Goal: Transaction & Acquisition: Purchase product/service

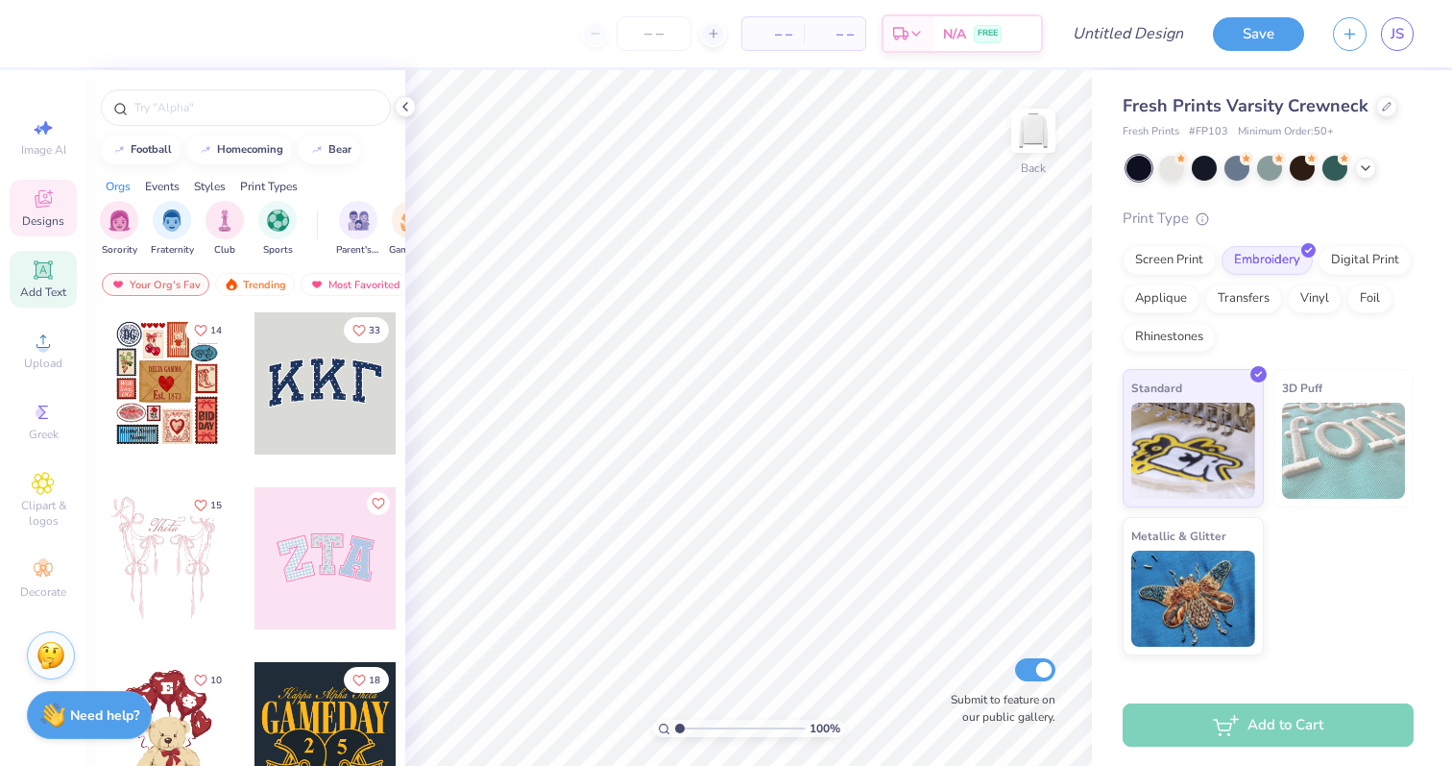
click at [47, 276] on icon at bounding box center [43, 269] width 14 height 14
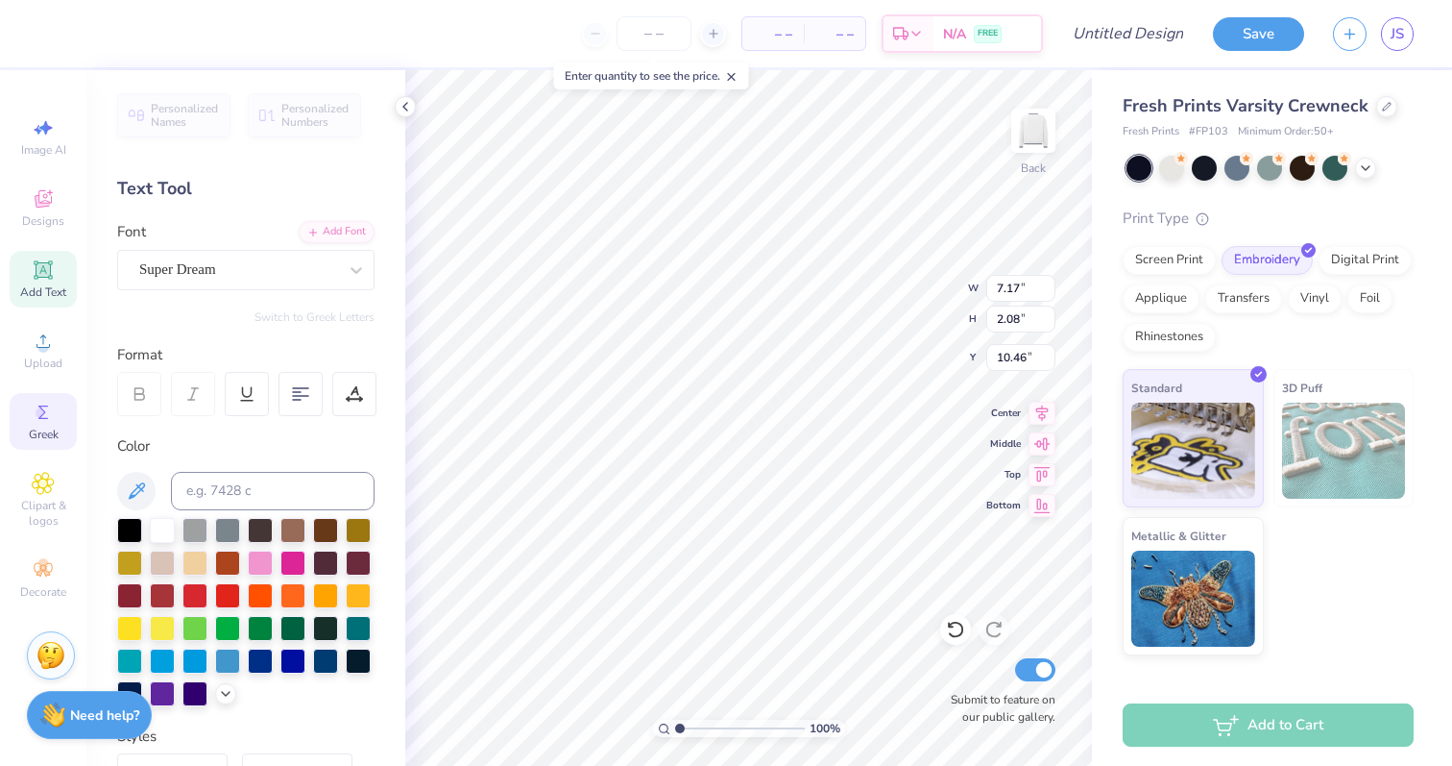
click at [40, 438] on span "Greek" at bounding box center [44, 434] width 30 height 15
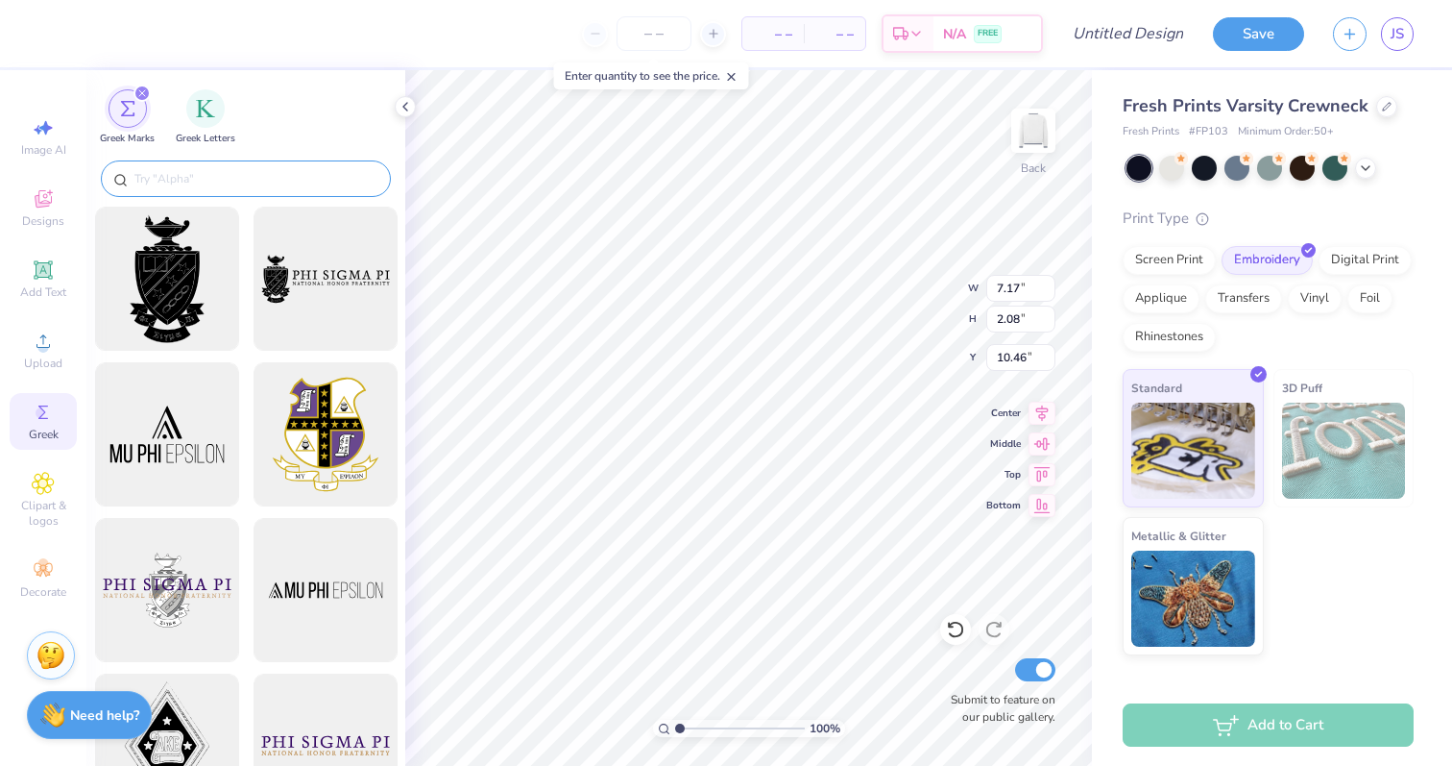
click at [209, 177] on input "text" at bounding box center [256, 178] width 246 height 19
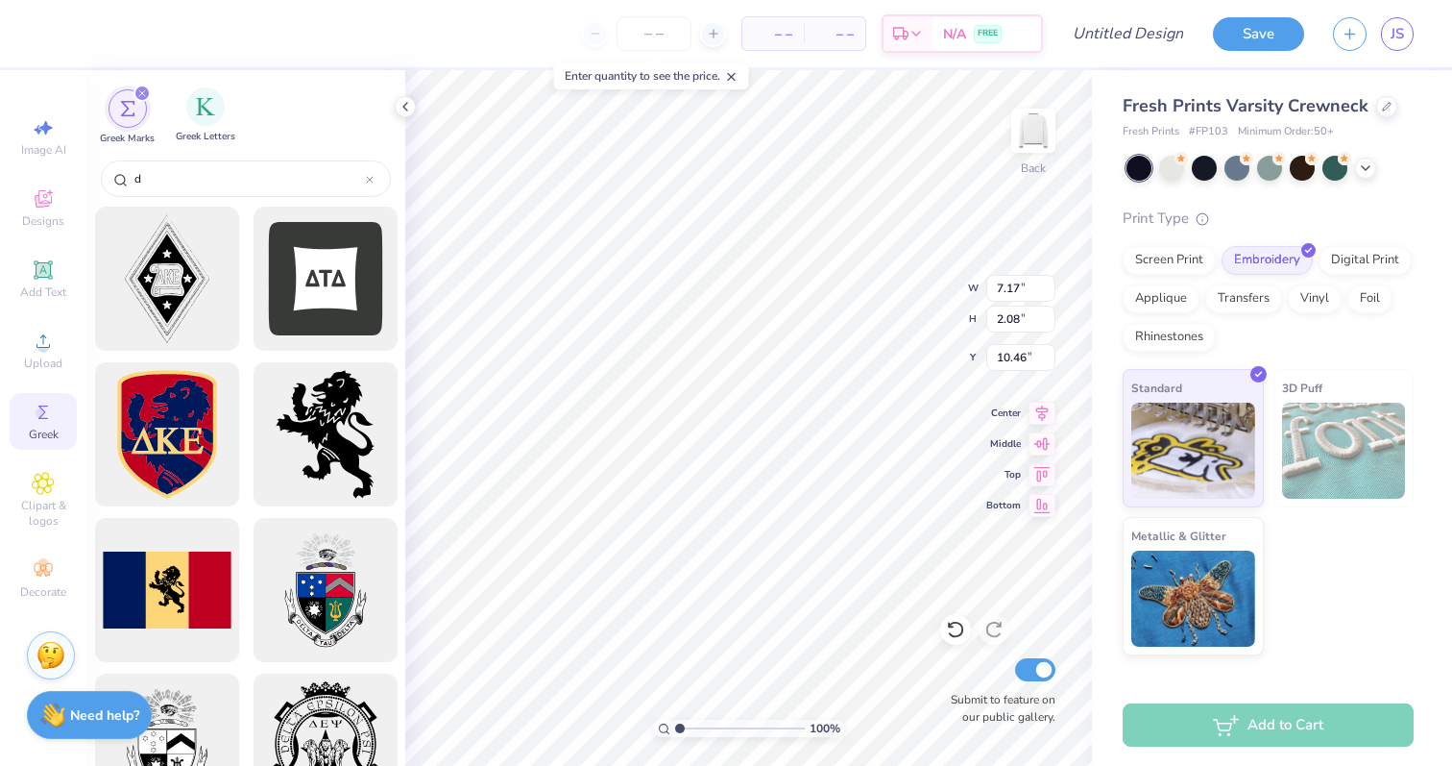
type input "d"
click at [190, 134] on span "Greek Letters" at bounding box center [206, 137] width 60 height 14
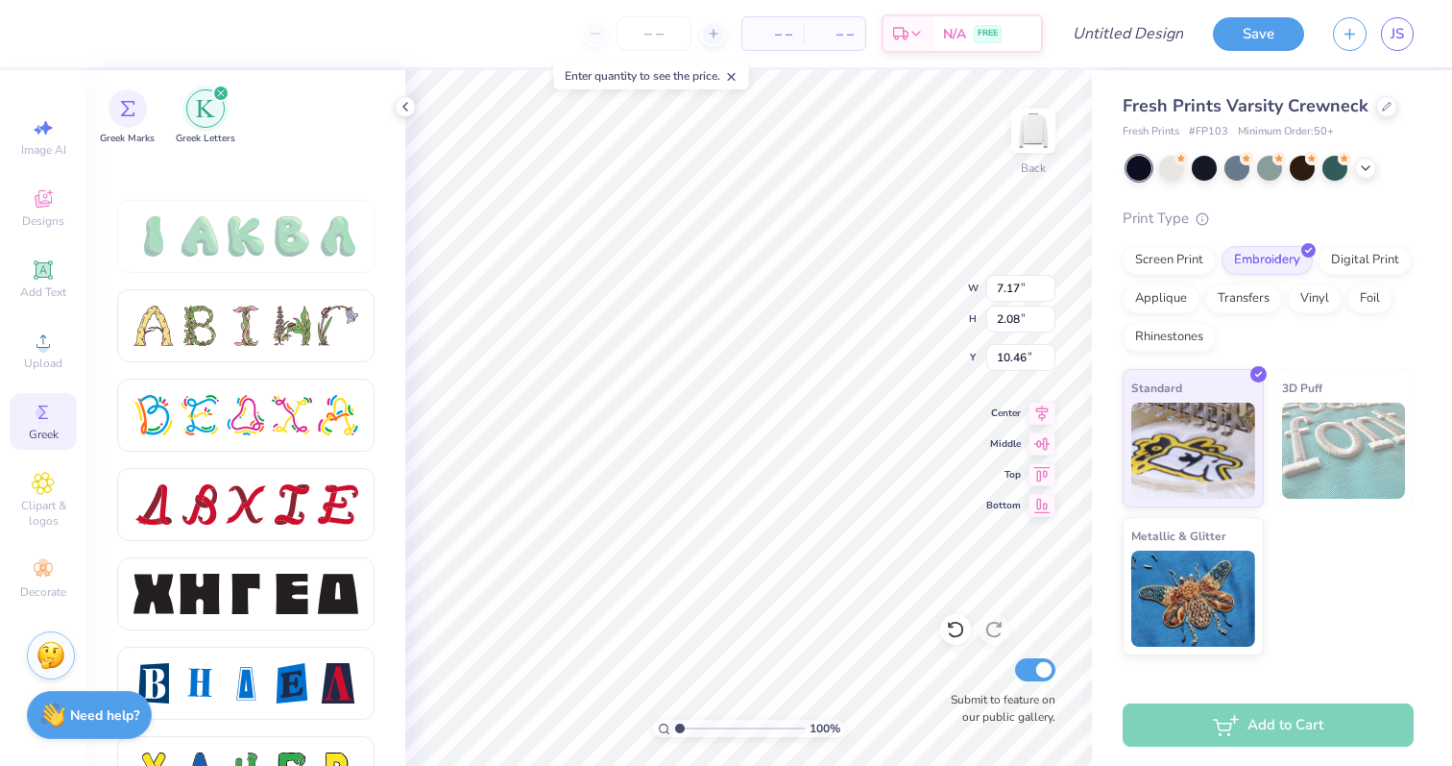
scroll to position [1971, 0]
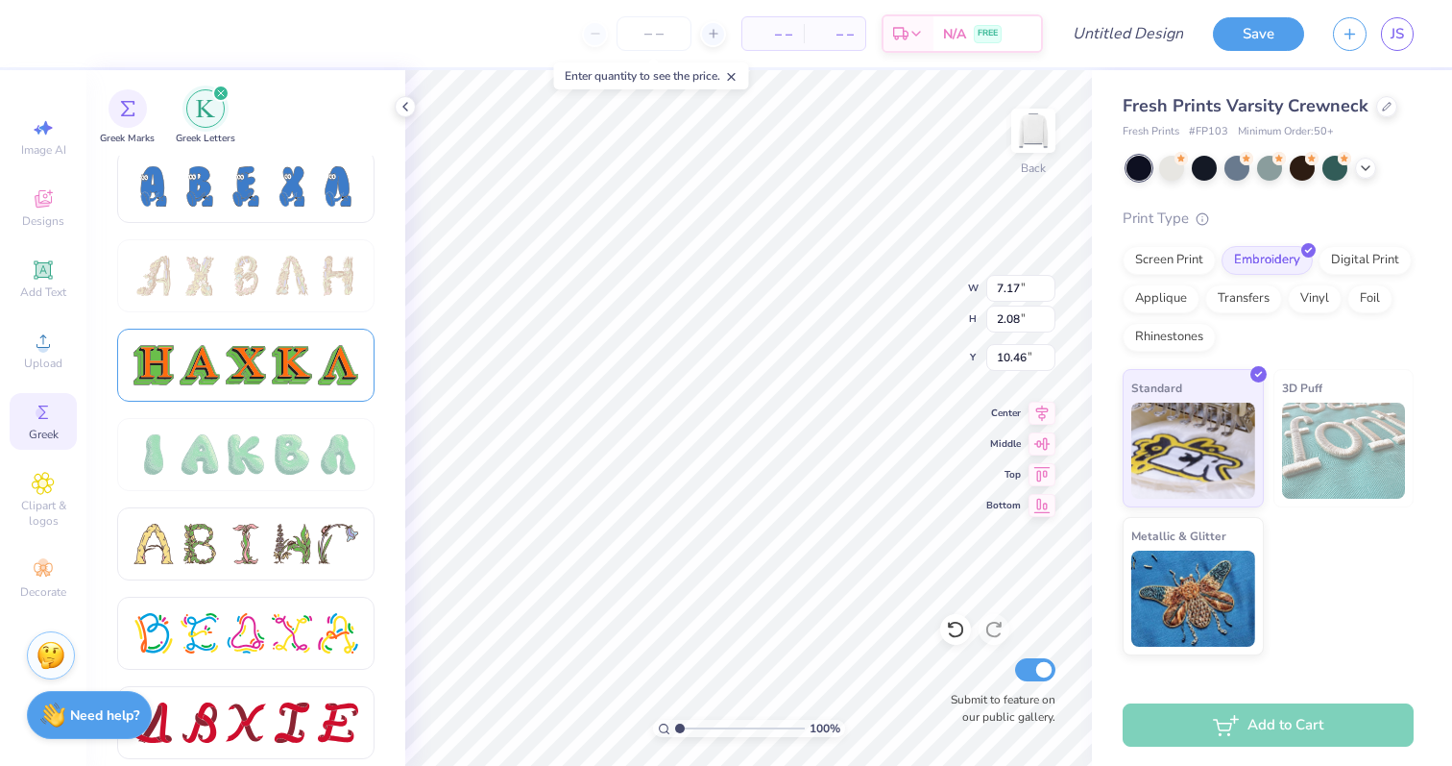
click at [282, 362] on div at bounding box center [292, 365] width 40 height 40
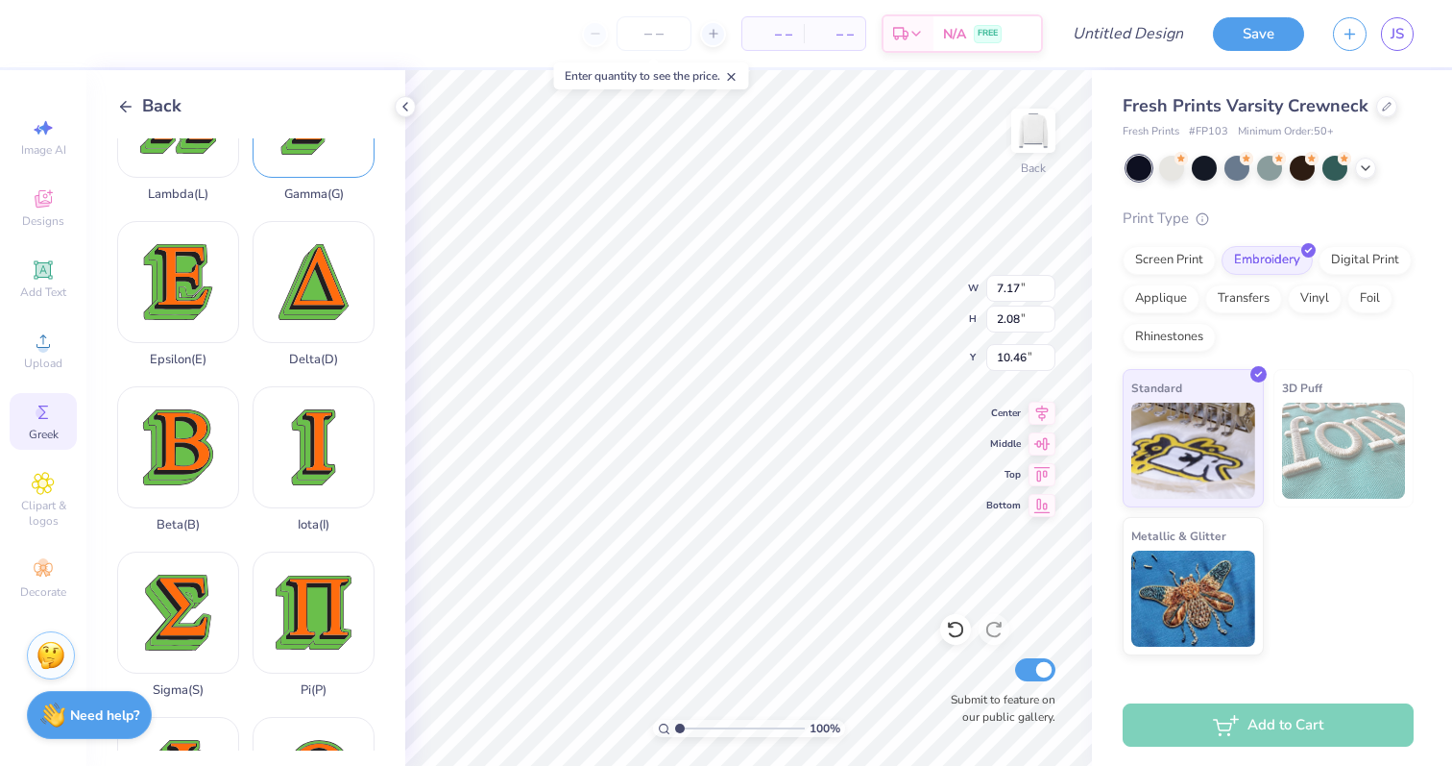
scroll to position [414, 0]
click at [326, 269] on div "Delta ( D )" at bounding box center [314, 293] width 122 height 146
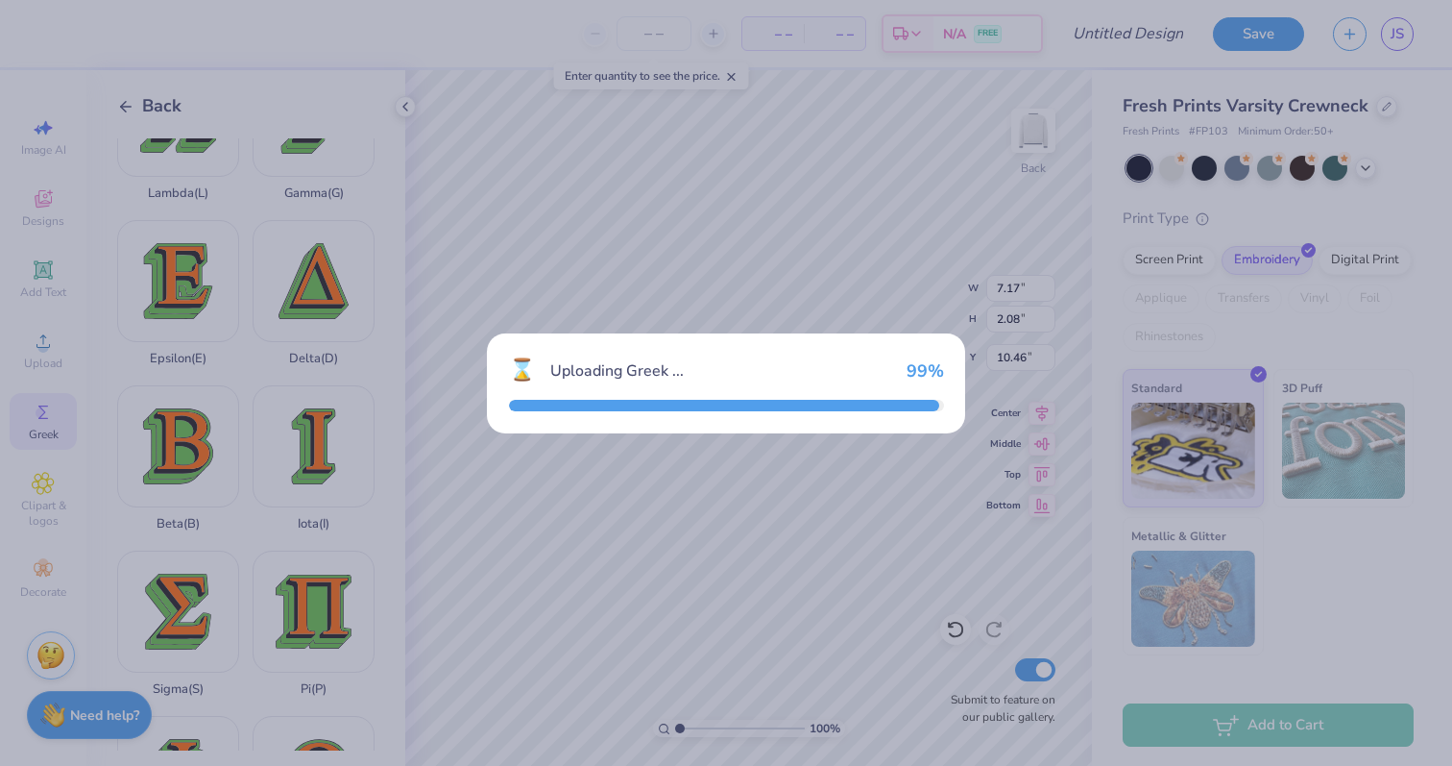
type input "4.52"
type input "4.89"
type input "9.05"
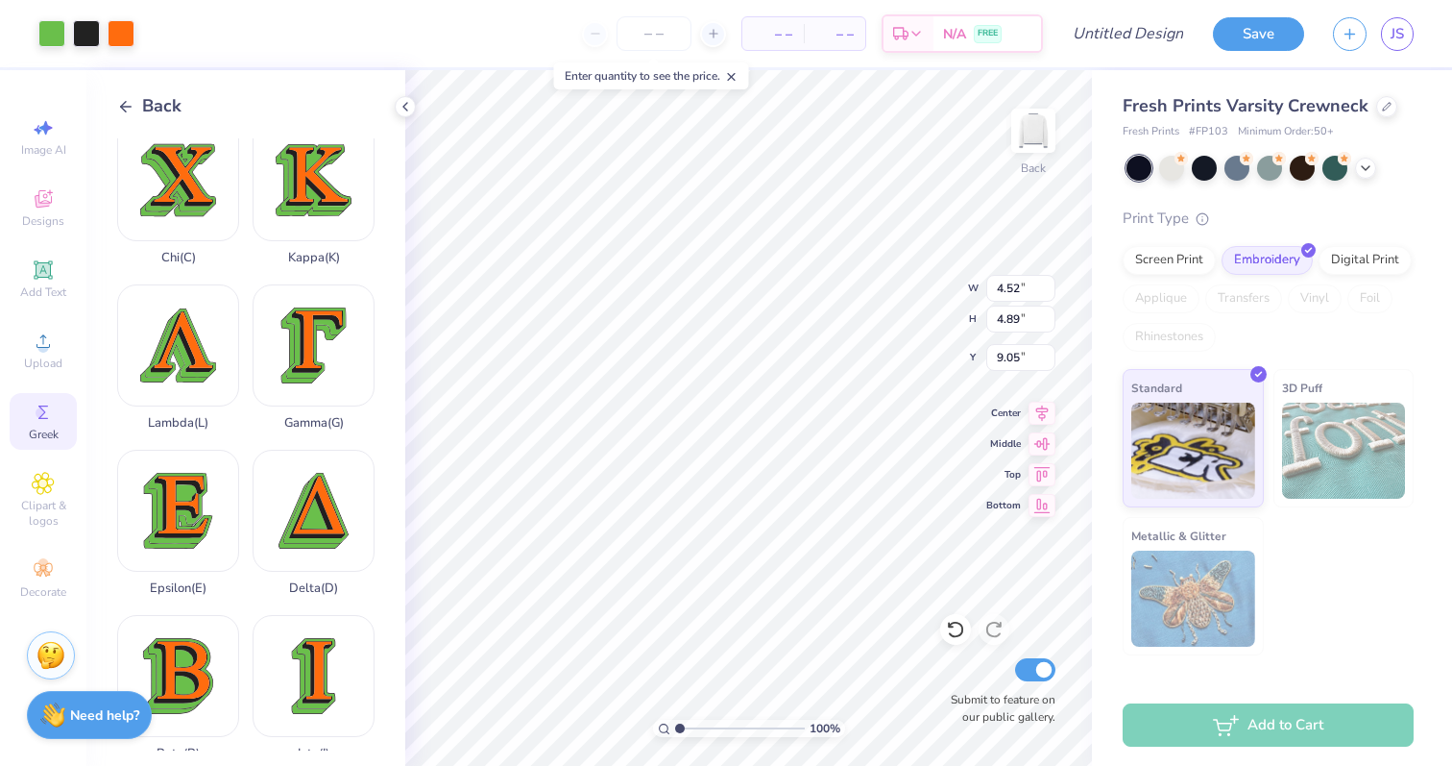
scroll to position [179, 0]
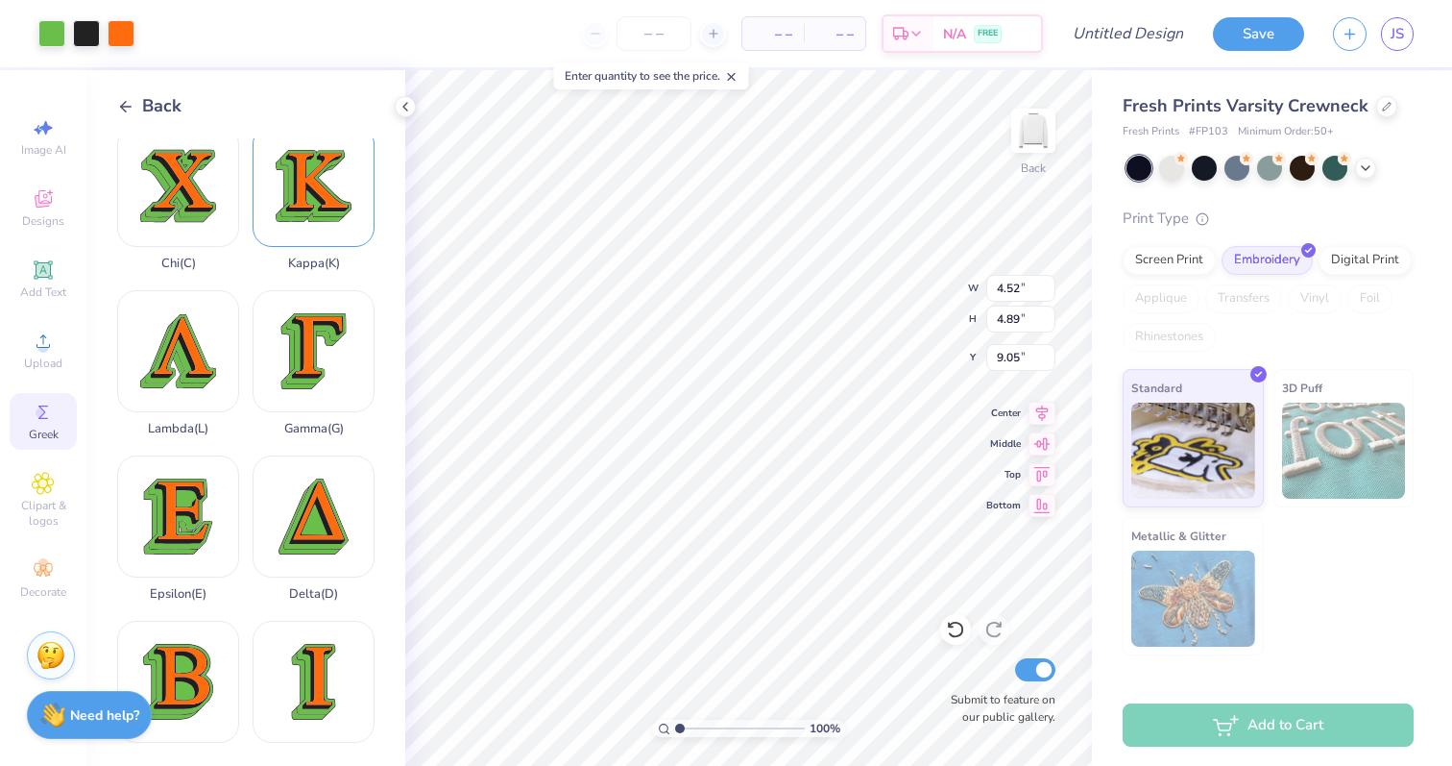
click at [307, 207] on div "Kappa ( K )" at bounding box center [314, 198] width 122 height 146
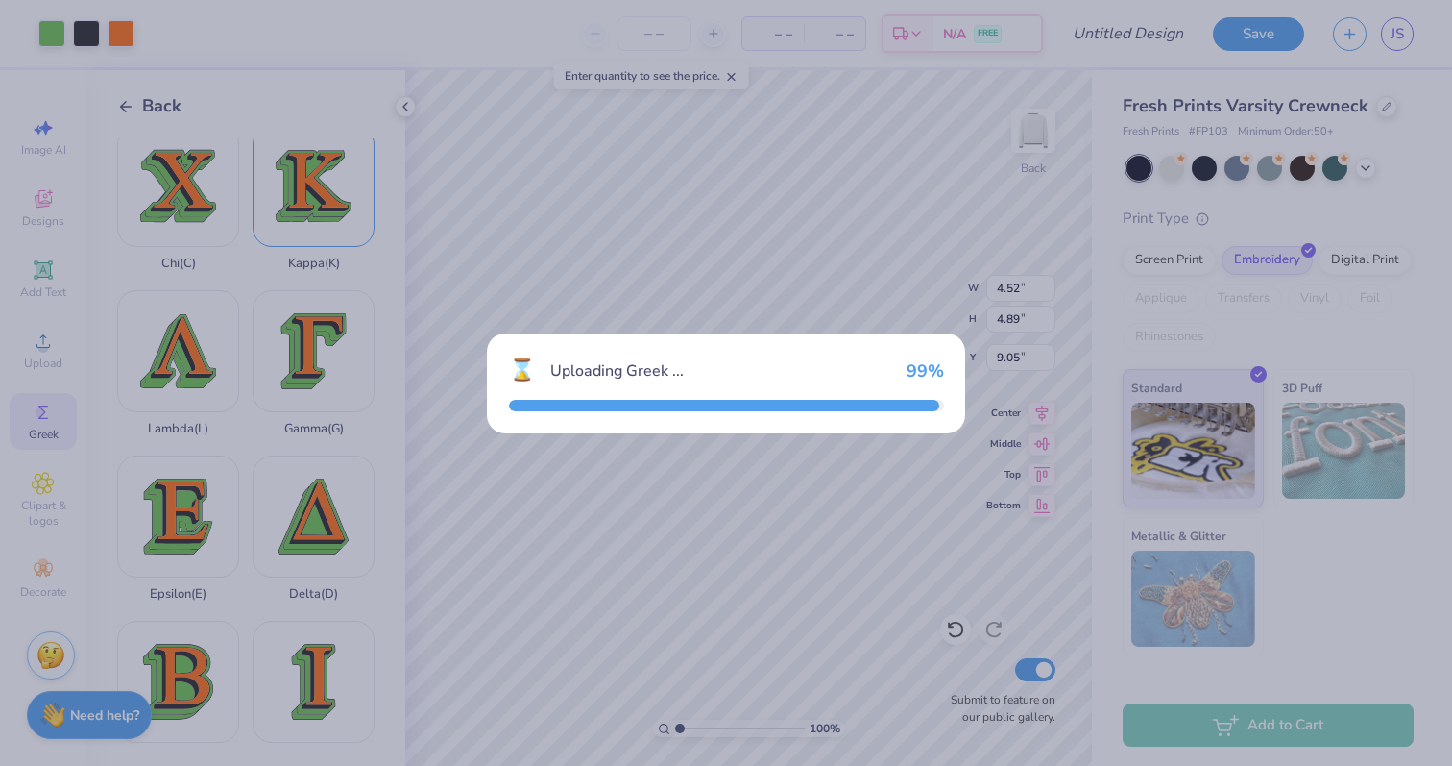
type input "5.10"
type input "4.82"
type input "9.09"
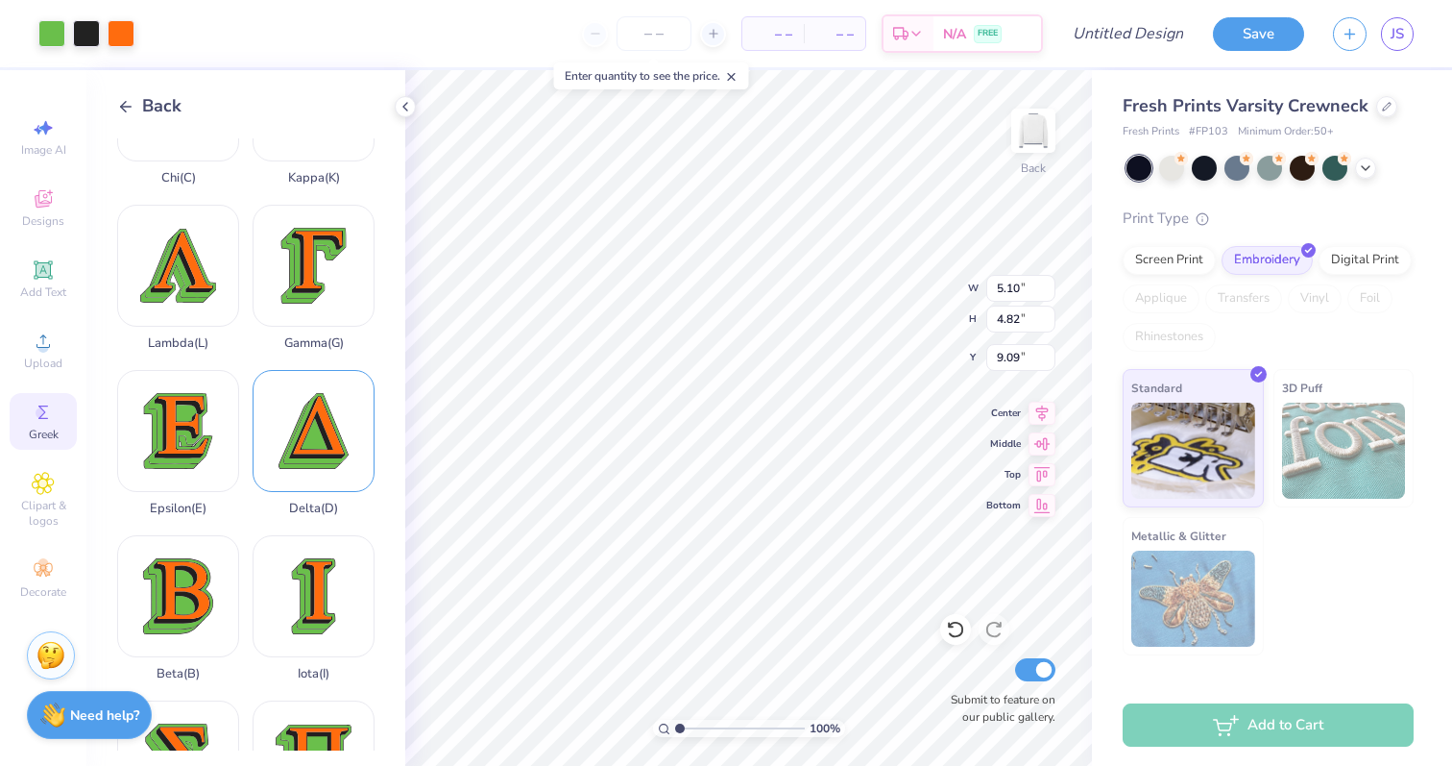
scroll to position [395, 0]
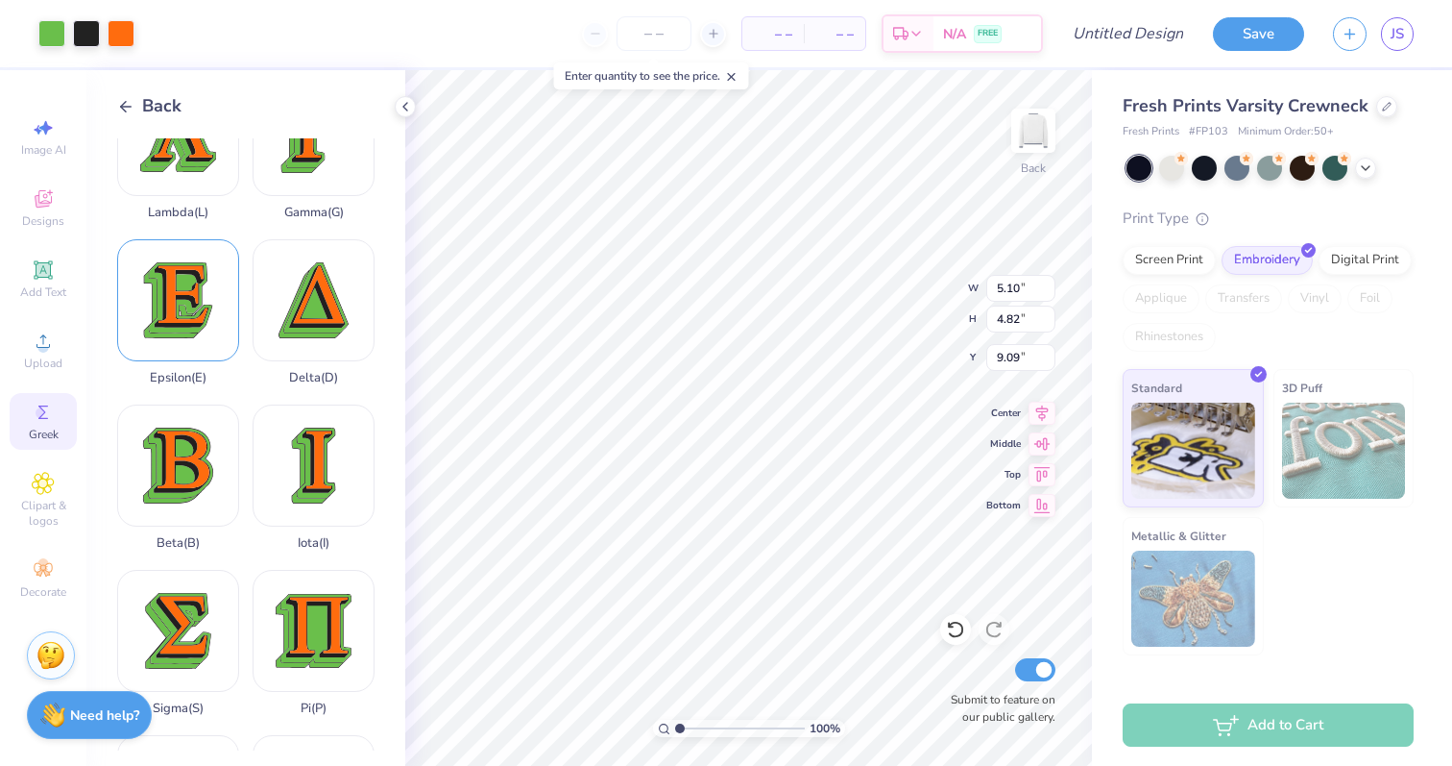
click at [184, 305] on div "Epsilon ( E )" at bounding box center [178, 312] width 122 height 146
type input "4.37"
type input "4.81"
type input "7.17"
type input "2.08"
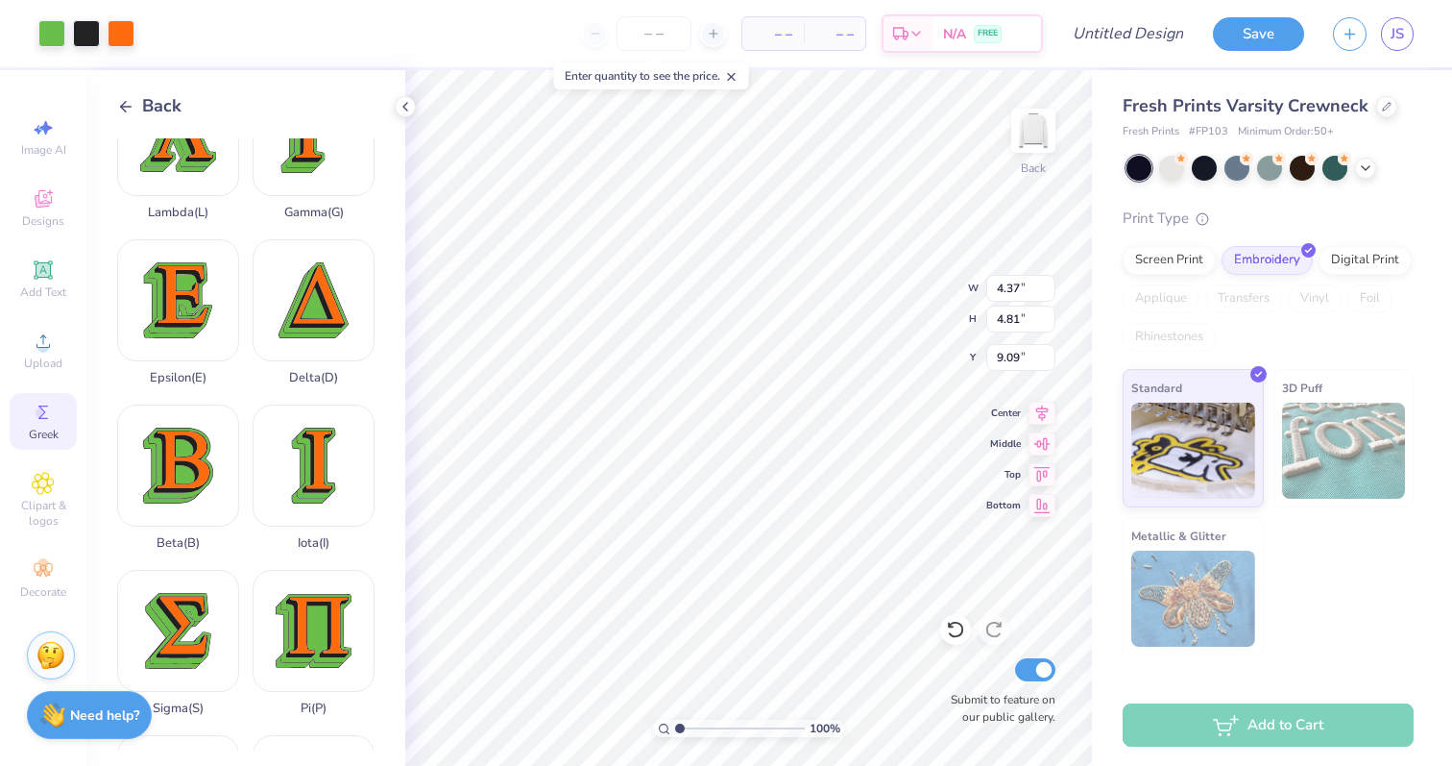
type input "10.46"
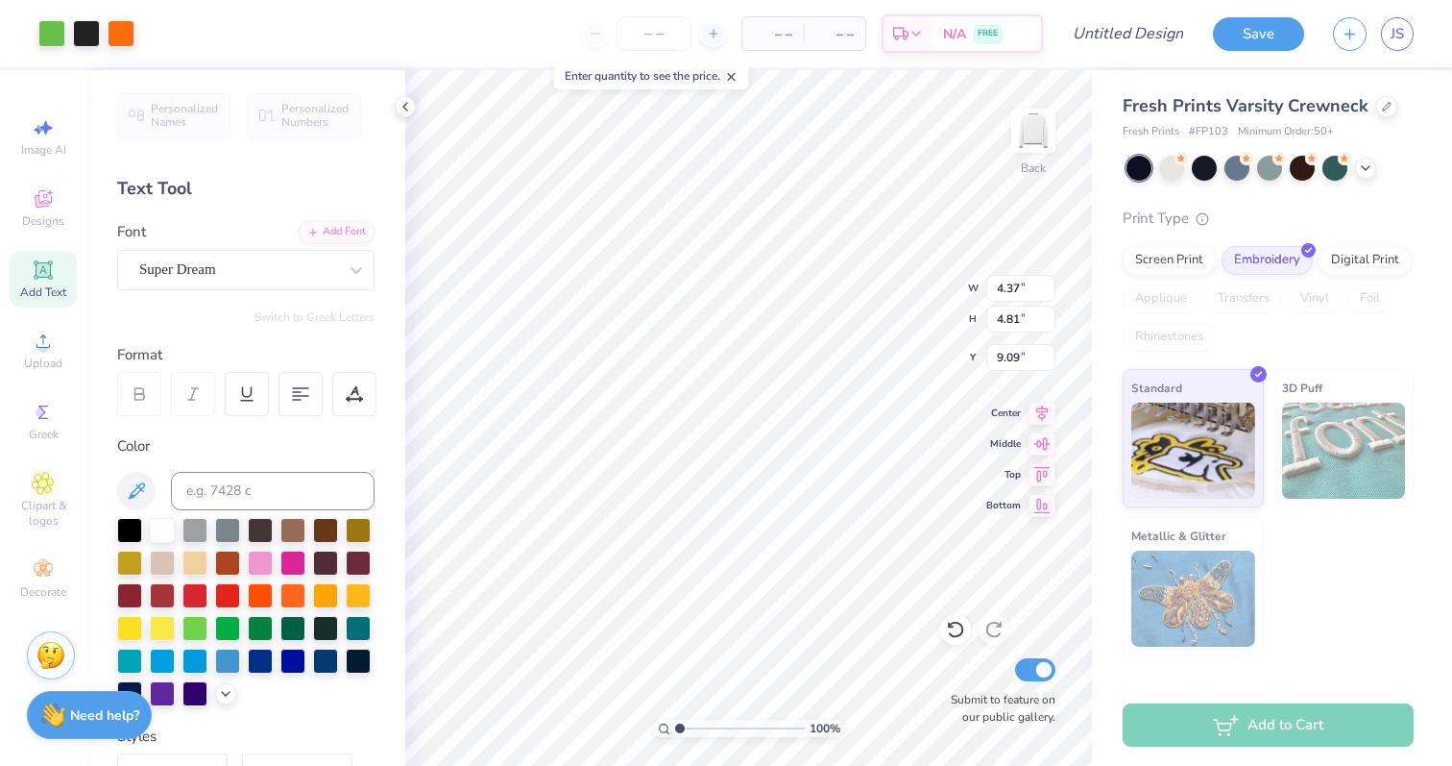
type input "3.35"
type input "5.10"
type input "4.82"
type input "11.50"
type input "4.52"
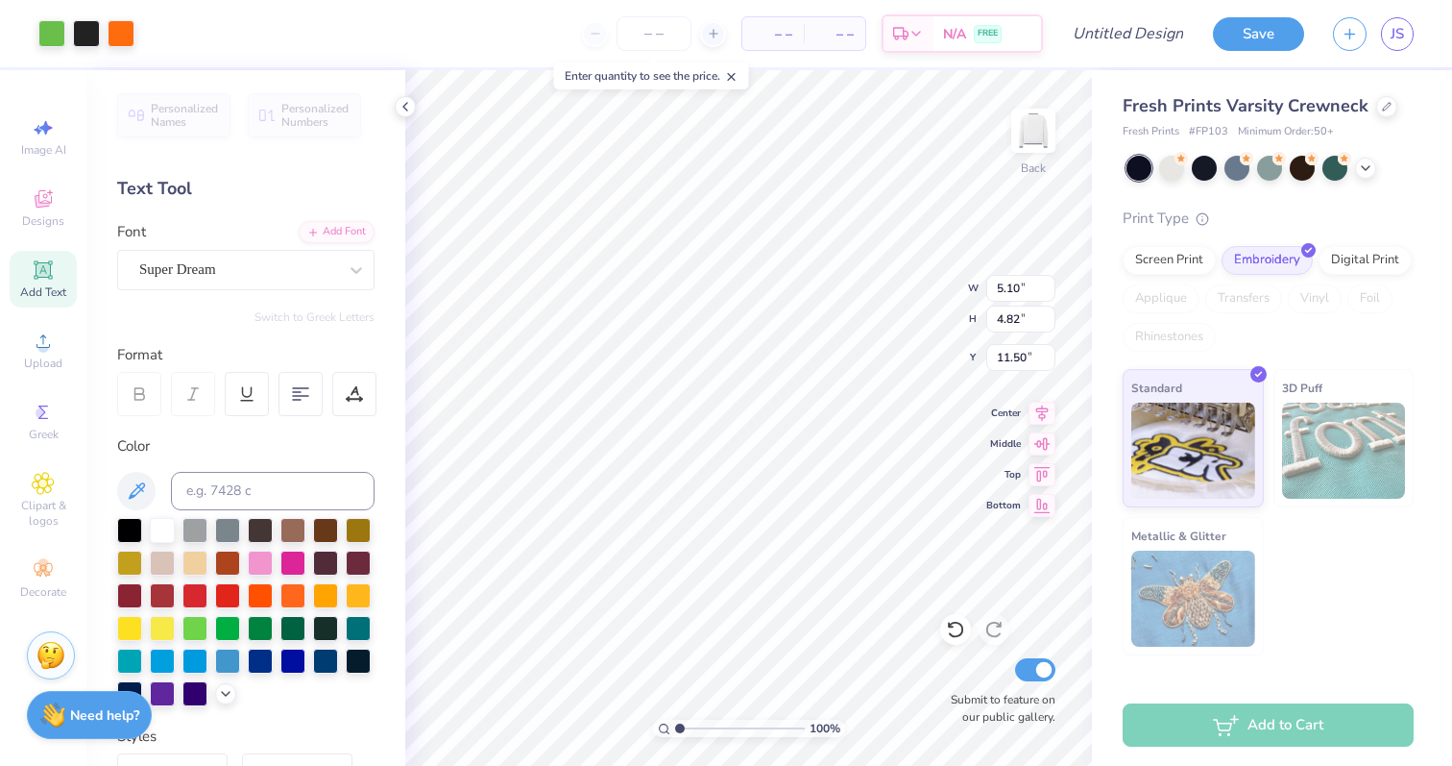
type input "4.89"
type input "4.01"
click at [292, 588] on div at bounding box center [293, 593] width 25 height 25
click at [337, 556] on div at bounding box center [325, 561] width 25 height 25
click at [56, 38] on div at bounding box center [51, 31] width 27 height 27
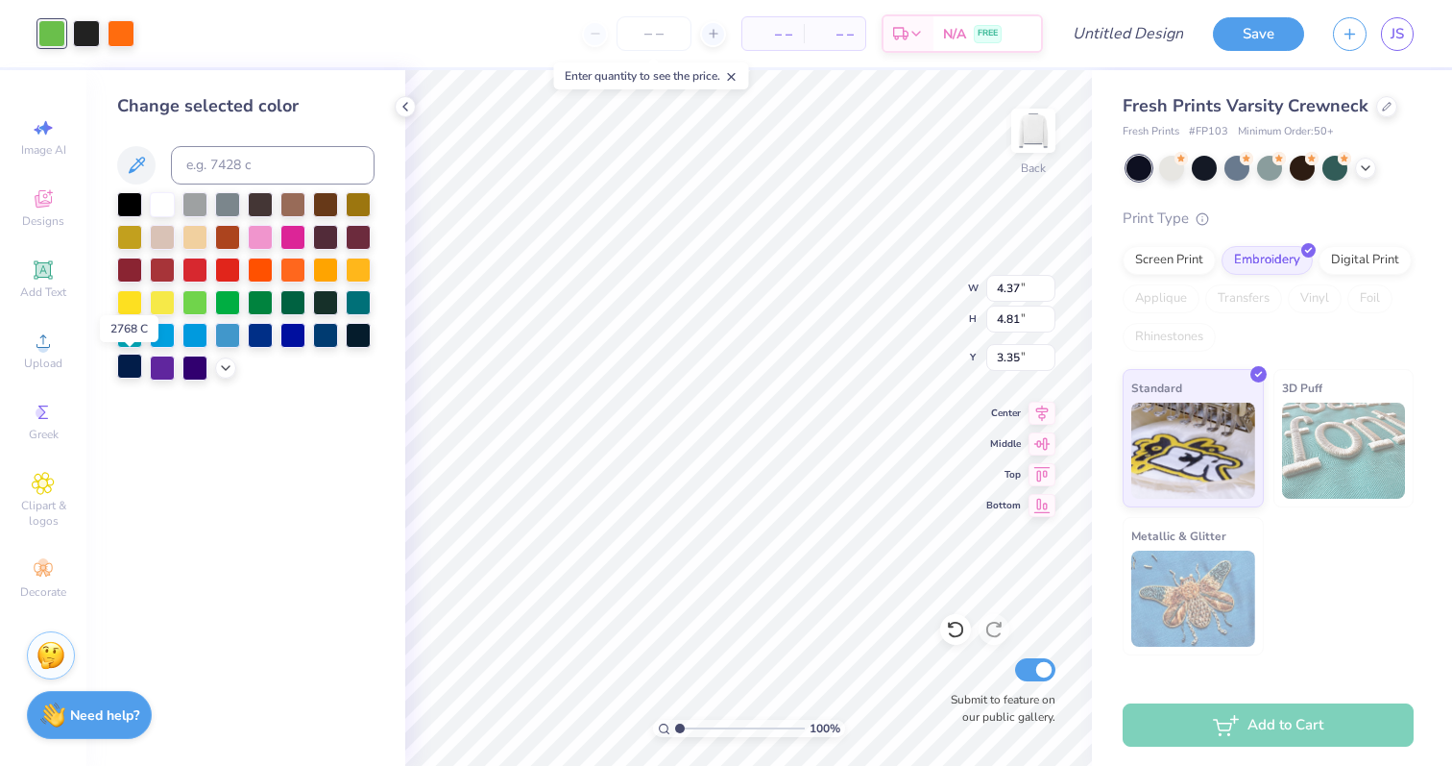
click at [142, 366] on div at bounding box center [129, 366] width 25 height 25
click at [233, 206] on div at bounding box center [227, 202] width 25 height 25
click at [117, 30] on div at bounding box center [121, 31] width 27 height 27
click at [267, 337] on div at bounding box center [260, 333] width 25 height 25
click at [63, 30] on div at bounding box center [51, 31] width 27 height 27
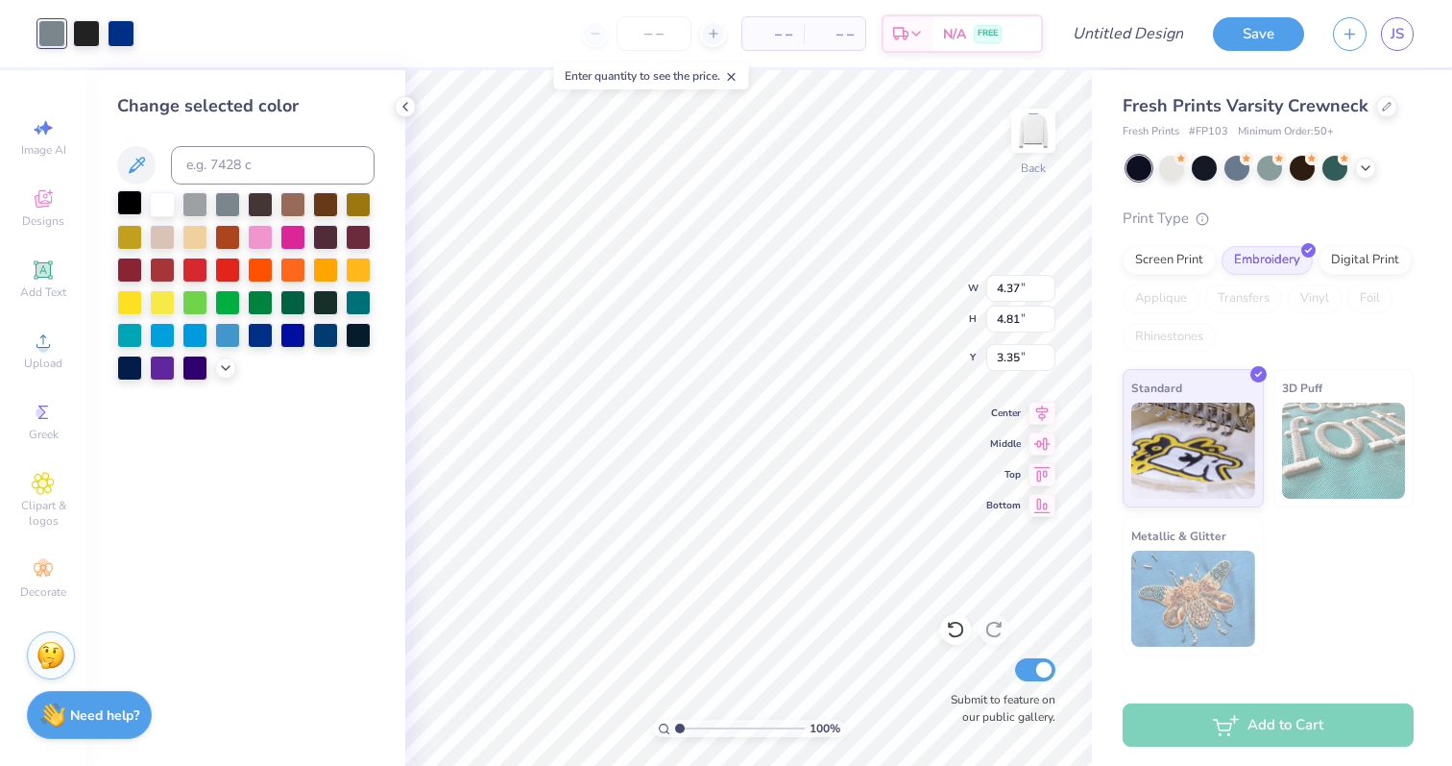
click at [135, 207] on div at bounding box center [129, 202] width 25 height 25
click at [86, 27] on div at bounding box center [86, 31] width 27 height 27
click at [40, 37] on div at bounding box center [51, 31] width 27 height 27
click at [230, 360] on icon at bounding box center [225, 365] width 15 height 15
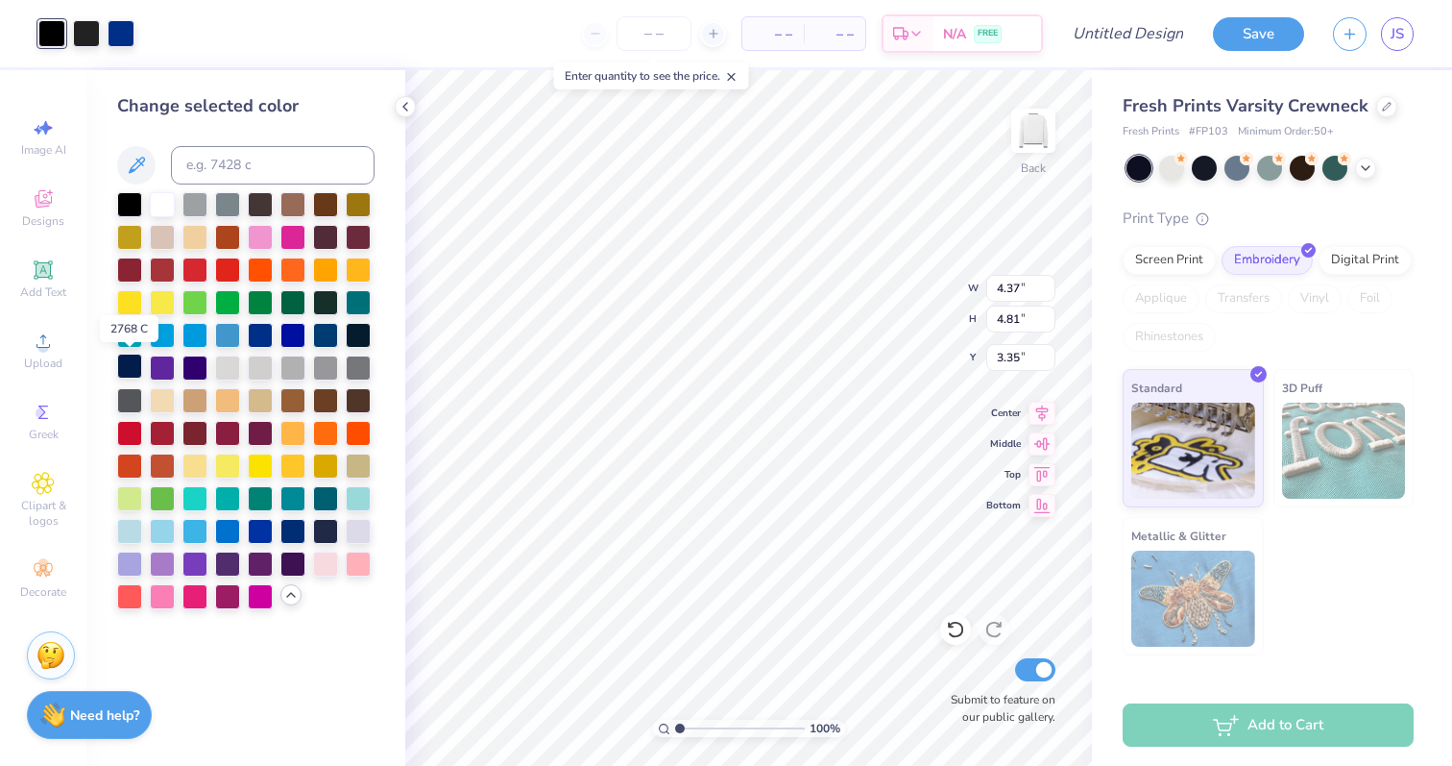
click at [130, 361] on div at bounding box center [129, 366] width 25 height 25
click at [85, 31] on div at bounding box center [86, 31] width 27 height 27
click at [221, 202] on div at bounding box center [227, 202] width 25 height 25
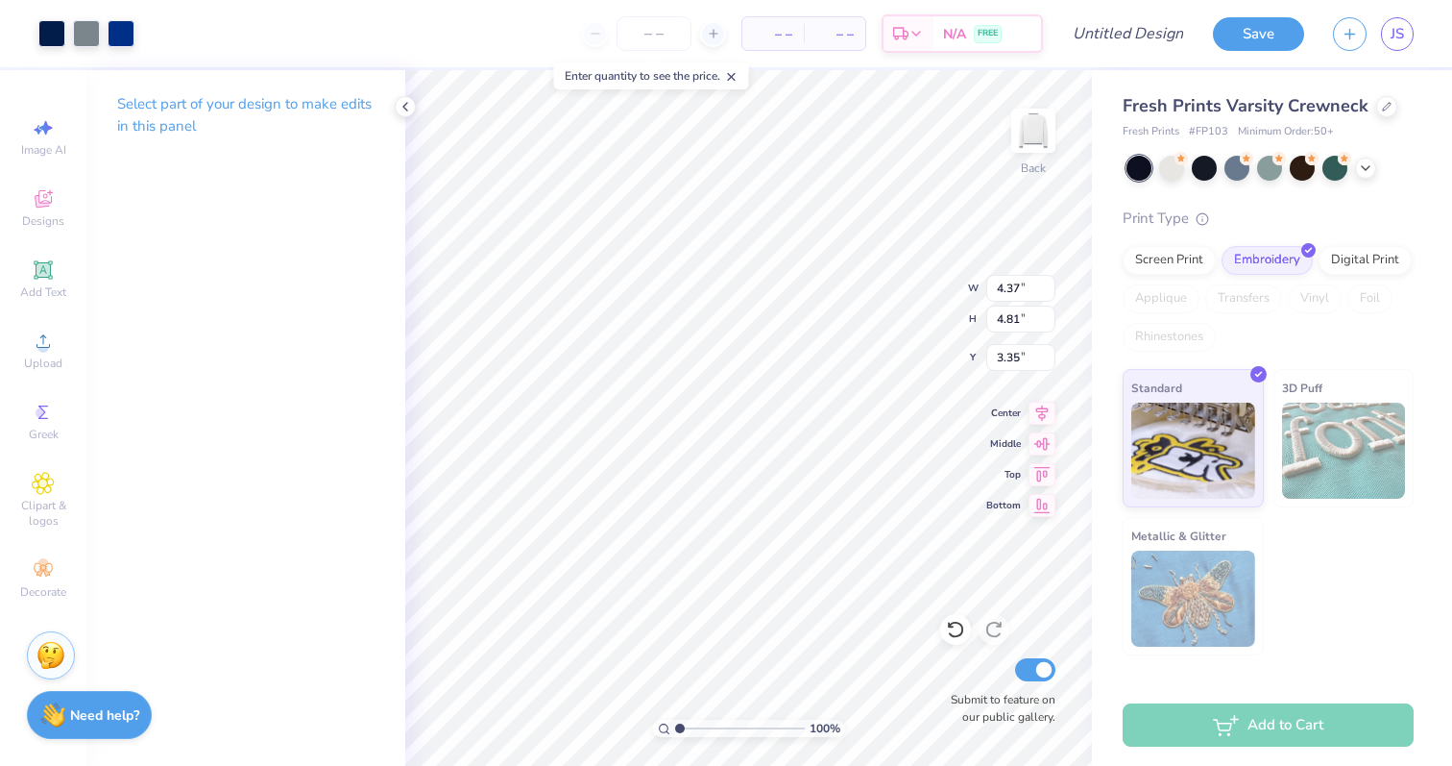
type input "1.67"
type input "1.84"
type input "3.67"
type input "1.14"
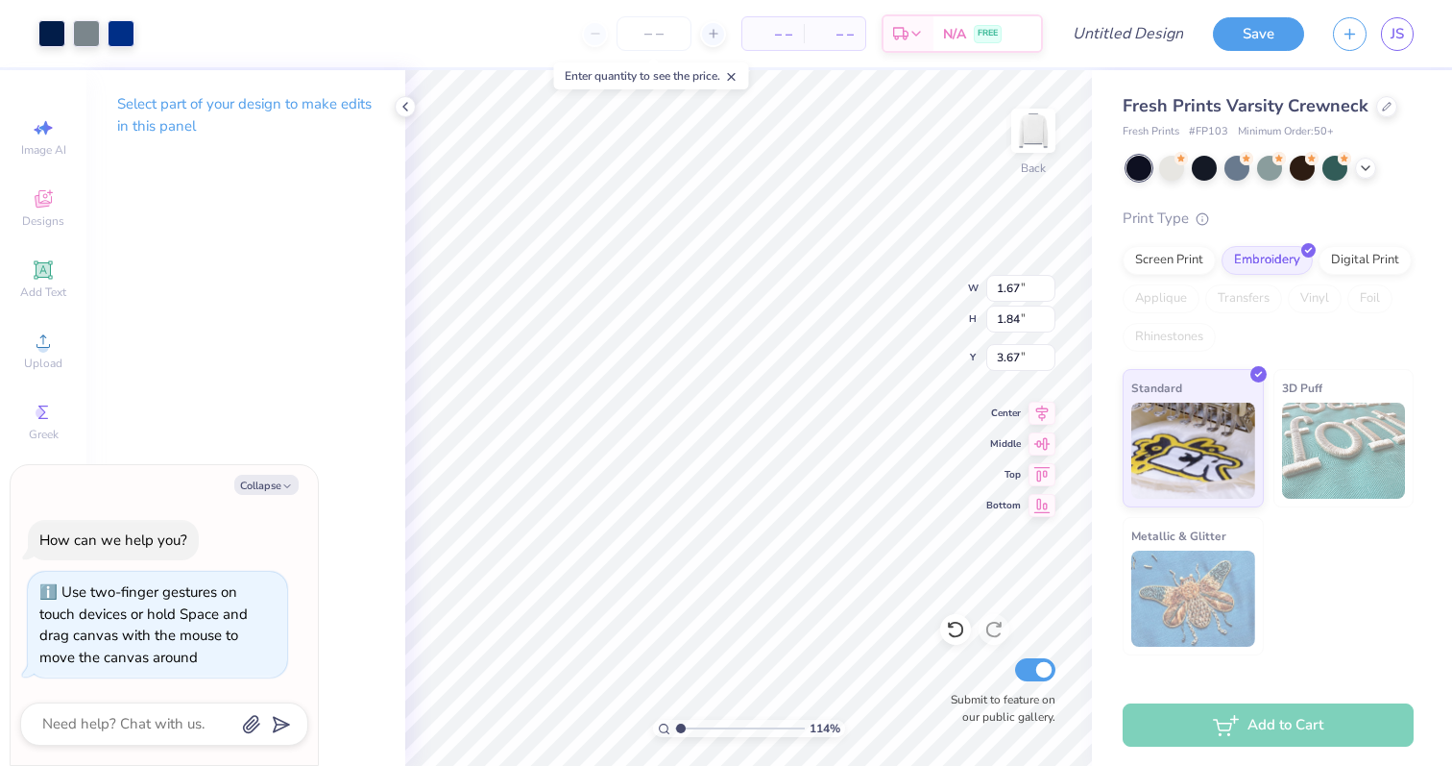
type textarea "x"
type input "1.51"
click at [686, 720] on input "range" at bounding box center [740, 728] width 130 height 17
type textarea "x"
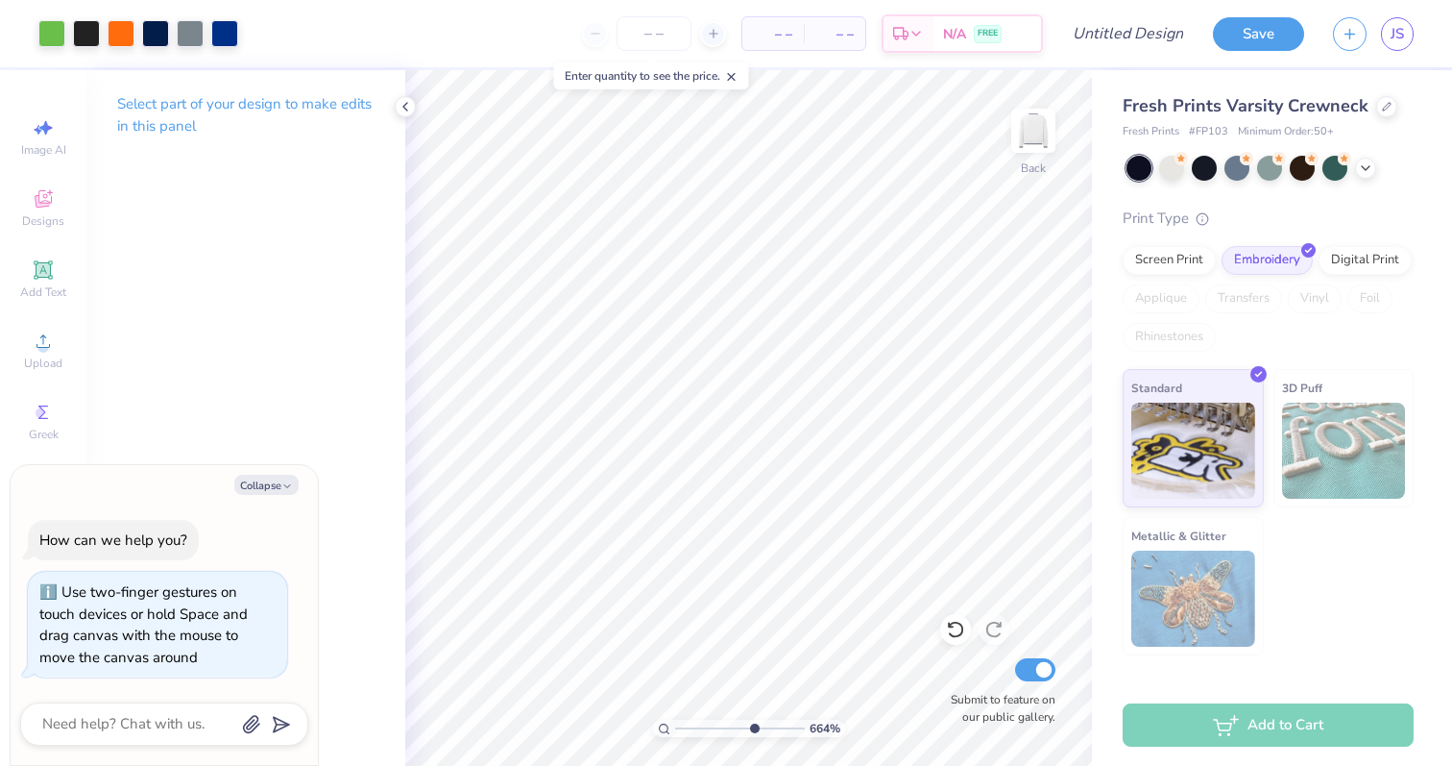
drag, startPoint x: 689, startPoint y: 726, endPoint x: 752, endPoint y: 726, distance: 63.4
click at [752, 726] on input "range" at bounding box center [740, 728] width 130 height 17
click at [747, 723] on input "range" at bounding box center [740, 728] width 130 height 17
drag, startPoint x: 755, startPoint y: 729, endPoint x: 728, endPoint y: 729, distance: 26.9
type input "4.8"
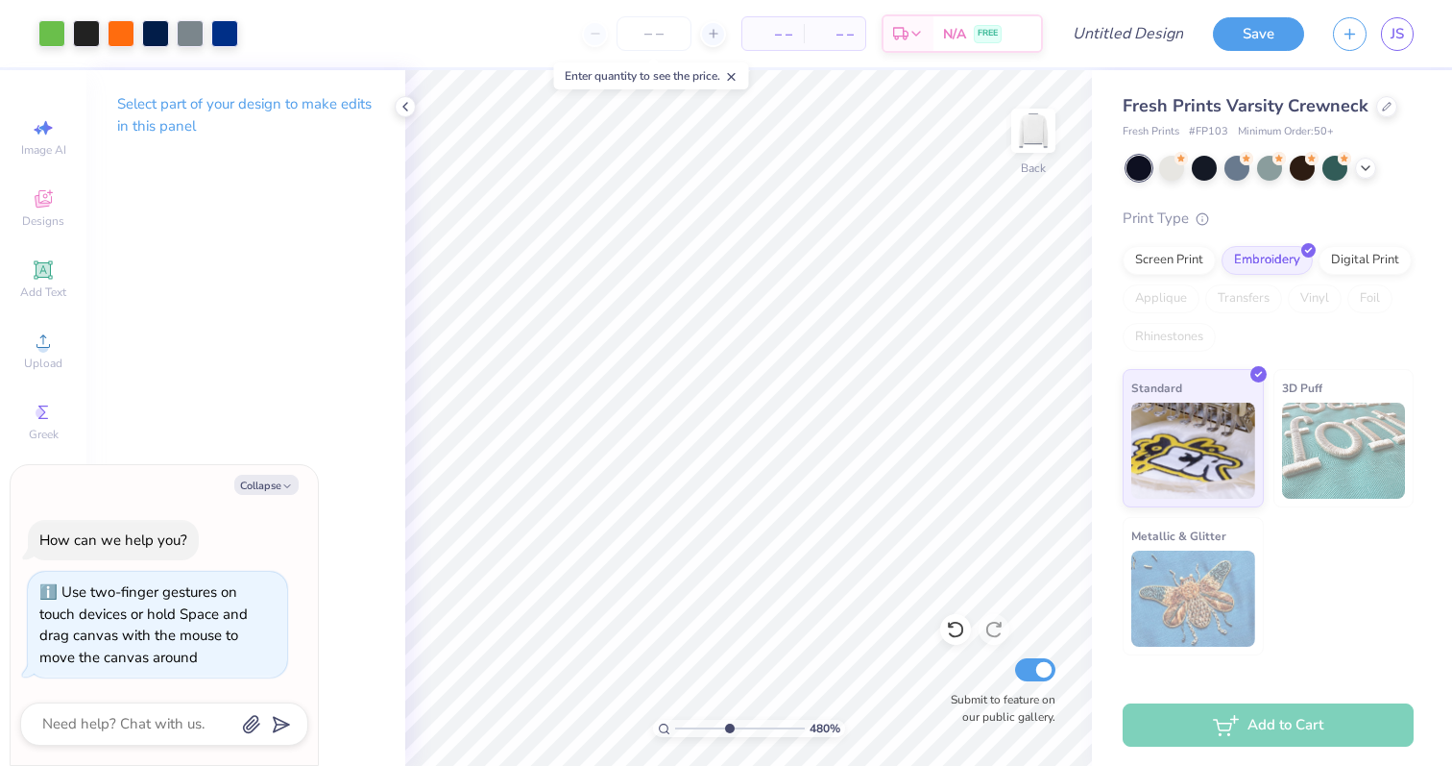
click at [728, 729] on input "range" at bounding box center [740, 728] width 130 height 17
type textarea "x"
type input "1.83"
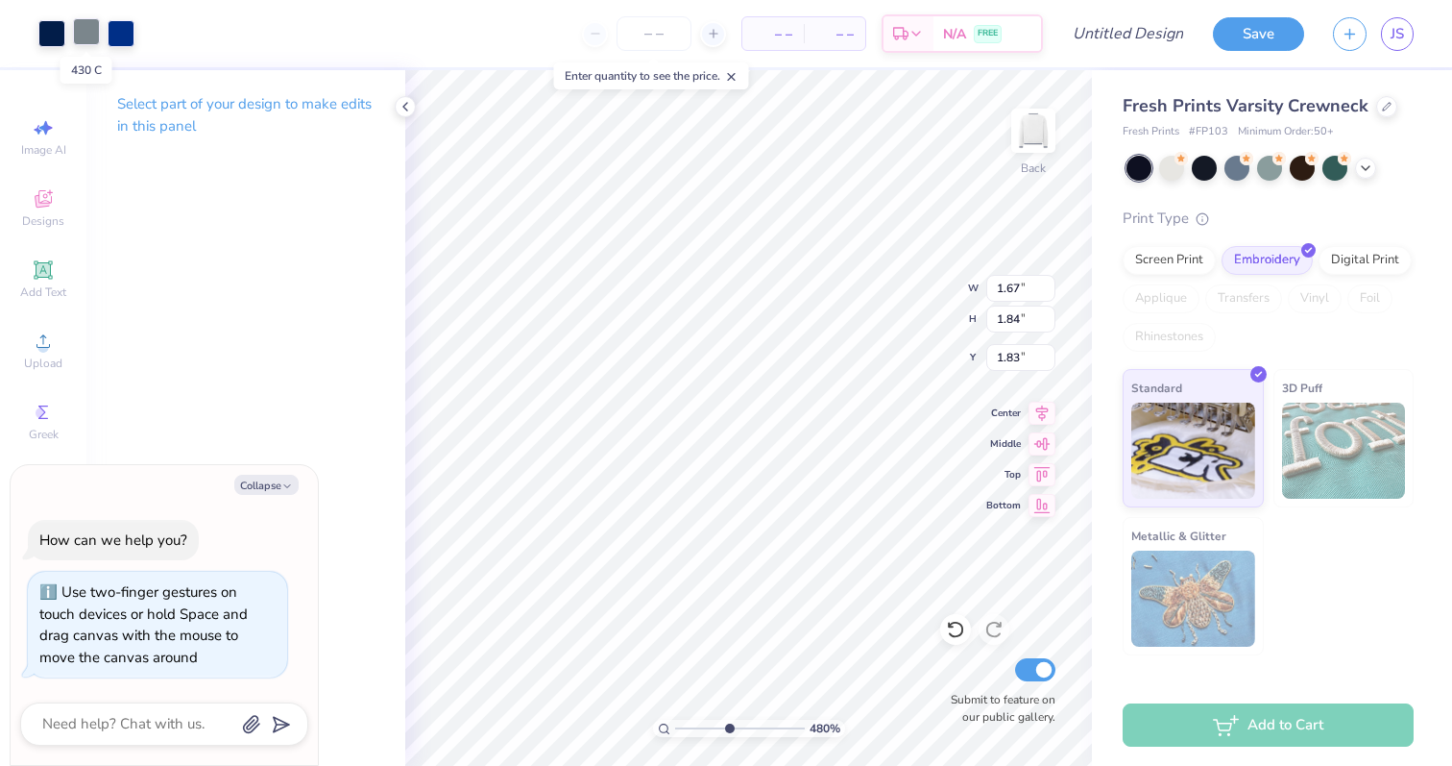
click at [90, 37] on div at bounding box center [86, 31] width 27 height 27
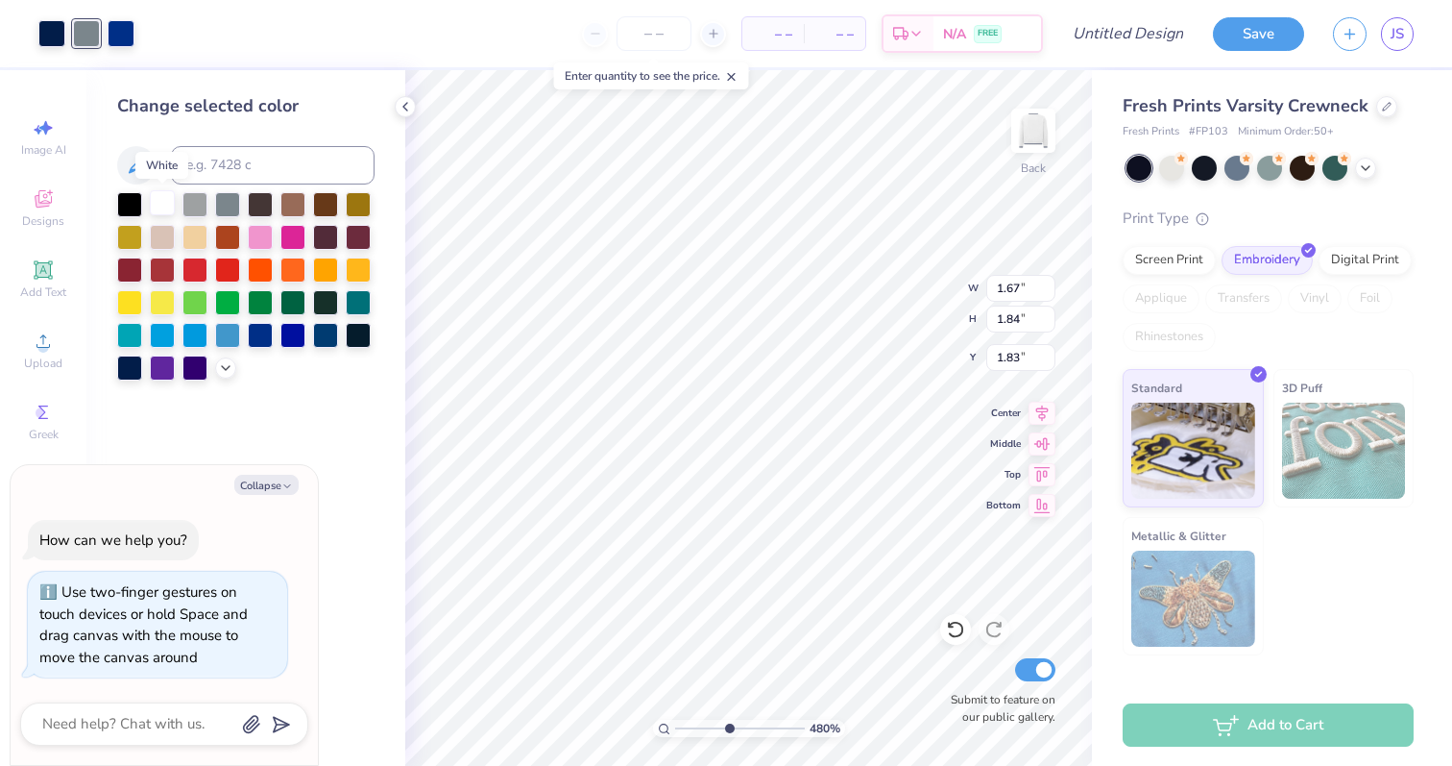
click at [157, 204] on div at bounding box center [162, 202] width 25 height 25
click at [134, 45] on div at bounding box center [121, 31] width 27 height 27
click at [130, 202] on div at bounding box center [129, 202] width 25 height 25
click at [130, 162] on icon at bounding box center [136, 165] width 23 height 23
click at [139, 160] on icon at bounding box center [137, 165] width 16 height 16
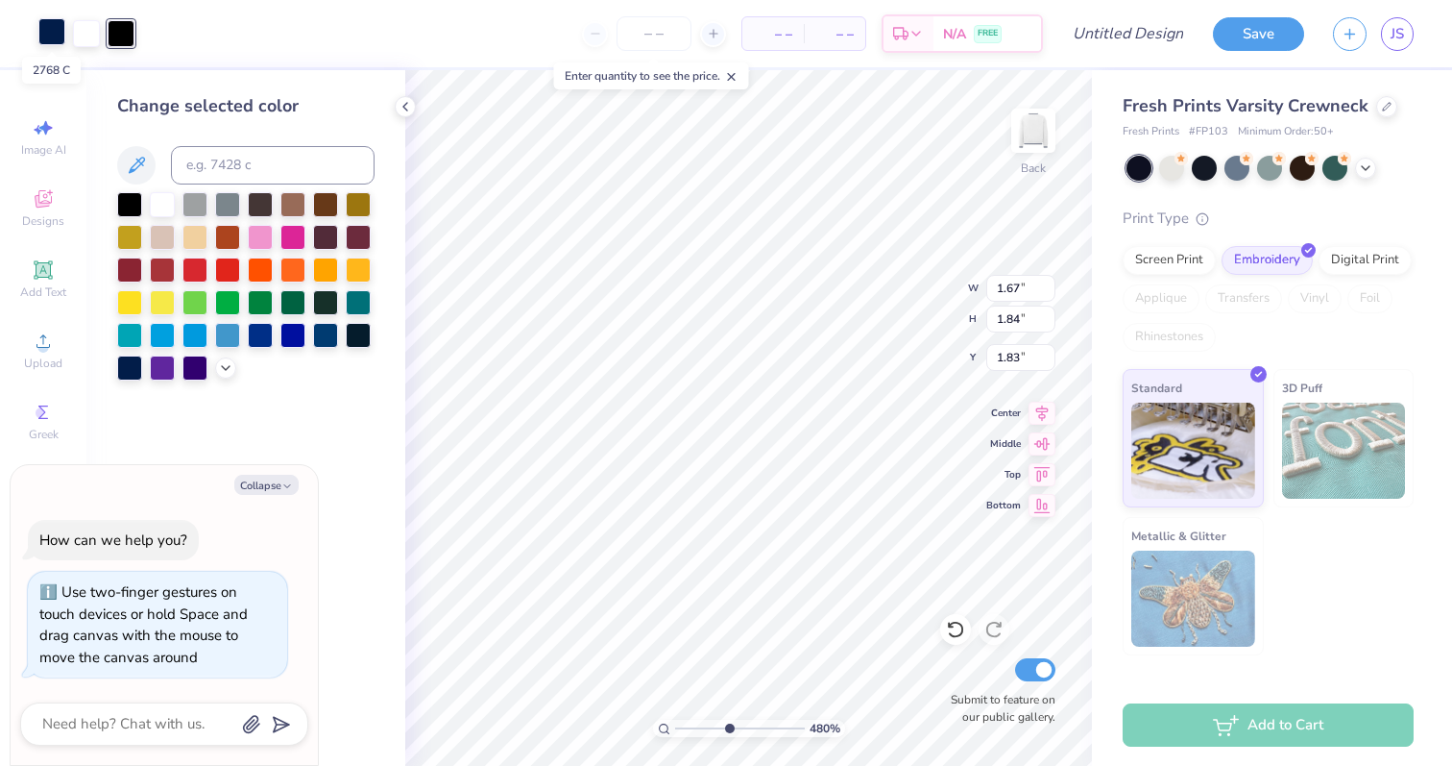
click at [46, 40] on div at bounding box center [51, 31] width 27 height 27
click at [237, 205] on div at bounding box center [227, 202] width 25 height 25
click at [118, 24] on div at bounding box center [121, 31] width 27 height 27
click at [129, 367] on div at bounding box center [129, 366] width 25 height 25
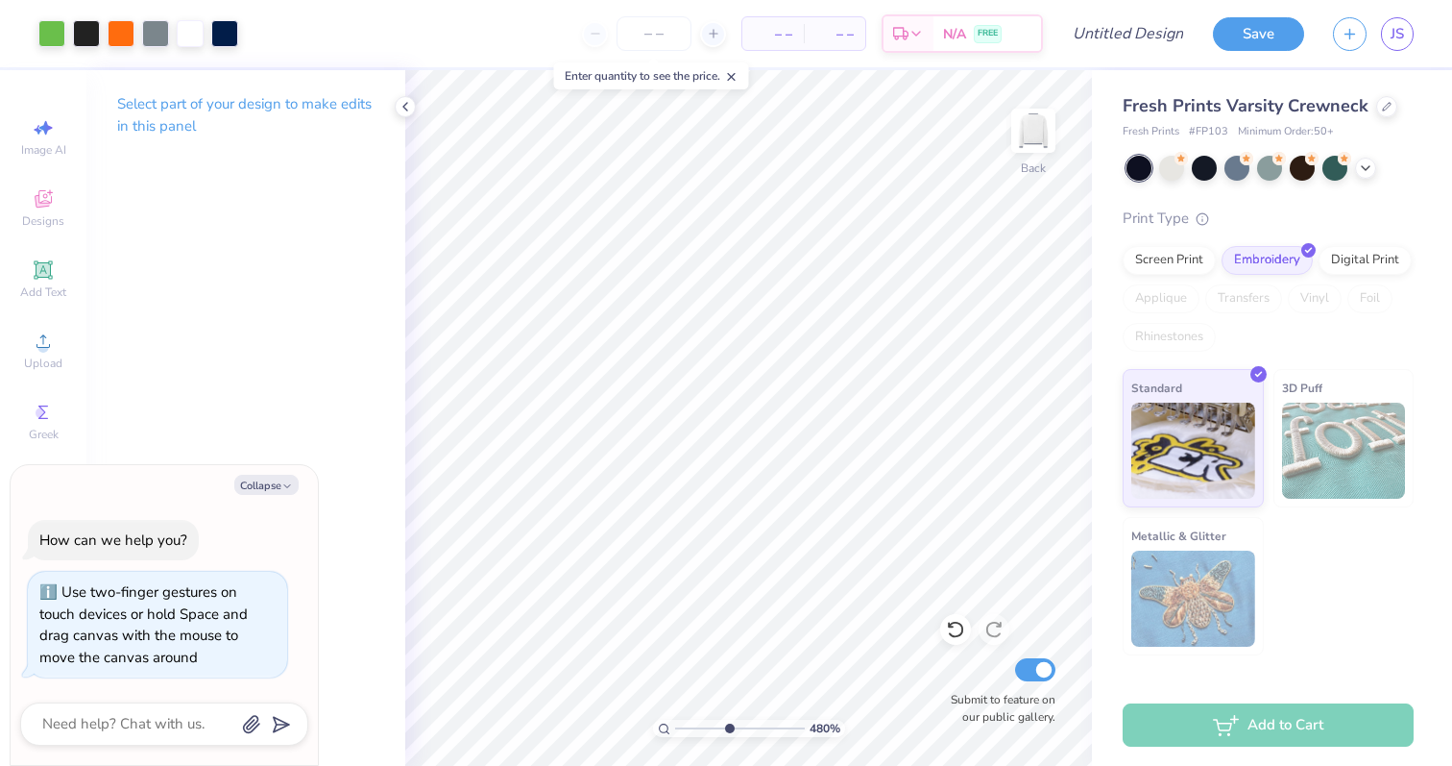
type textarea "x"
drag, startPoint x: 722, startPoint y: 725, endPoint x: 693, endPoint y: 726, distance: 29.8
type input "2.01"
click at [693, 726] on input "range" at bounding box center [740, 728] width 130 height 17
type textarea "x"
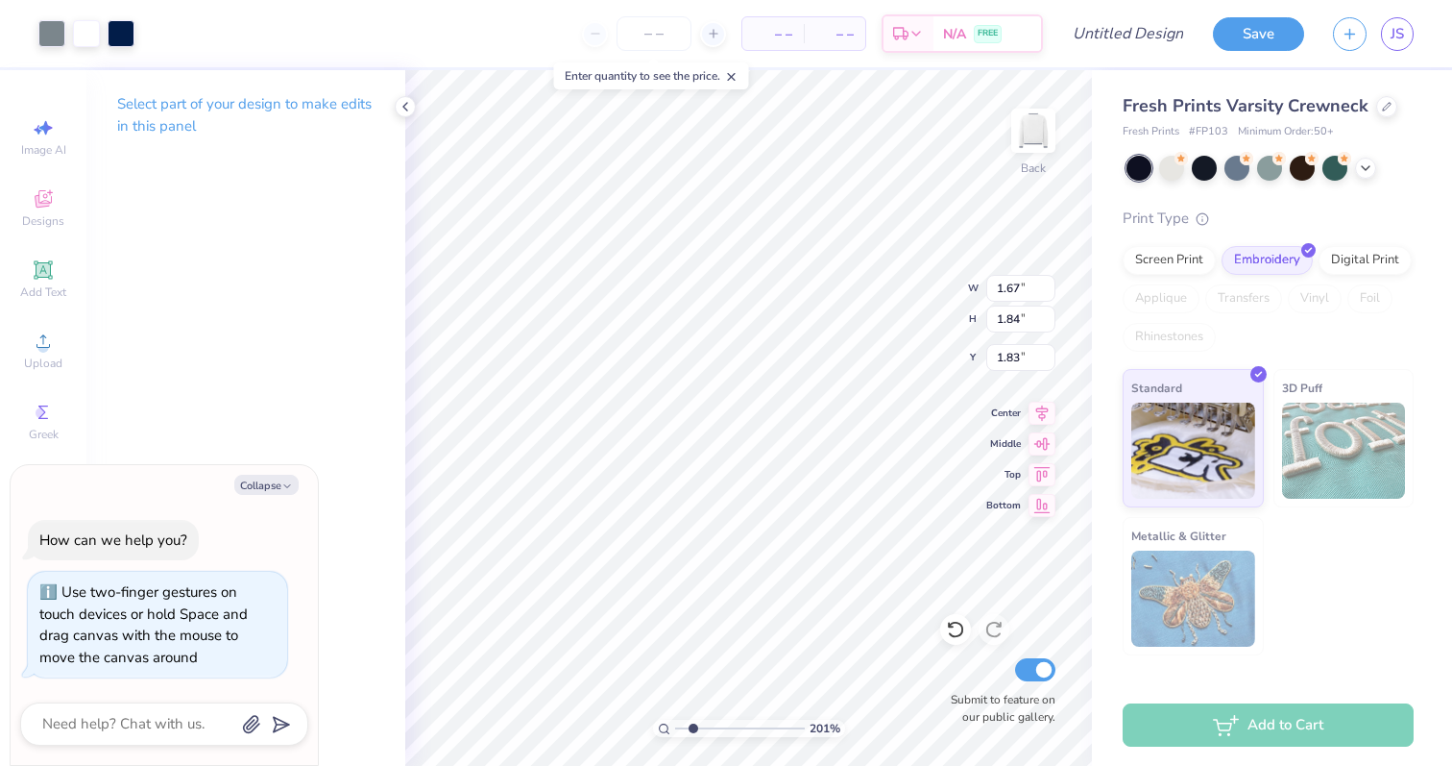
type input "4.00"
click at [262, 482] on button "Collapse" at bounding box center [266, 485] width 64 height 20
type textarea "x"
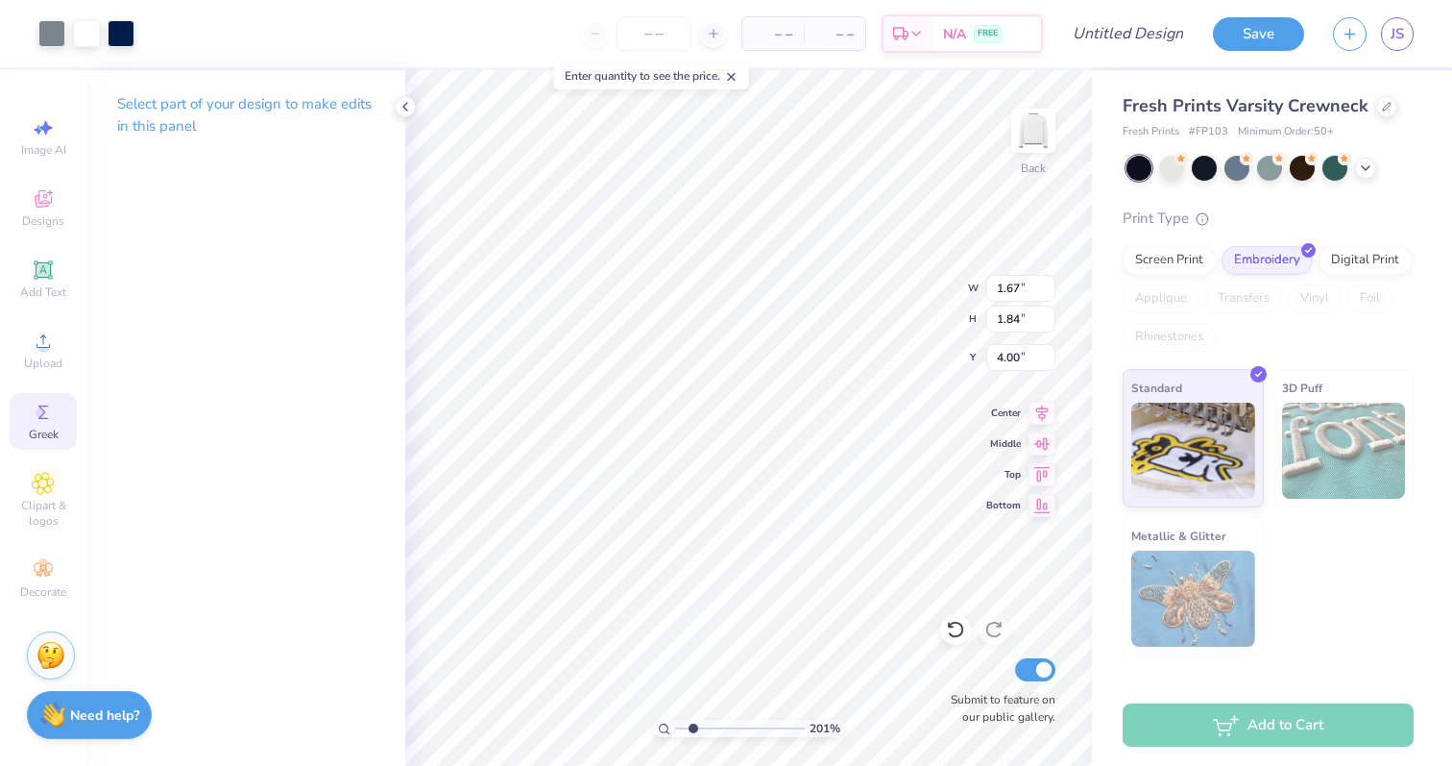
click at [48, 410] on icon at bounding box center [43, 412] width 23 height 23
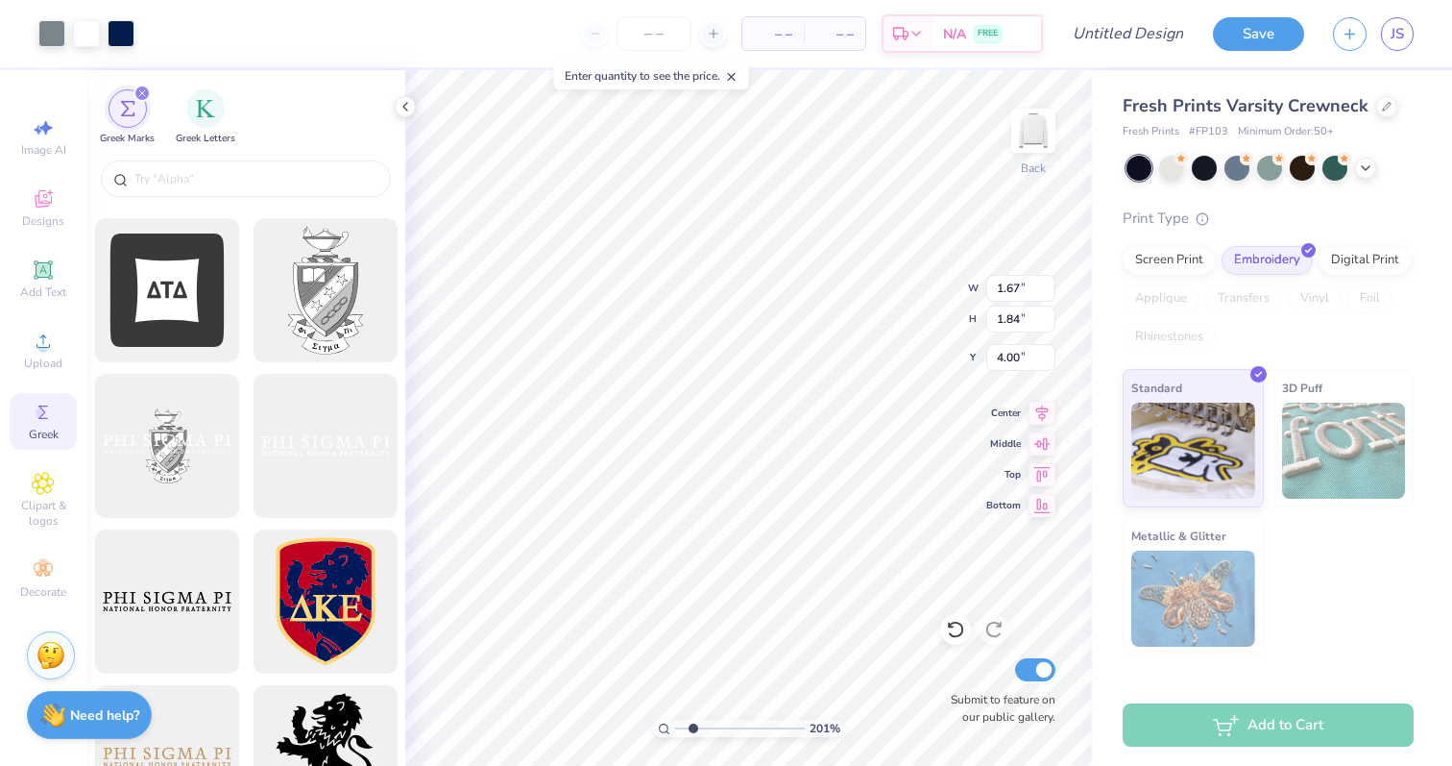
scroll to position [766, 0]
click at [177, 171] on input "text" at bounding box center [256, 178] width 246 height 19
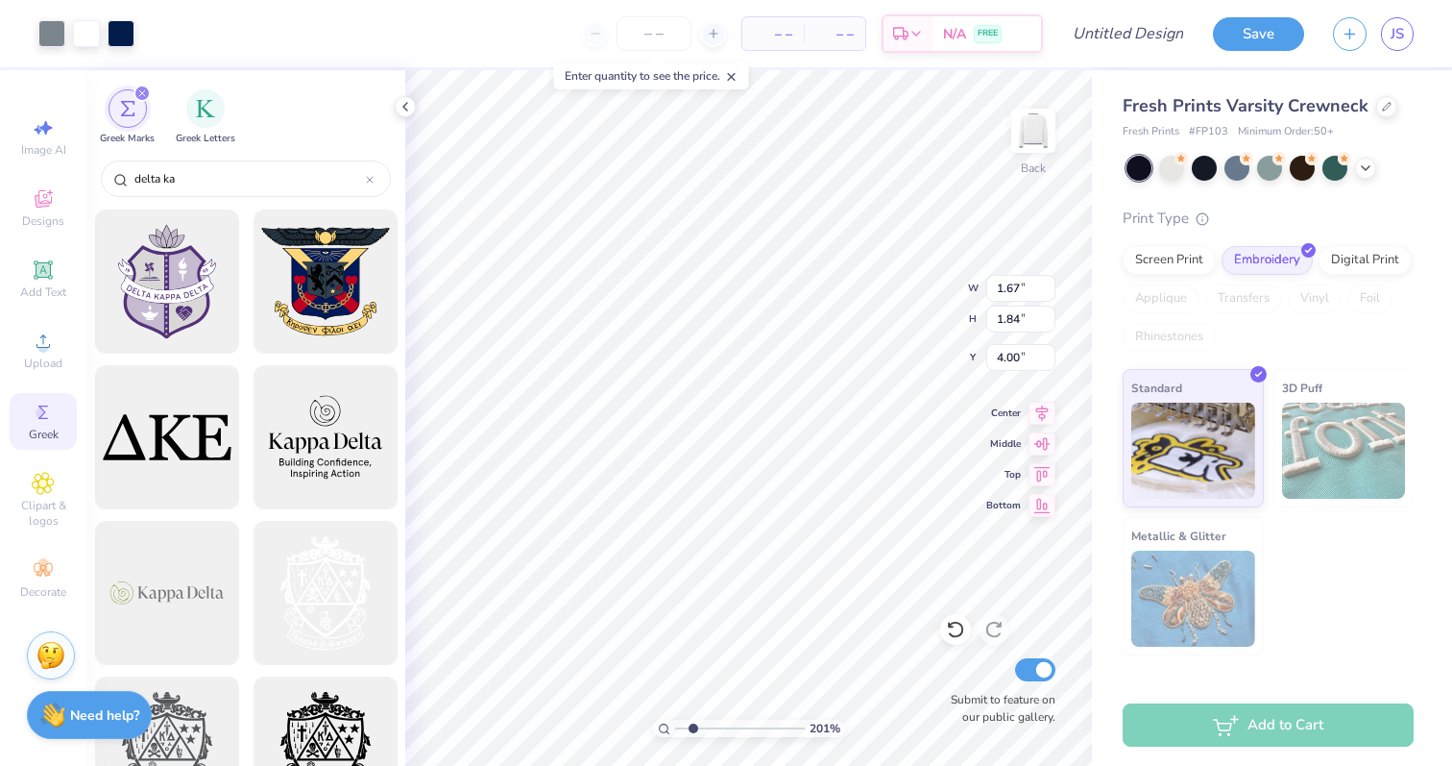
scroll to position [1558, 0]
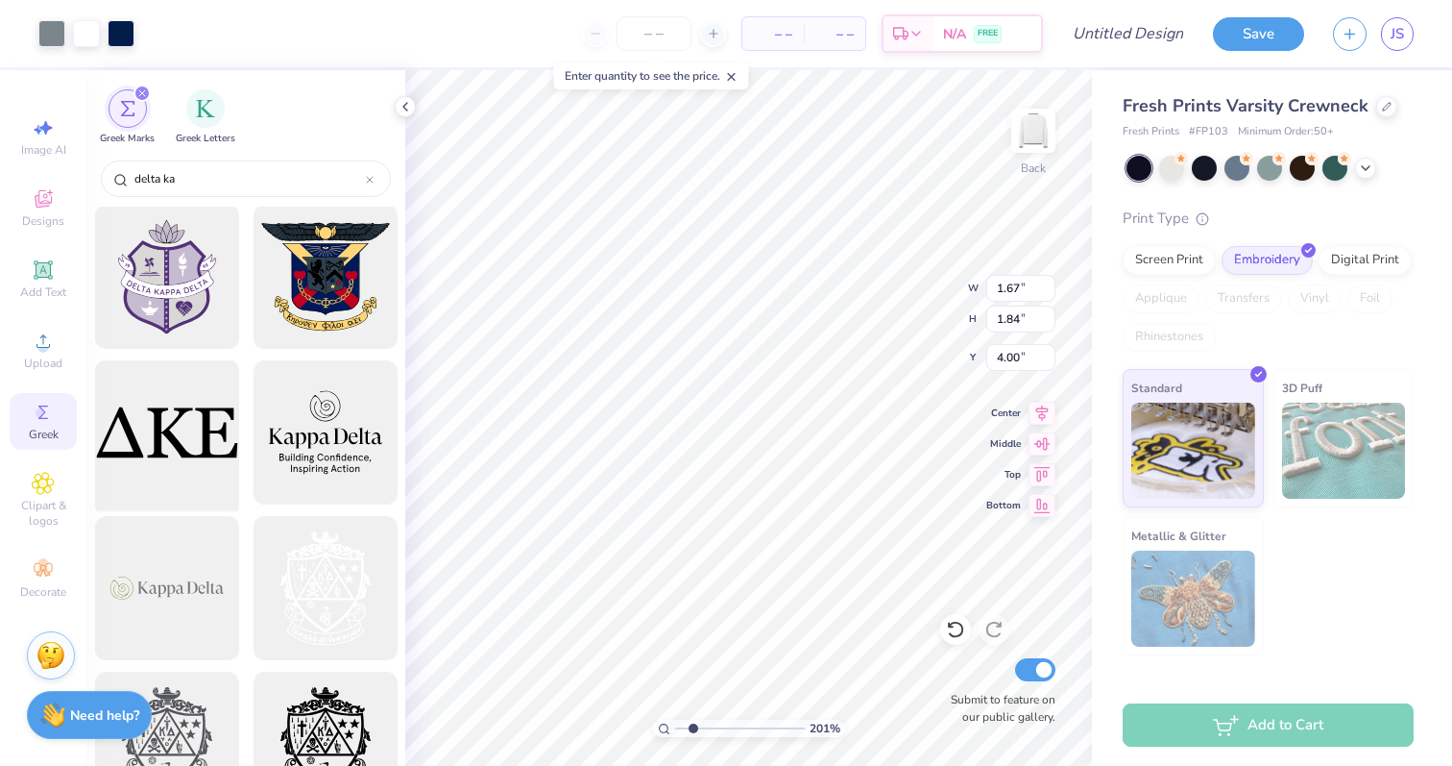
type input "delta ka"
click at [194, 444] on div at bounding box center [166, 433] width 159 height 159
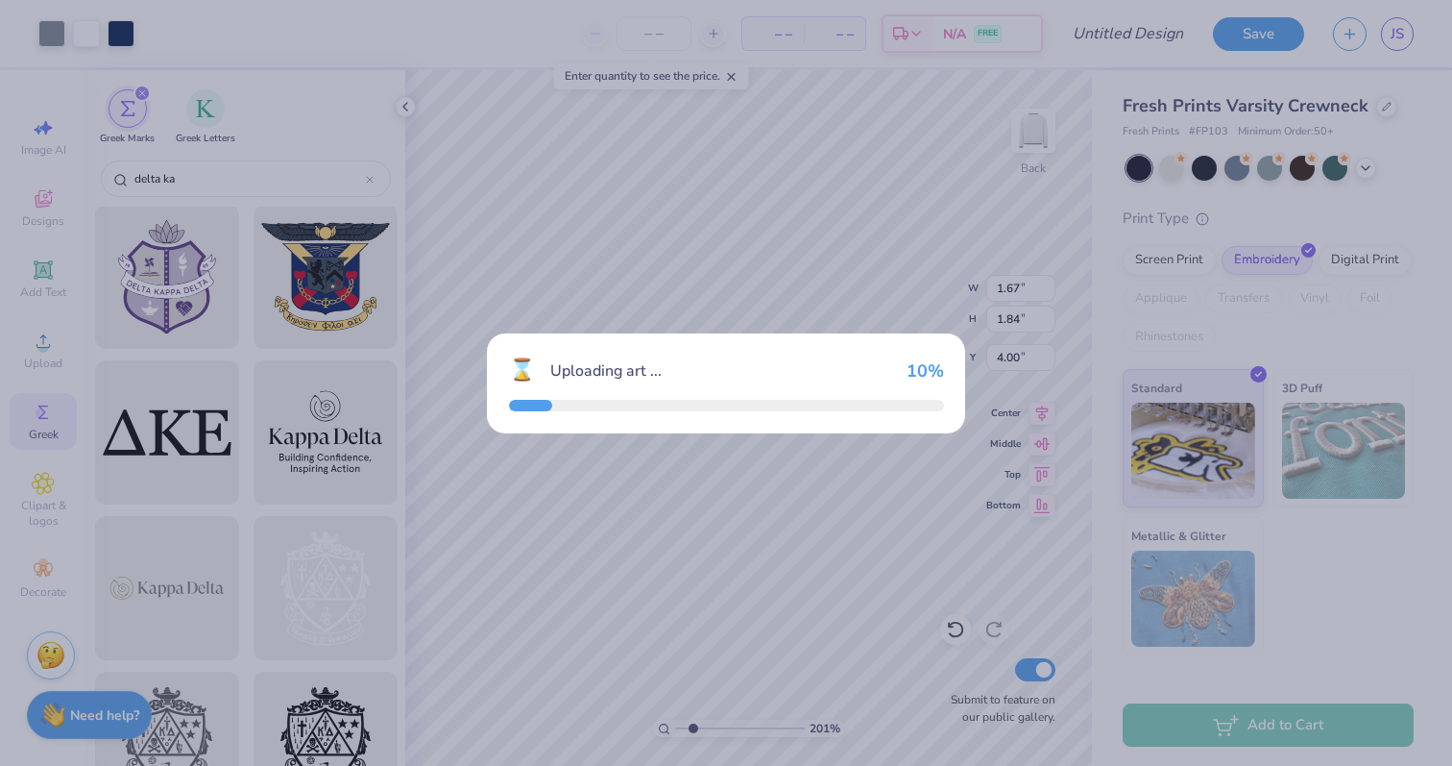
type input "12.00"
type input "4.29"
type input "3.00"
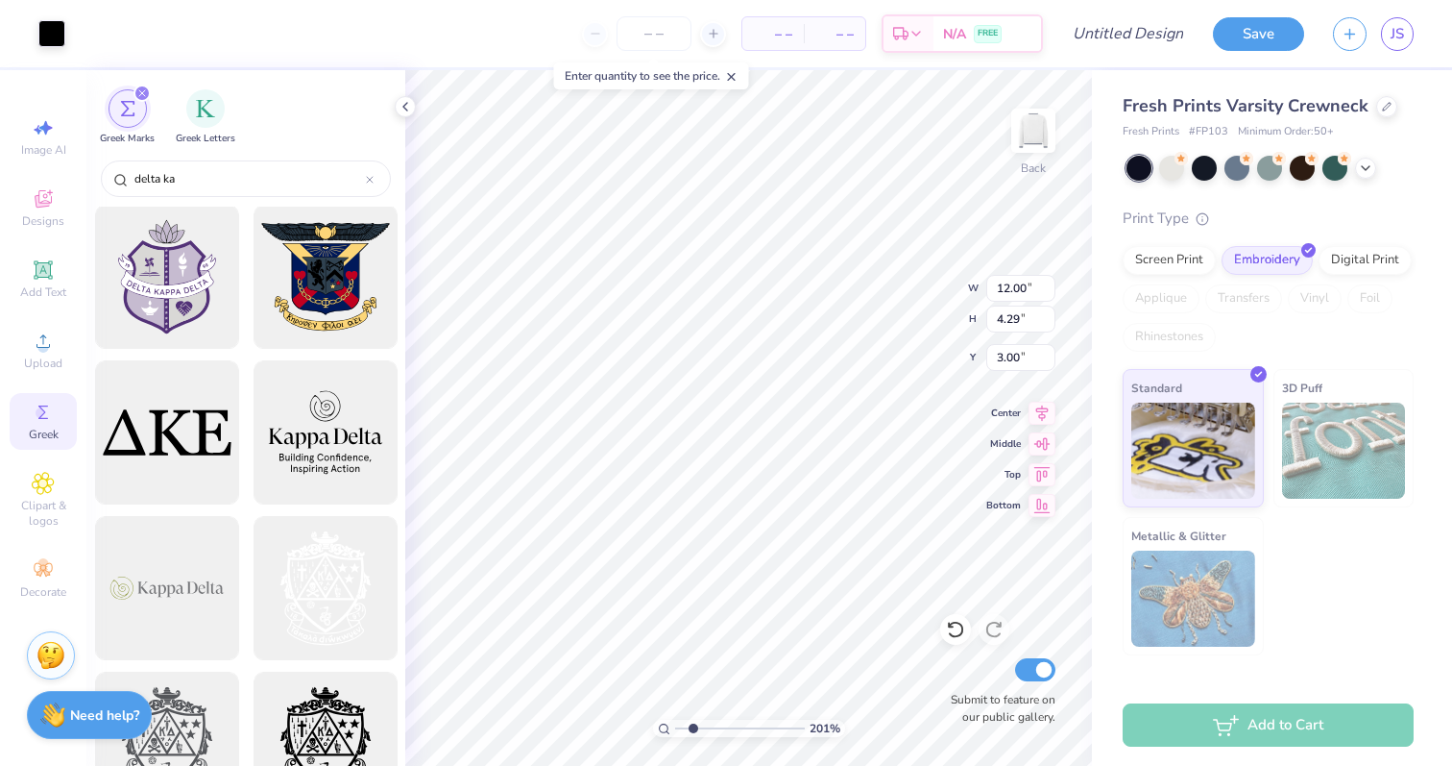
type input "5.10"
type input "4.82"
type input "11.50"
type input "3.86"
type input "1.38"
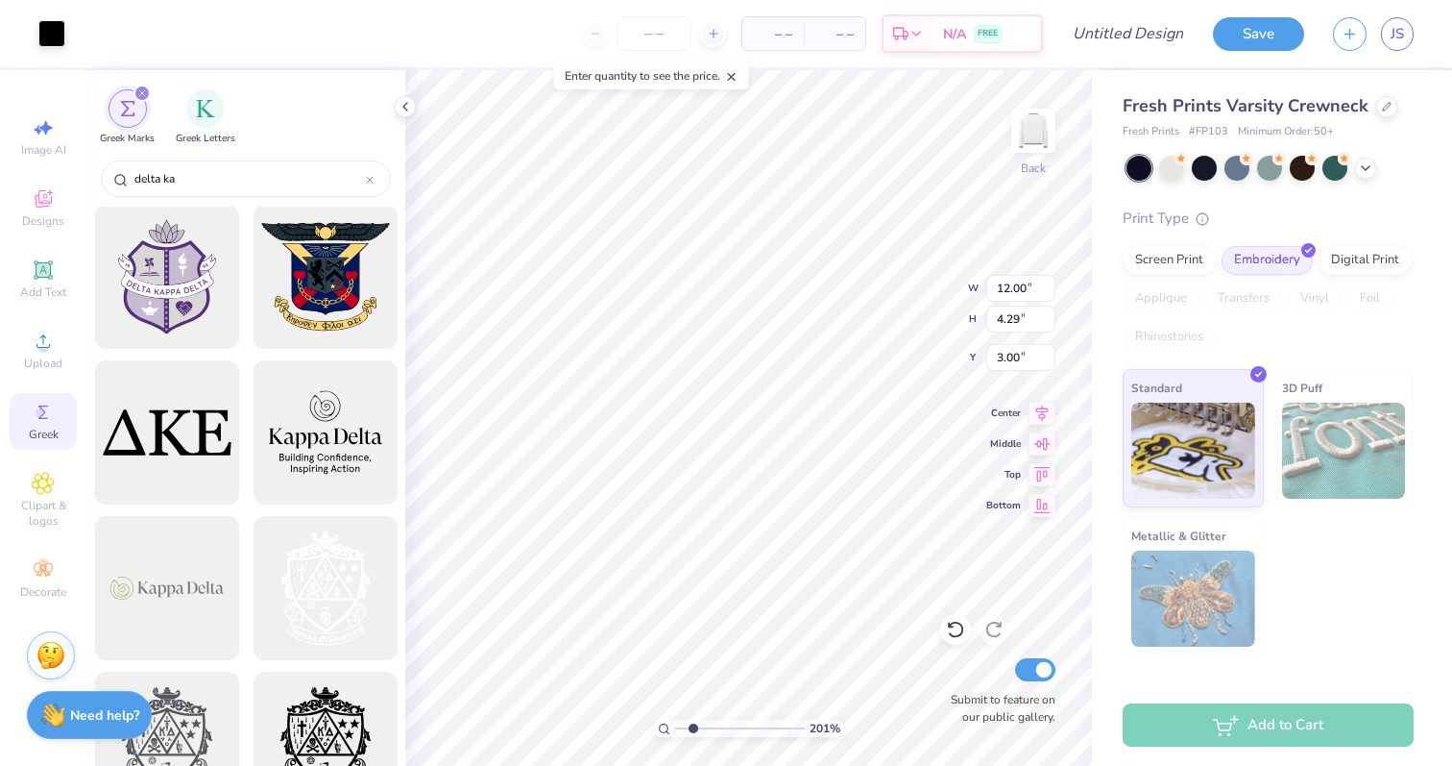
type input "5.91"
type input "1.67"
type input "1.84"
type input "4.00"
type input "3.15"
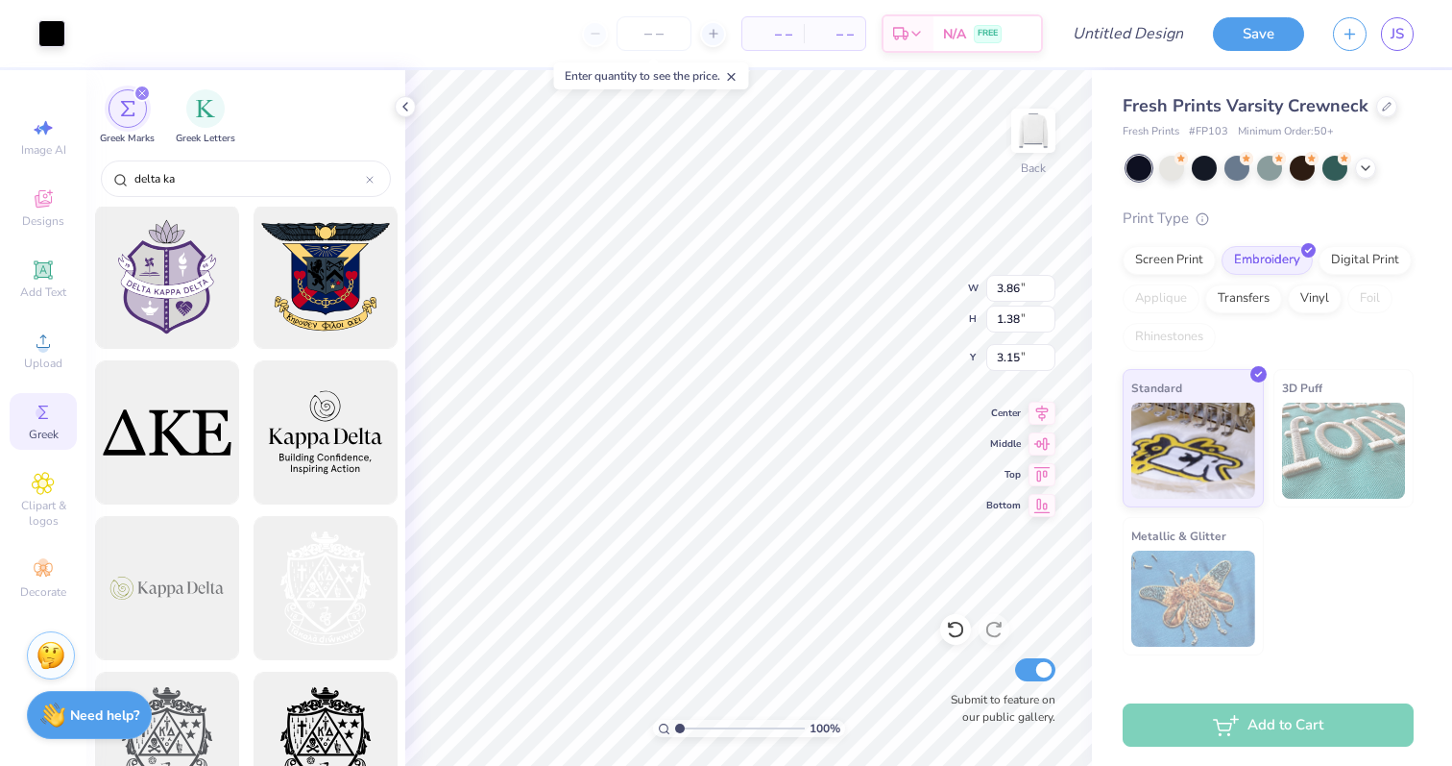
drag, startPoint x: 691, startPoint y: 725, endPoint x: 673, endPoint y: 720, distance: 18.2
type input "1"
click at [675, 720] on input "range" at bounding box center [740, 728] width 130 height 17
type input "4.12"
type input "3.48"
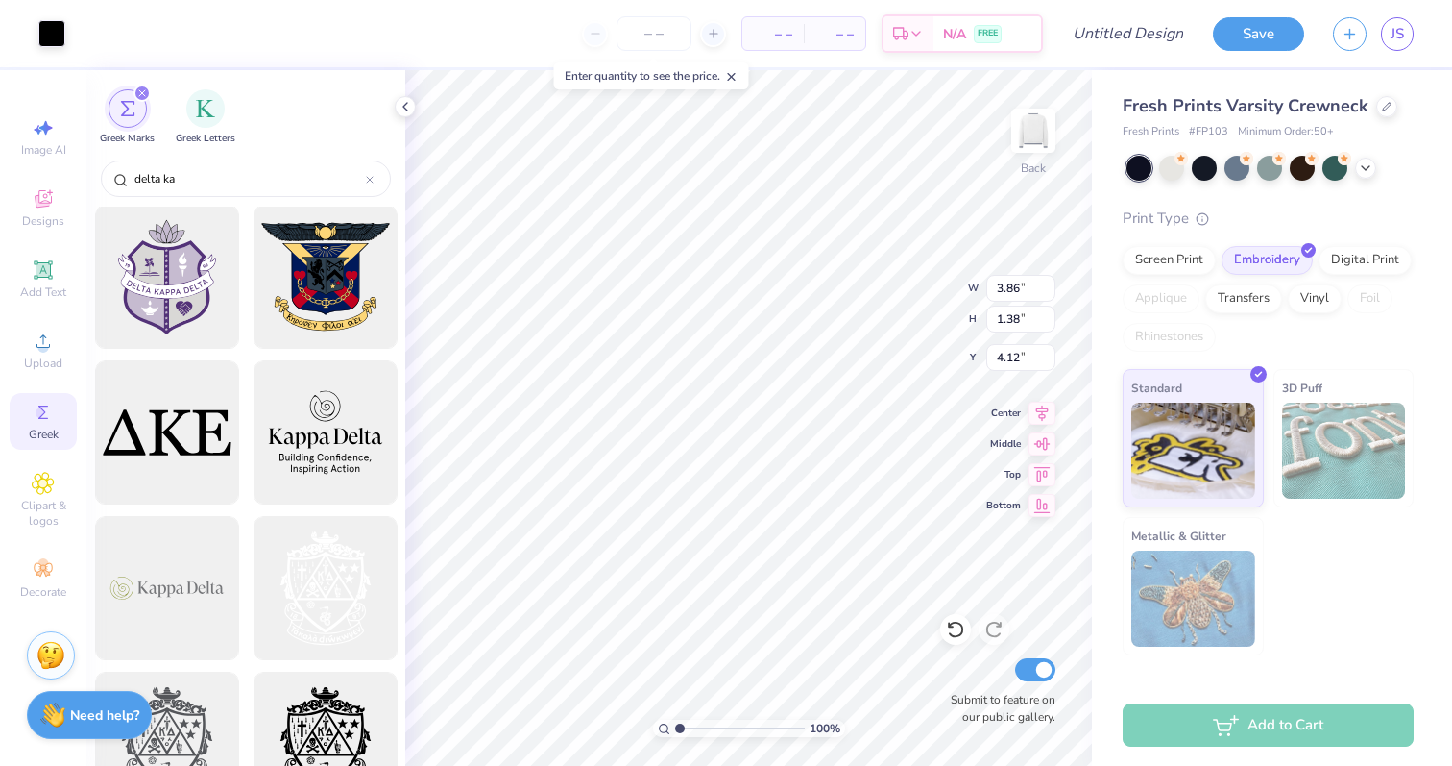
type input "1.25"
type input "4.26"
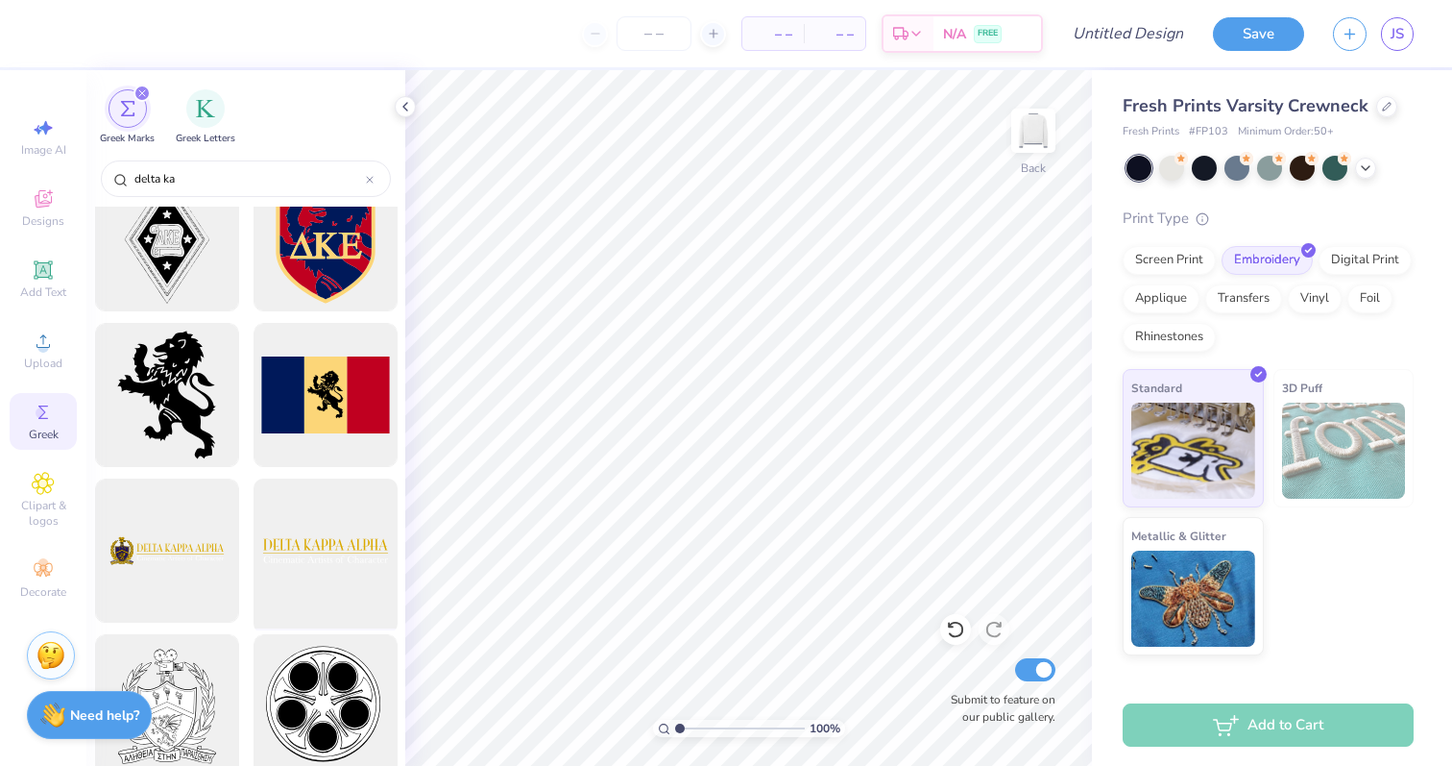
scroll to position [0, 0]
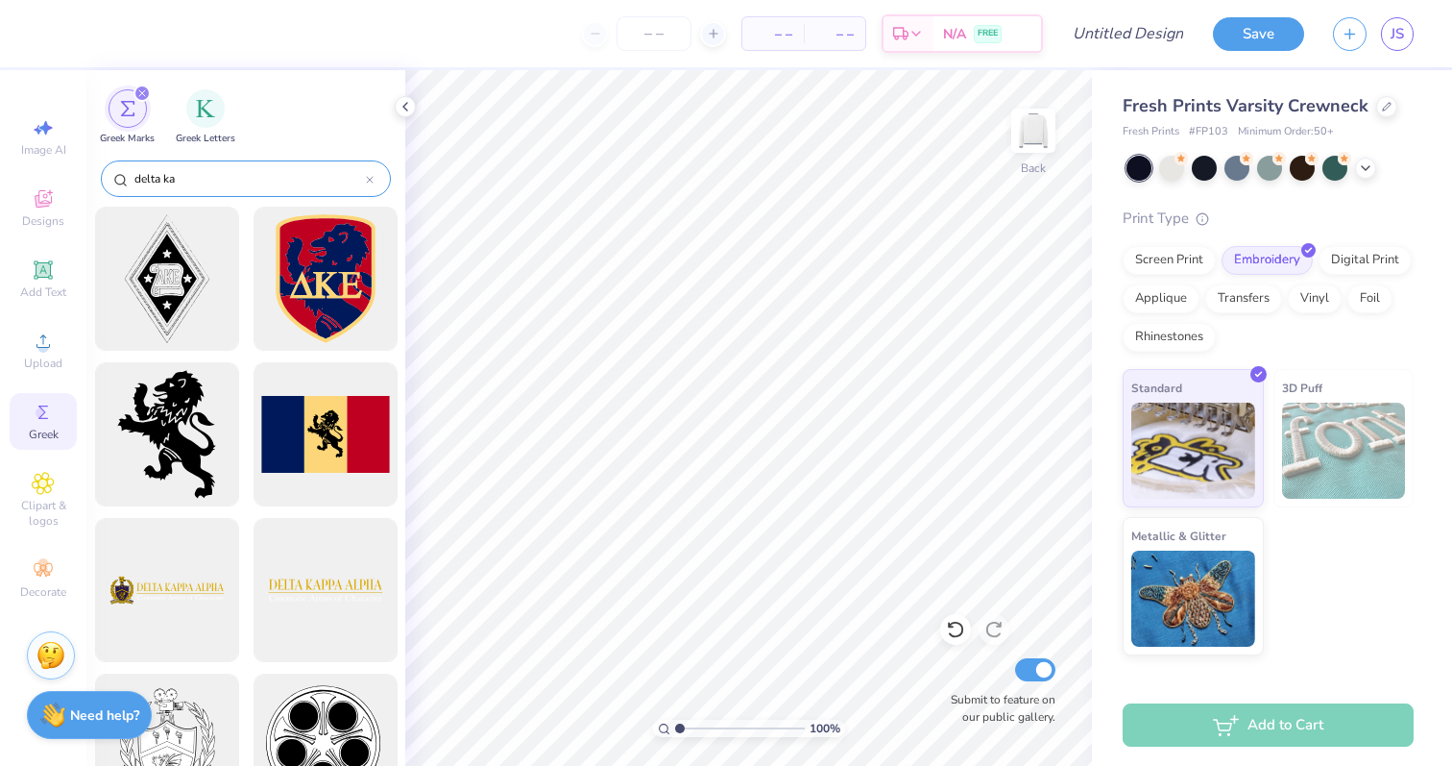
click at [213, 169] on input "delta ka" at bounding box center [249, 178] width 233 height 19
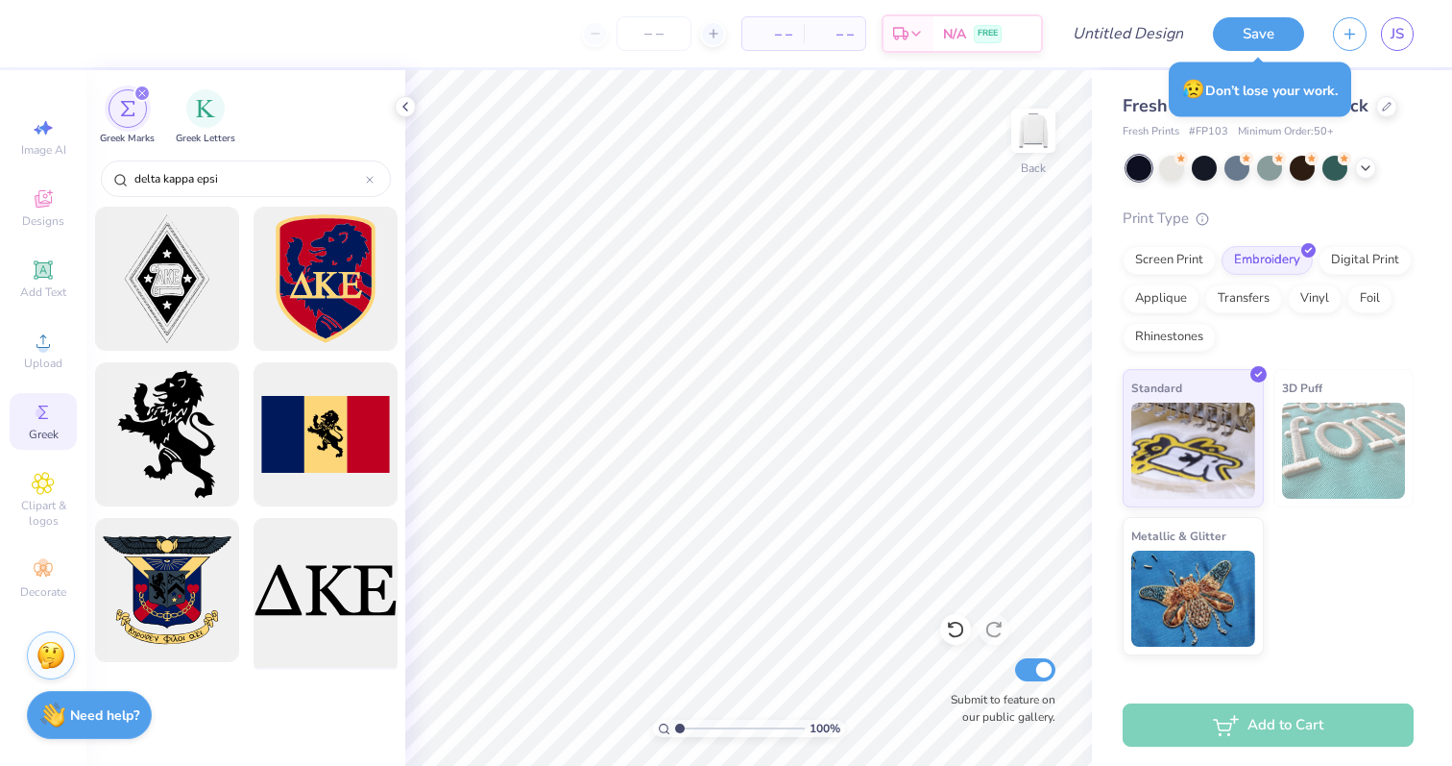
type input "delta kappa epsi"
click at [354, 599] on div at bounding box center [325, 590] width 159 height 159
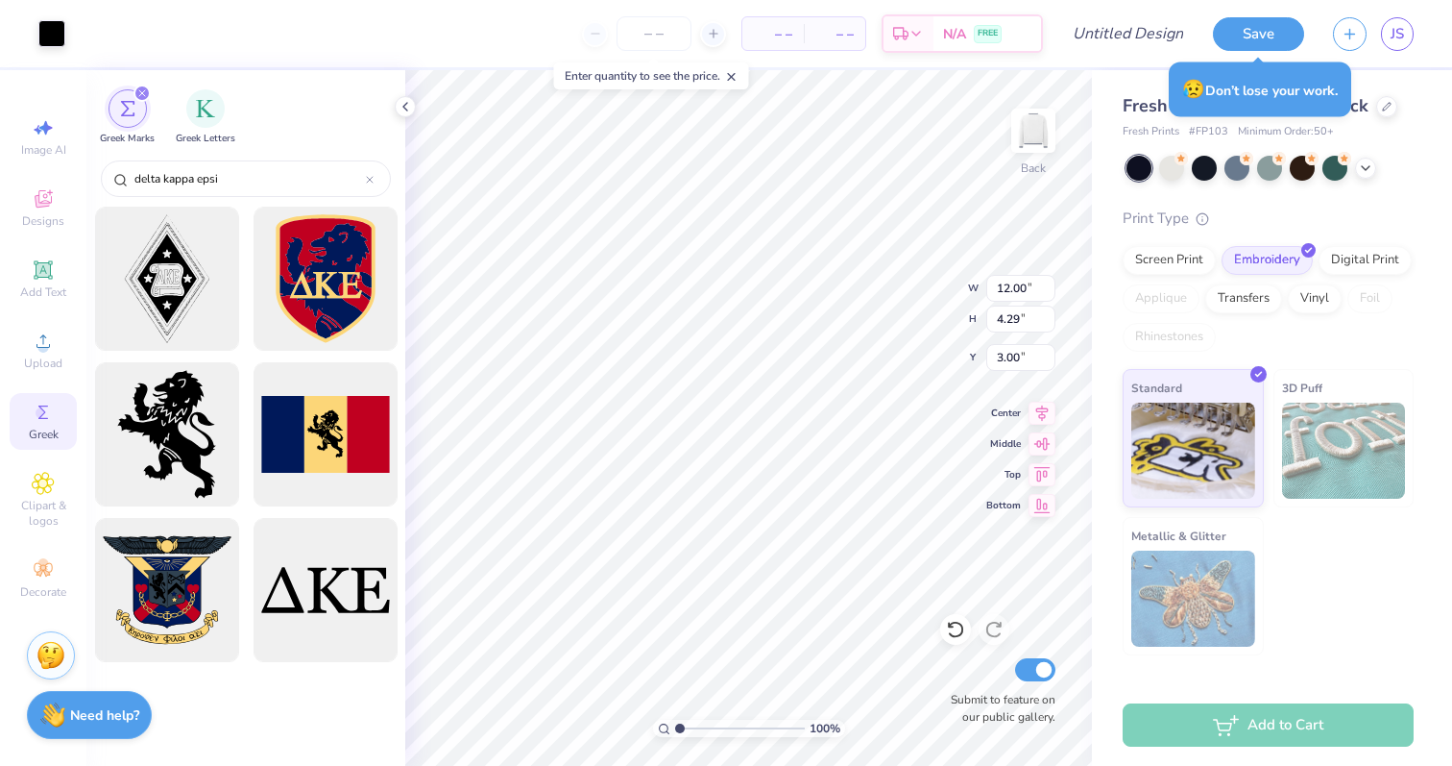
type input "3.33"
click at [54, 40] on div at bounding box center [51, 31] width 27 height 27
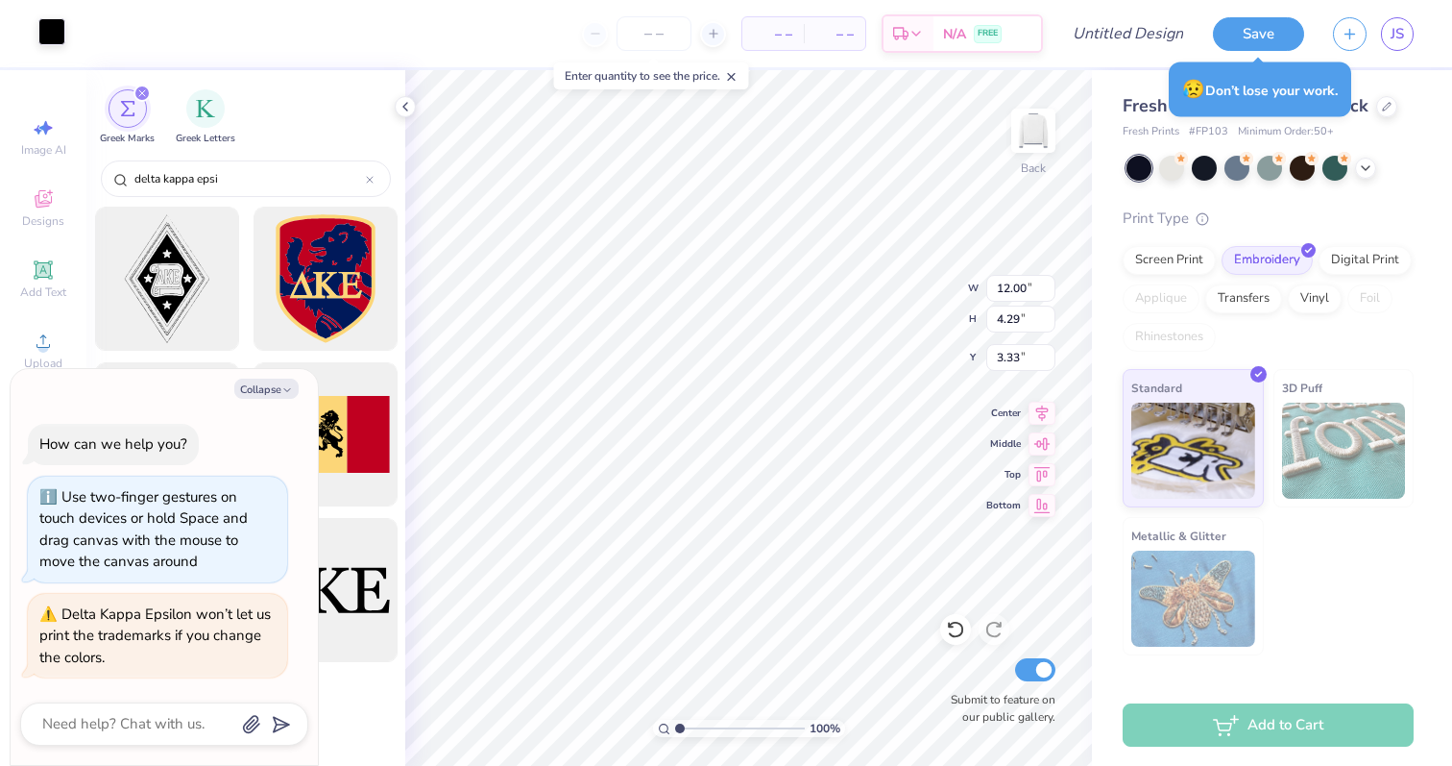
click at [47, 32] on div at bounding box center [51, 31] width 27 height 27
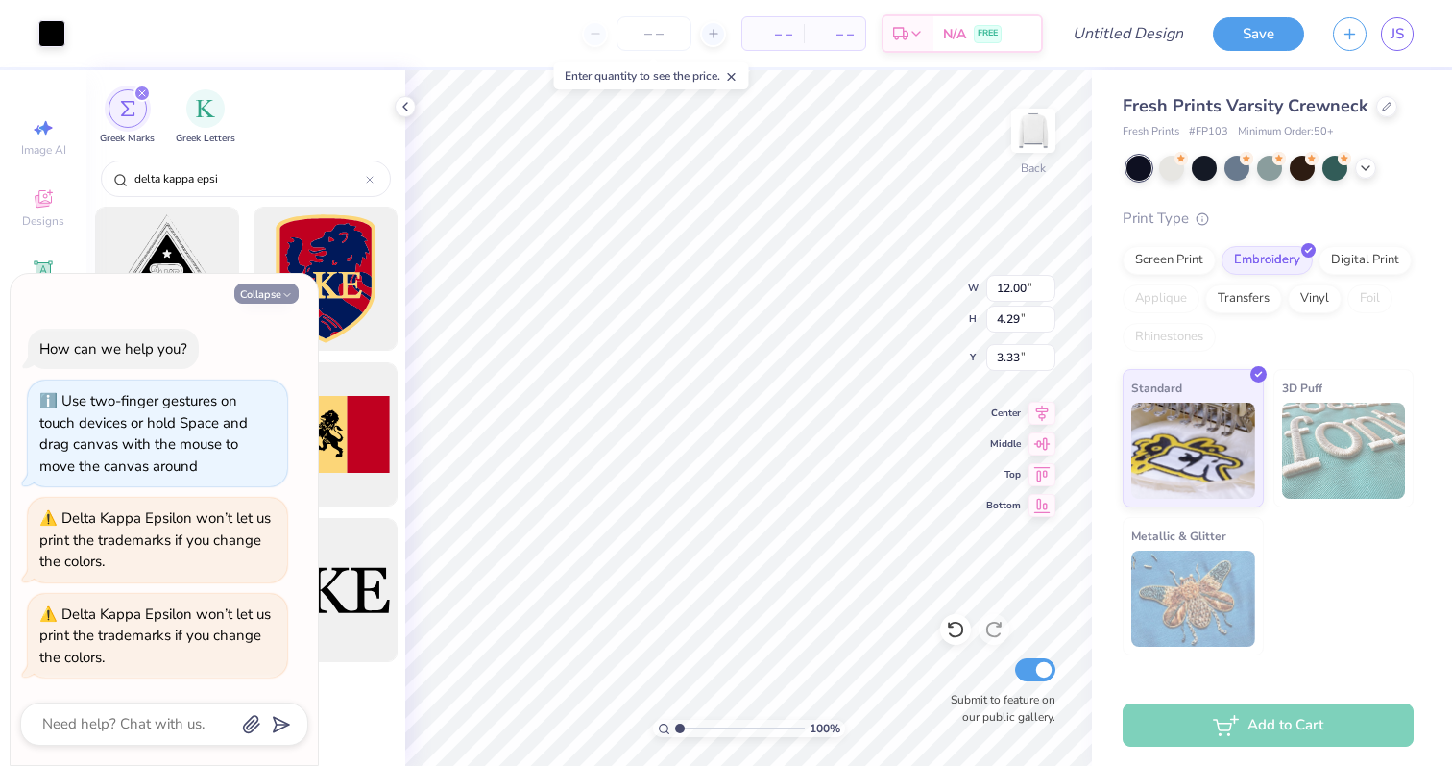
click at [256, 297] on button "Collapse" at bounding box center [266, 293] width 64 height 20
type textarea "x"
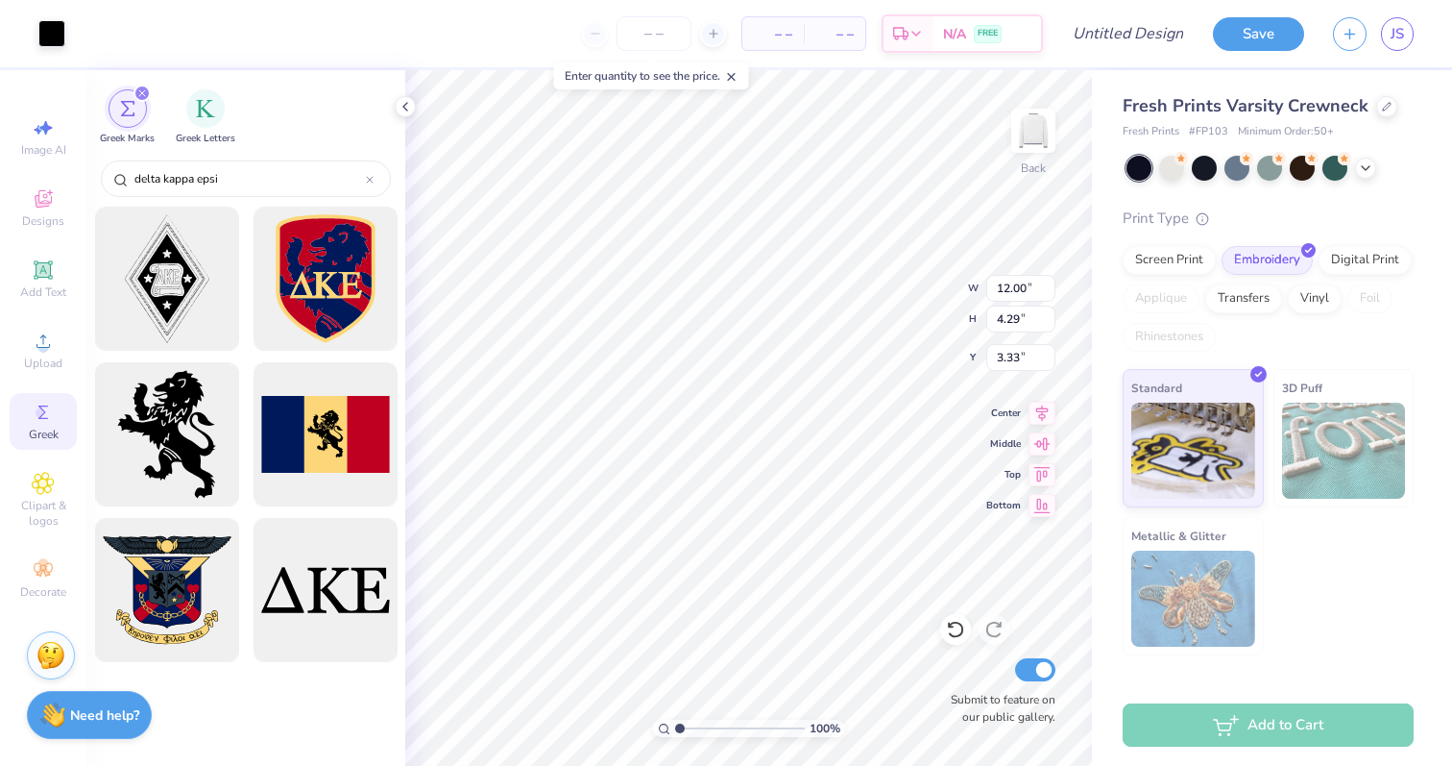
type input "10.44"
type input "3.73"
click at [1127, 31] on input "Design Title" at bounding box center [1152, 33] width 94 height 38
click at [1313, 423] on img at bounding box center [1344, 451] width 124 height 96
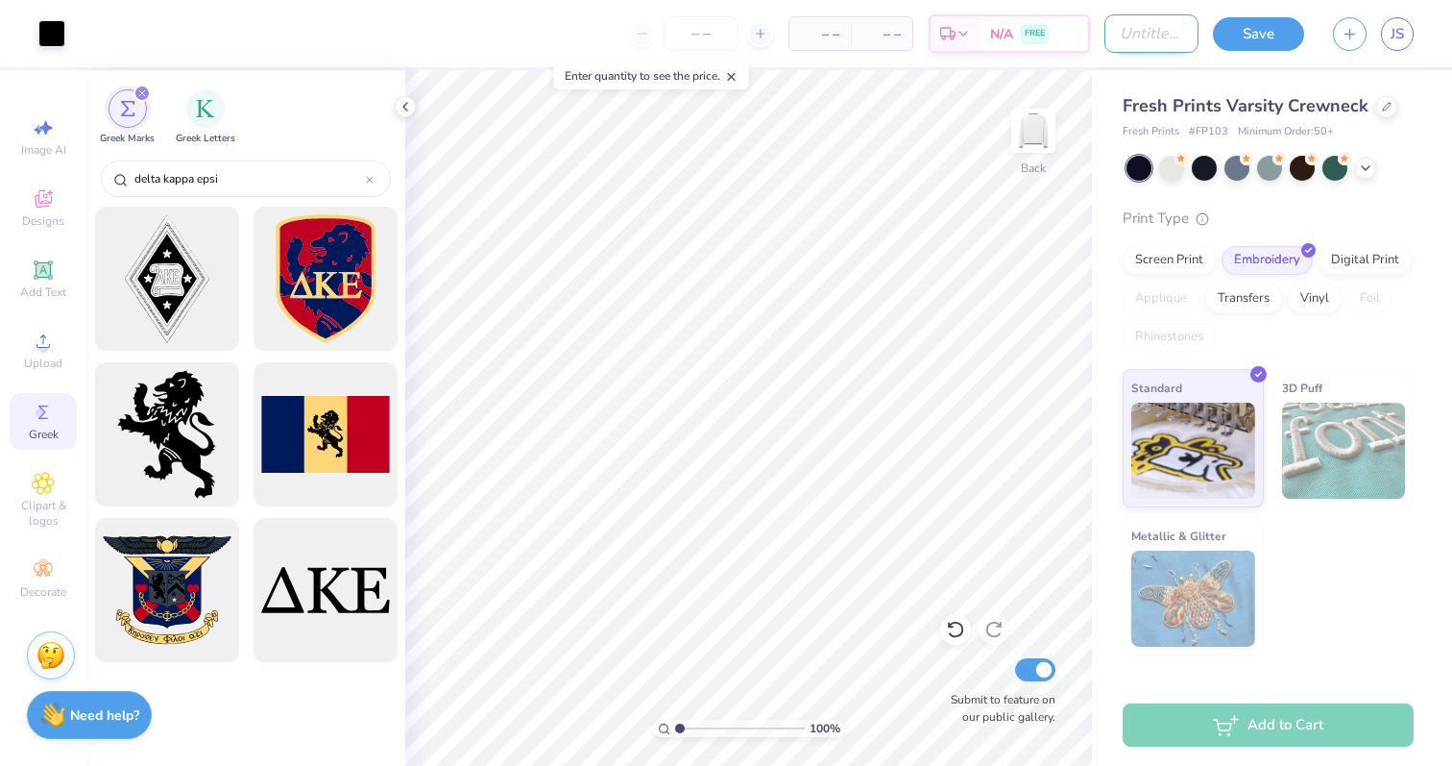
click at [1156, 42] on input "Design Title" at bounding box center [1152, 33] width 94 height 38
type input "dke crew"
type input "3.31"
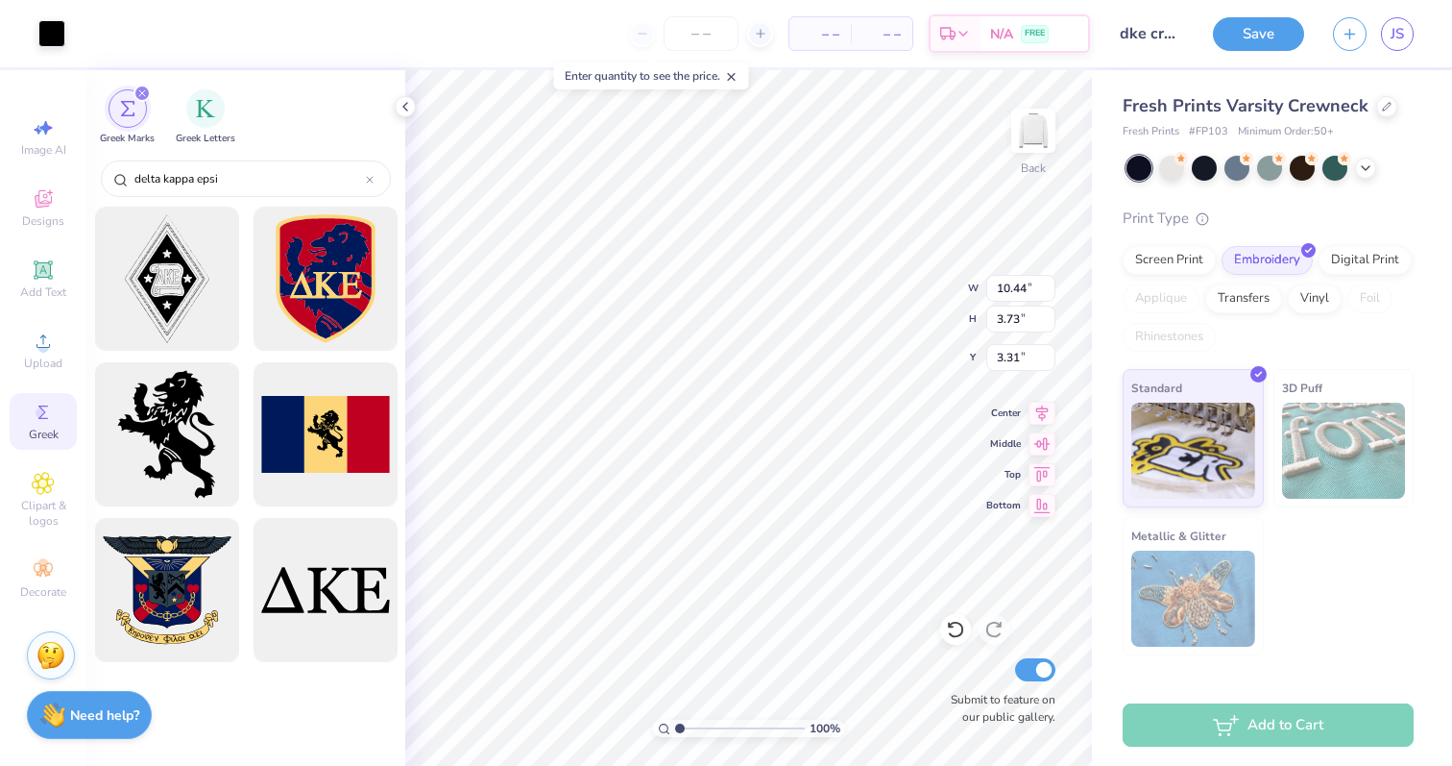
type input "3.06"
type input "1.09"
type input "3.86"
type input "3.89"
click at [1269, 727] on div "Add to Cart" at bounding box center [1268, 724] width 291 height 43
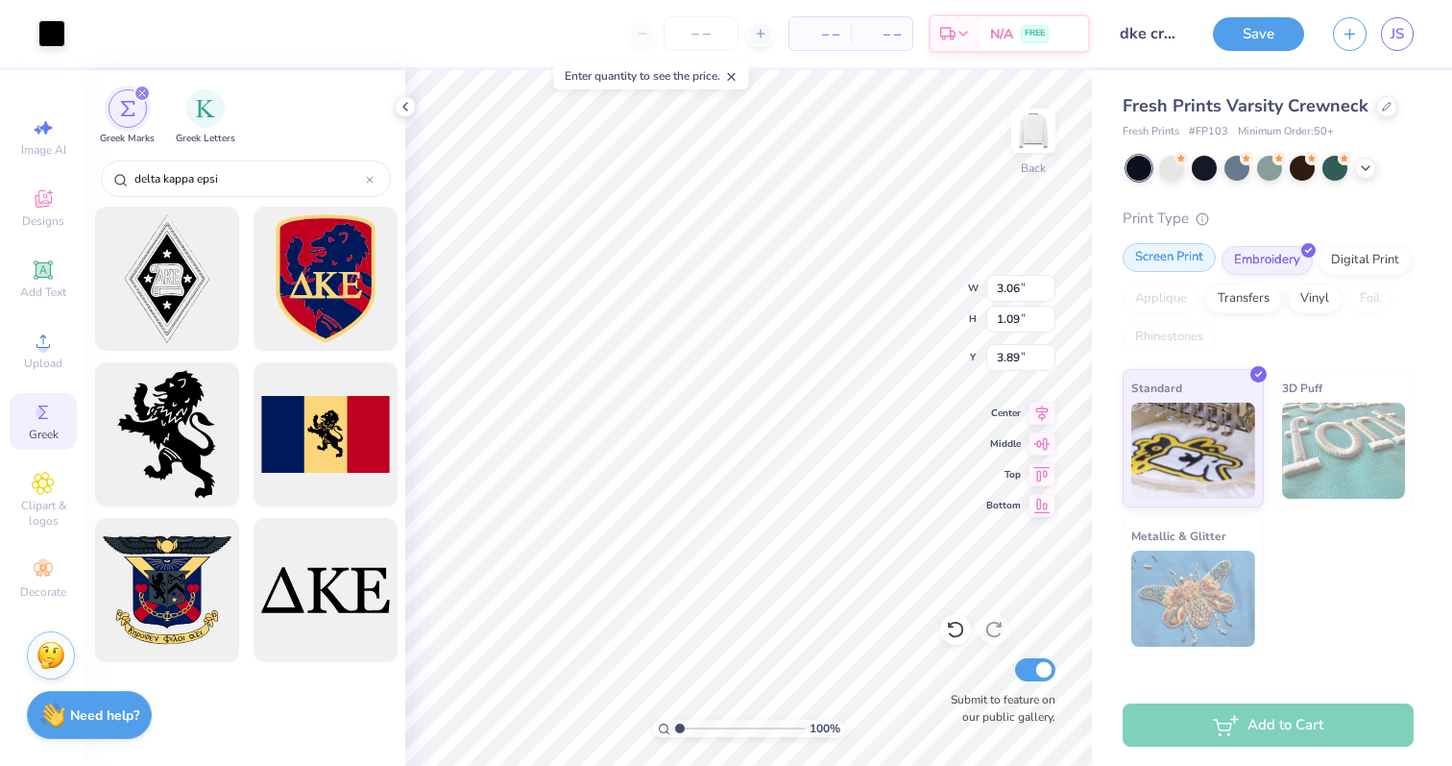
click at [1172, 268] on div "Screen Print" at bounding box center [1169, 257] width 93 height 29
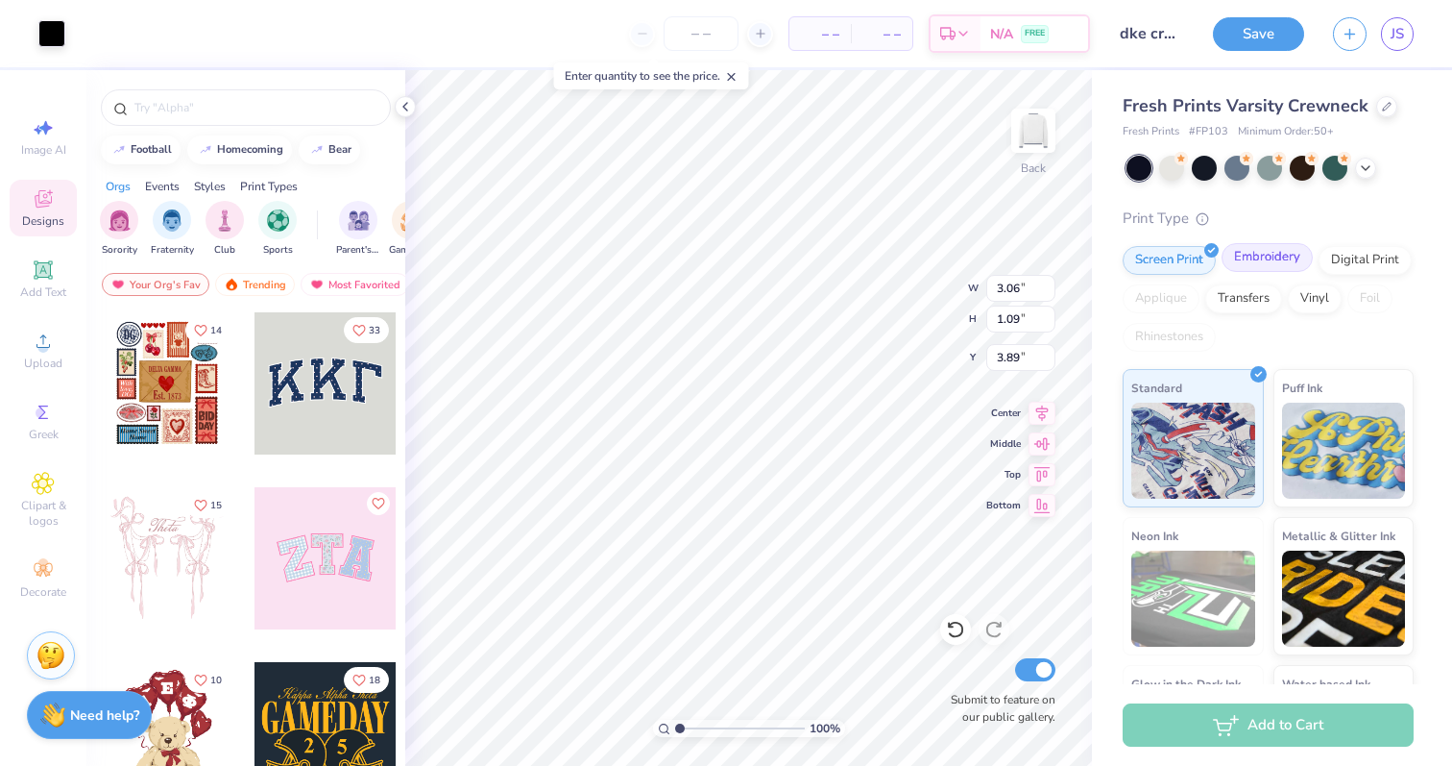
click at [1259, 250] on div "Embroidery" at bounding box center [1267, 257] width 91 height 29
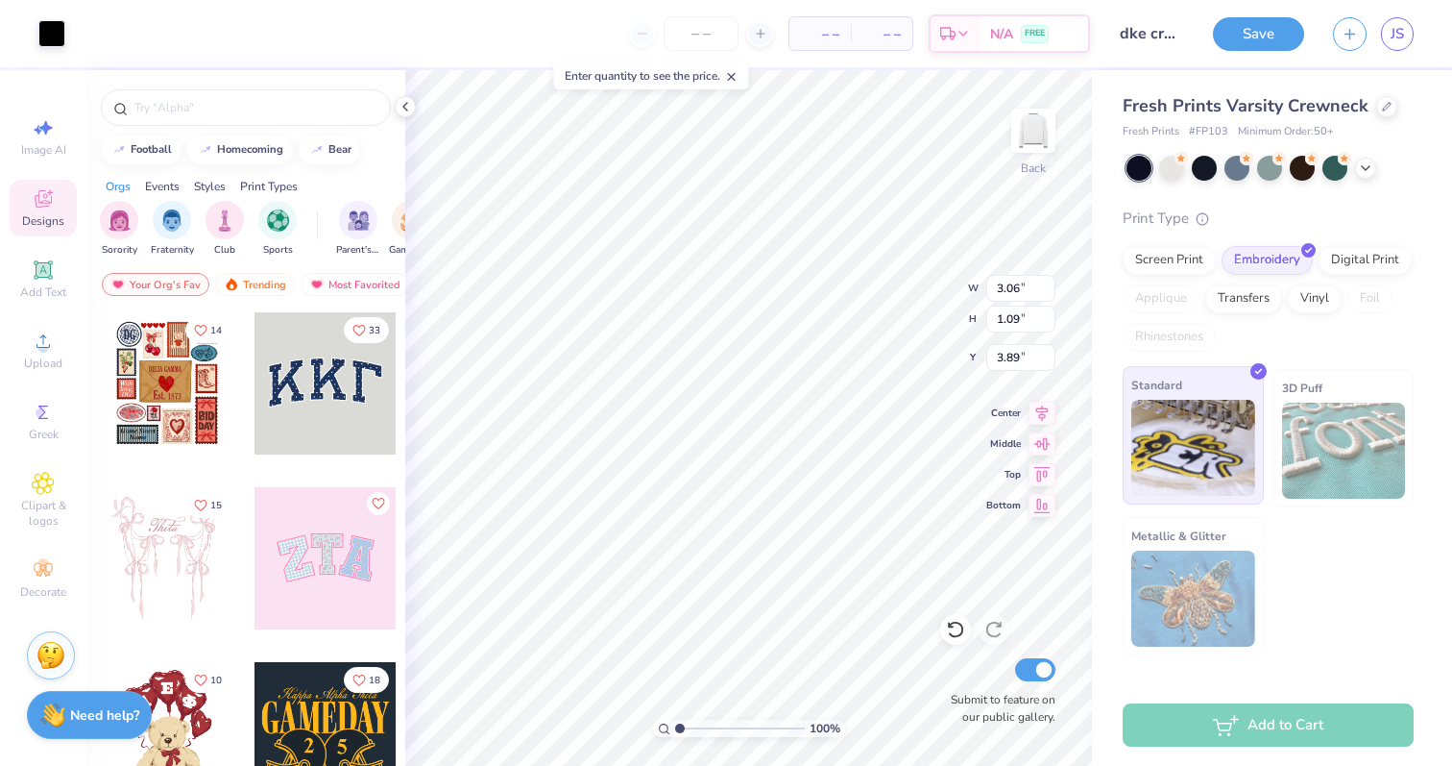
click at [1215, 475] on img at bounding box center [1194, 448] width 124 height 96
click at [764, 33] on icon at bounding box center [760, 33] width 13 height 13
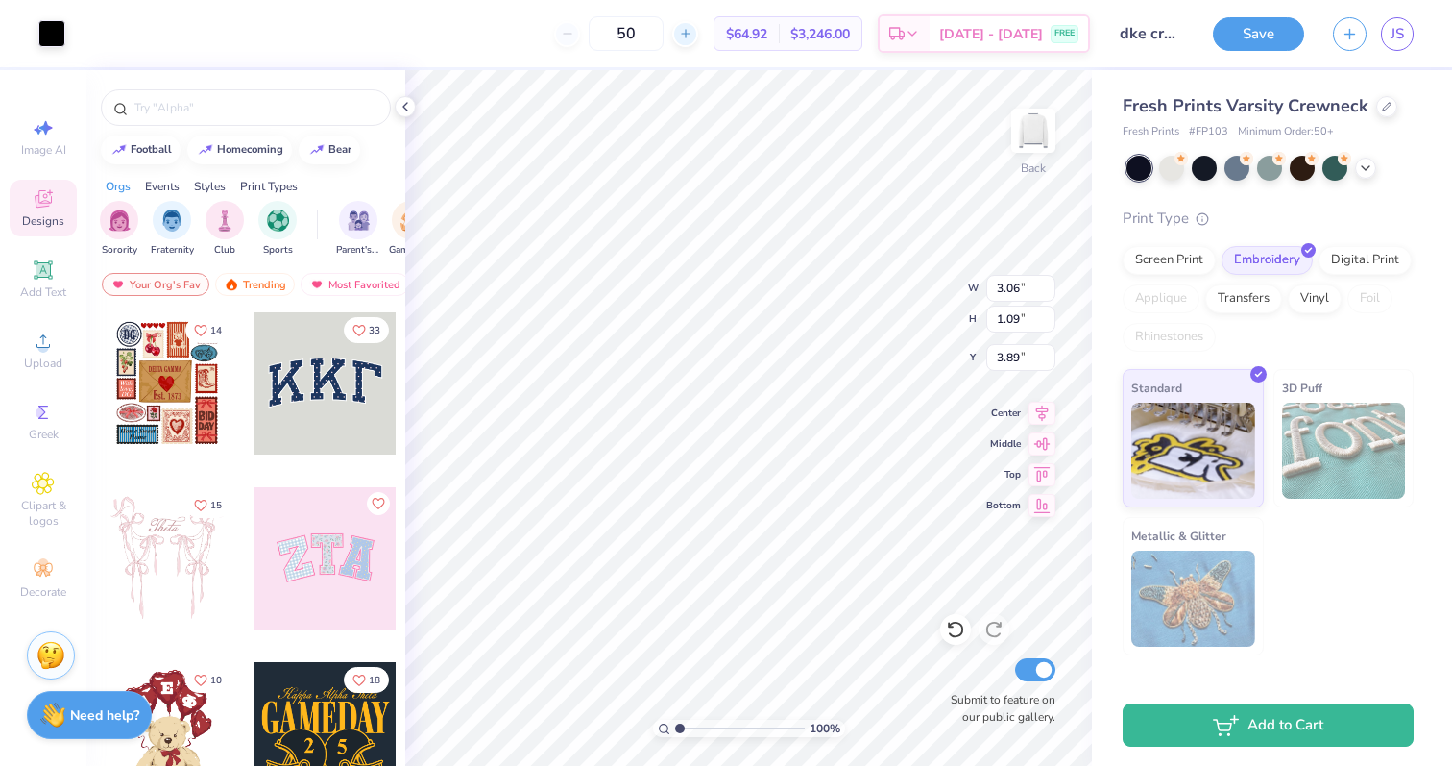
click at [693, 28] on icon at bounding box center [685, 33] width 13 height 13
click at [602, 39] on div "51" at bounding box center [626, 33] width 144 height 35
click at [644, 31] on input "51" at bounding box center [626, 33] width 75 height 35
type input "50"
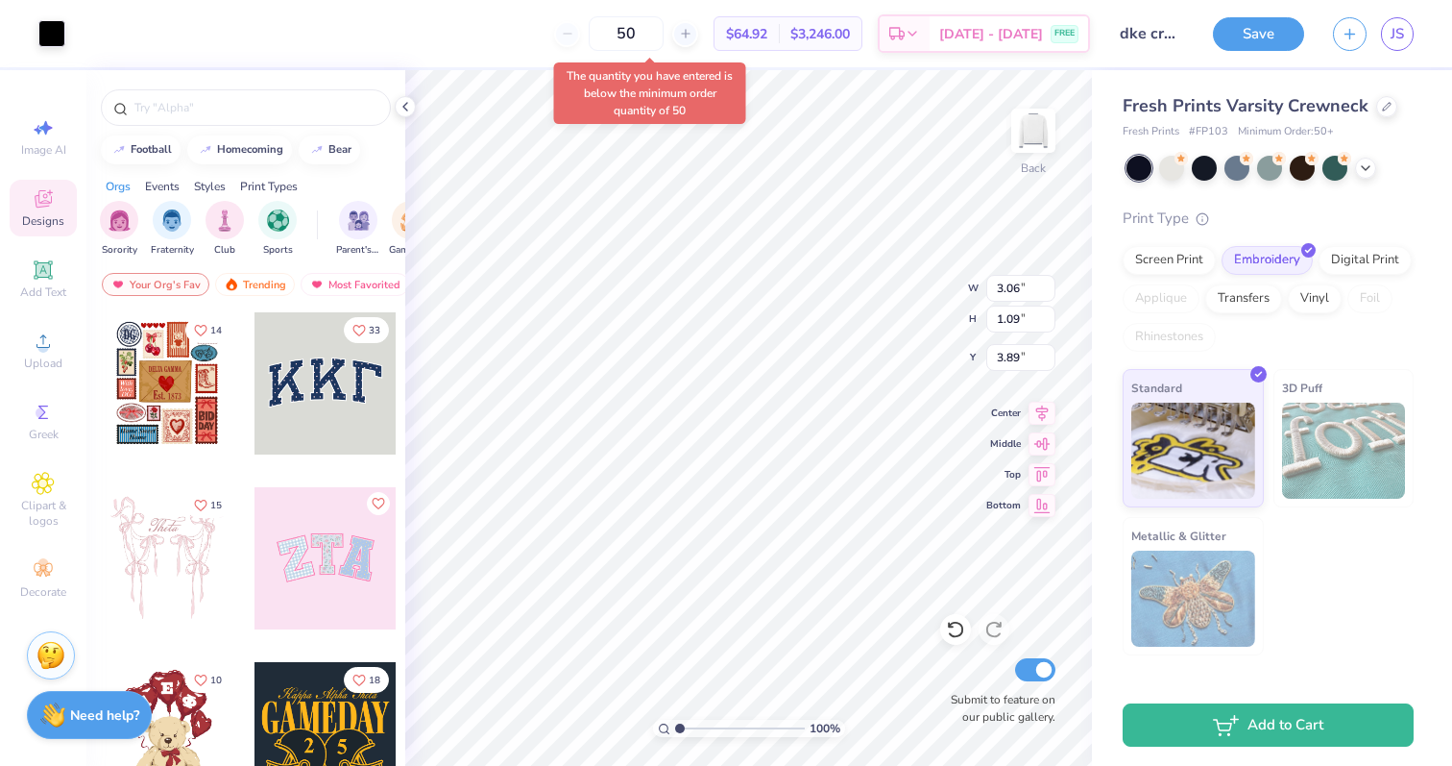
click at [544, 32] on div "50 $64.92 Per Item $3,246.00 Total Est. Delivery Sep 16 - 19 FREE" at bounding box center [585, 33] width 1011 height 67
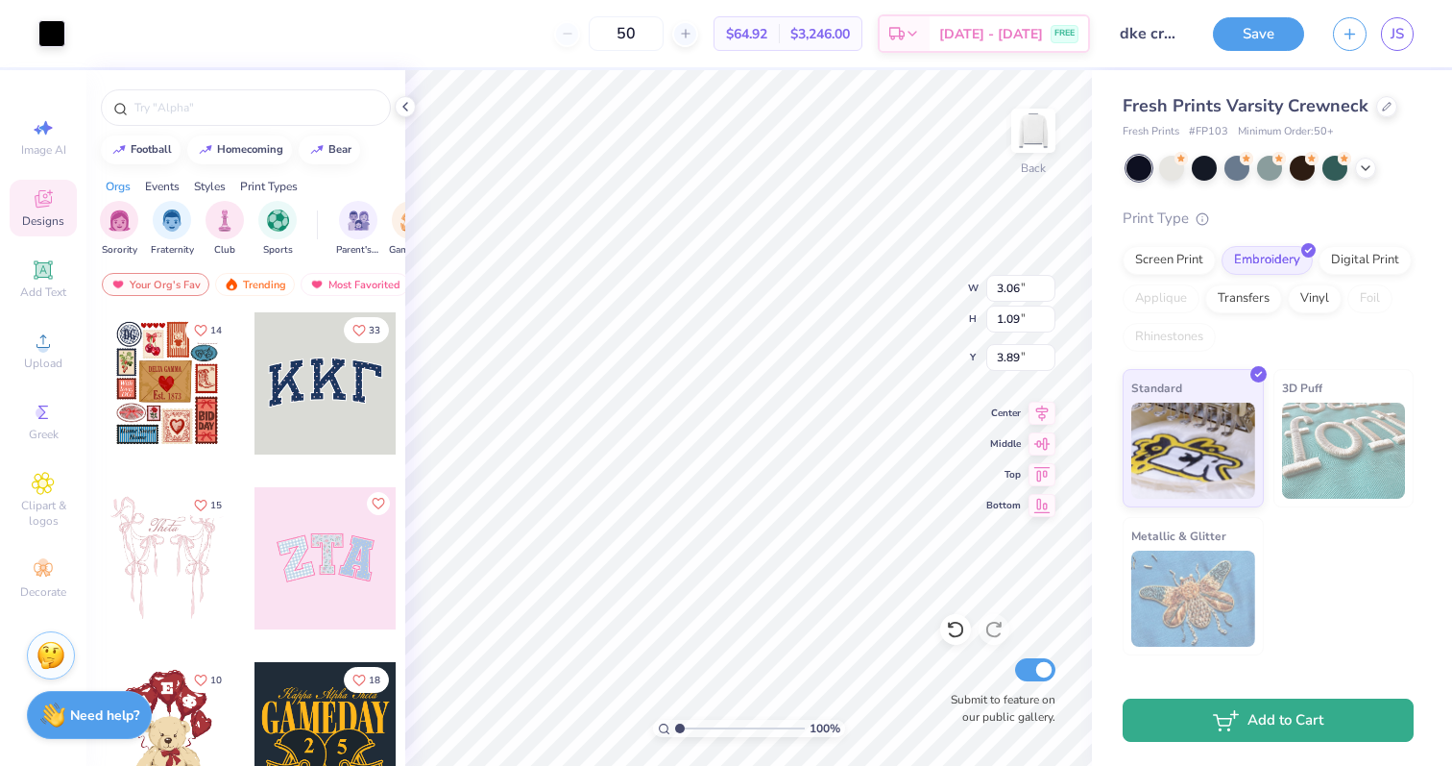
click at [1265, 718] on button "Add to Cart" at bounding box center [1268, 719] width 291 height 43
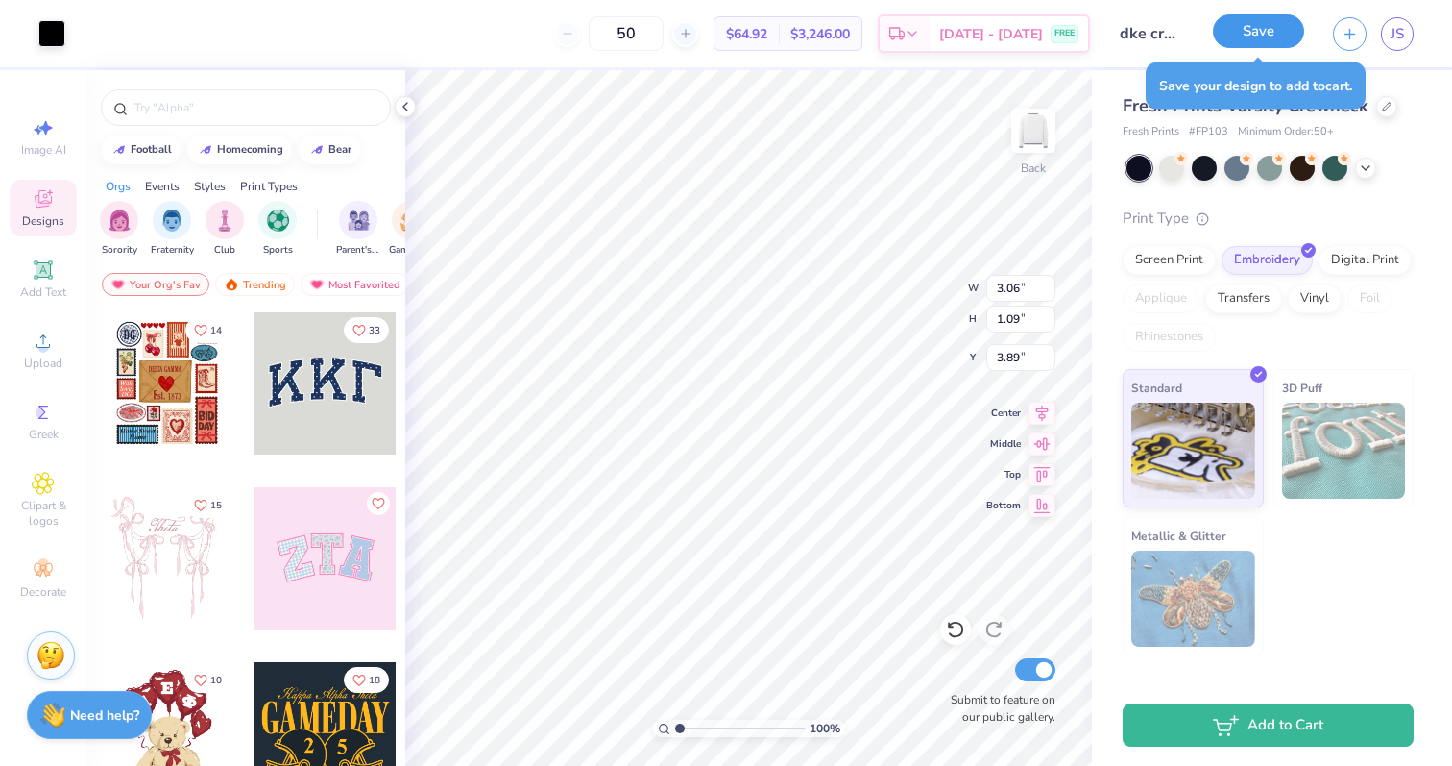
click at [1256, 17] on button "Save" at bounding box center [1258, 31] width 91 height 34
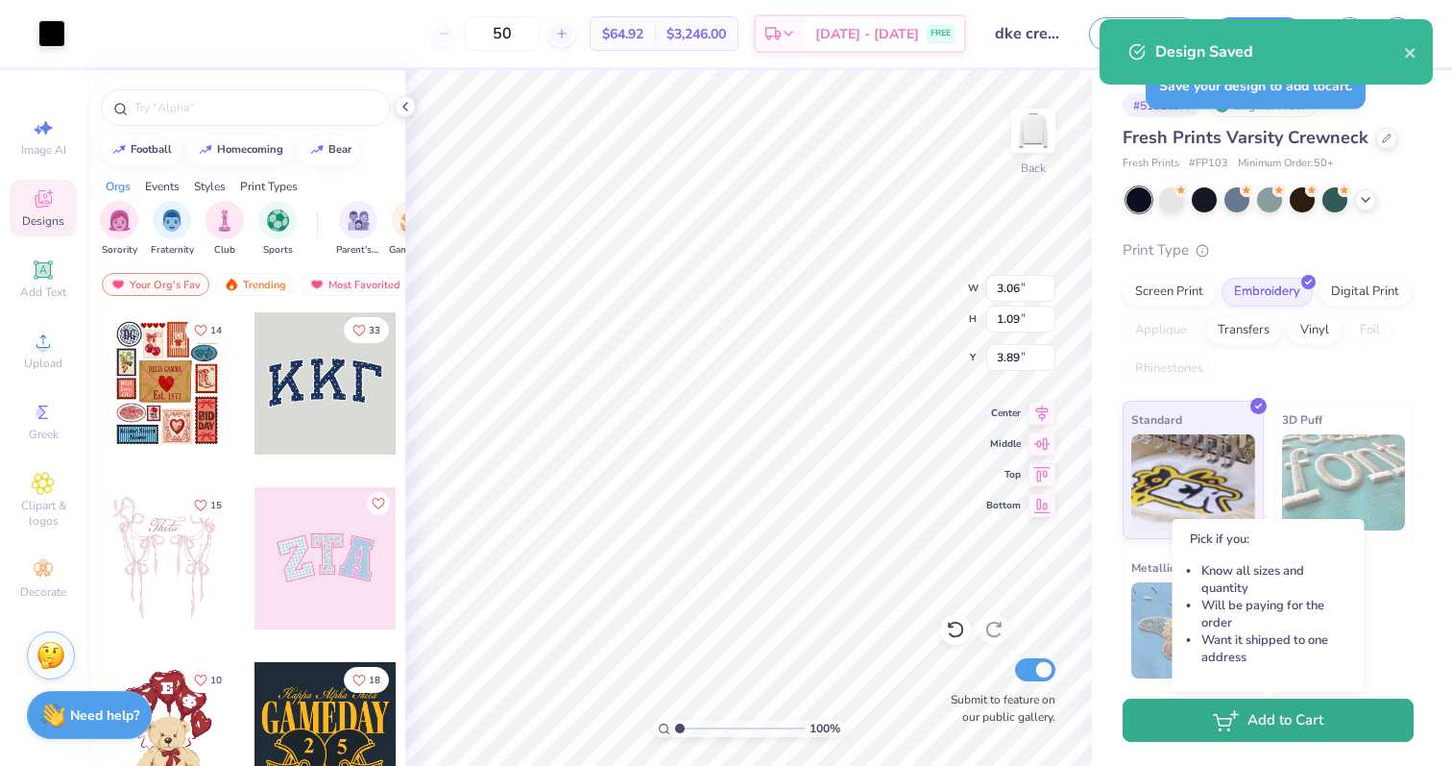
click at [1235, 727] on icon "button" at bounding box center [1226, 720] width 26 height 21
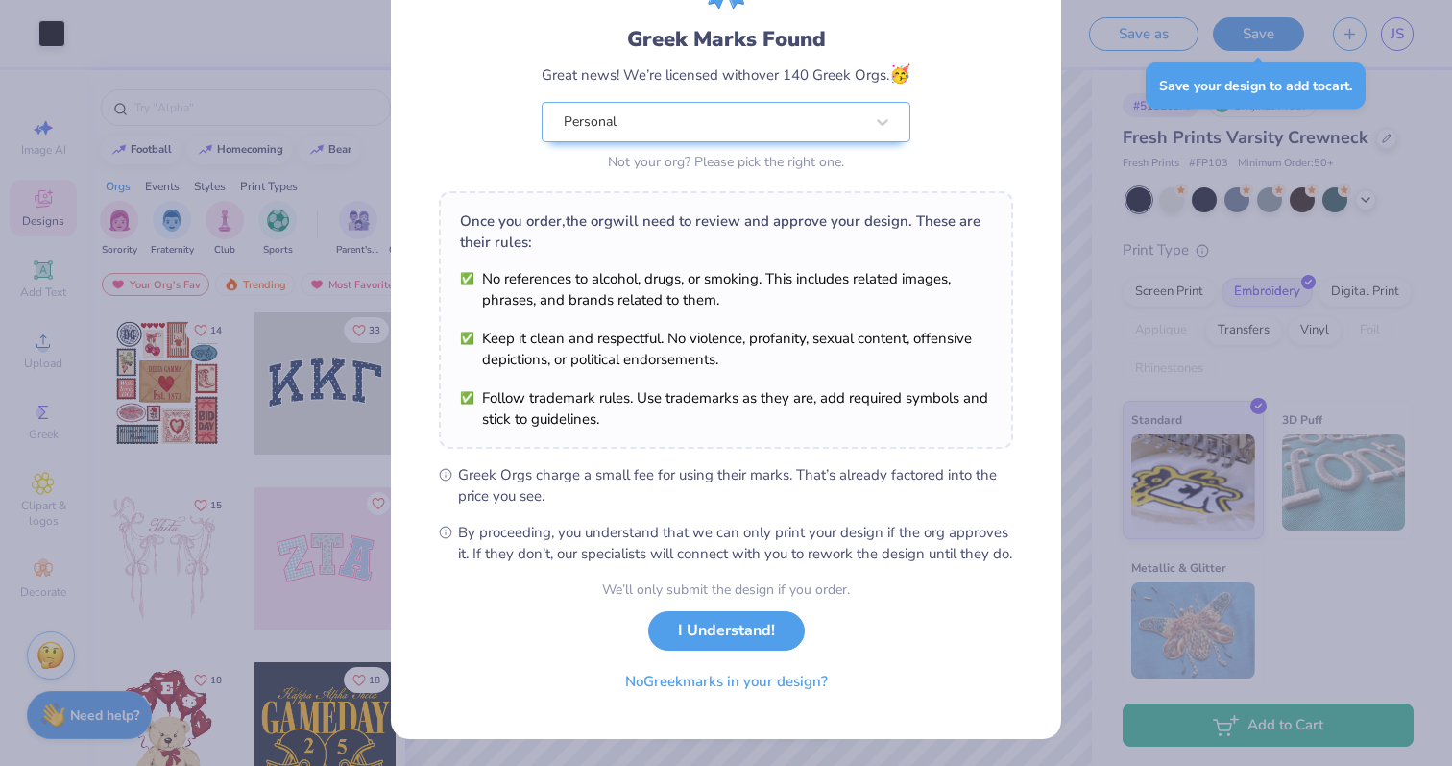
scroll to position [134, 0]
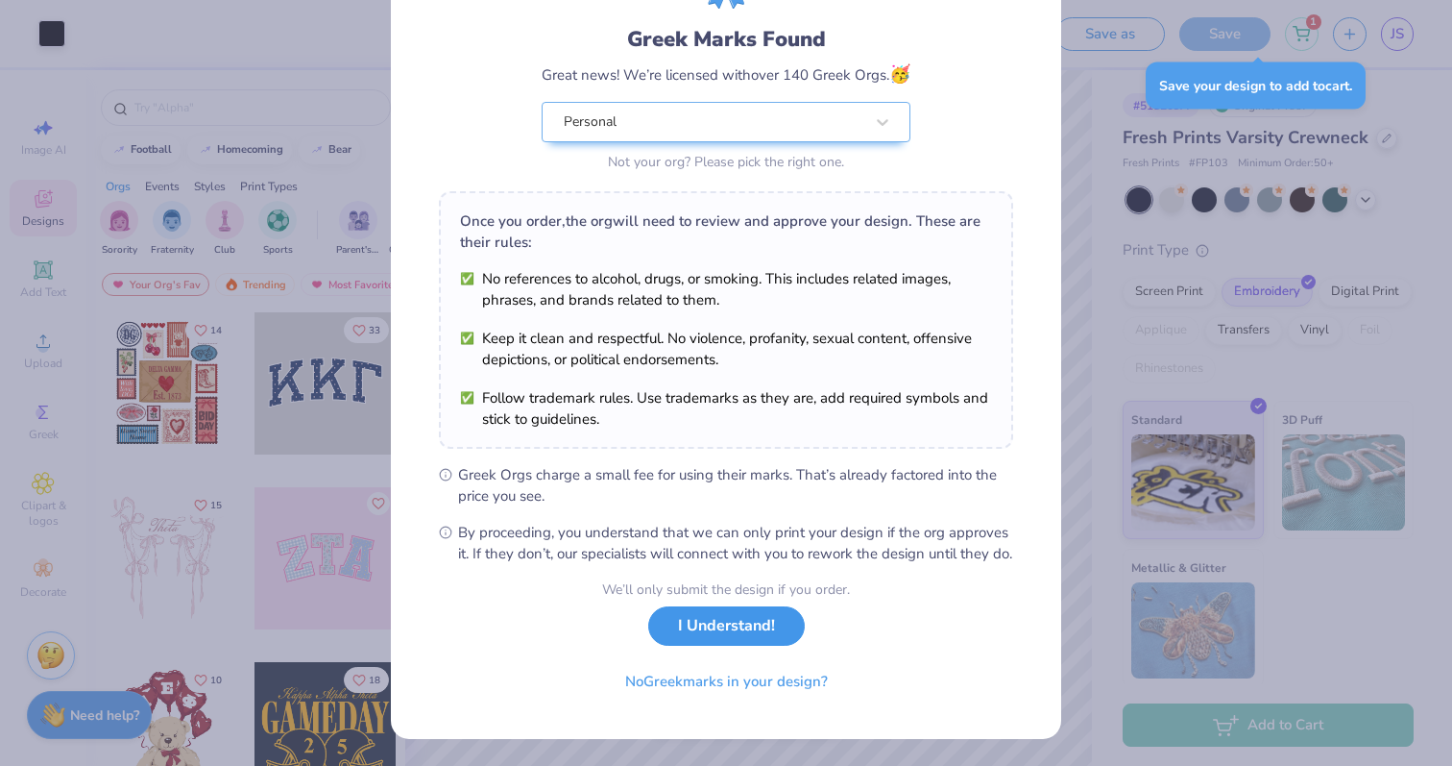
click at [737, 622] on button "I Understand!" at bounding box center [726, 625] width 157 height 39
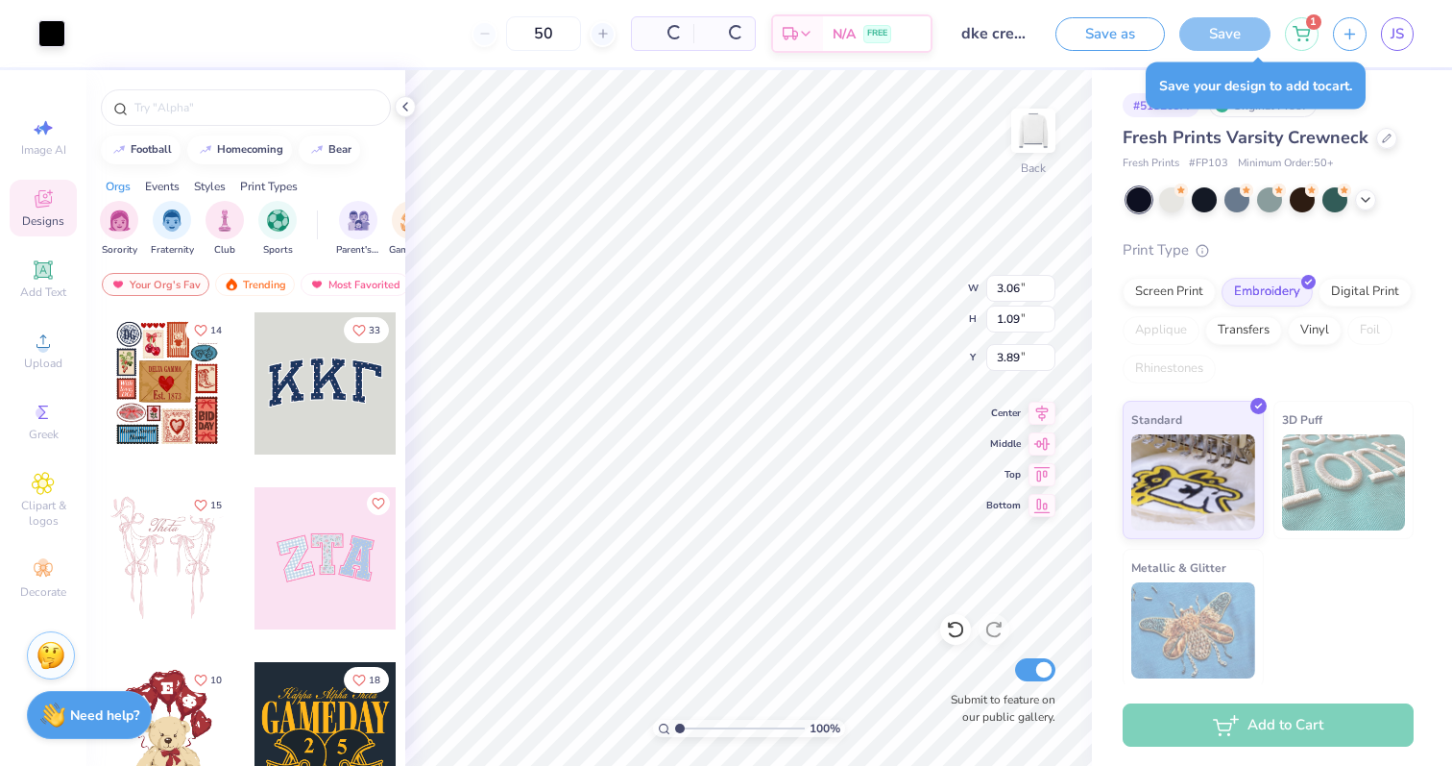
scroll to position [0, 0]
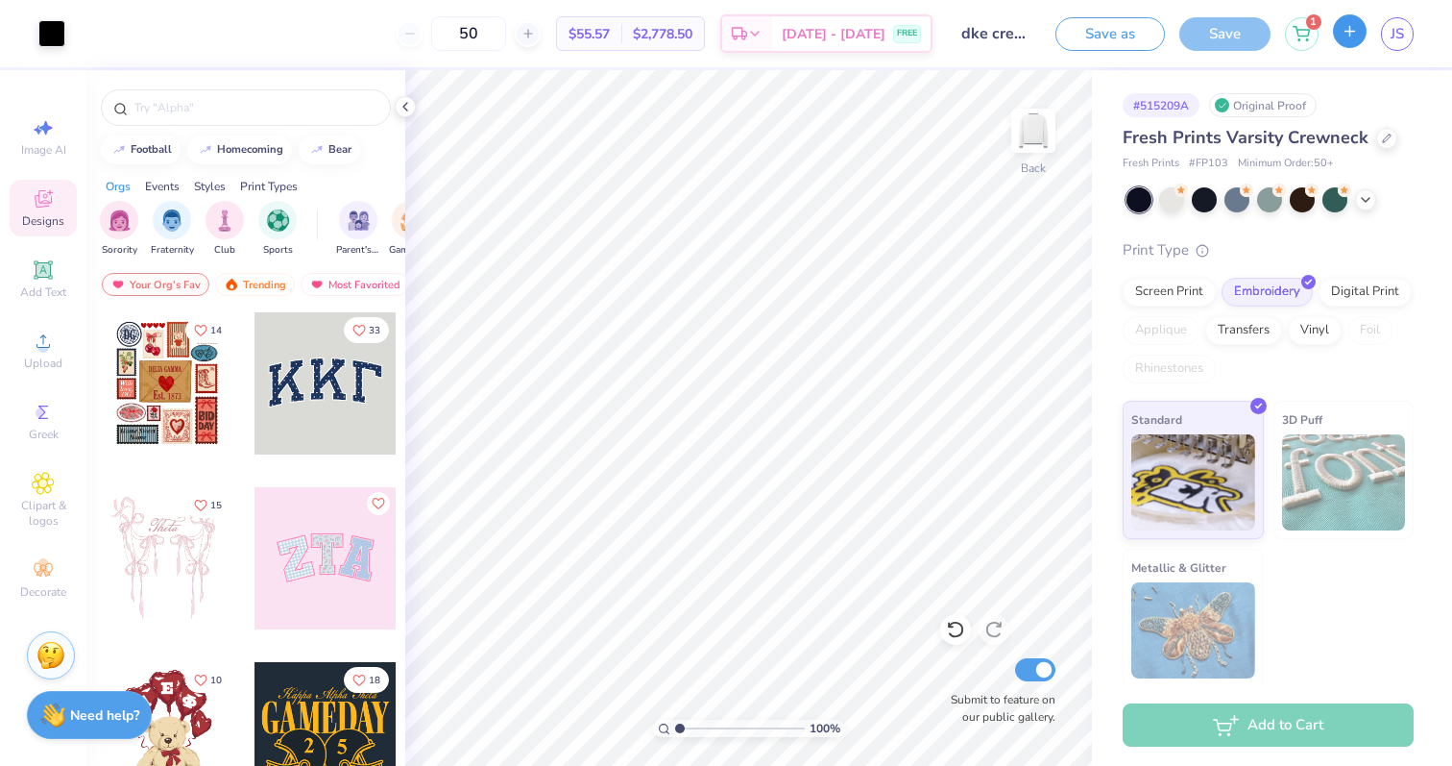
click at [1346, 27] on icon "button" at bounding box center [1350, 31] width 16 height 16
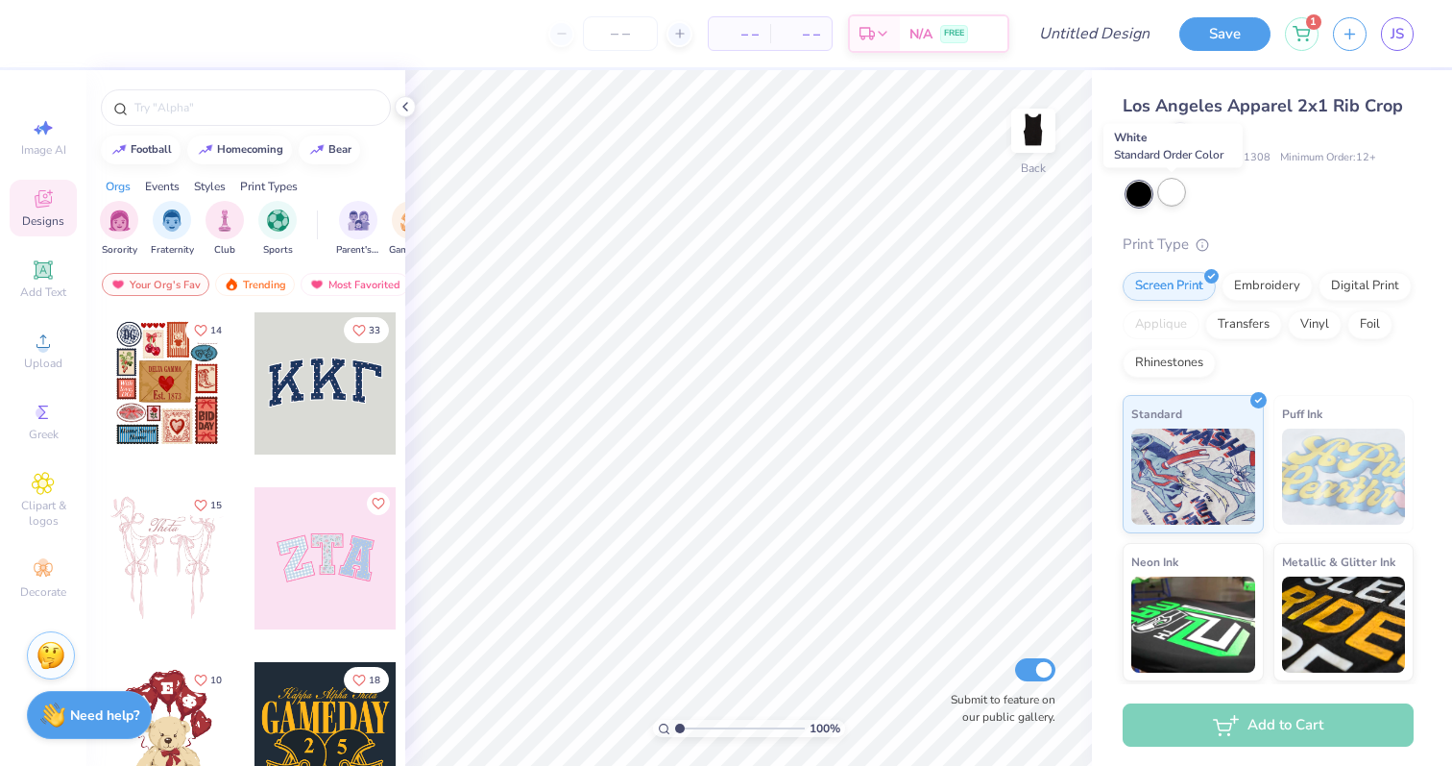
click at [1180, 192] on div at bounding box center [1171, 192] width 25 height 25
click at [1175, 196] on div at bounding box center [1171, 192] width 25 height 25
click at [174, 117] on div at bounding box center [246, 107] width 290 height 37
click at [55, 401] on div "Greek" at bounding box center [43, 421] width 67 height 57
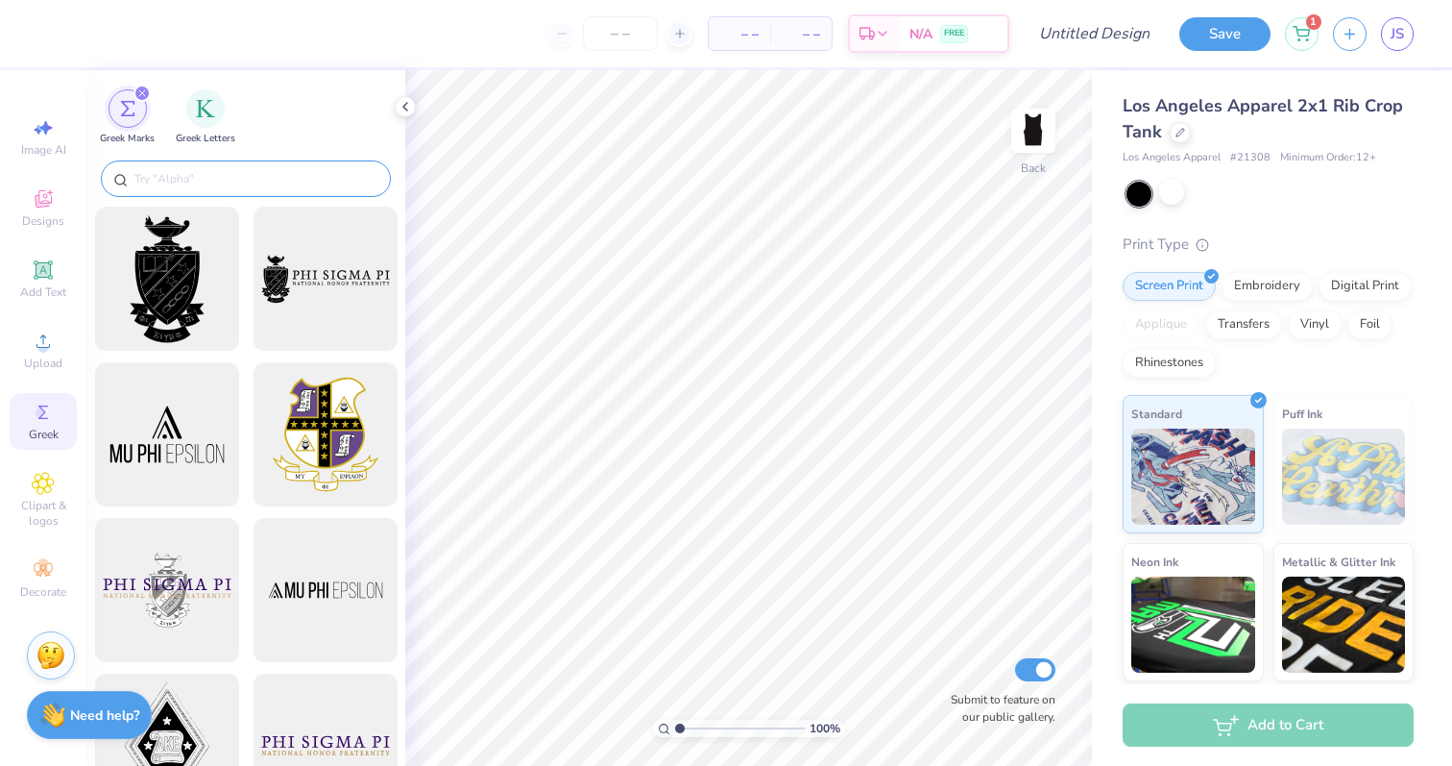
click at [217, 182] on input "text" at bounding box center [256, 178] width 246 height 19
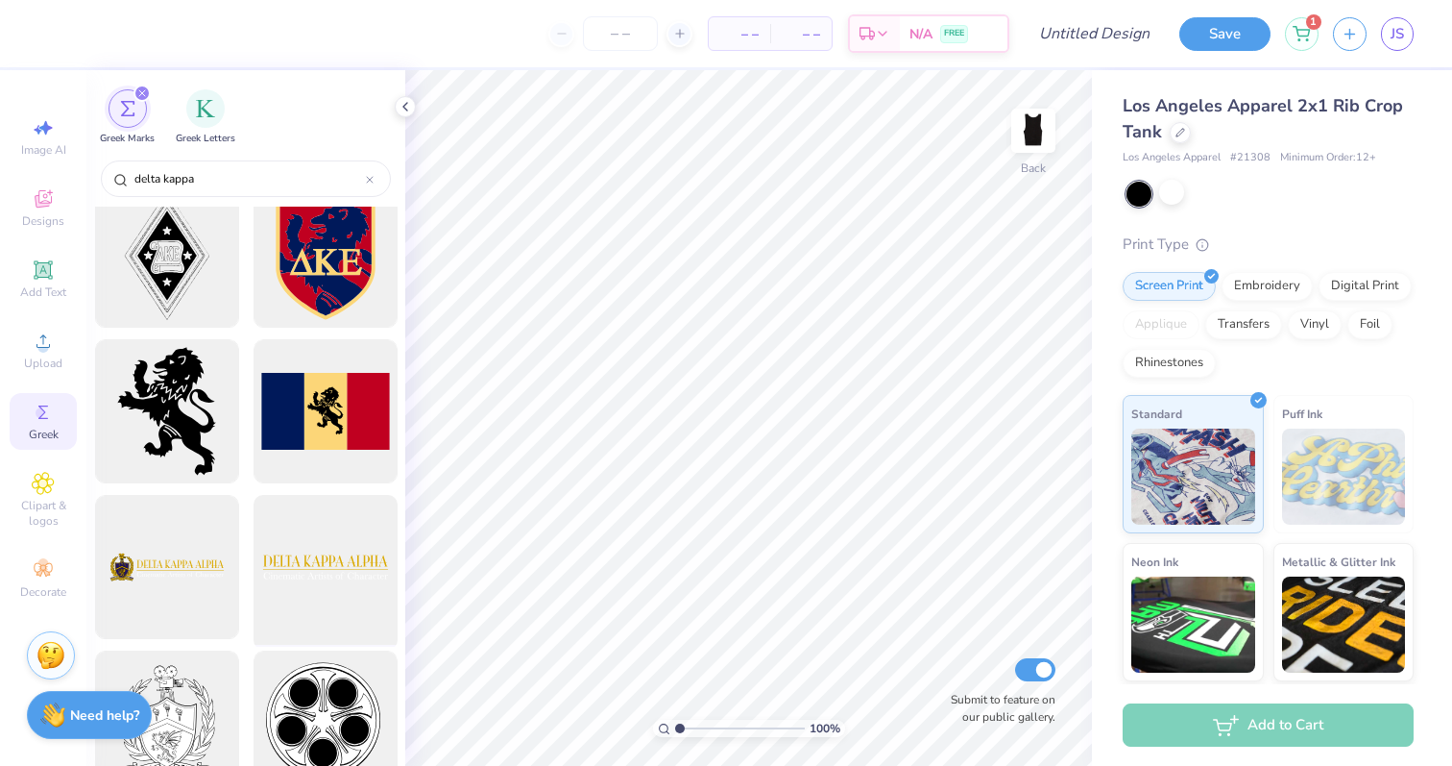
scroll to position [22, 0]
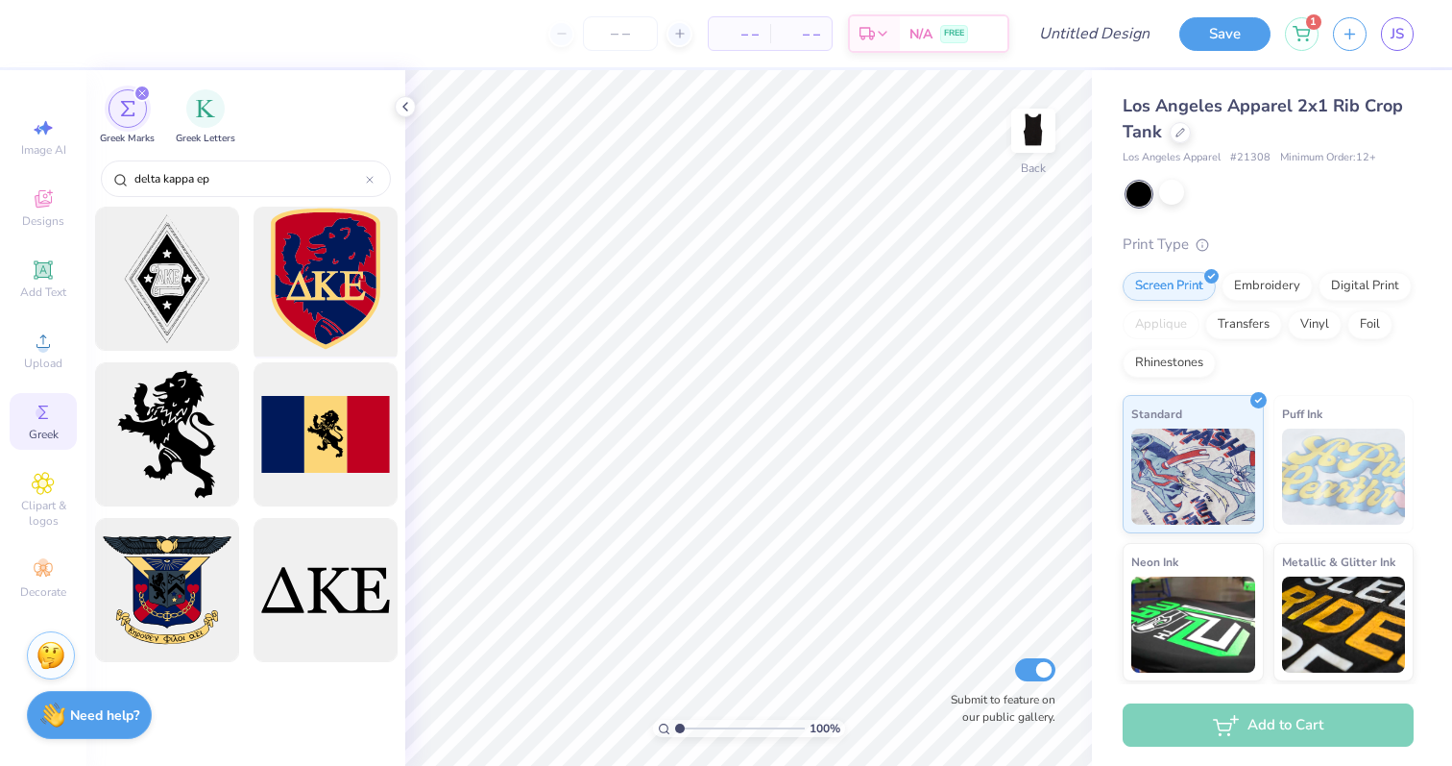
type input "delta kappa ep"
click at [349, 292] on div at bounding box center [325, 279] width 159 height 159
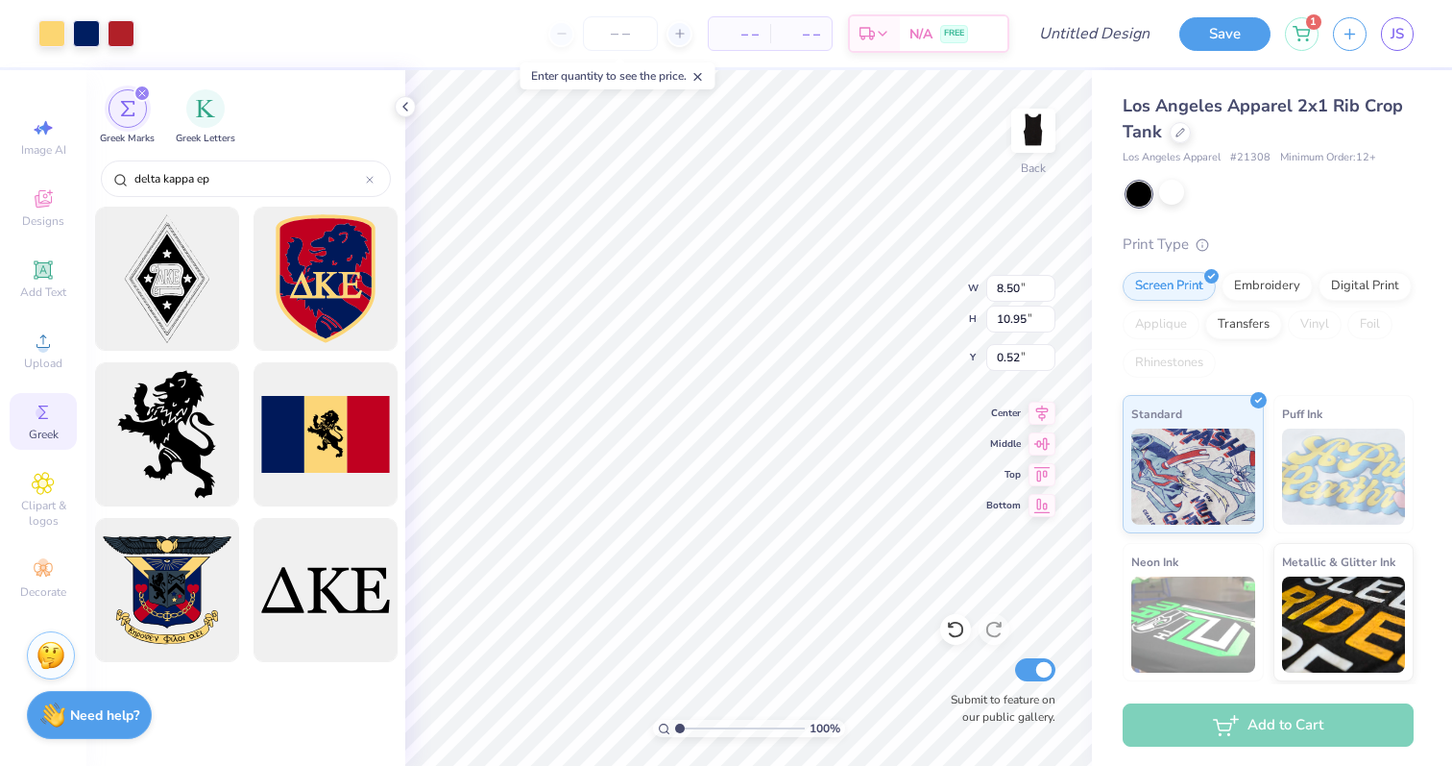
type input "3.12"
type input "4.03"
type input "1.21"
click at [897, 308] on div "100 % Back W 3.12 3.12 " H 4.03 4.03 " Y 1.21 1.21 " Center Middle Top Bottom S…" at bounding box center [748, 417] width 687 height 695
type input "1.97"
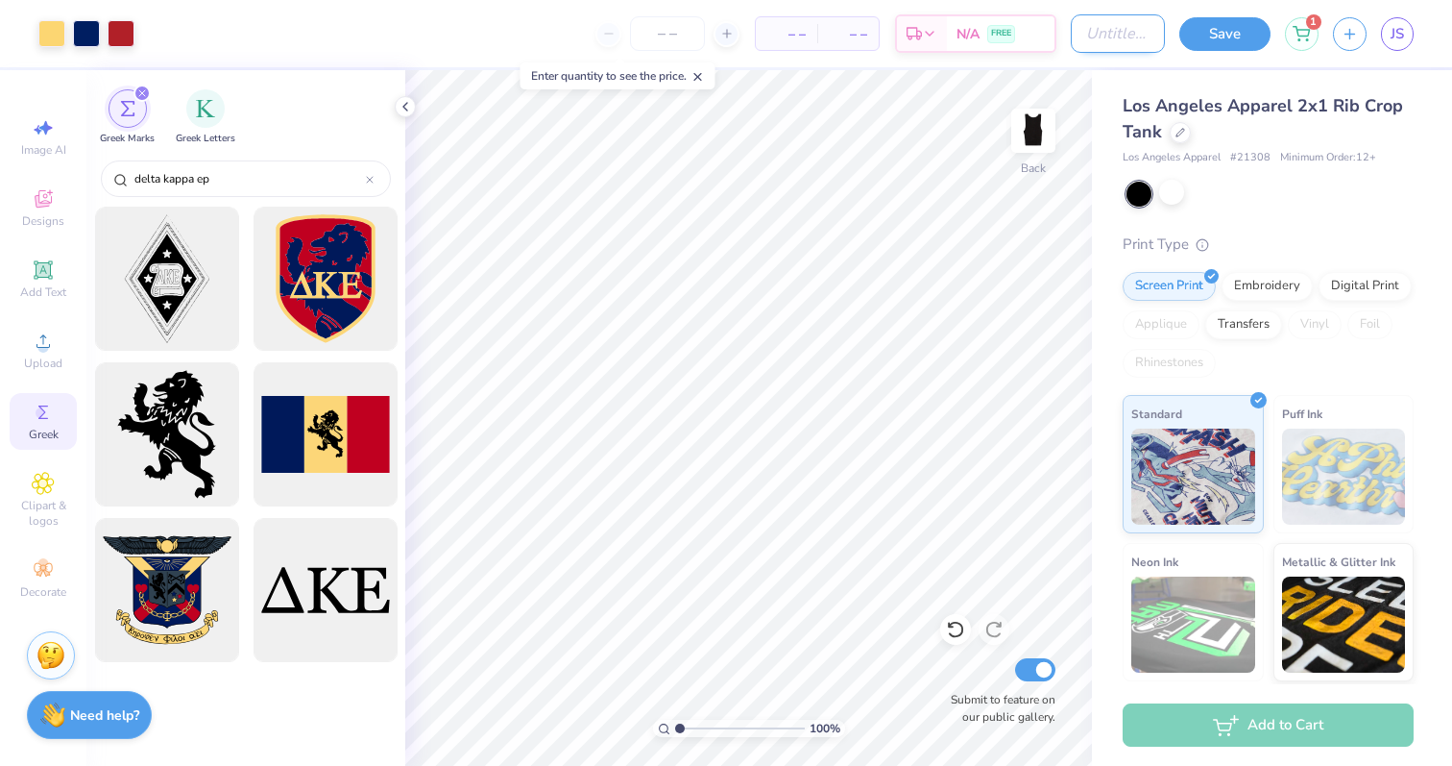
click at [1091, 32] on input "Design Title" at bounding box center [1118, 33] width 94 height 38
type input "tank"
click at [729, 27] on icon at bounding box center [726, 33] width 13 height 13
click at [786, 28] on span "– –" at bounding box center [787, 34] width 38 height 20
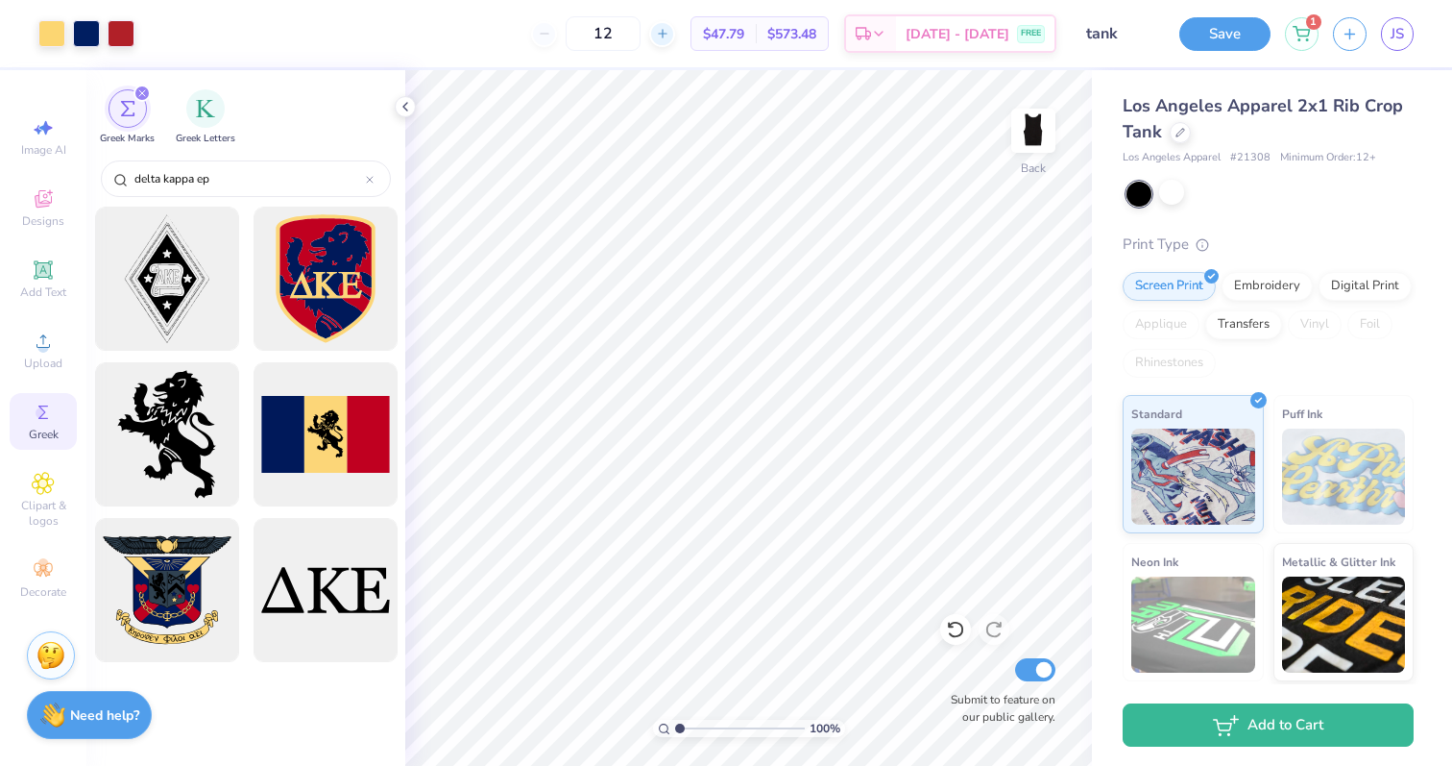
click at [670, 36] on icon at bounding box center [662, 33] width 13 height 13
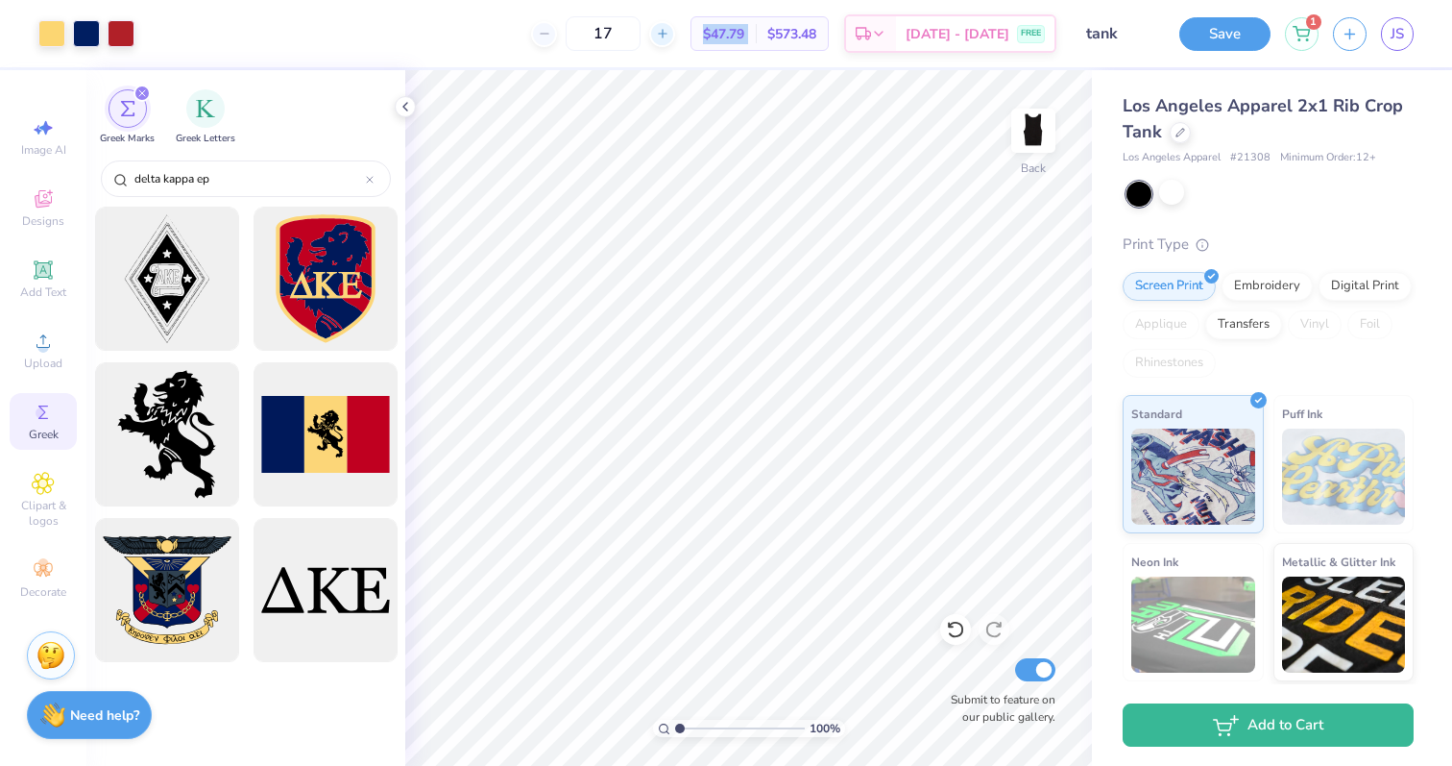
click at [670, 36] on icon at bounding box center [662, 33] width 13 height 13
type input "20"
click at [509, 41] on div "20 $41.77 Per Item $835.40 Total Est. Delivery Sep 16 - 19 FREE" at bounding box center [603, 33] width 908 height 67
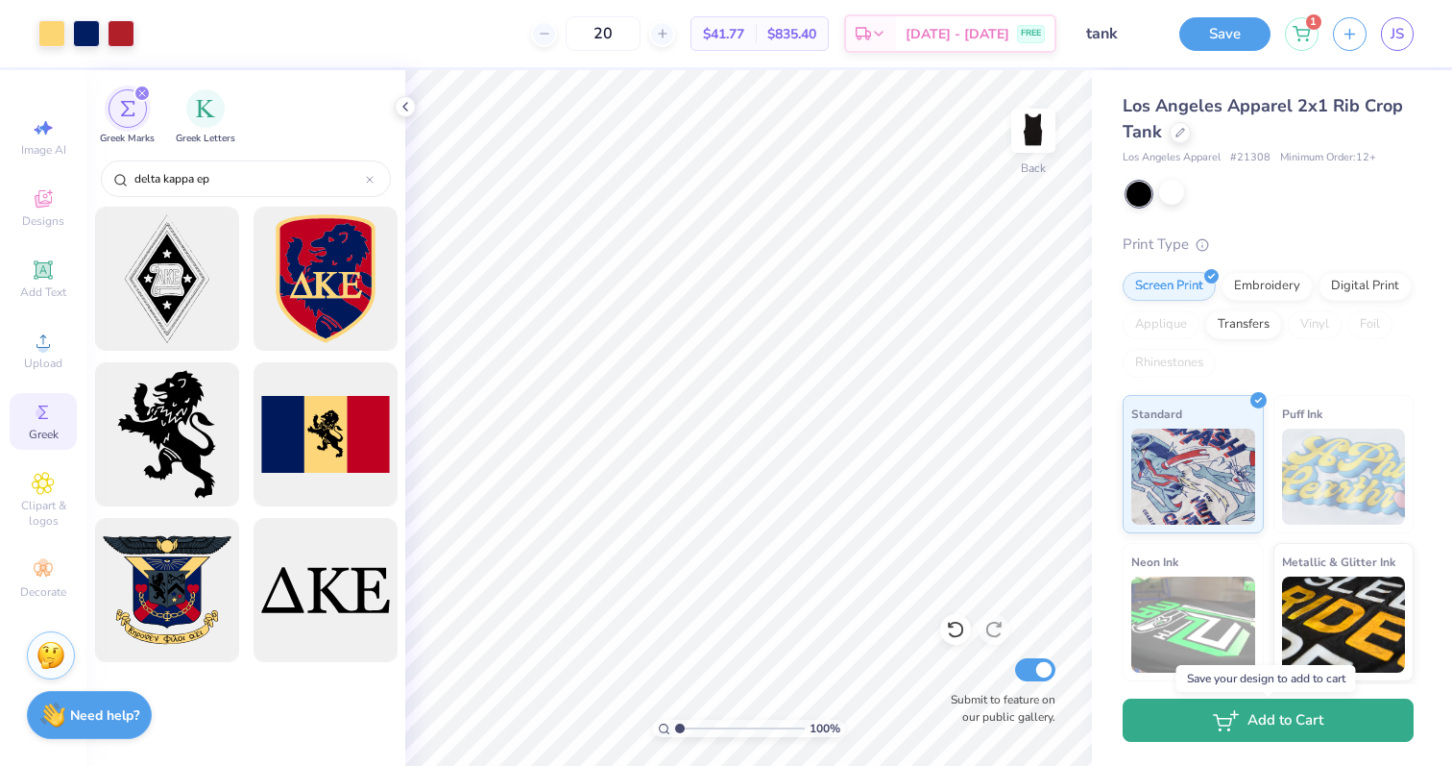
click at [1280, 721] on button "Add to Cart" at bounding box center [1268, 719] width 291 height 43
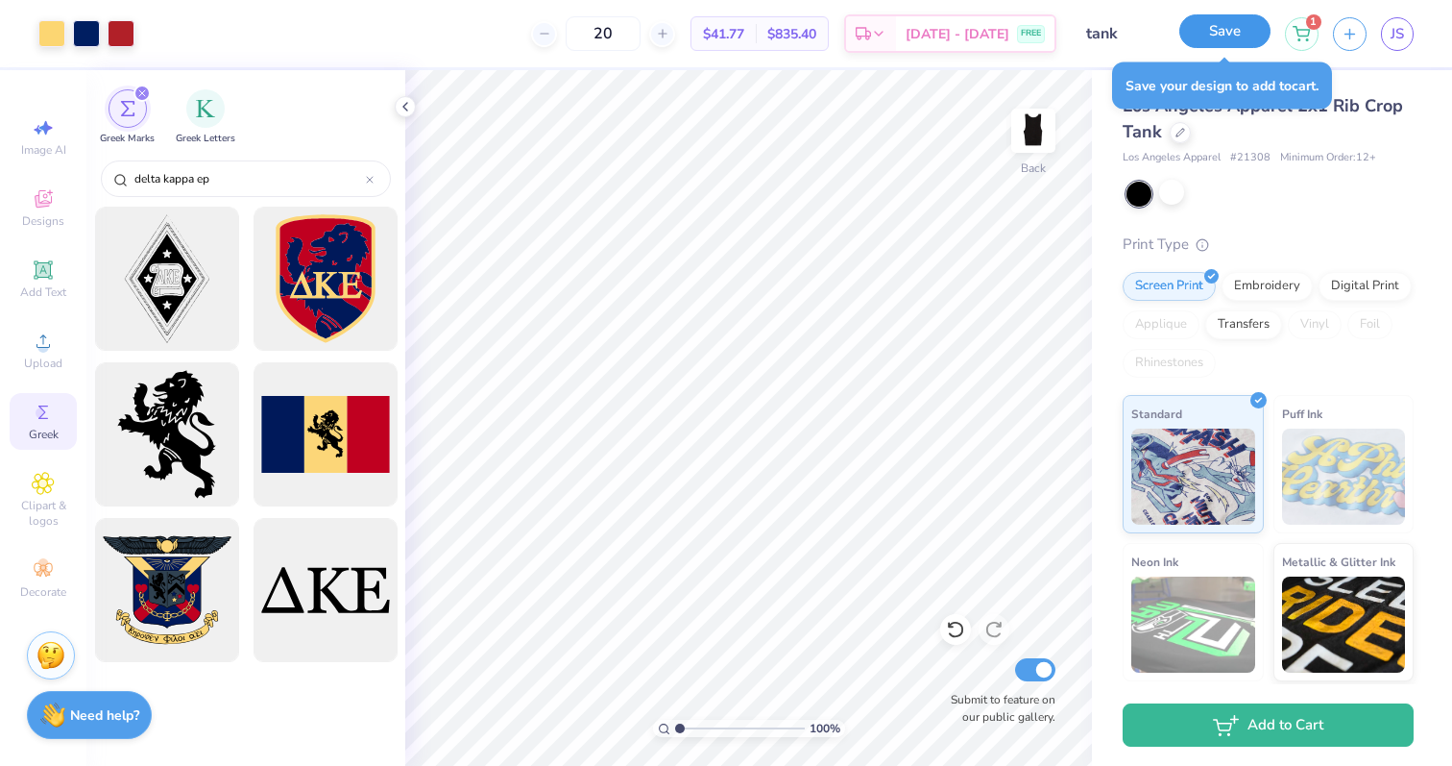
click at [1209, 30] on button "Save" at bounding box center [1225, 31] width 91 height 34
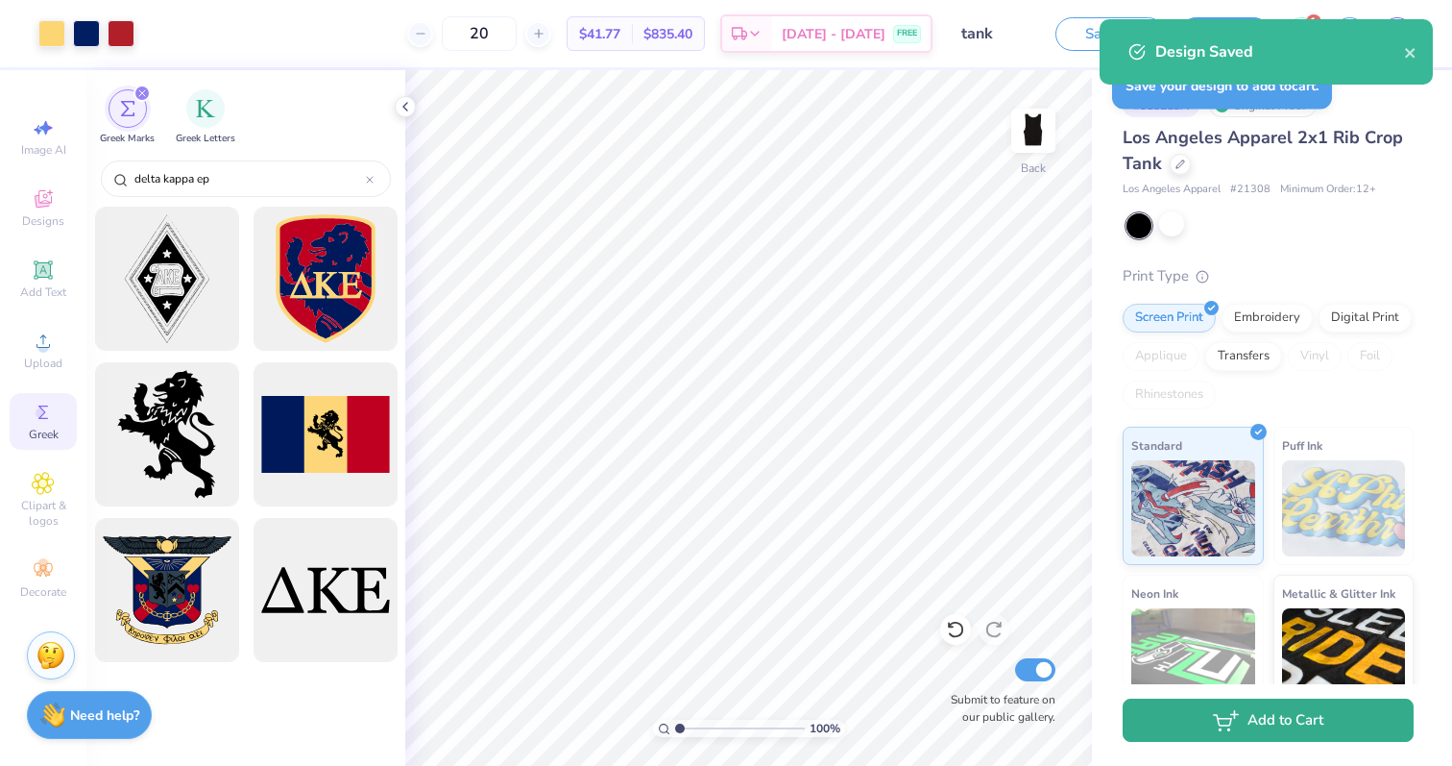
click at [1249, 721] on button "Add to Cart" at bounding box center [1268, 719] width 291 height 43
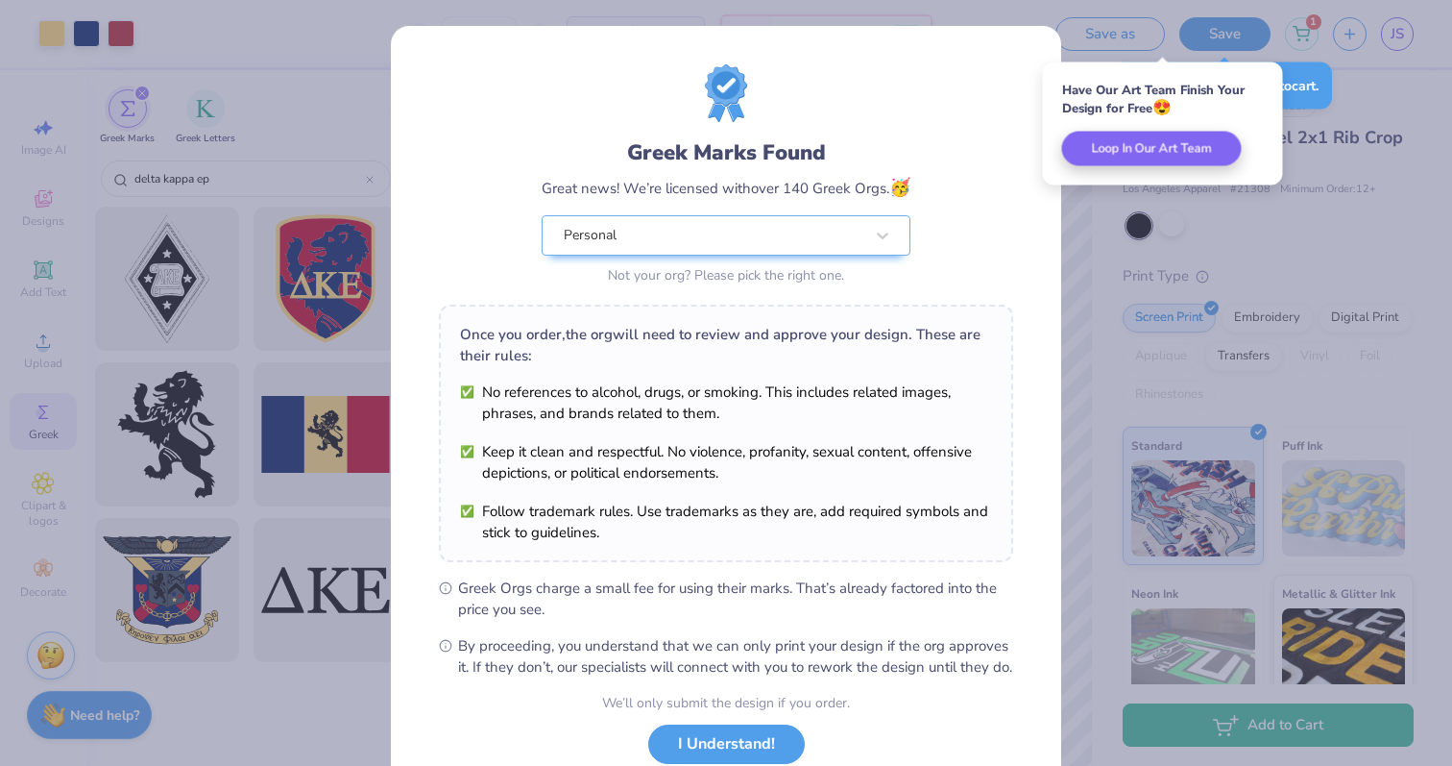
scroll to position [134, 0]
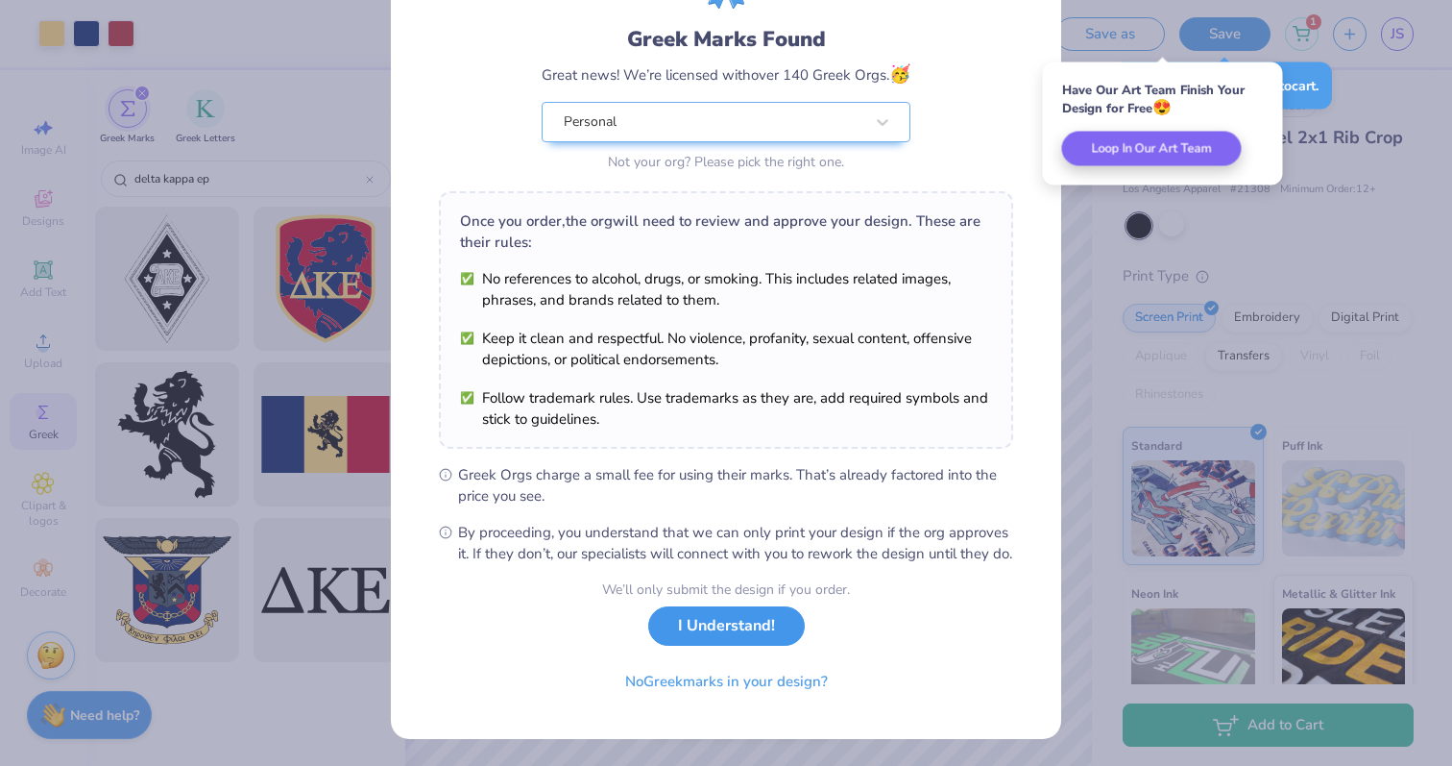
click at [709, 633] on button "I Understand!" at bounding box center [726, 625] width 157 height 39
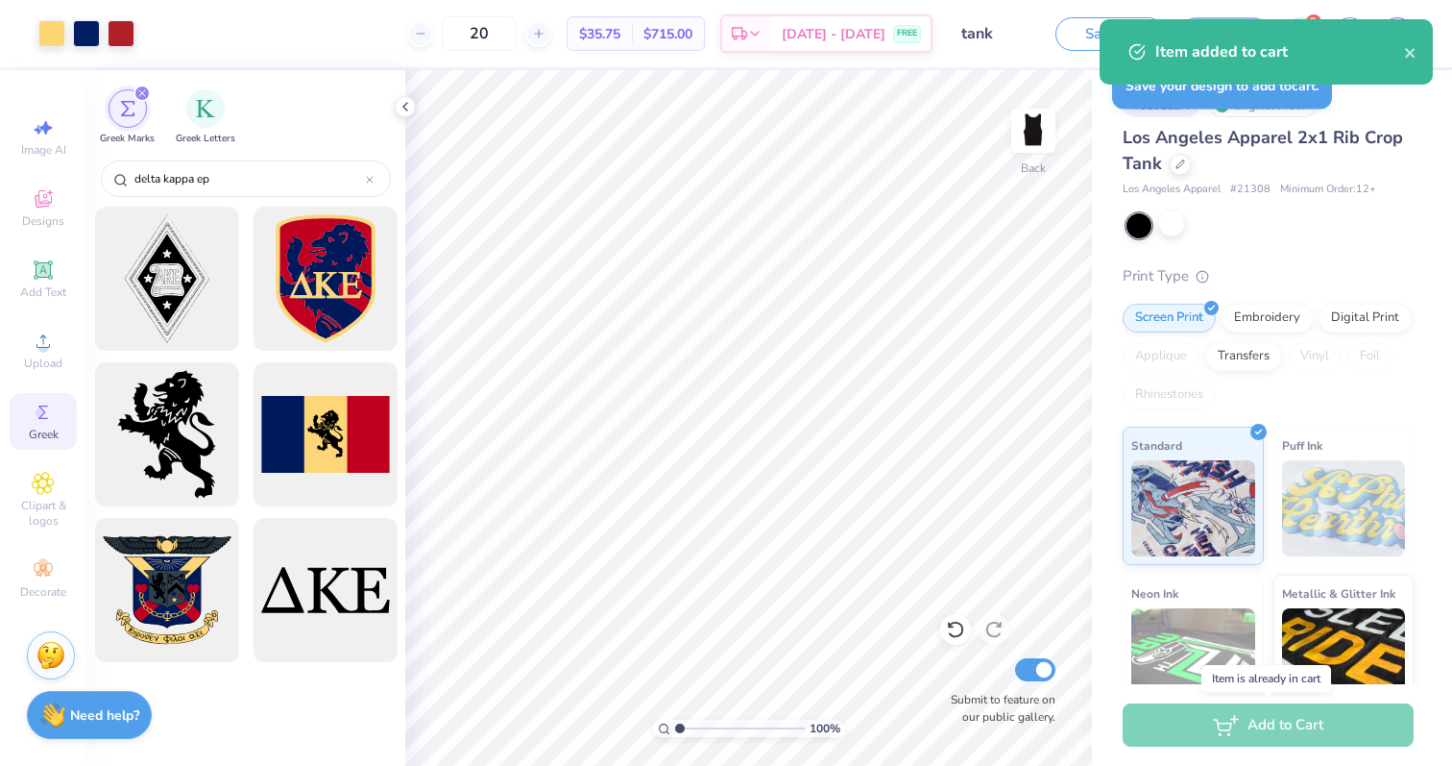
click at [1402, 50] on div "Item added to cart" at bounding box center [1280, 51] width 249 height 23
click at [1407, 50] on icon "close" at bounding box center [1410, 53] width 10 height 10
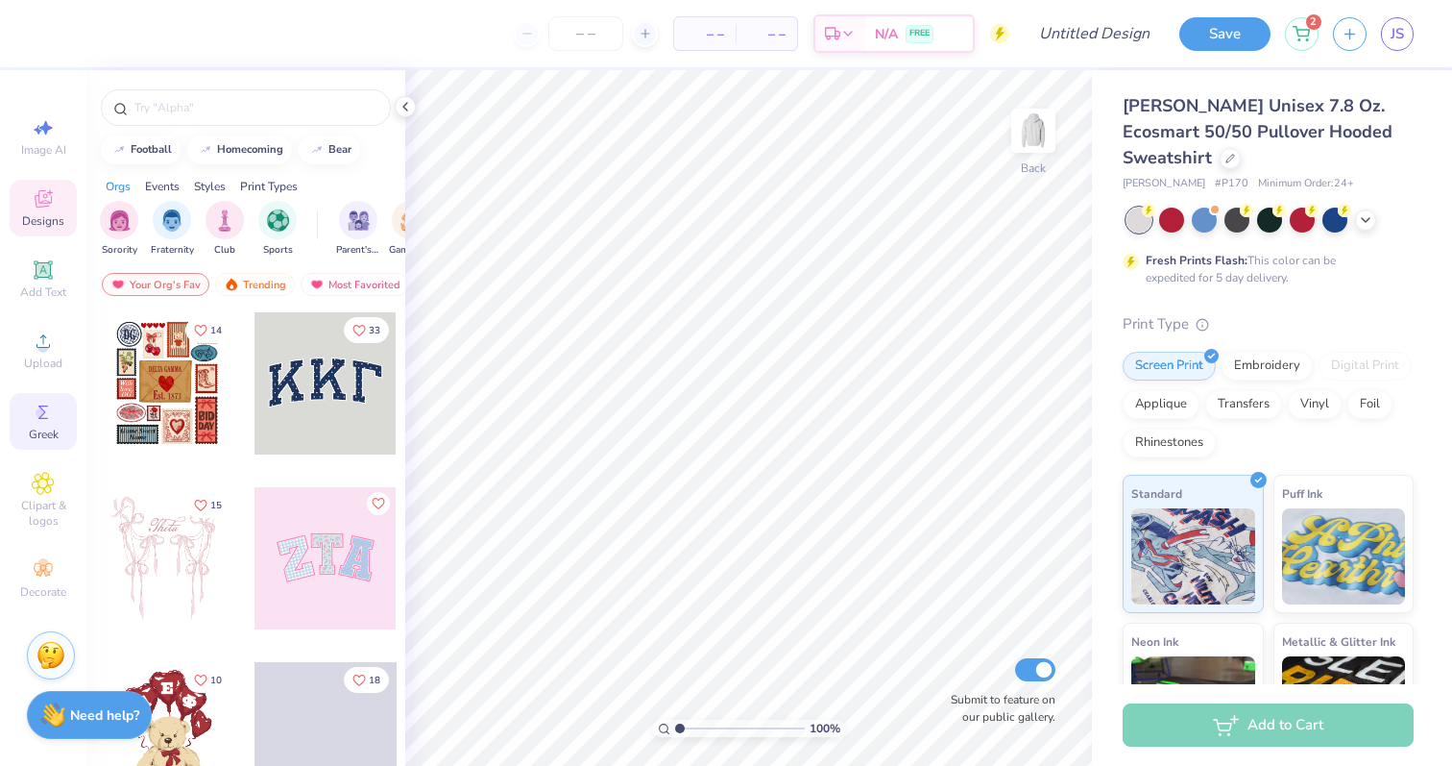
click at [56, 431] on span "Greek" at bounding box center [44, 434] width 30 height 15
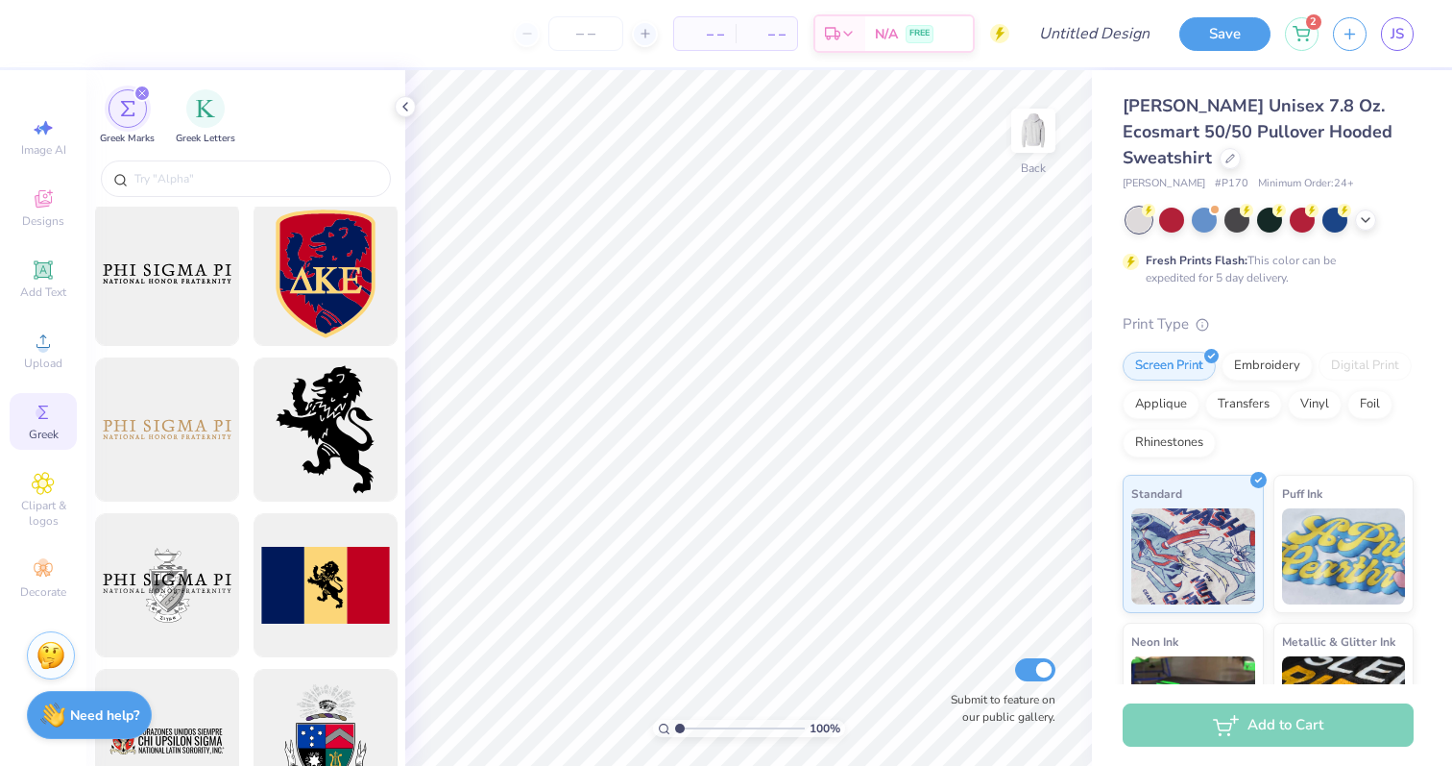
scroll to position [1095, 0]
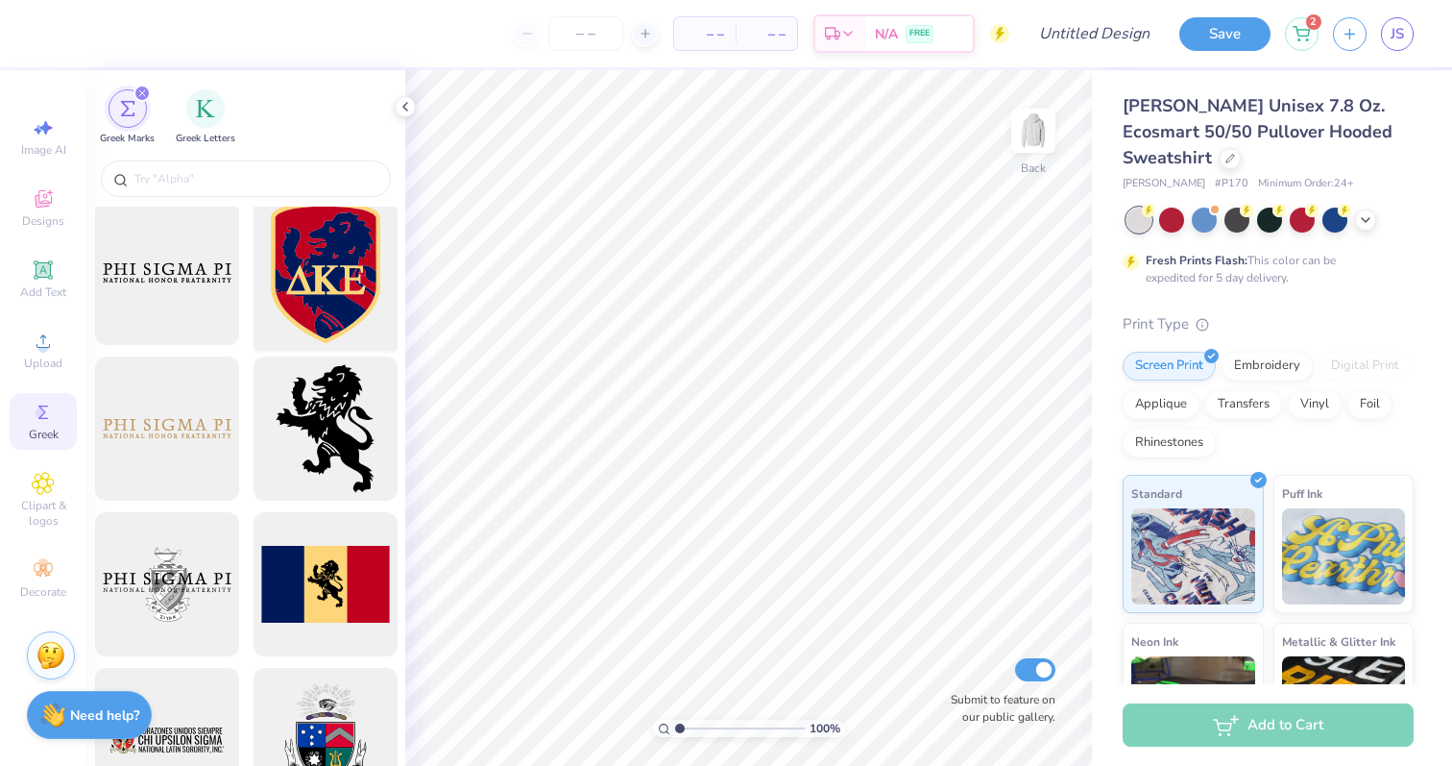
click at [311, 262] on div at bounding box center [325, 273] width 159 height 159
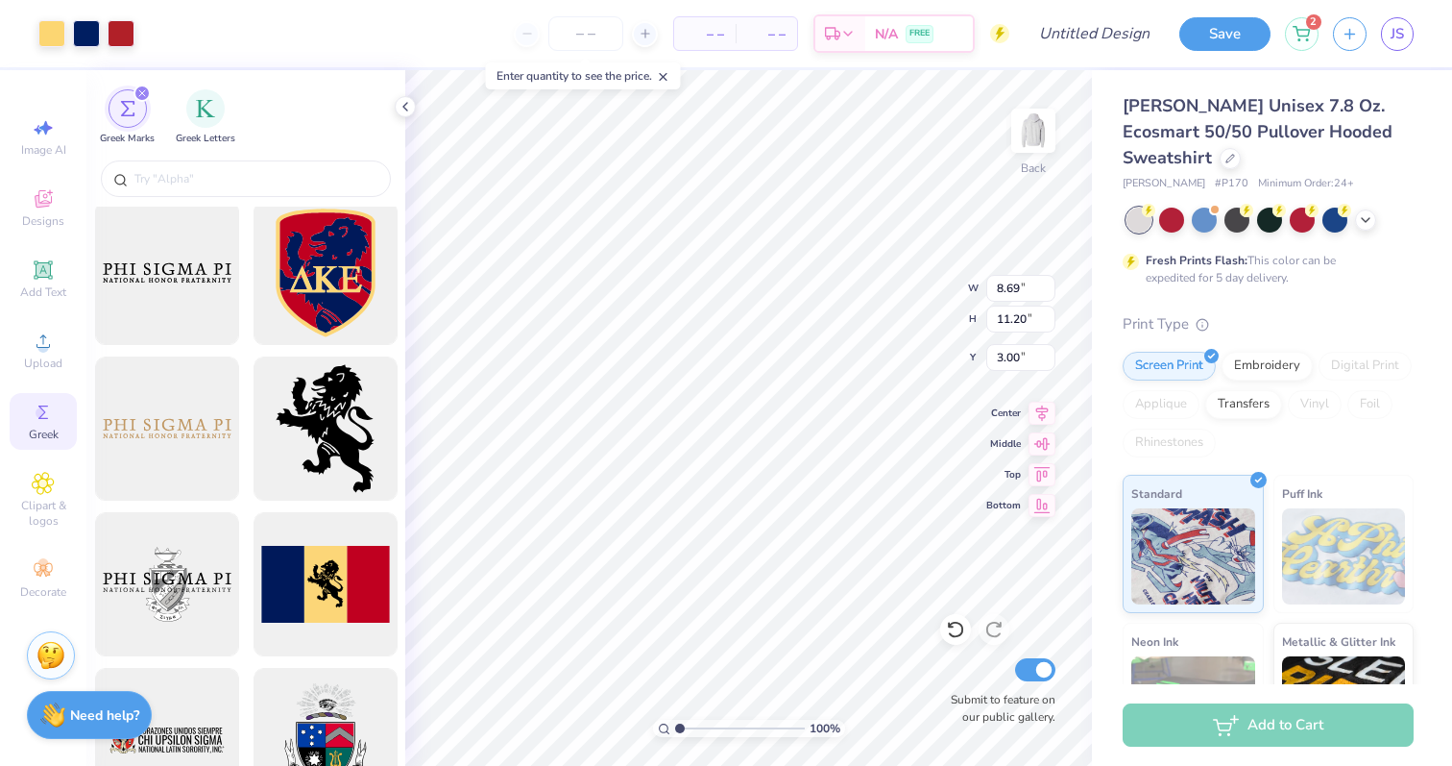
type input "3.72"
type input "4.79"
type input "3.61"
type input "1.83"
type input "2.36"
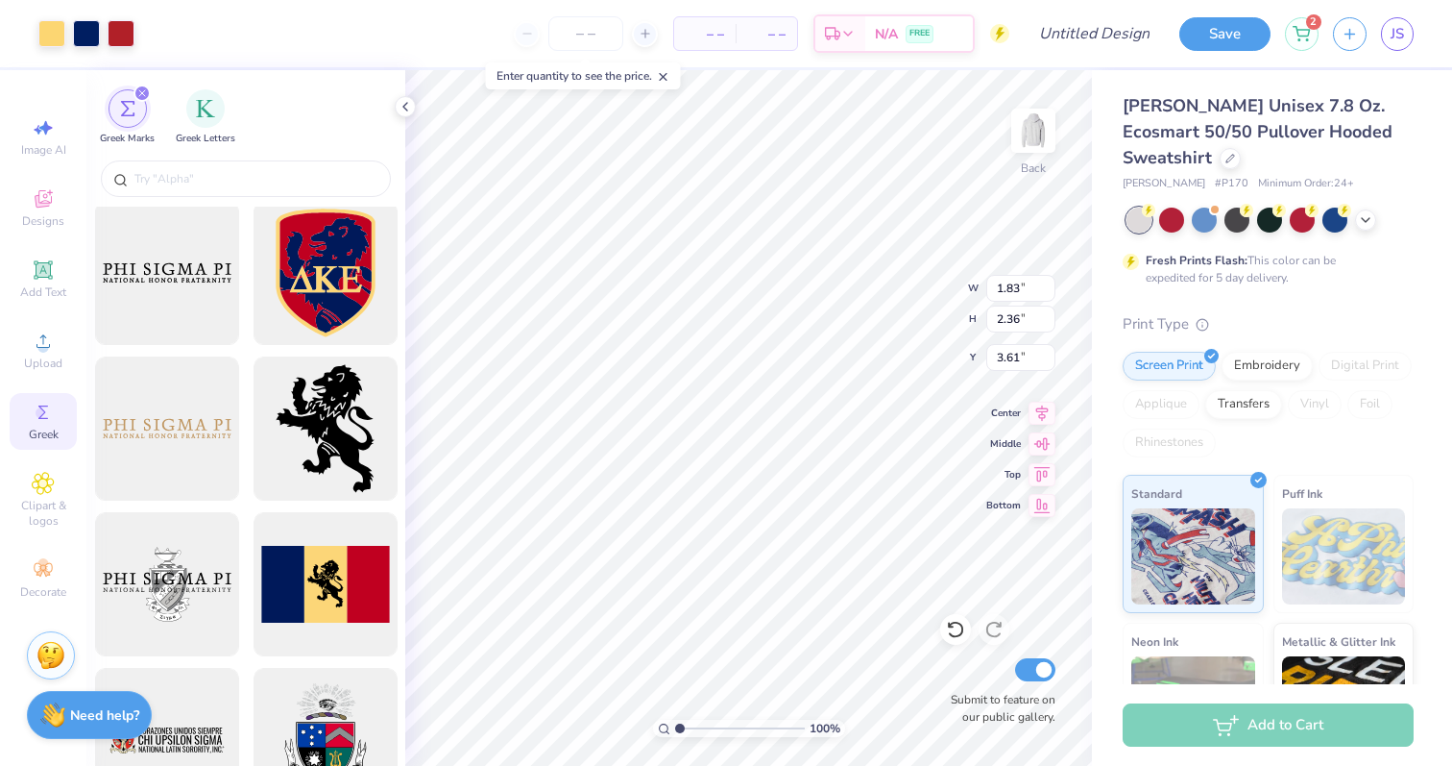
type input "6.19"
type input "3.05"
type input "3.94"
type input "5.41"
click at [1096, 31] on input "Design Title" at bounding box center [1118, 33] width 94 height 38
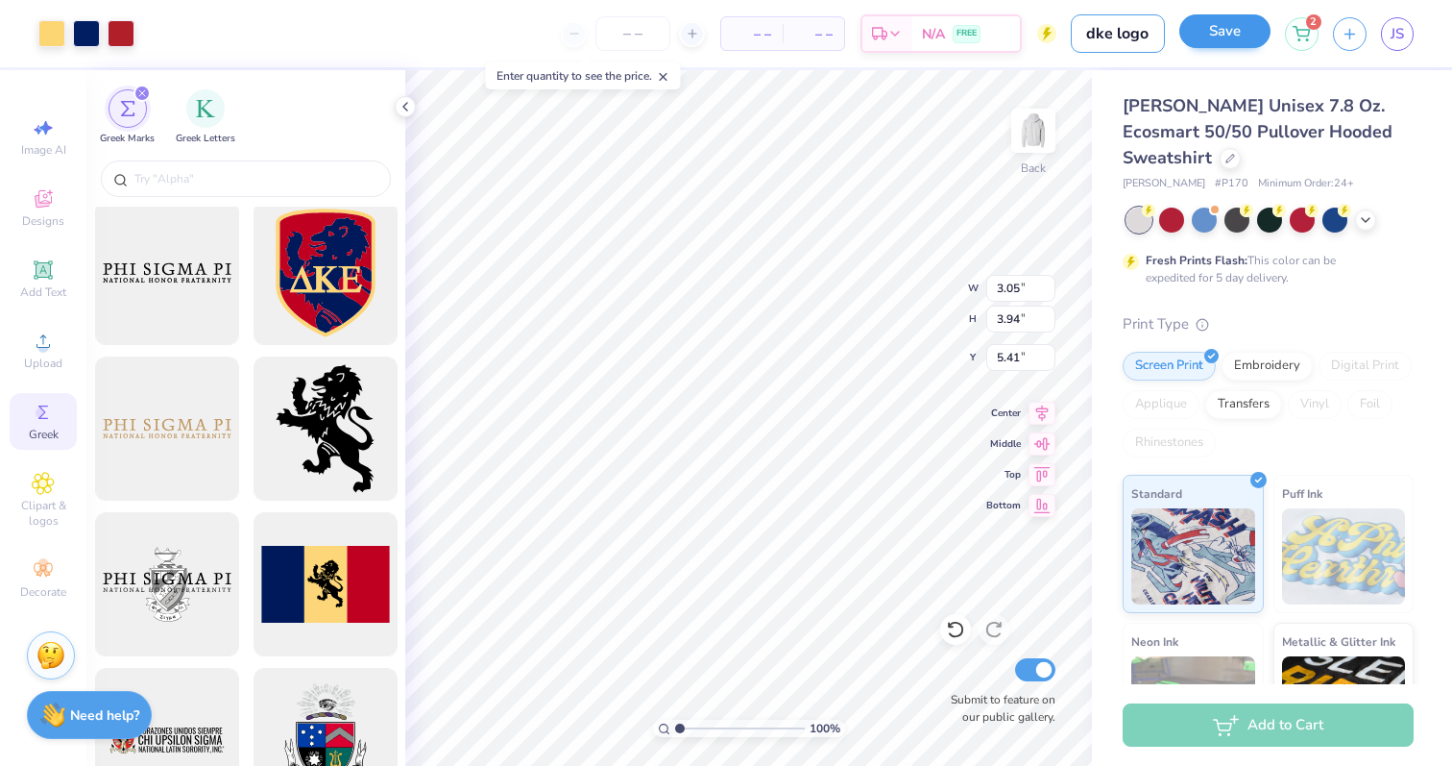
type input "dke logo"
click at [1249, 33] on button "Save" at bounding box center [1225, 31] width 91 height 34
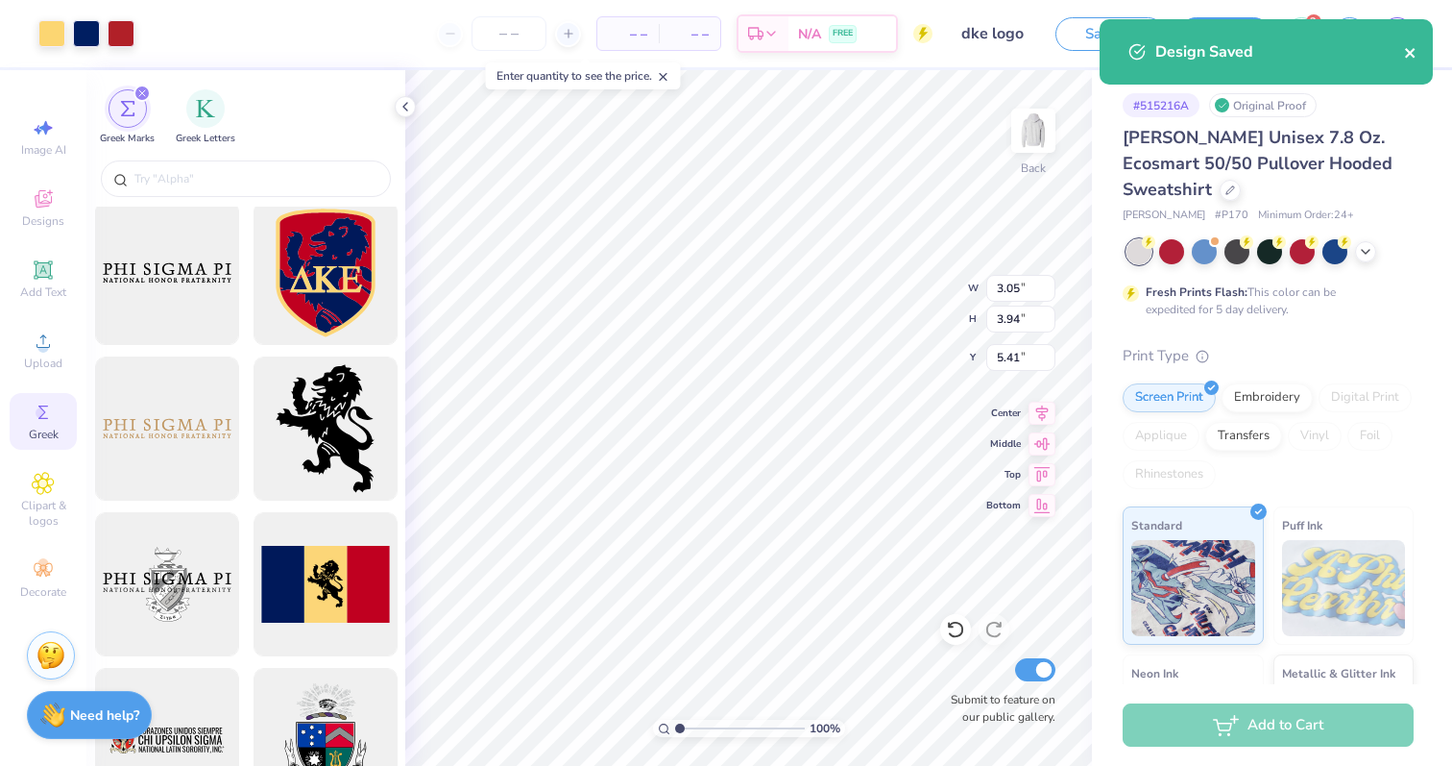
click at [1409, 60] on icon "close" at bounding box center [1410, 52] width 13 height 15
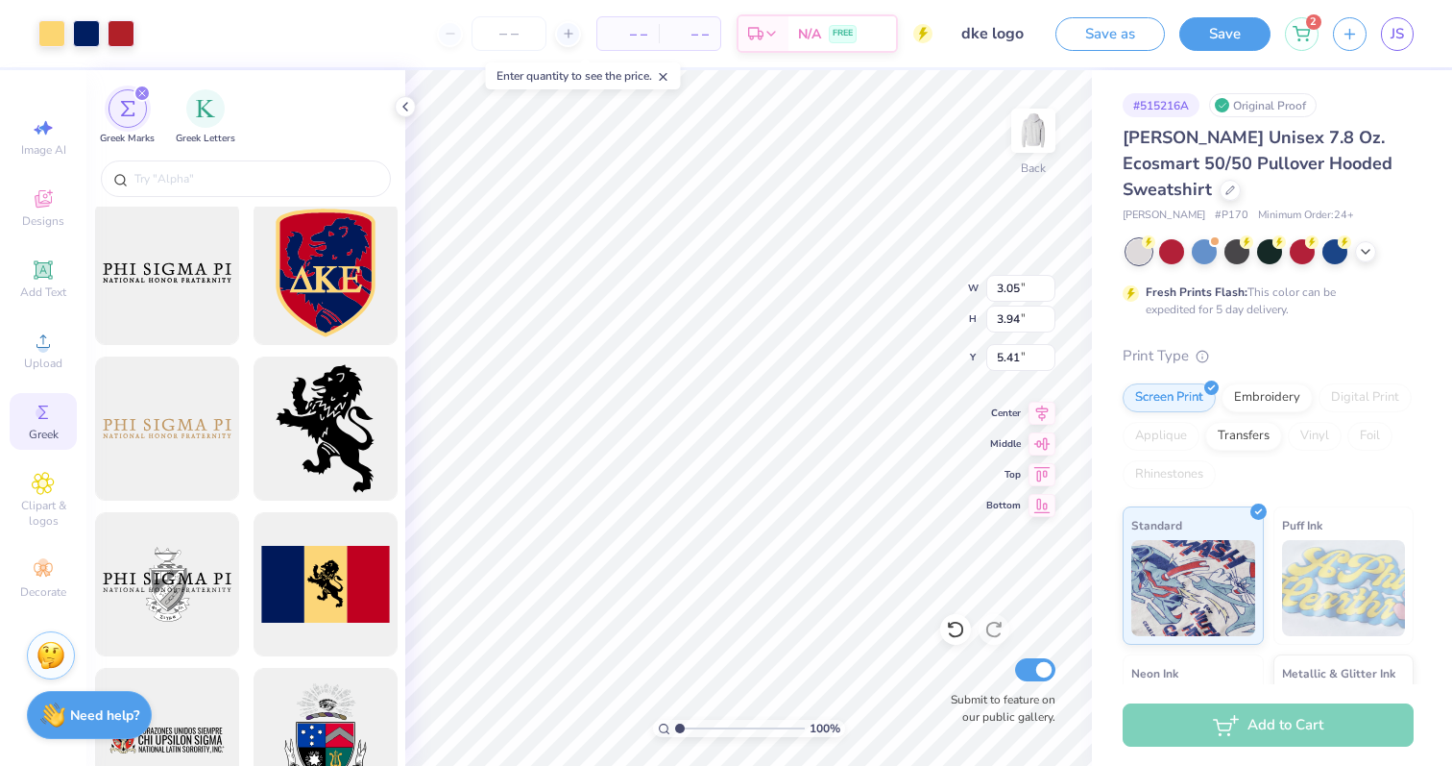
click at [1349, 45] on div "Design Saved" at bounding box center [1266, 58] width 341 height 87
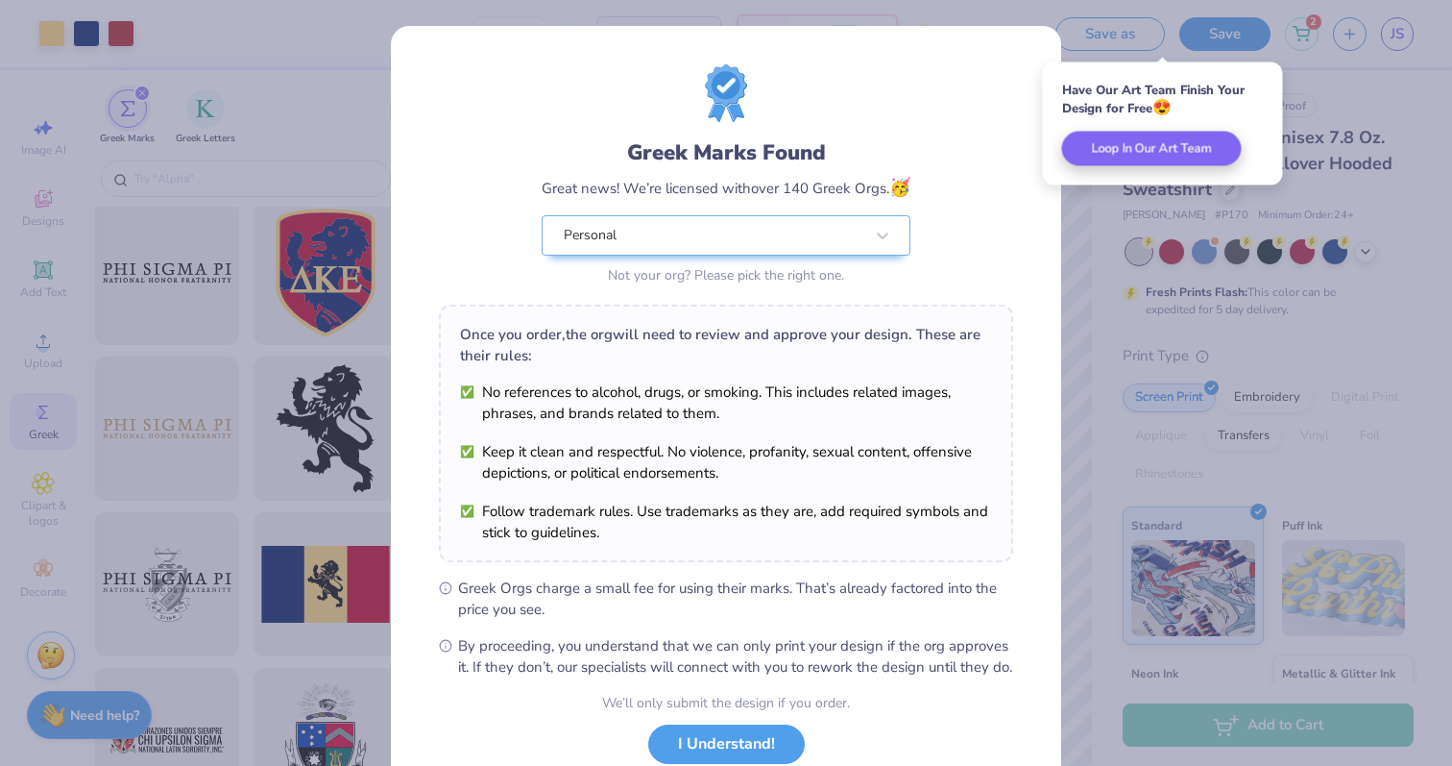
click at [1349, 40] on div "Greek Marks Found Great news! We’re licensed with over 140 Greek Orgs. 🥳 Person…" at bounding box center [726, 383] width 1452 height 766
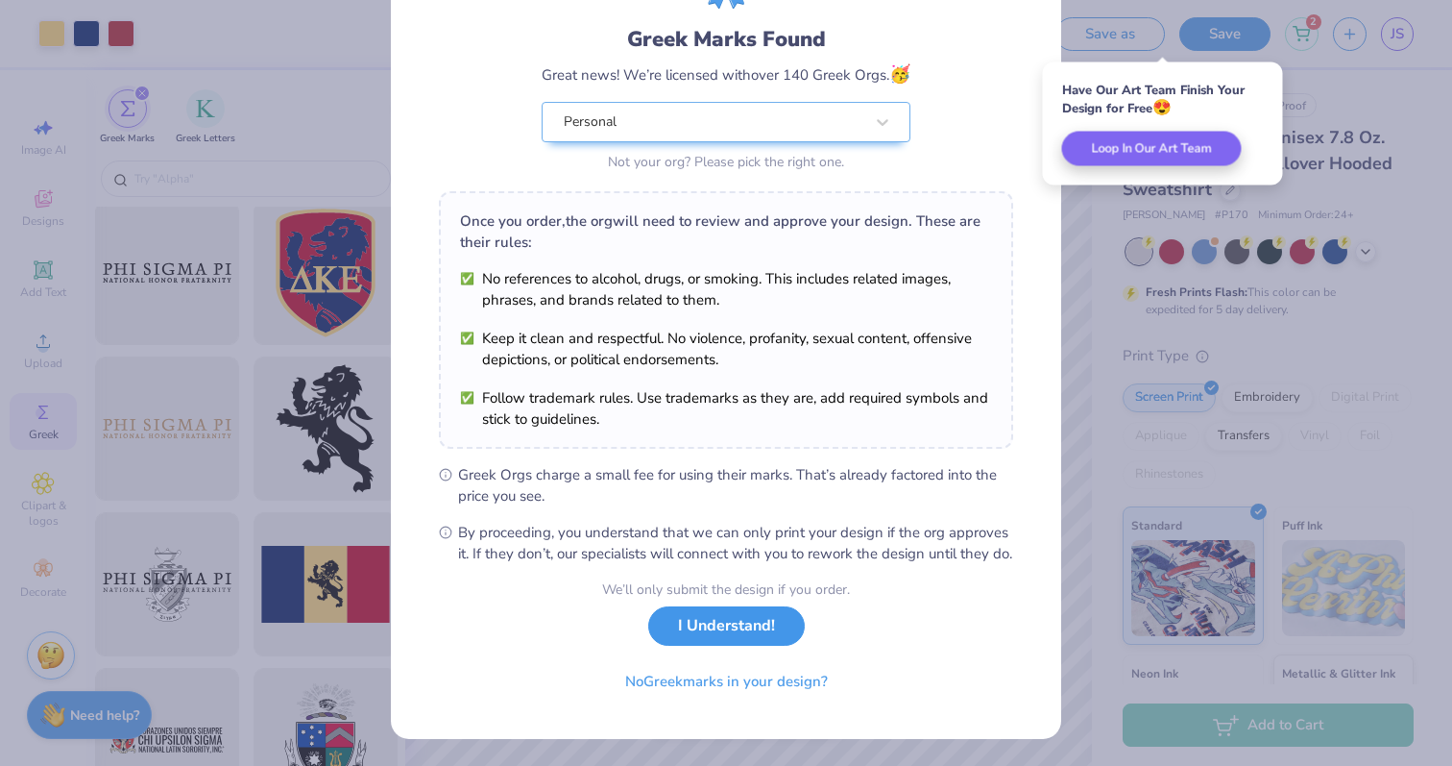
click at [719, 640] on button "I Understand!" at bounding box center [726, 625] width 157 height 39
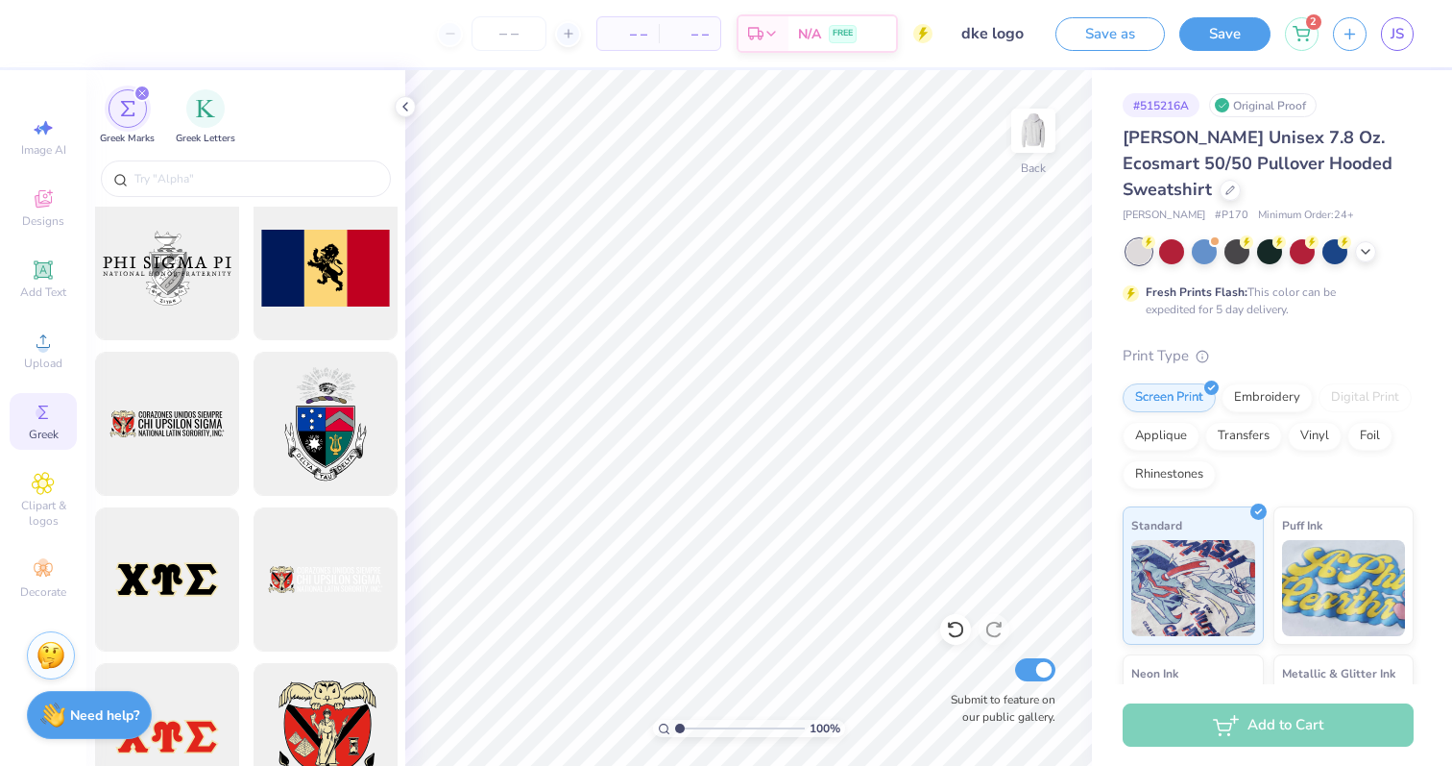
scroll to position [1413, 0]
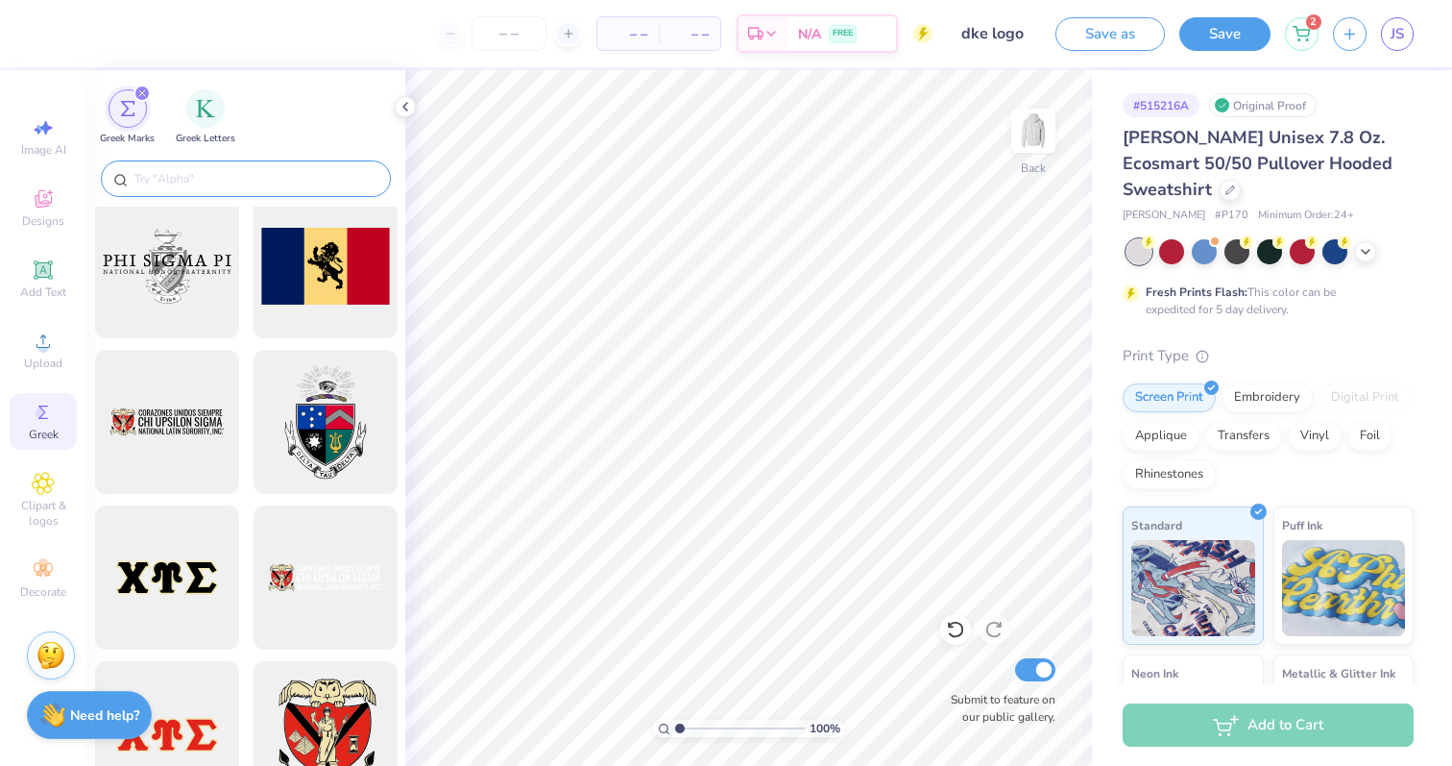
click at [240, 182] on input "text" at bounding box center [256, 178] width 246 height 19
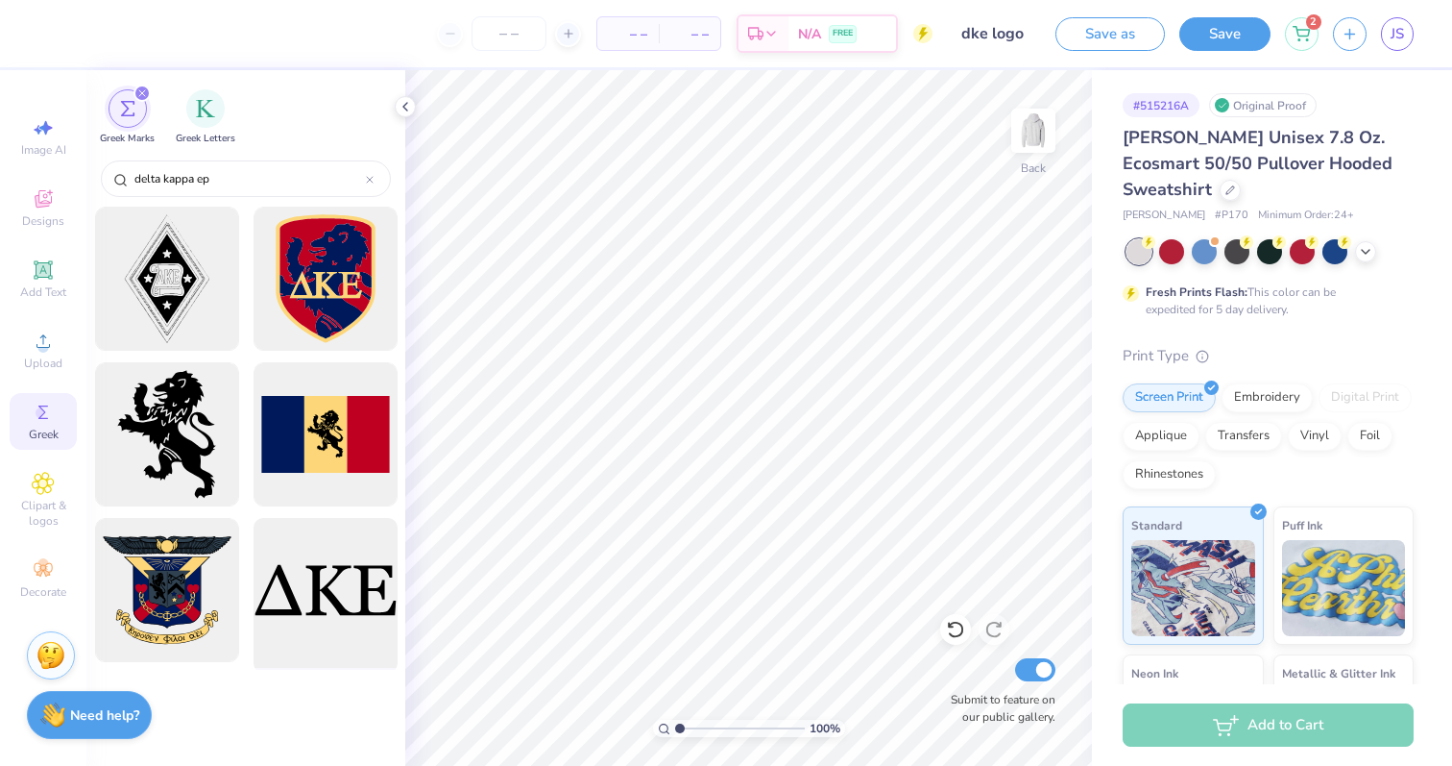
type input "delta kappa ep"
click at [319, 579] on div at bounding box center [325, 590] width 159 height 159
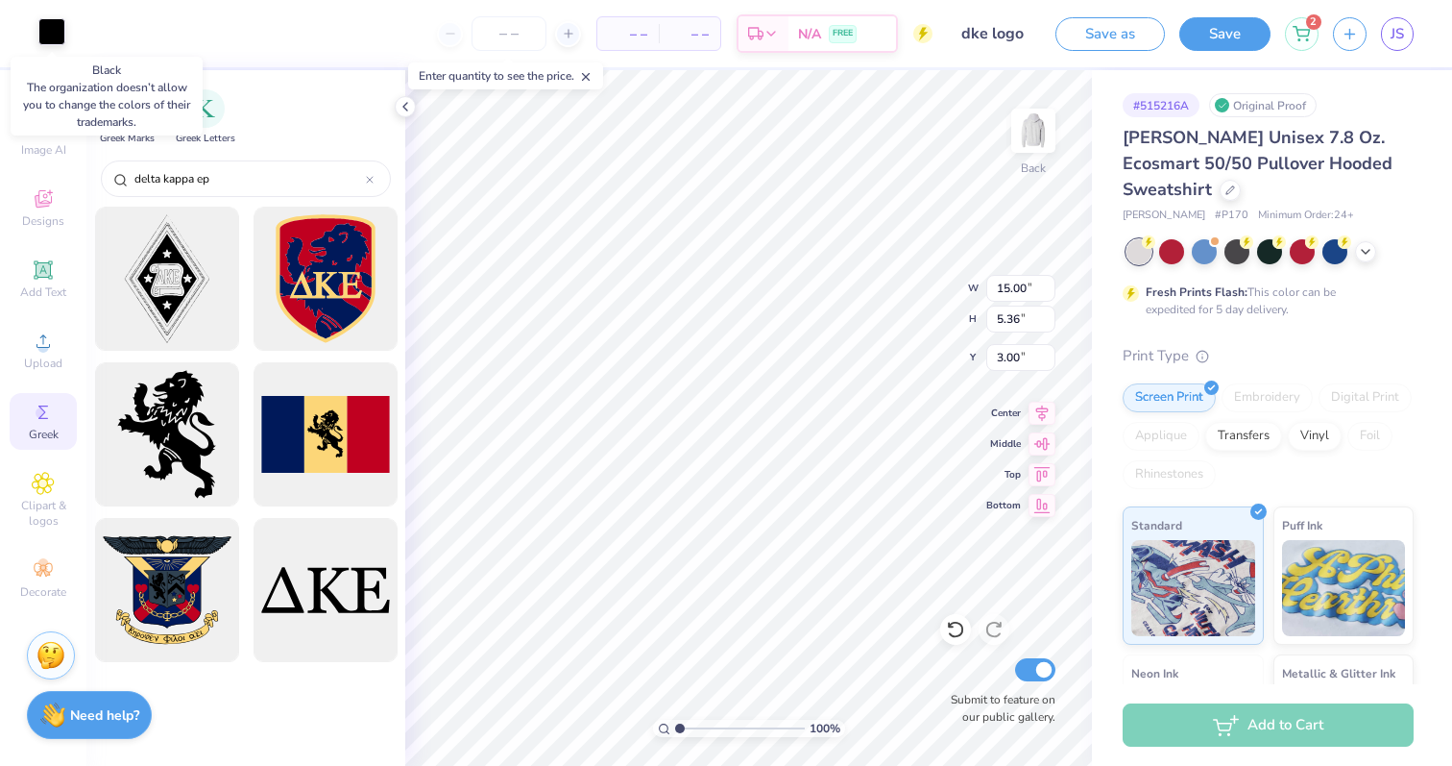
click at [55, 41] on div at bounding box center [51, 31] width 27 height 27
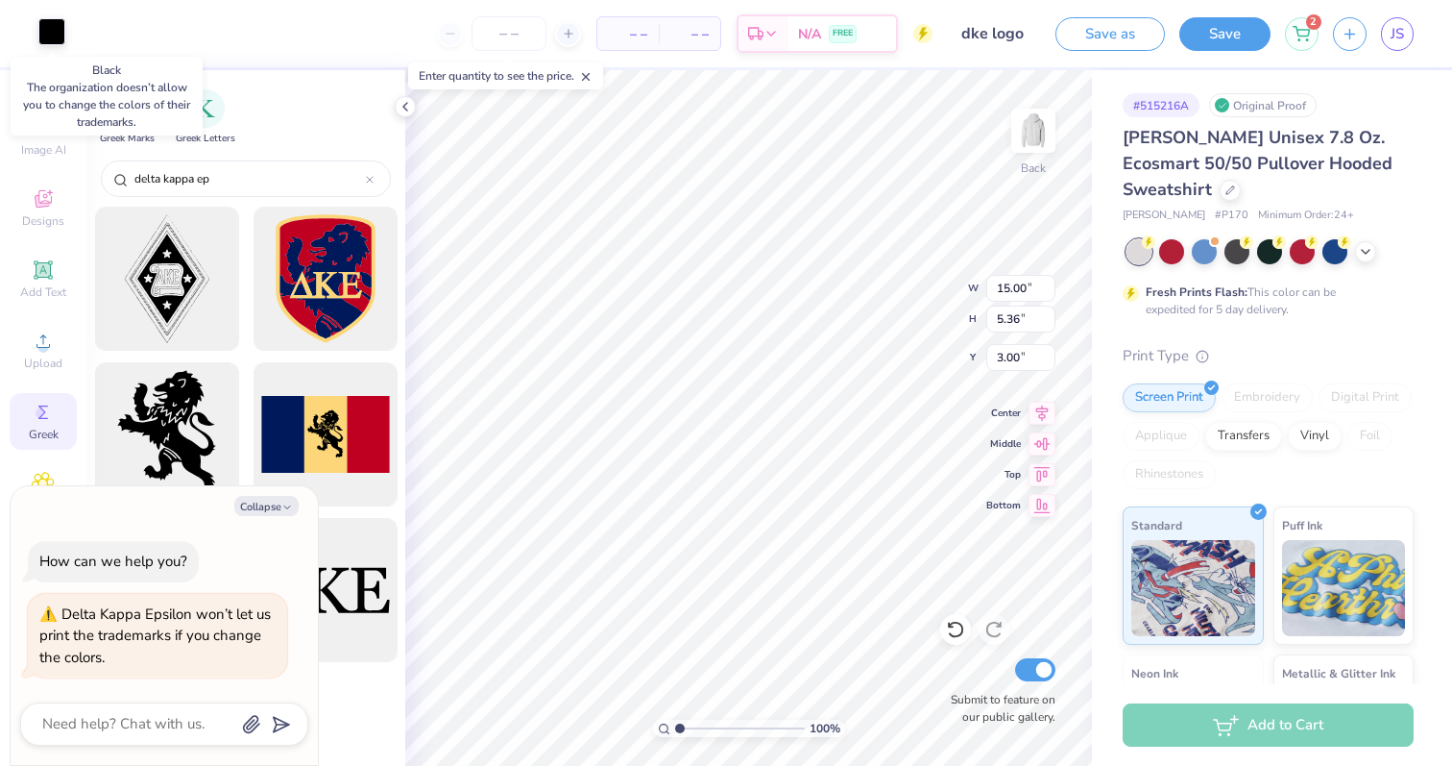
click at [55, 41] on div at bounding box center [51, 31] width 27 height 27
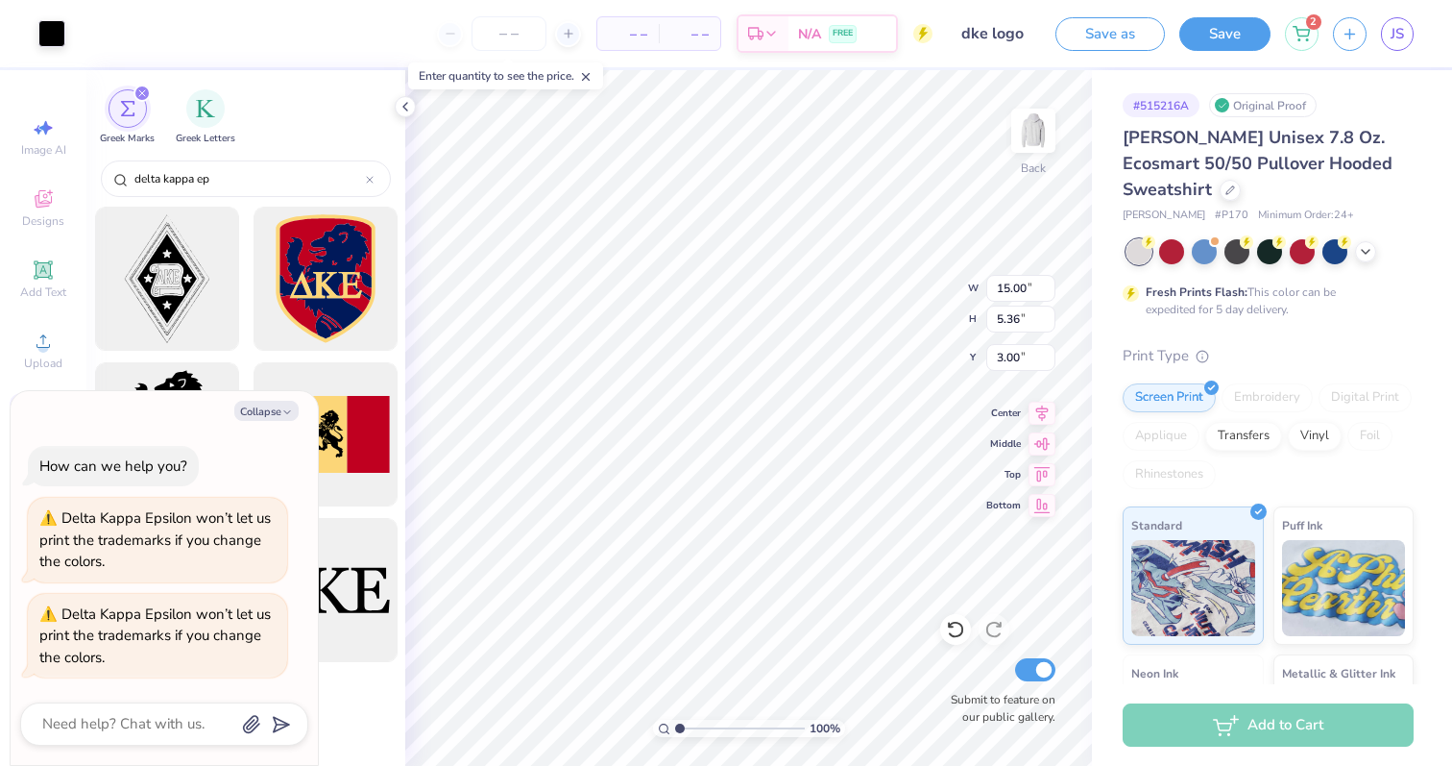
click at [356, 735] on div at bounding box center [245, 486] width 319 height 559
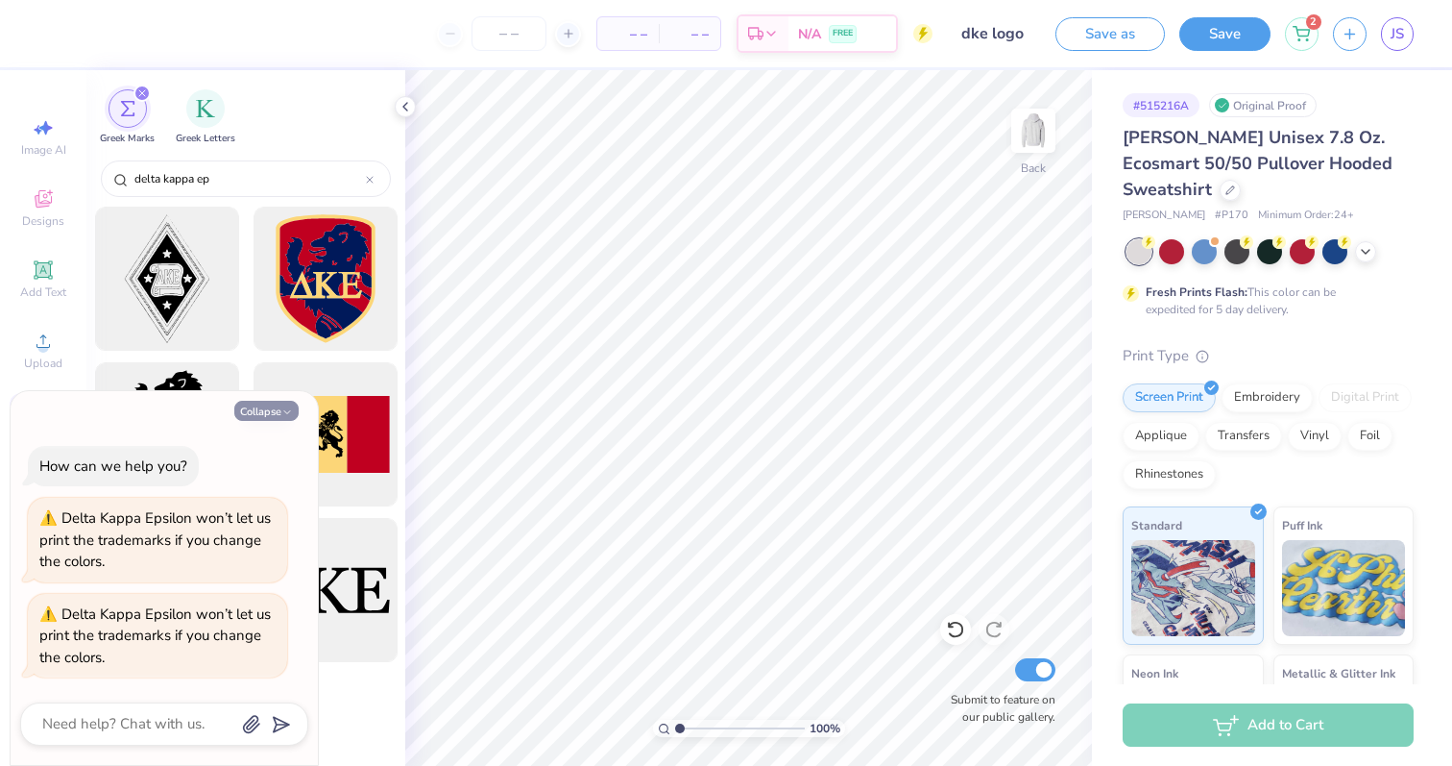
click at [274, 411] on button "Collapse" at bounding box center [266, 411] width 64 height 20
type textarea "x"
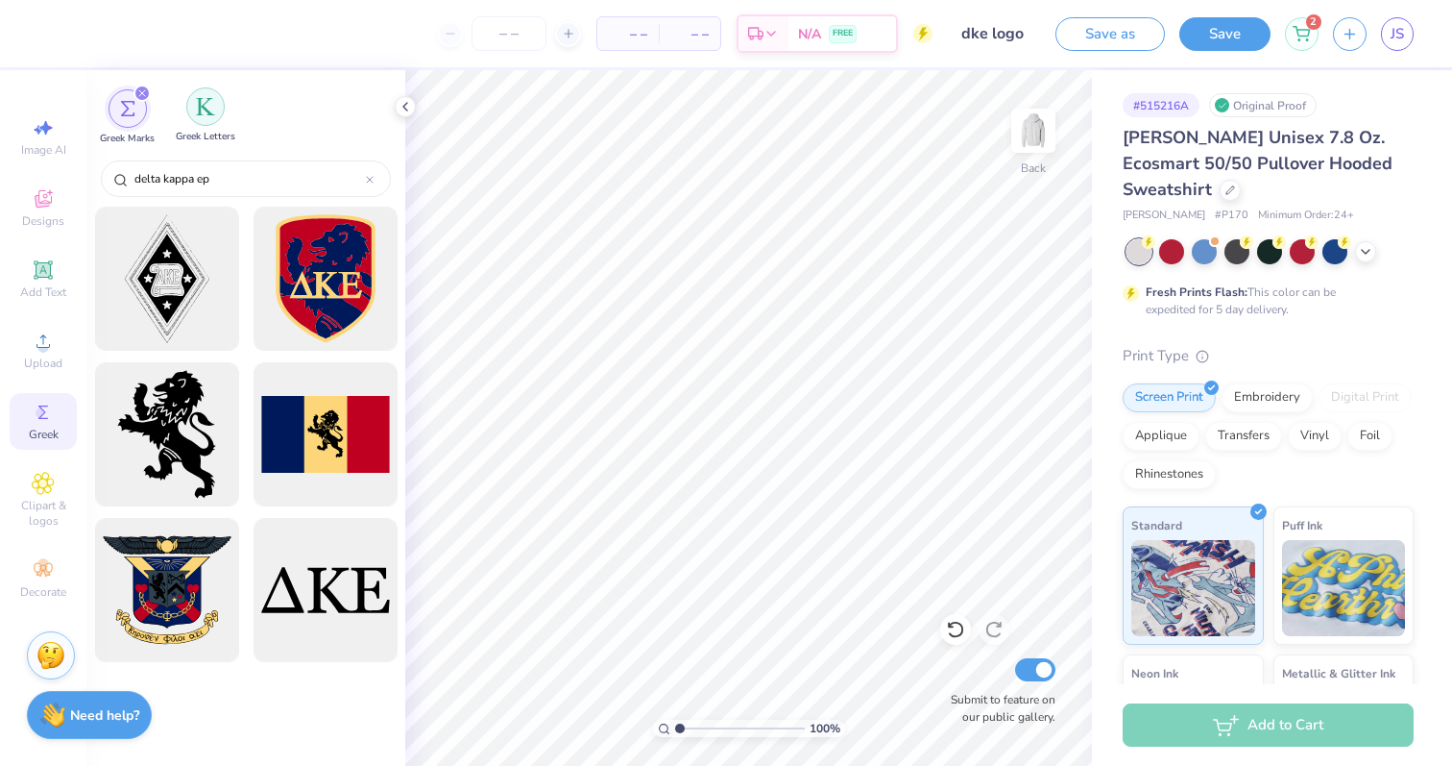
click at [187, 111] on div "filter for Greek Letters" at bounding box center [205, 106] width 38 height 38
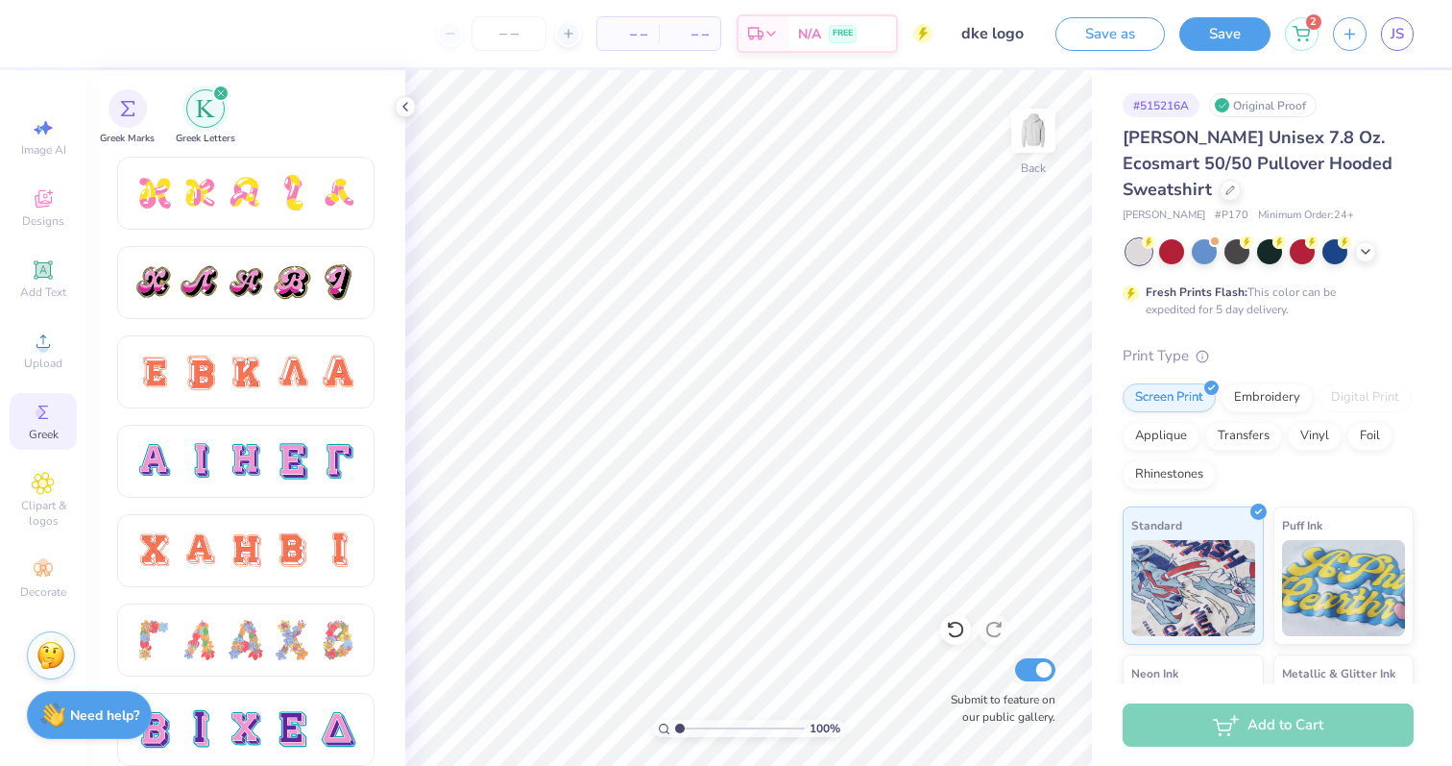
scroll to position [1074, 0]
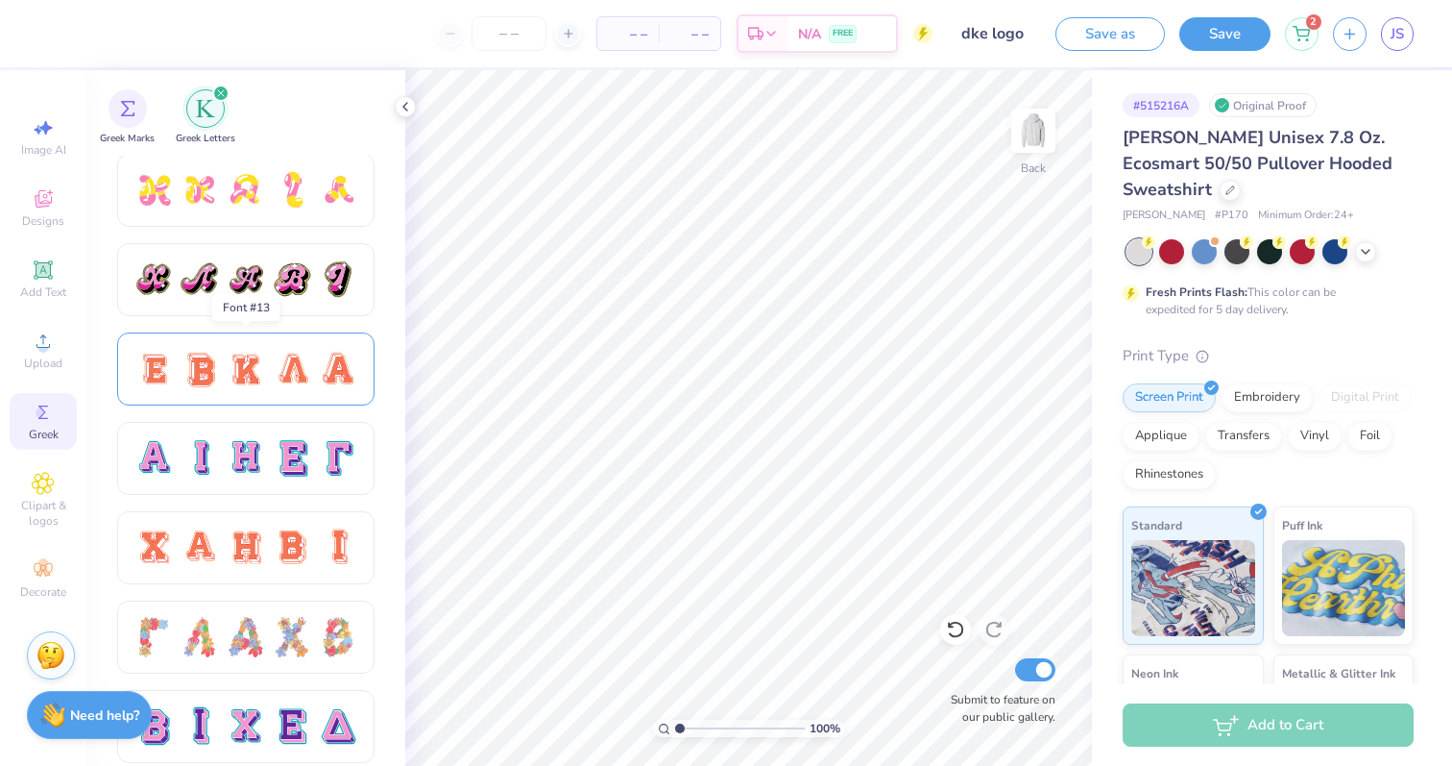
click at [276, 351] on div at bounding box center [292, 369] width 40 height 40
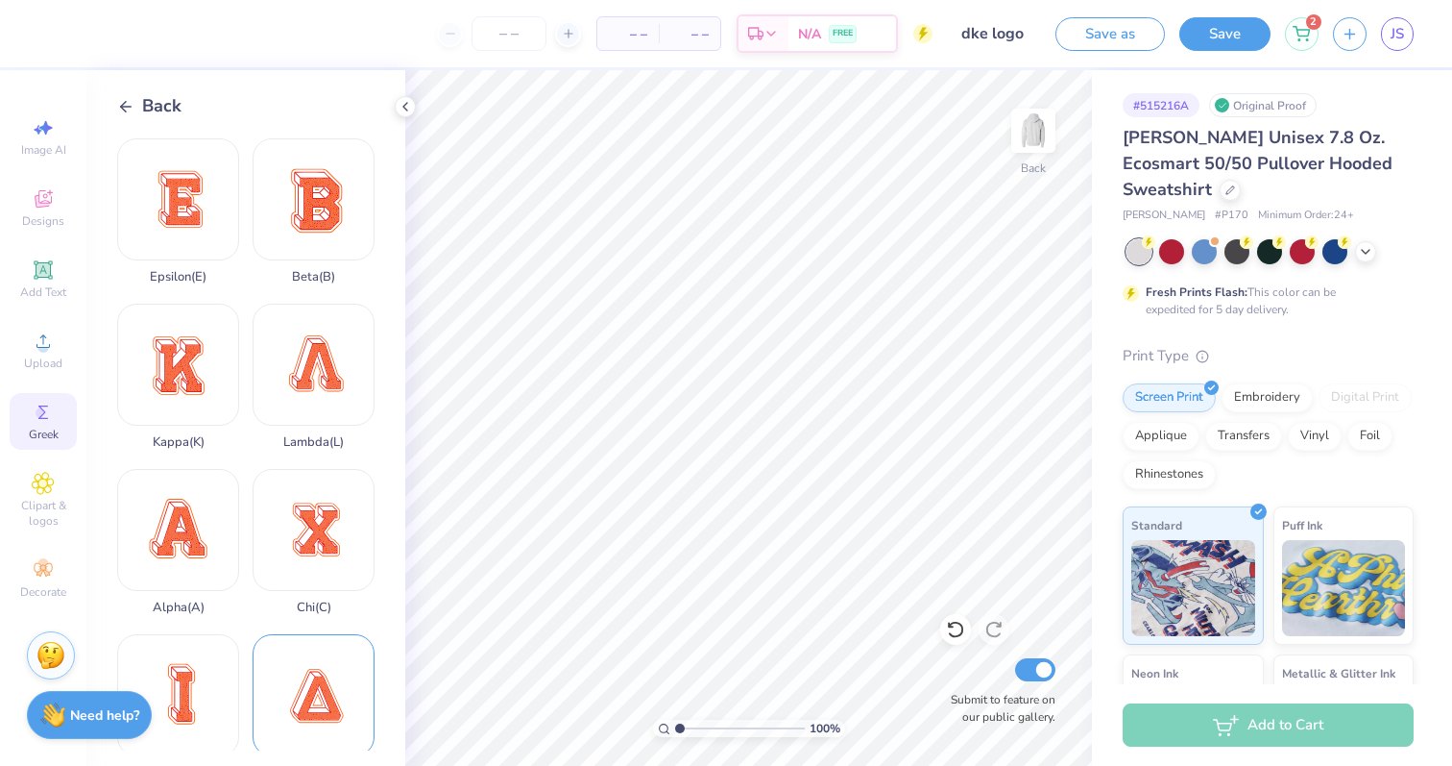
scroll to position [3, 0]
click at [310, 649] on div "Delta ( D )" at bounding box center [314, 704] width 122 height 146
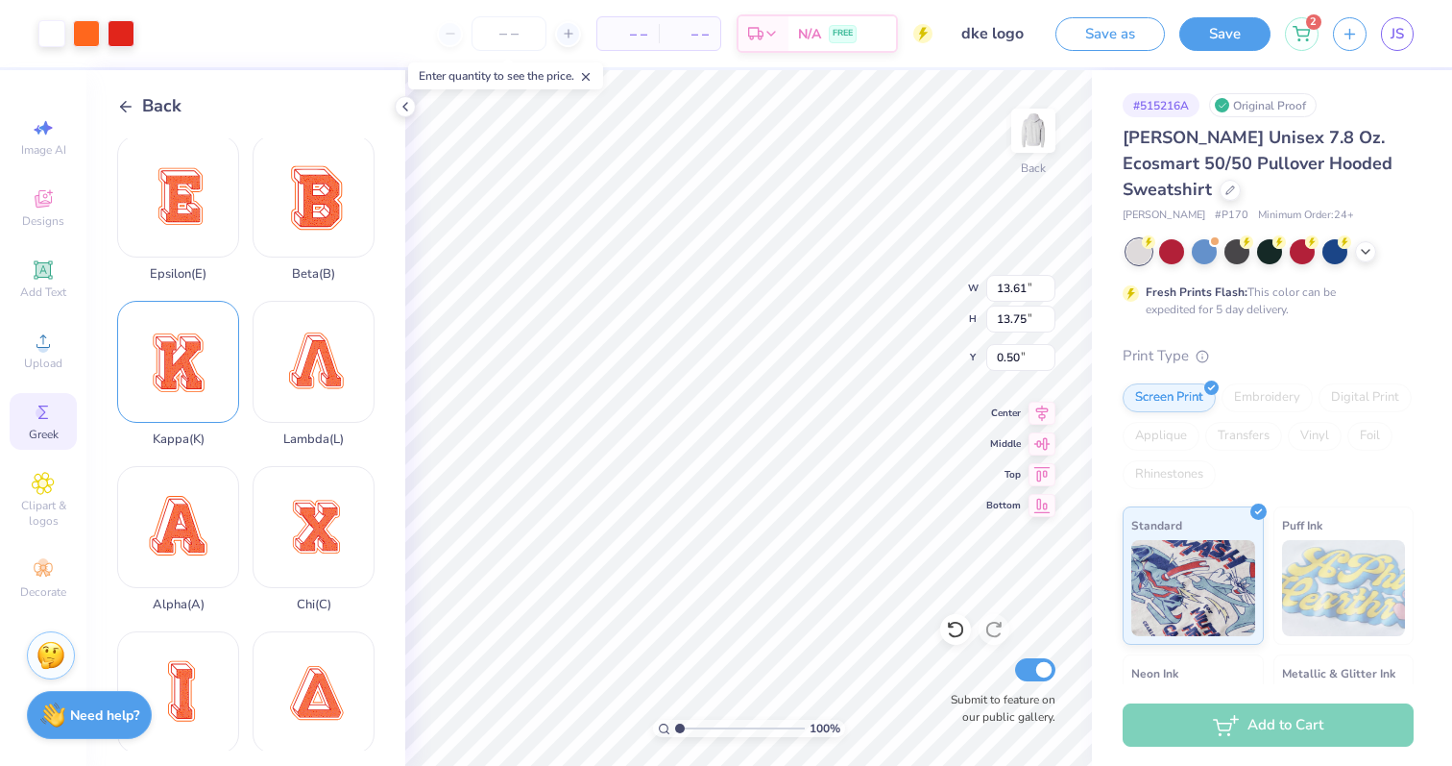
click at [172, 351] on div "Kappa ( K )" at bounding box center [178, 374] width 122 height 146
click at [167, 214] on div "Epsilon ( E )" at bounding box center [178, 208] width 122 height 146
type input "3.23"
type input "4.14"
type input "10.11"
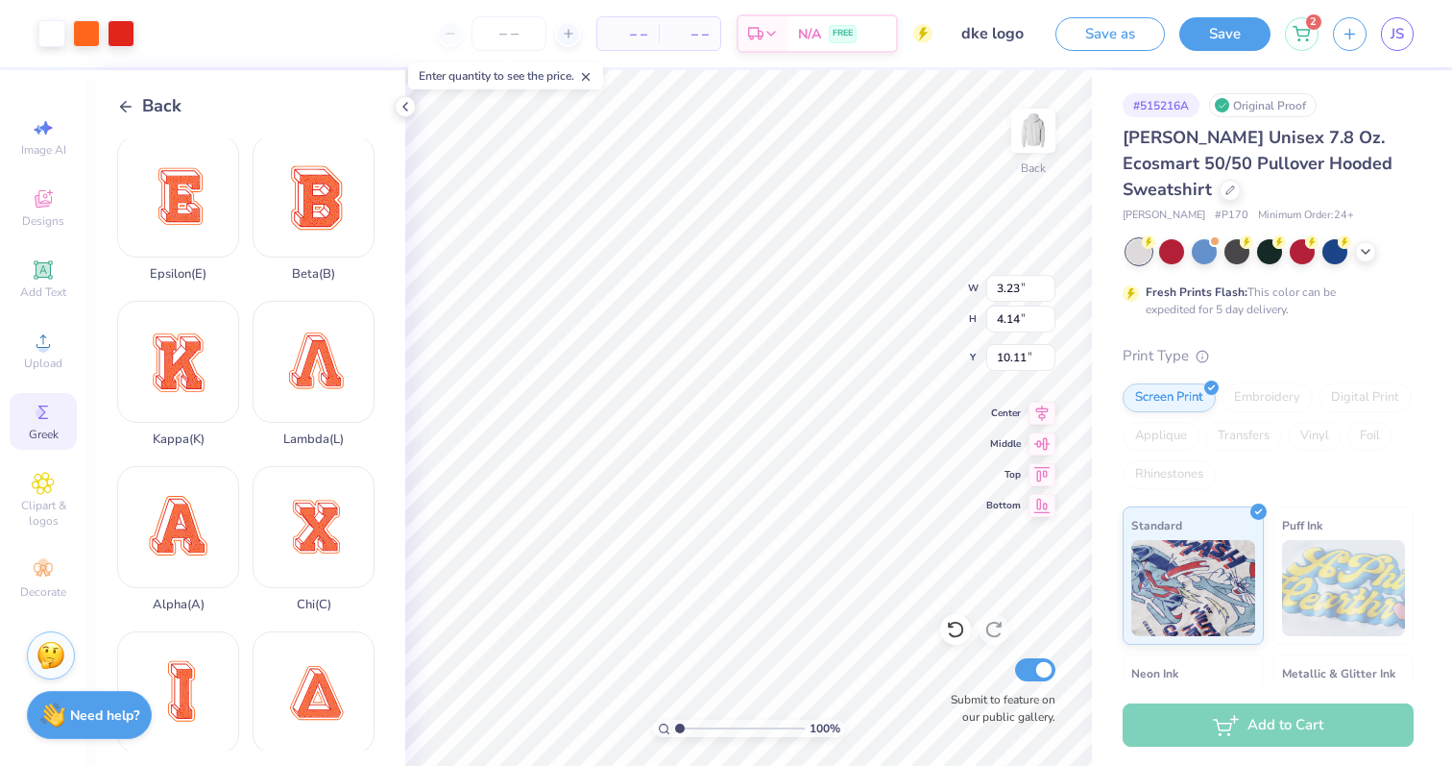
type input "12.10"
type input "13.75"
type input "0.50"
type input "2.51"
type input "2.85"
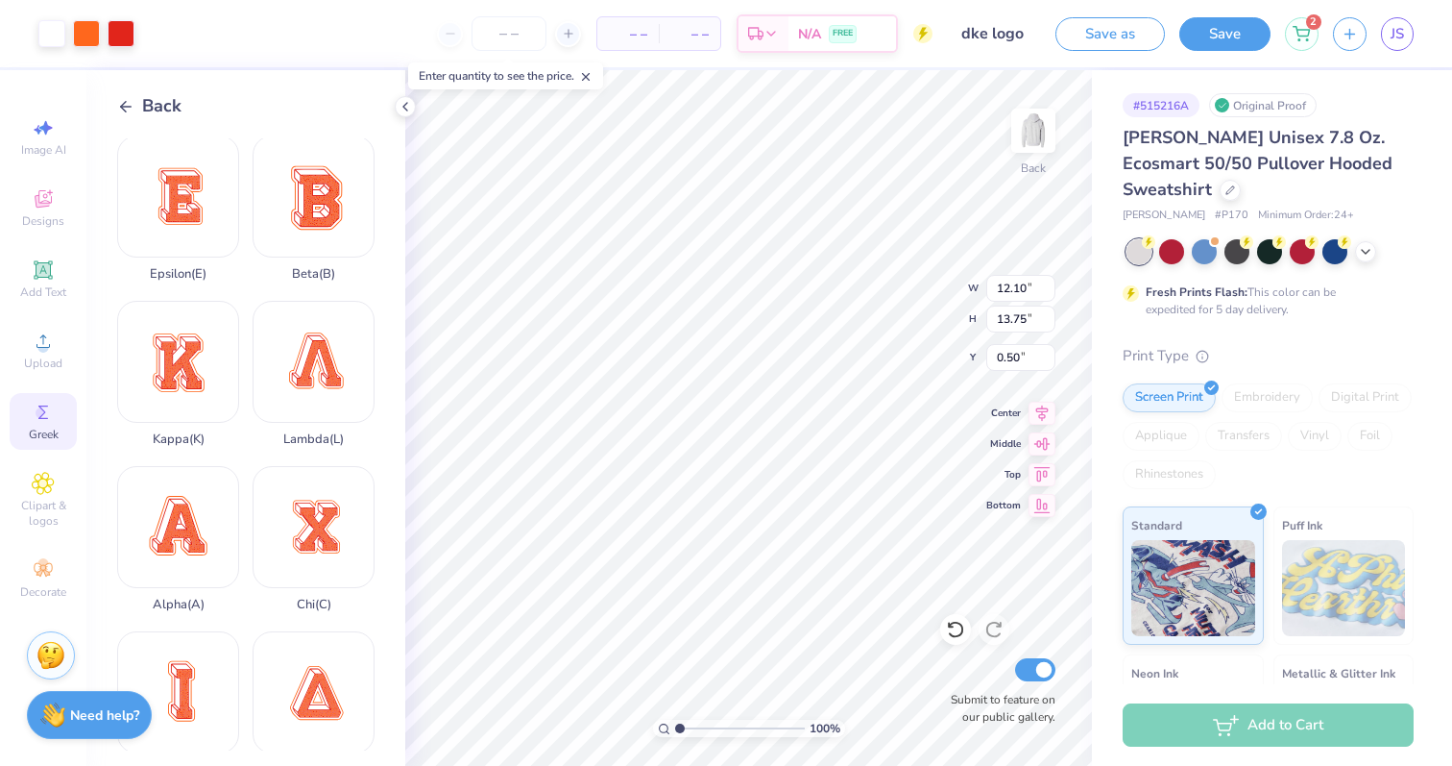
type input "11.40"
type input "13.61"
type input "13.75"
type input "0.50"
type input "6.79"
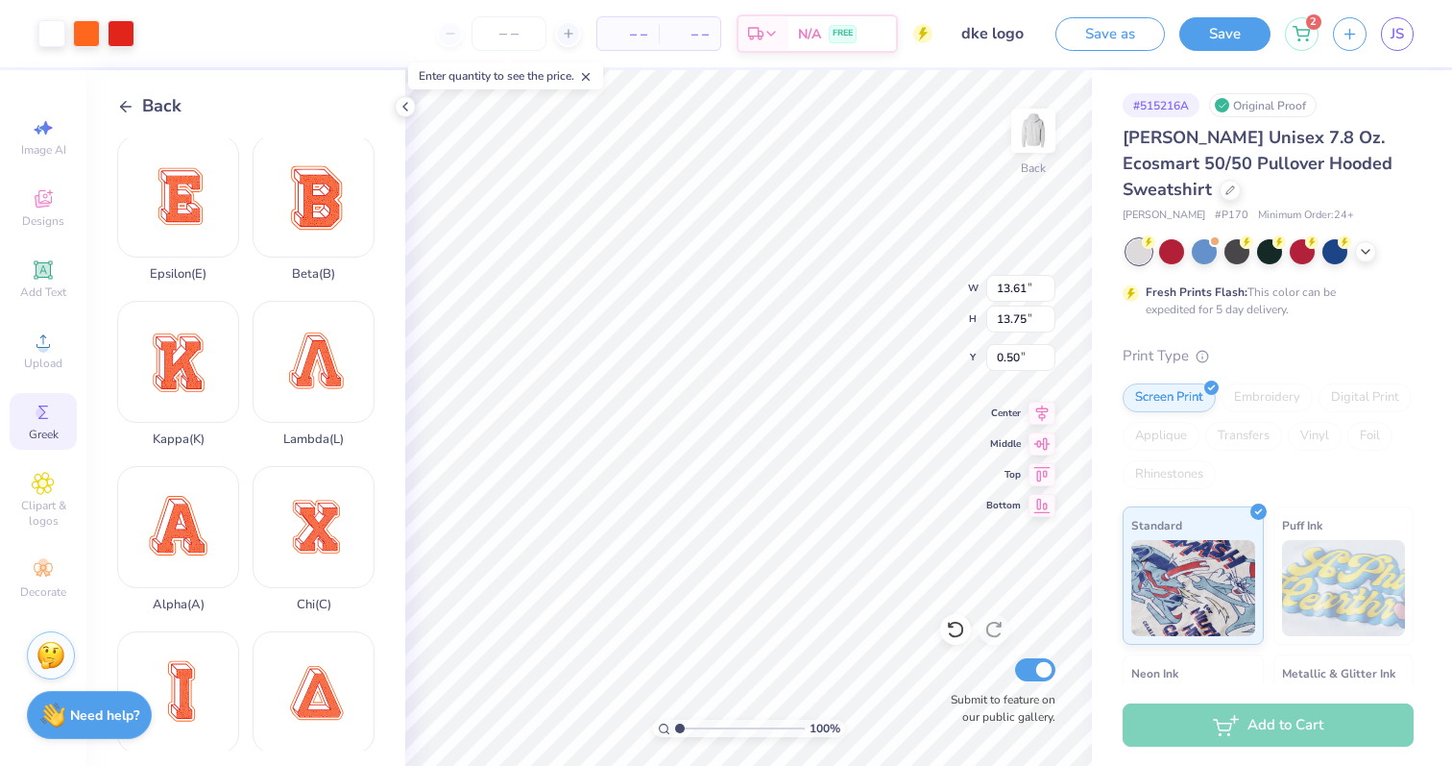
type input "6.86"
type input "5.97"
type input "3.92"
type input "3.96"
type input "8.87"
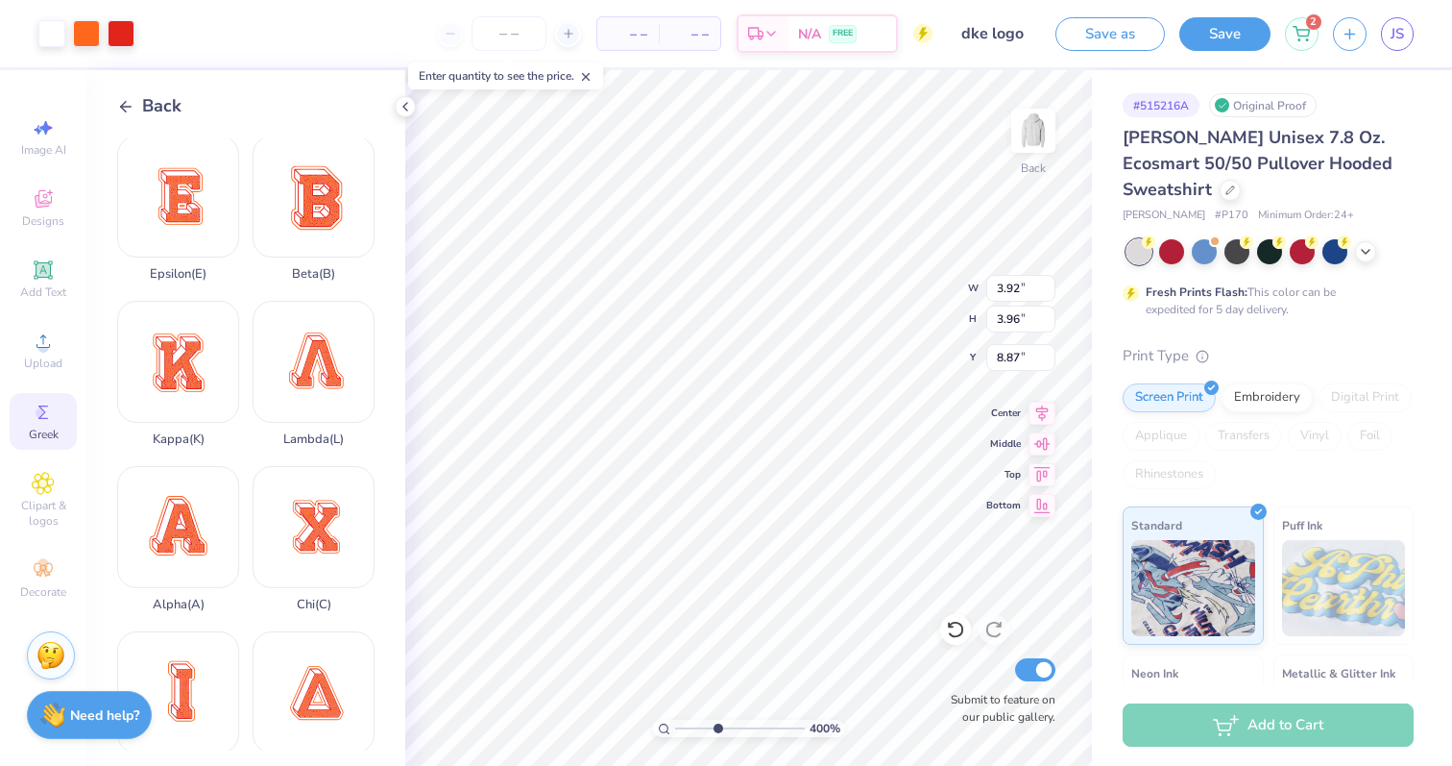
drag, startPoint x: 684, startPoint y: 724, endPoint x: 717, endPoint y: 727, distance: 32.8
type input "3.95"
click at [718, 727] on input "range" at bounding box center [740, 728] width 130 height 17
click at [78, 31] on div at bounding box center [86, 31] width 27 height 27
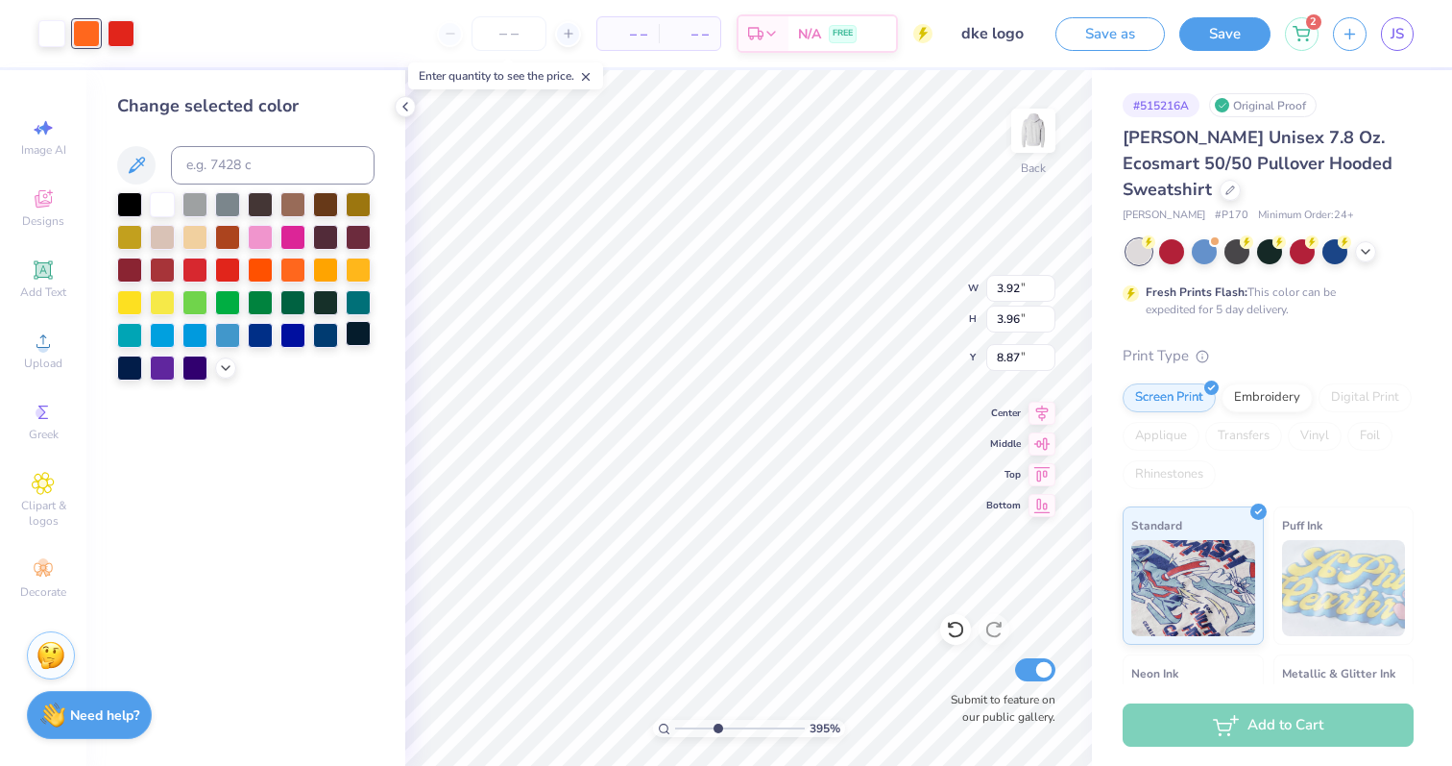
click at [354, 337] on div at bounding box center [358, 333] width 25 height 25
click at [118, 36] on div at bounding box center [121, 31] width 27 height 27
click at [231, 201] on div at bounding box center [227, 202] width 25 height 25
click at [352, 337] on div at bounding box center [358, 333] width 25 height 25
click at [872, 462] on div "395 % Back W 3.92 3.92 " H 3.96 3.96 " Y 8.87 8.87 " Center Middle Top Bottom S…" at bounding box center [748, 417] width 687 height 695
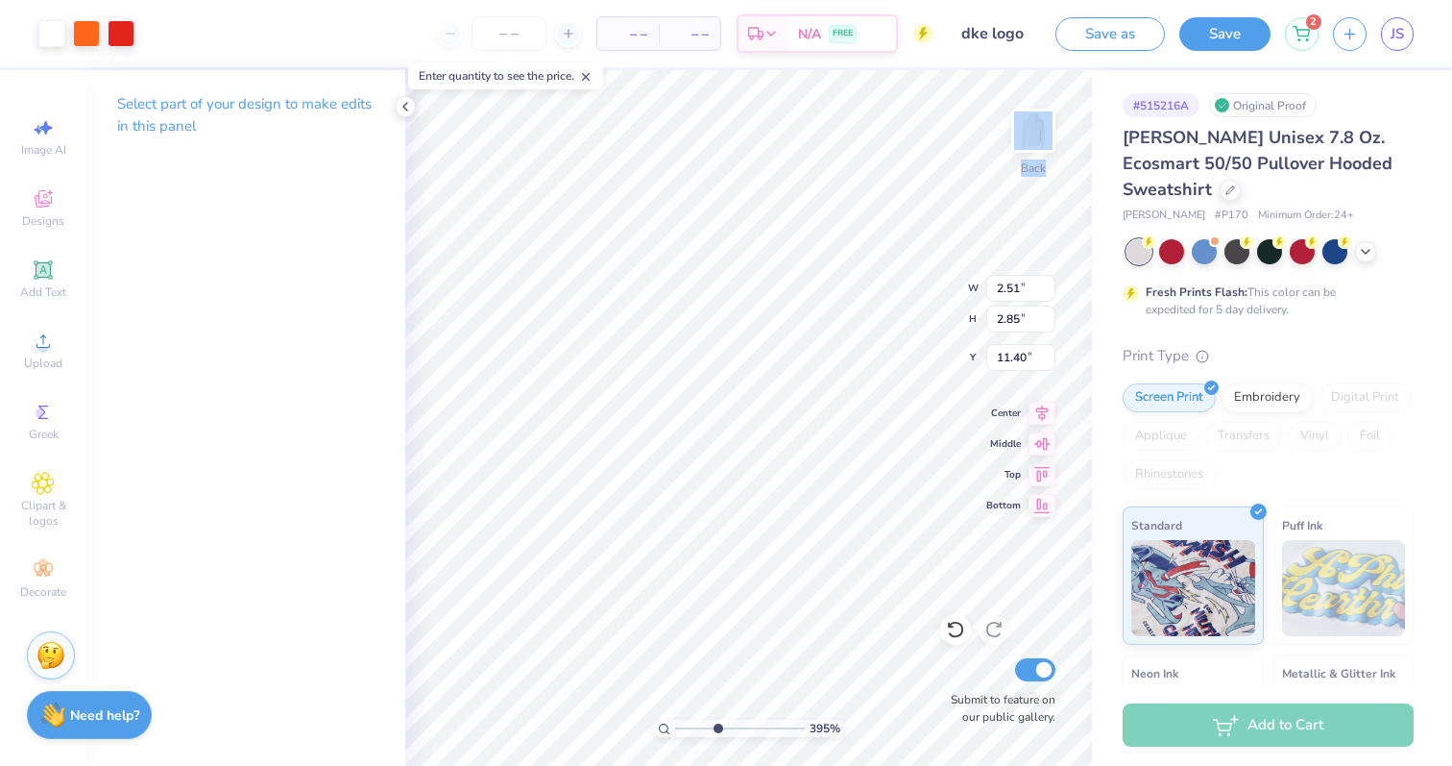
type input "3.92"
type input "3.96"
type input "6.71"
type input "2.51"
type input "2.85"
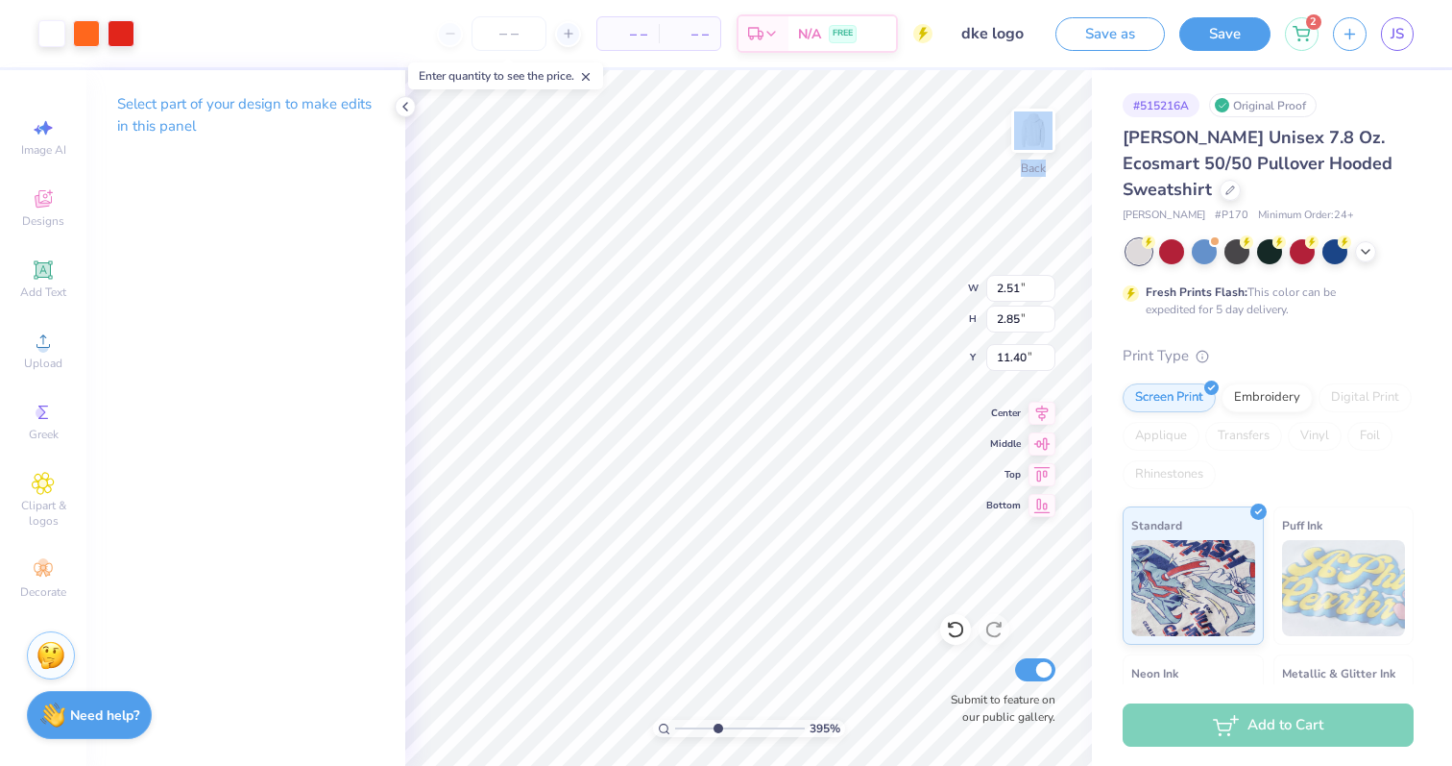
type input "11.31"
click at [95, 32] on div at bounding box center [86, 31] width 27 height 27
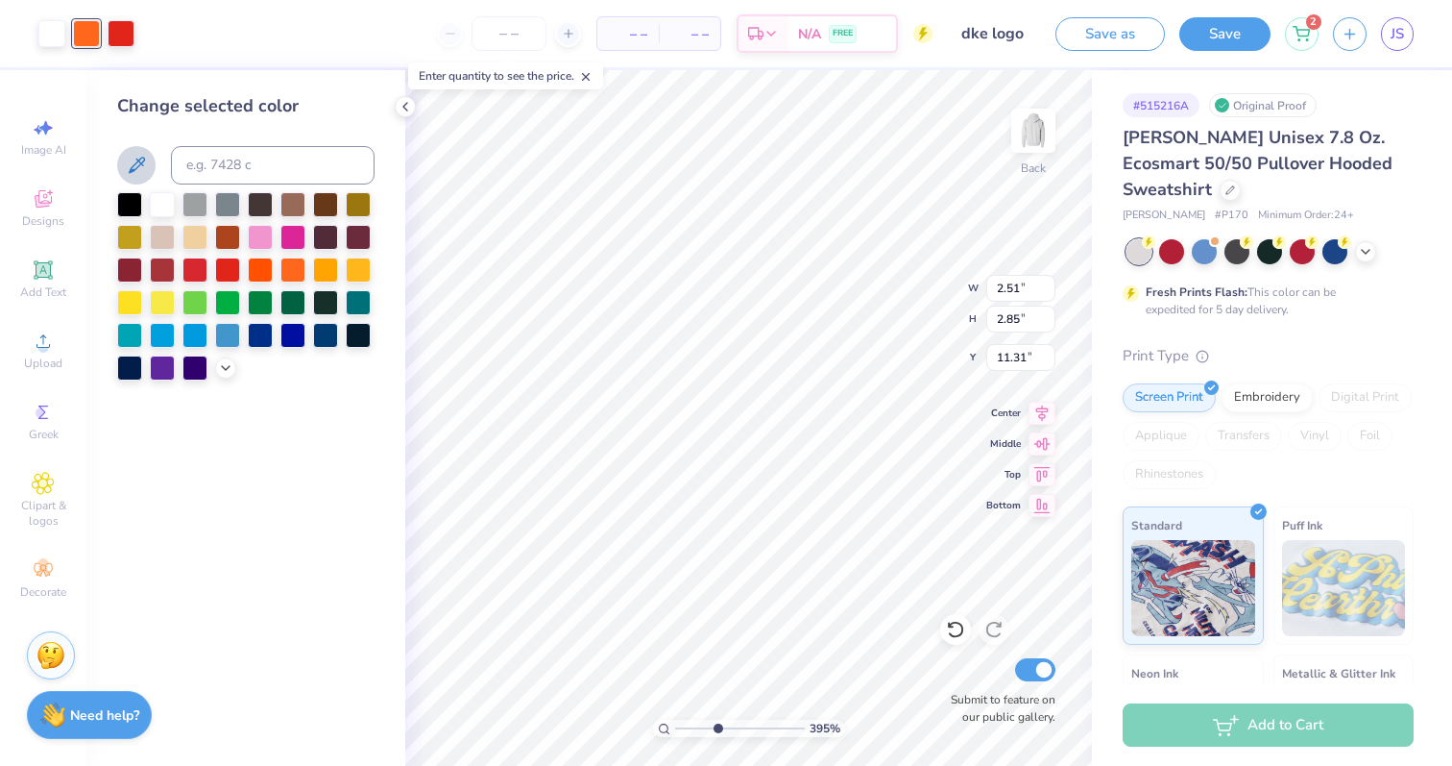
click at [132, 148] on button at bounding box center [136, 165] width 38 height 38
click at [123, 39] on div at bounding box center [121, 31] width 27 height 27
click at [133, 163] on icon at bounding box center [136, 165] width 23 height 23
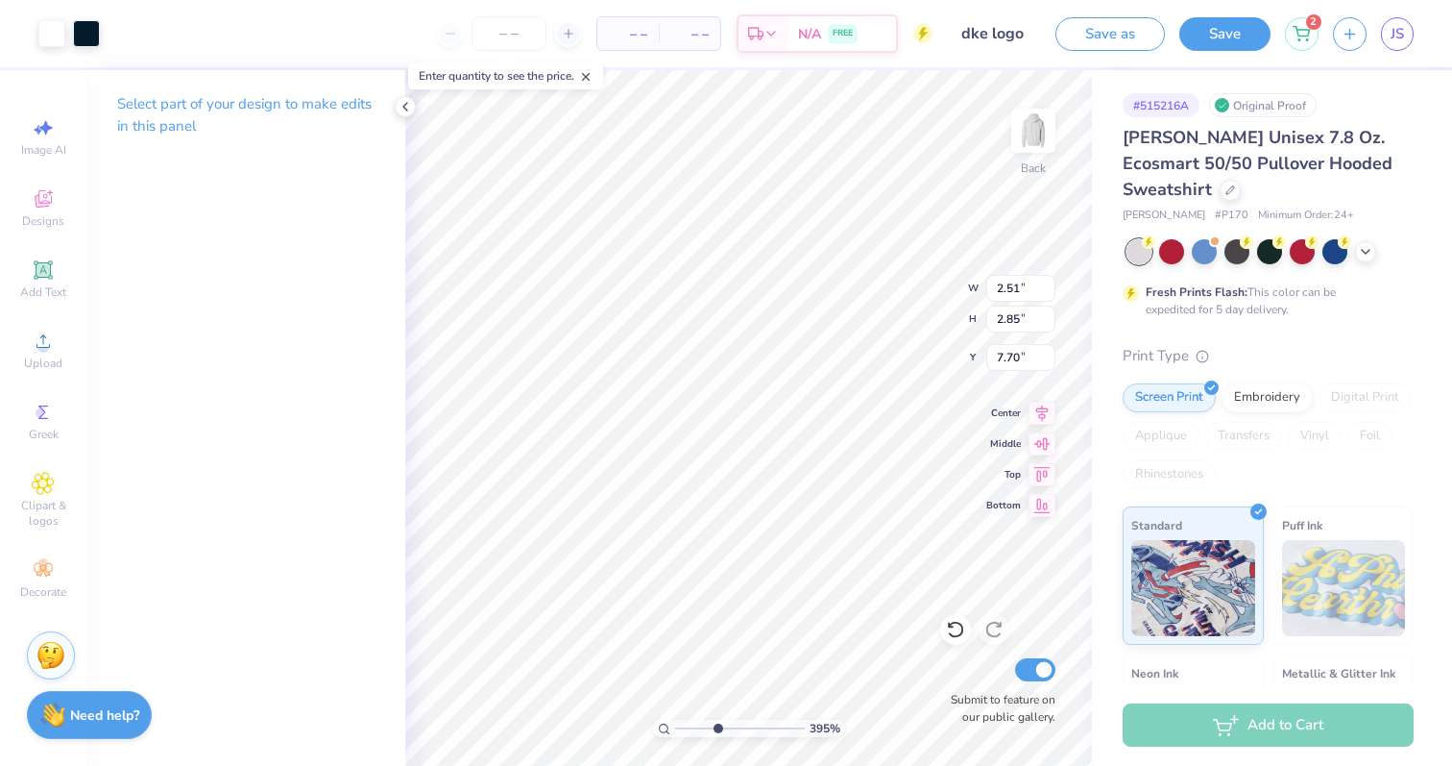
type input "7.70"
type input "3.23"
type input "4.14"
type input "10.11"
click at [85, 20] on div at bounding box center [86, 31] width 27 height 27
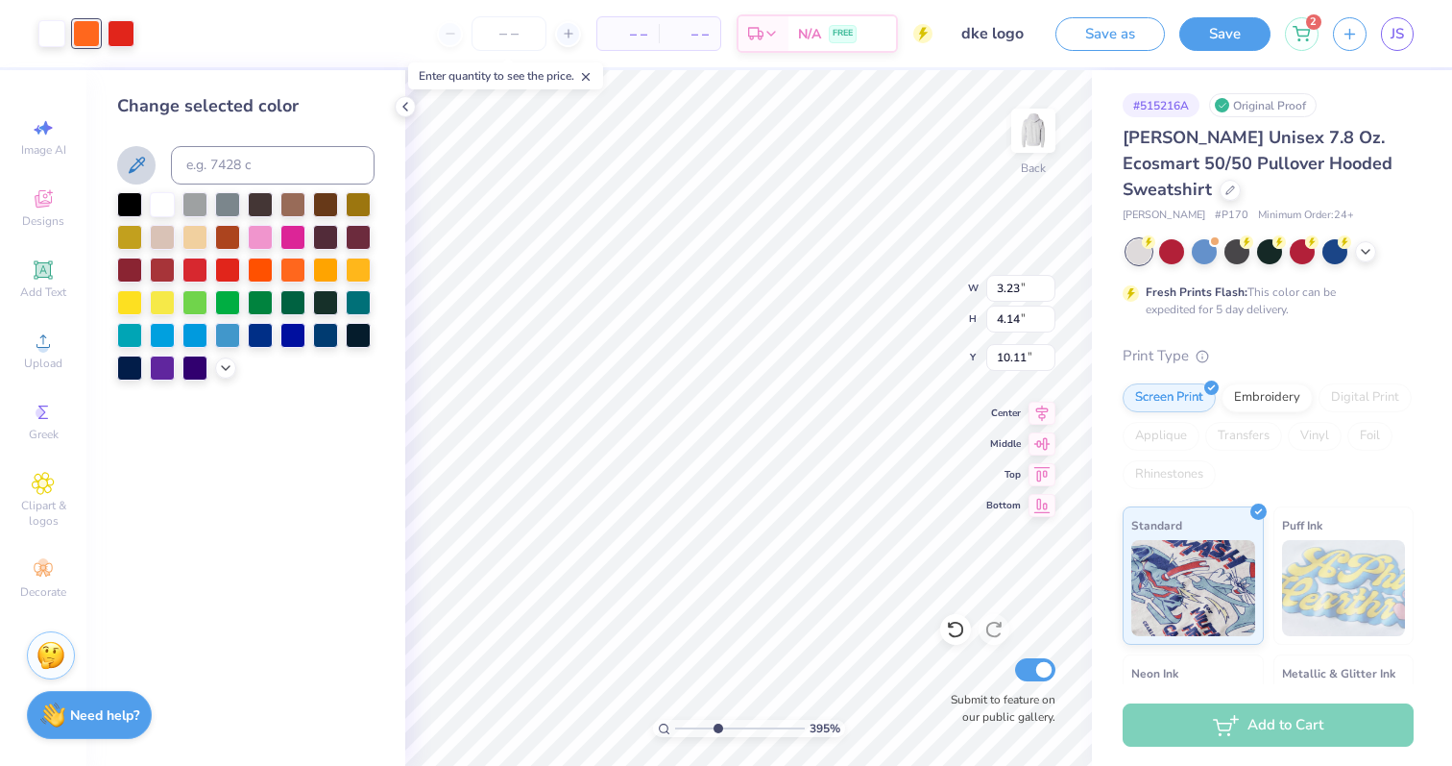
click at [130, 158] on icon at bounding box center [136, 165] width 23 height 23
click at [129, 31] on div at bounding box center [121, 31] width 27 height 27
click at [131, 172] on icon at bounding box center [137, 165] width 16 height 16
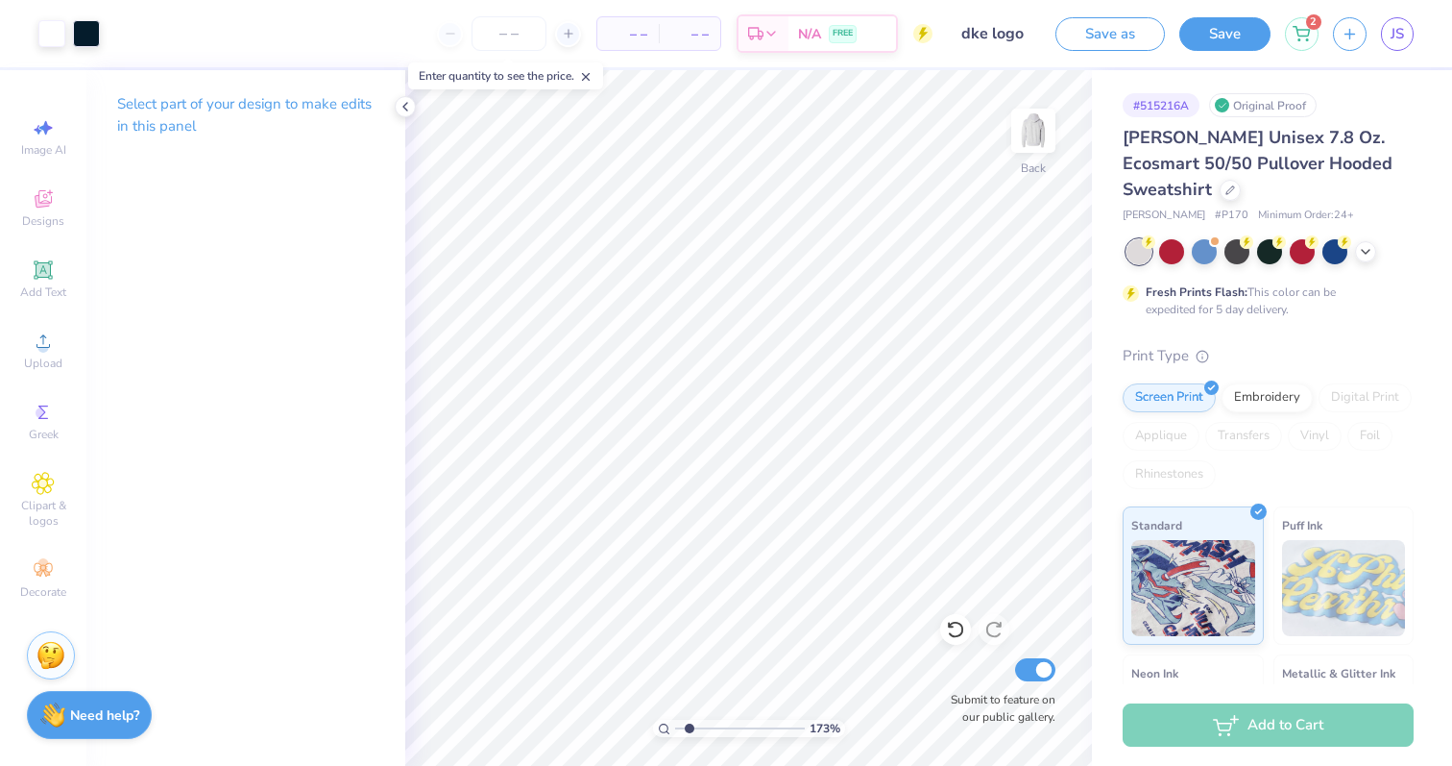
drag, startPoint x: 712, startPoint y: 729, endPoint x: 689, endPoint y: 729, distance: 23.1
type input "1.73"
click at [689, 729] on input "range" at bounding box center [740, 728] width 130 height 17
type input "2.97"
type input "3.00"
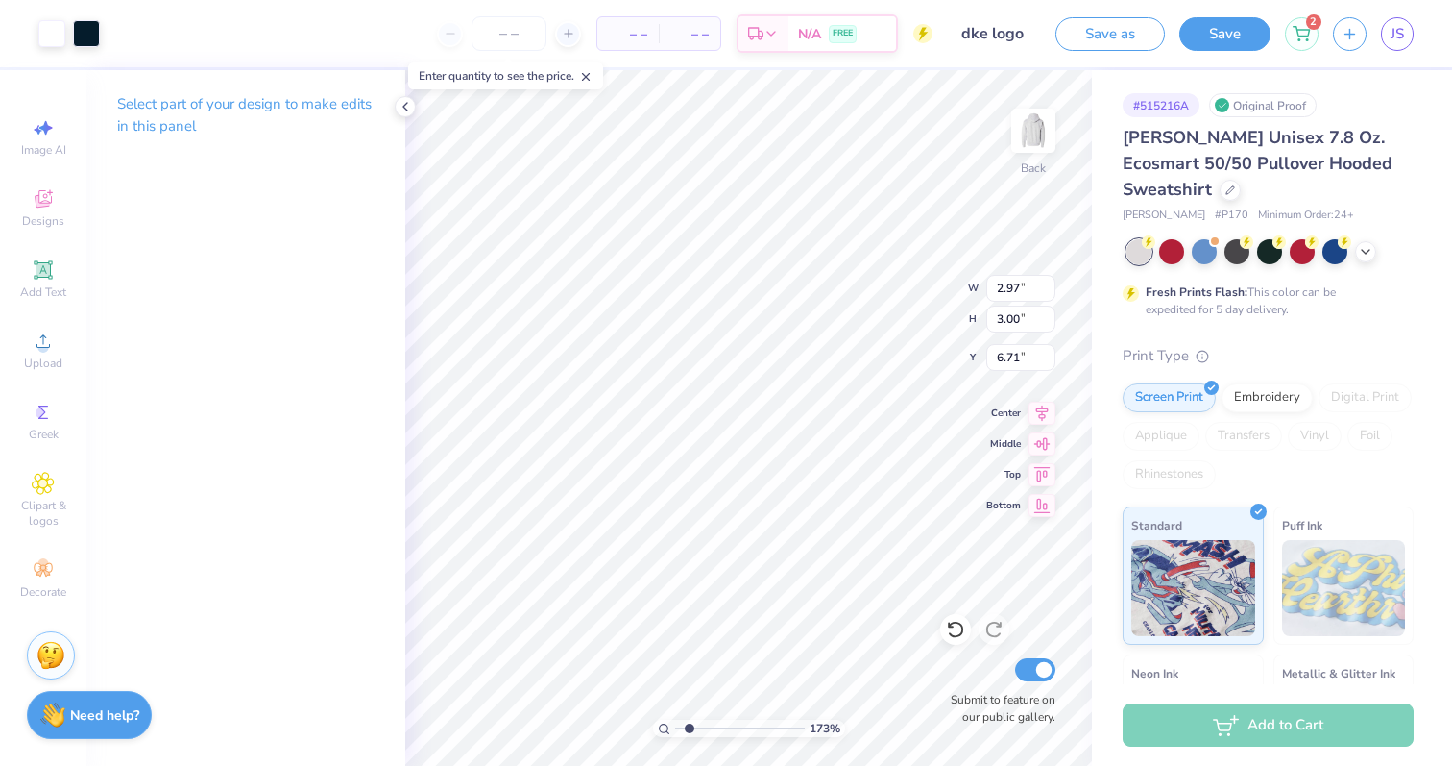
type input "3.00"
type input "2.08"
type input "2.10"
type input "3.23"
type input "2.51"
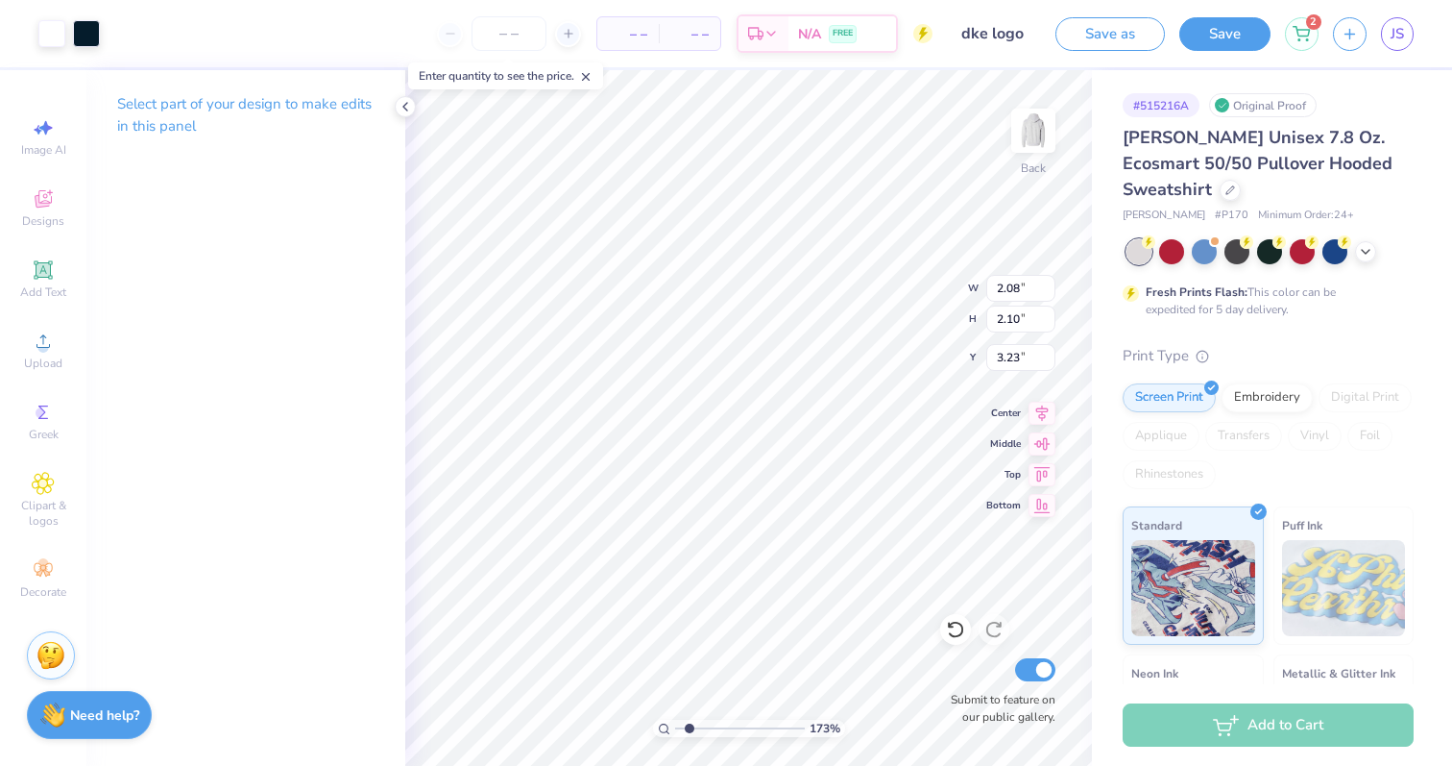
type input "2.85"
type input "3.23"
type input "1.86"
type input "2.12"
drag, startPoint x: 691, startPoint y: 727, endPoint x: 720, endPoint y: 727, distance: 29.8
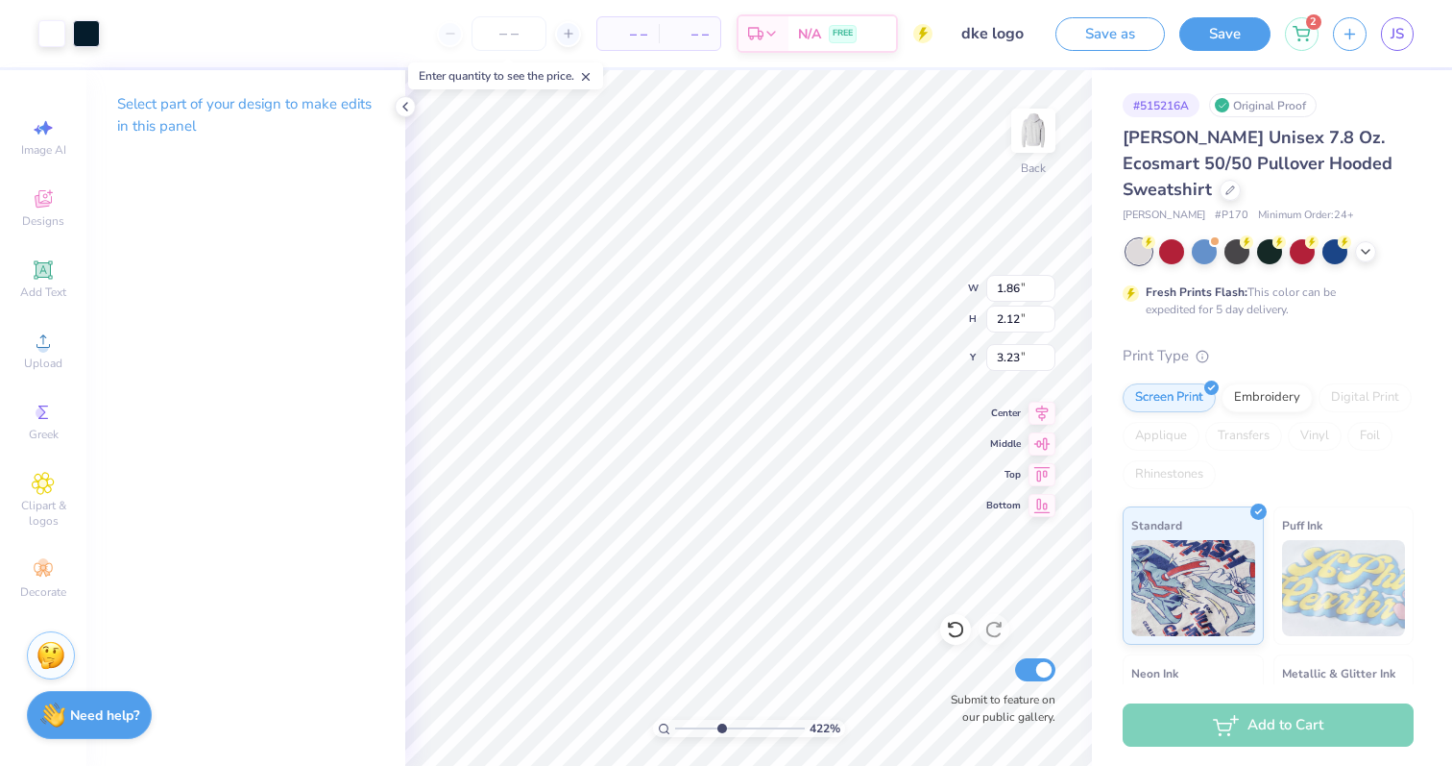
type input "4.22"
click at [720, 727] on input "range" at bounding box center [740, 728] width 130 height 17
type input "2.08"
type input "2.10"
type input "1.86"
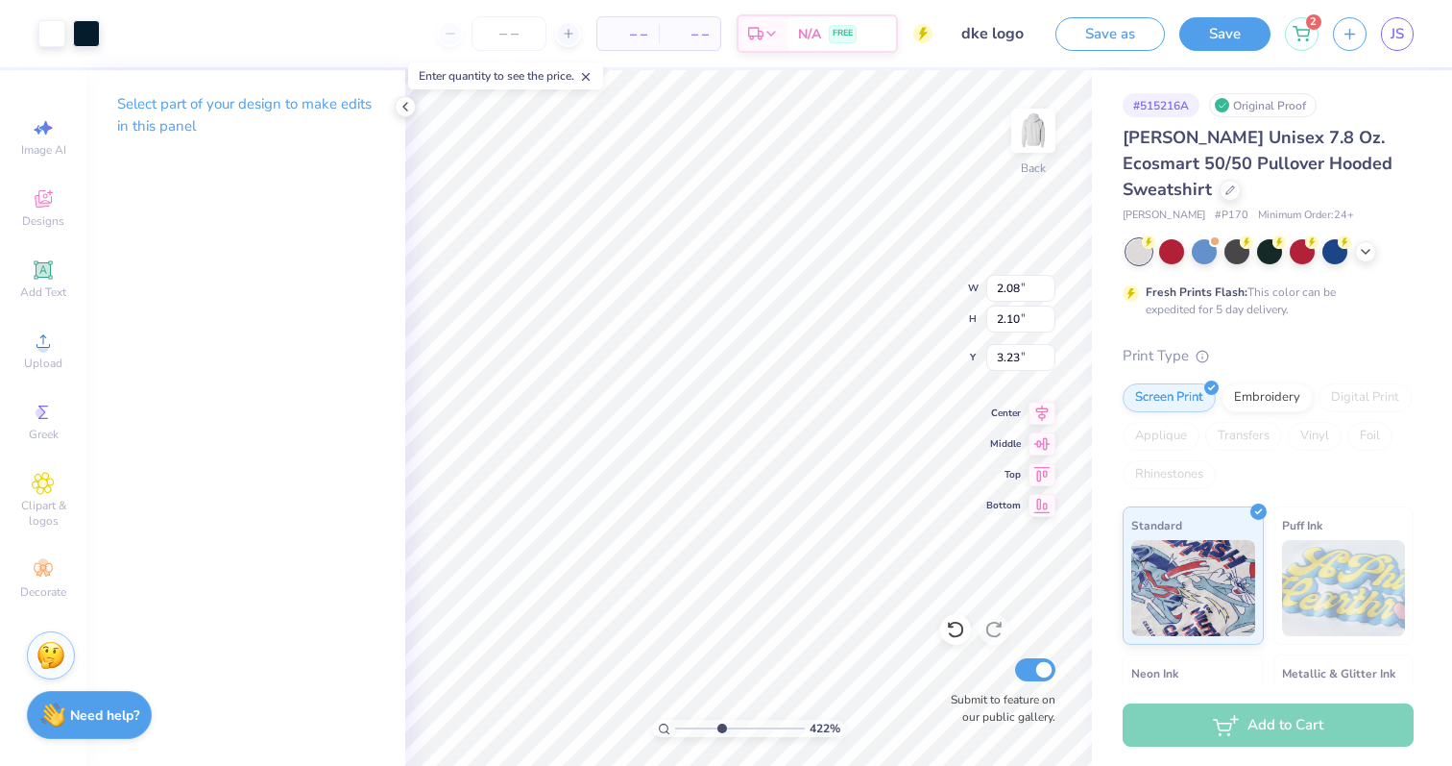
type input "2.12"
type input "2.96"
click at [704, 726] on input "range" at bounding box center [740, 728] width 130 height 17
click at [1024, 356] on div "296 % Back W 3.23 3.23 " H 4.14 4.14 " Y 10.11 10.11 " Center Middle Top Bottom…" at bounding box center [748, 417] width 687 height 695
type input "7.01"
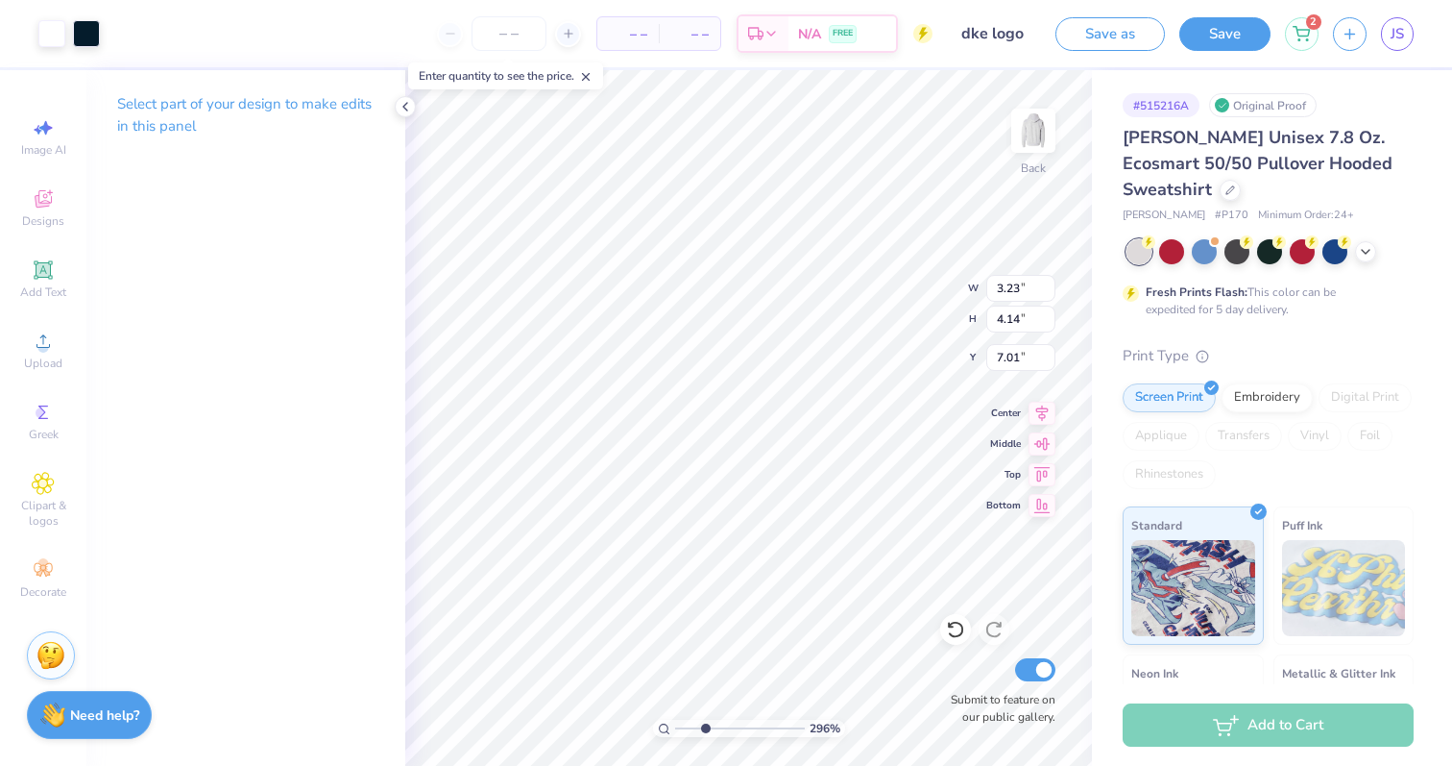
type input "1.93"
type input "2.48"
type input "2.08"
type input "2.10"
type input "4.12"
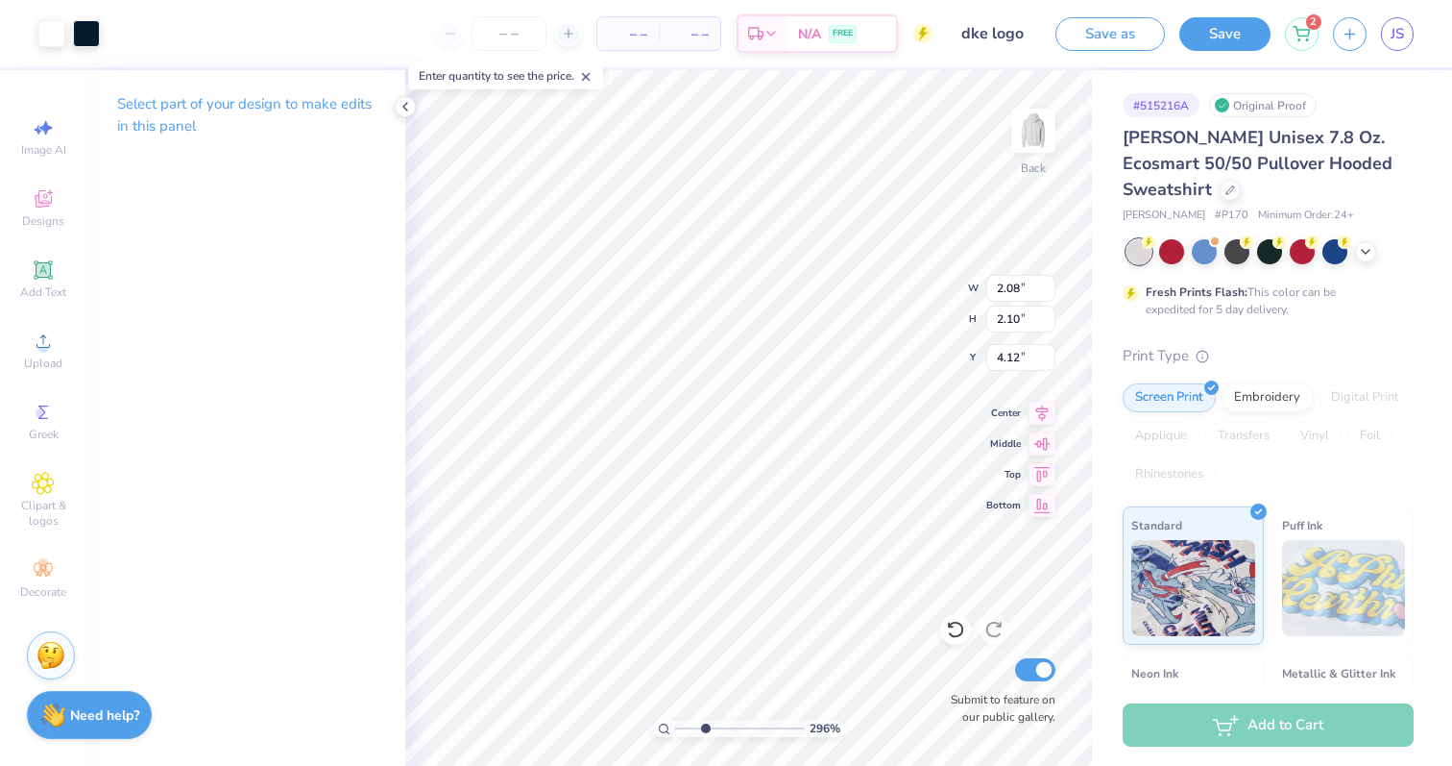
type input "1.86"
type input "2.12"
type input "4.25"
type input "1.93"
type input "2.48"
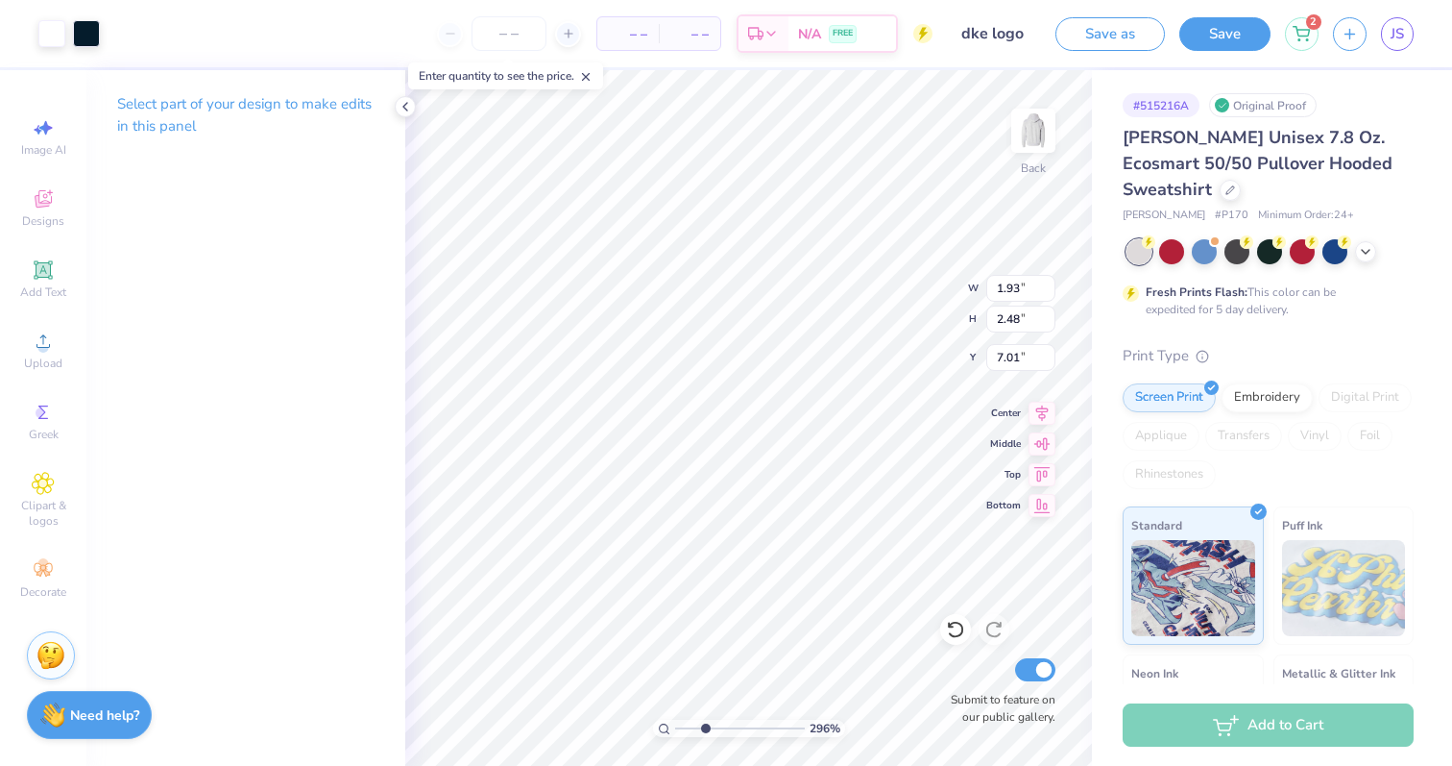
type input "4.25"
type input "1.66"
type input "2.13"
type input "2.08"
type input "2.10"
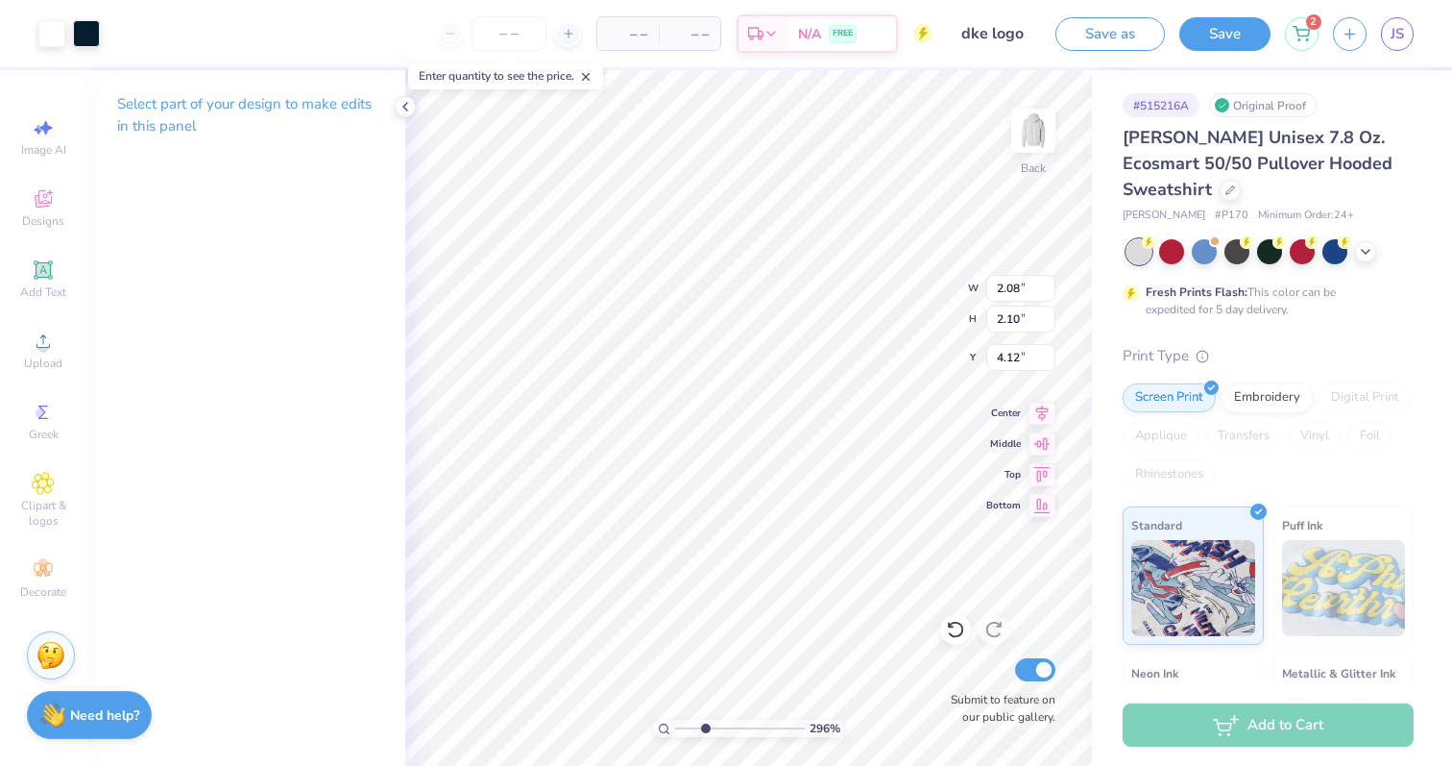
type input "4.28"
drag, startPoint x: 706, startPoint y: 722, endPoint x: 650, endPoint y: 722, distance: 55.7
type input "1"
click at [675, 722] on input "range" at bounding box center [740, 728] width 130 height 17
type input "3.94"
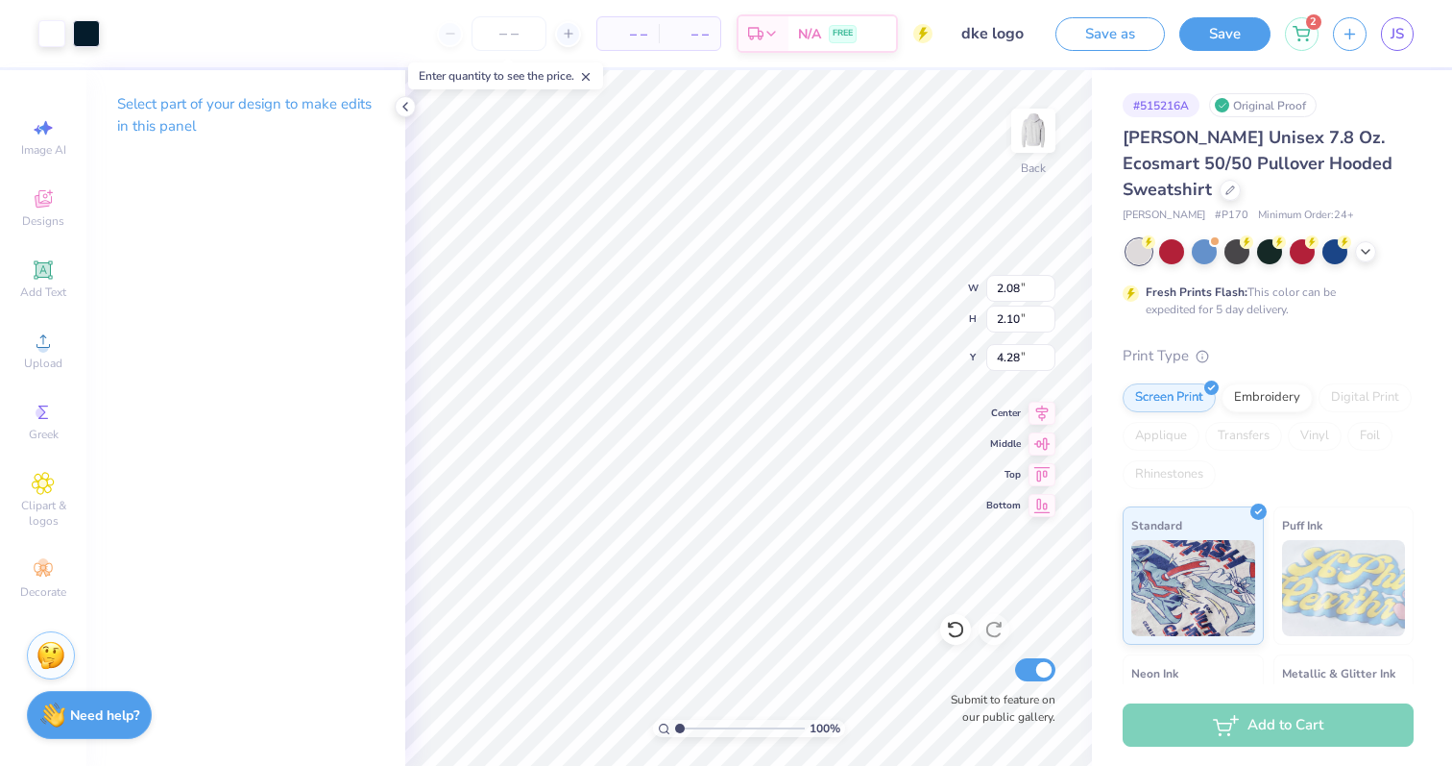
type input "2.13"
type input "4.25"
type input "4.76"
type input "1.81"
type input "5.12"
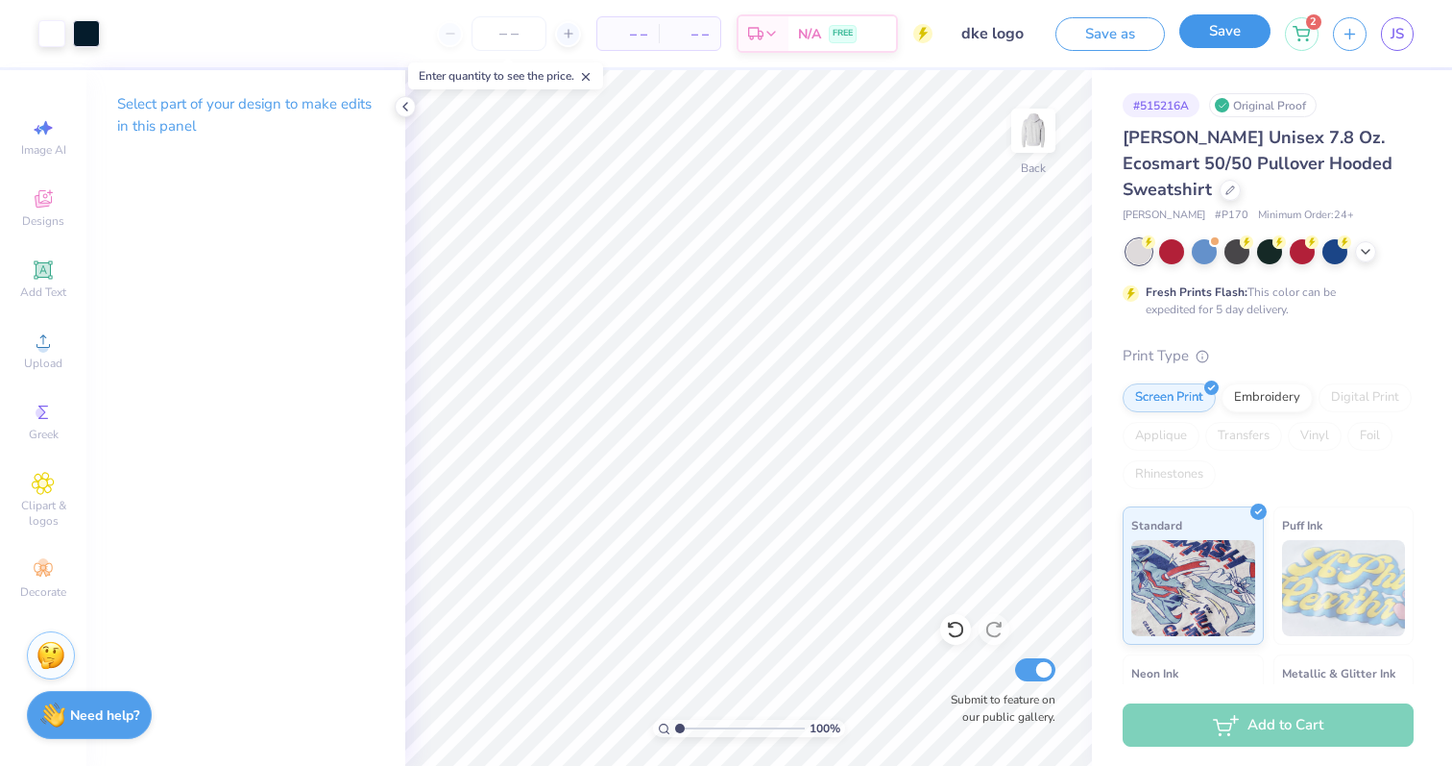
click at [1240, 29] on button "Save" at bounding box center [1225, 31] width 91 height 34
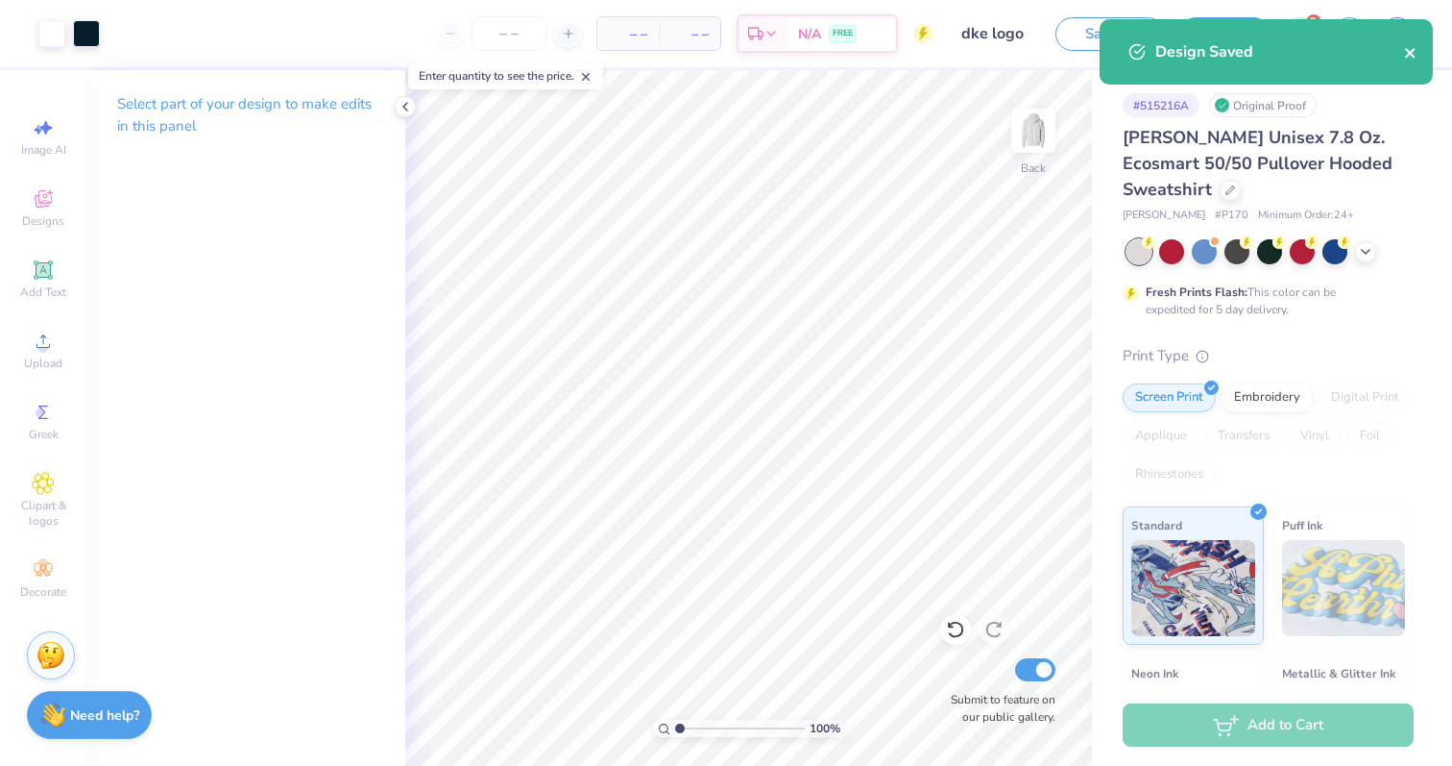
click at [1413, 50] on icon "close" at bounding box center [1410, 53] width 10 height 10
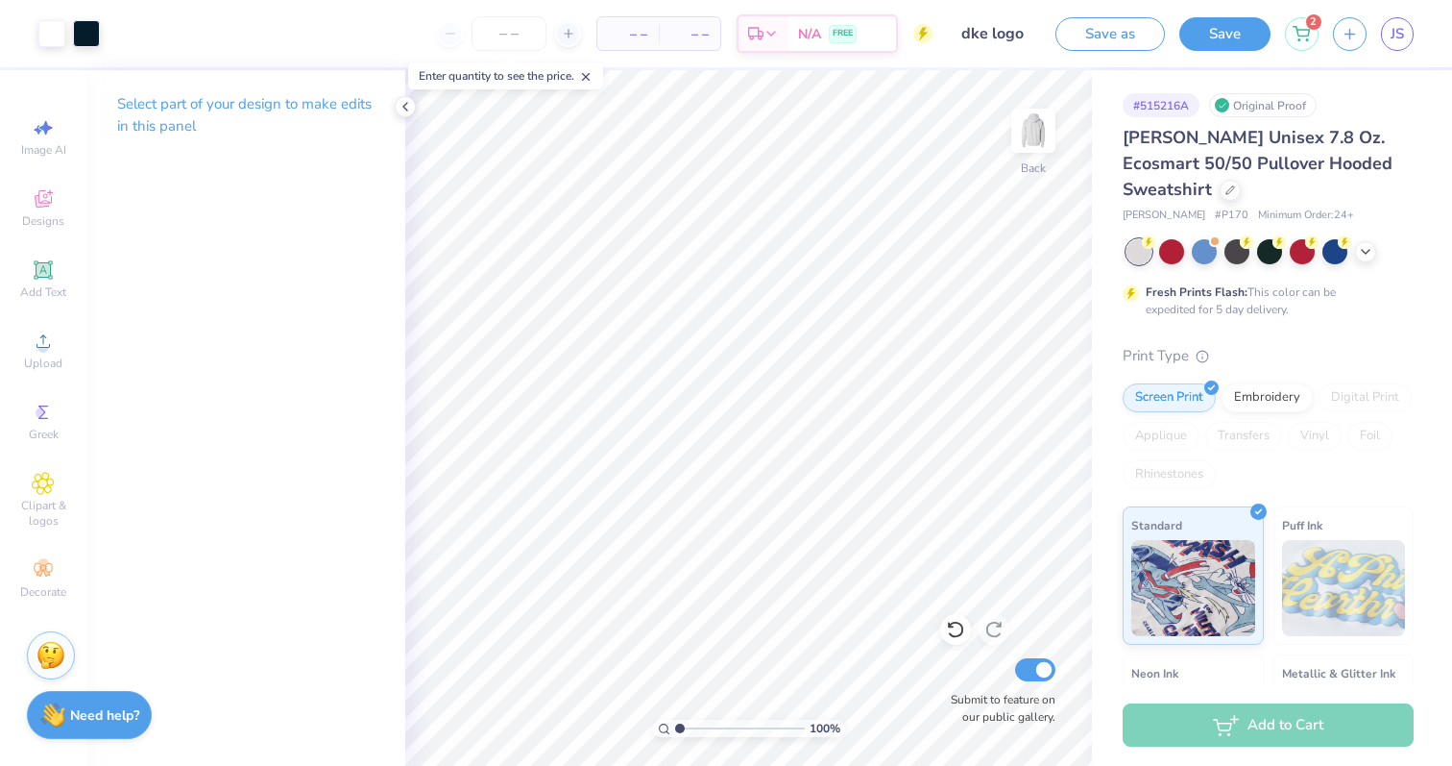
click at [1352, 26] on div "Design Saved" at bounding box center [1266, 58] width 341 height 87
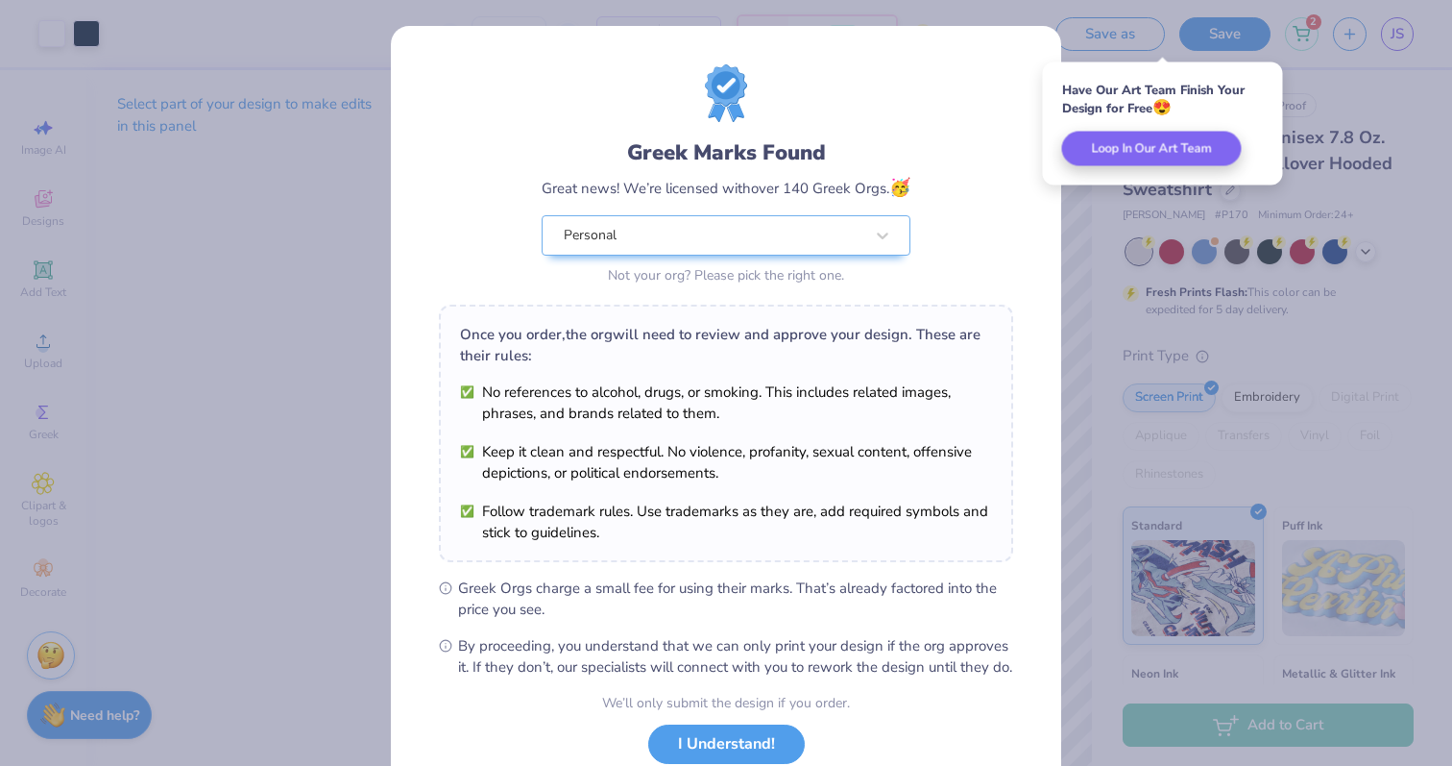
scroll to position [134, 0]
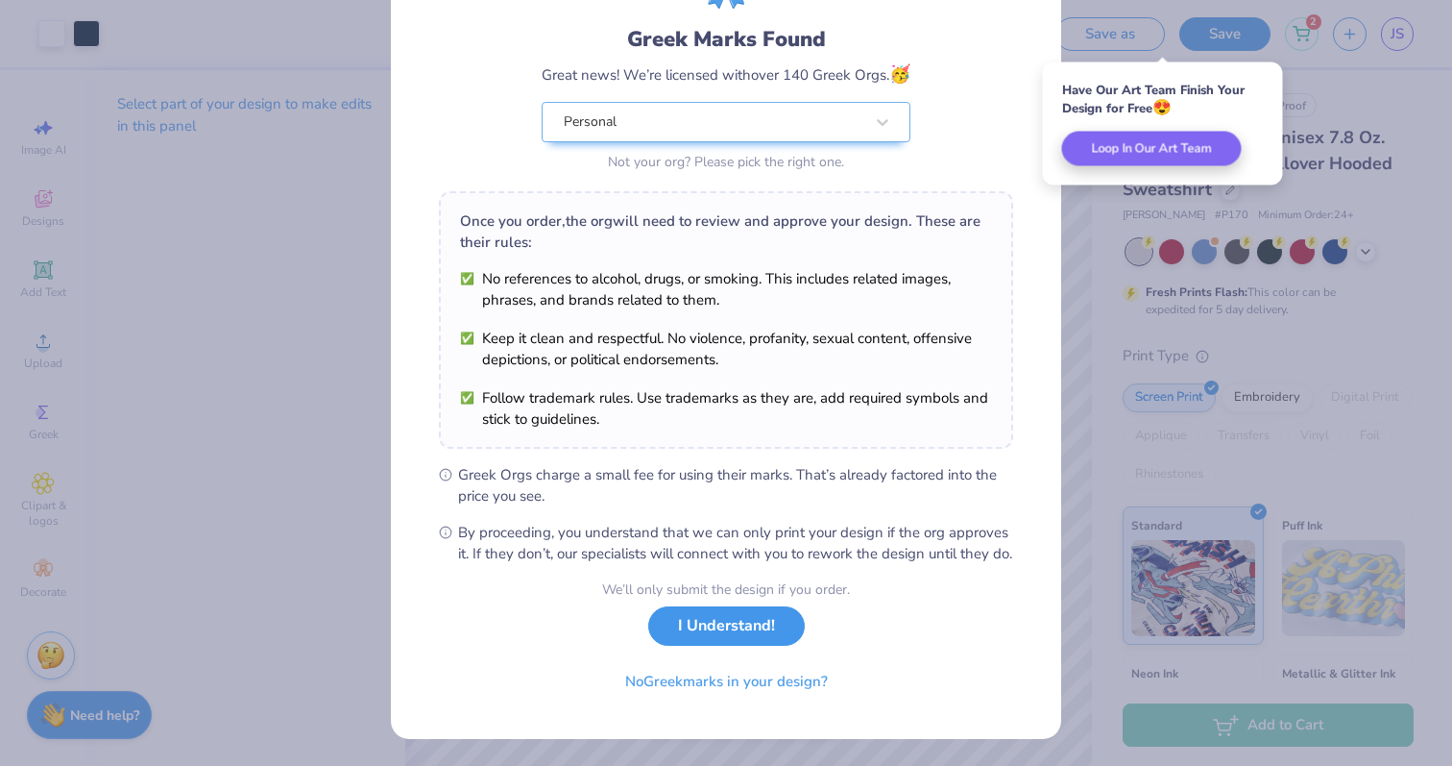
click at [749, 633] on button "I Understand!" at bounding box center [726, 625] width 157 height 39
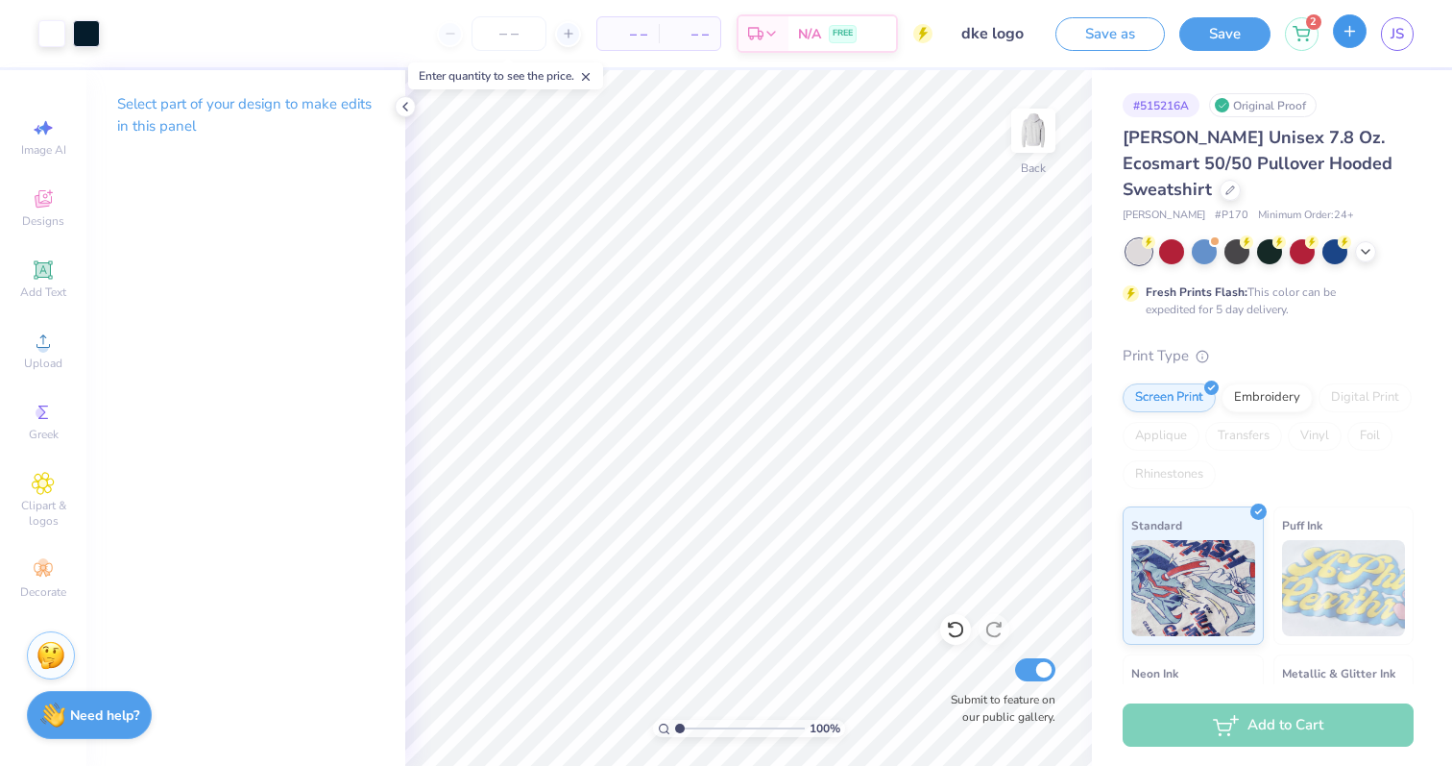
click at [1353, 28] on icon "button" at bounding box center [1350, 31] width 16 height 16
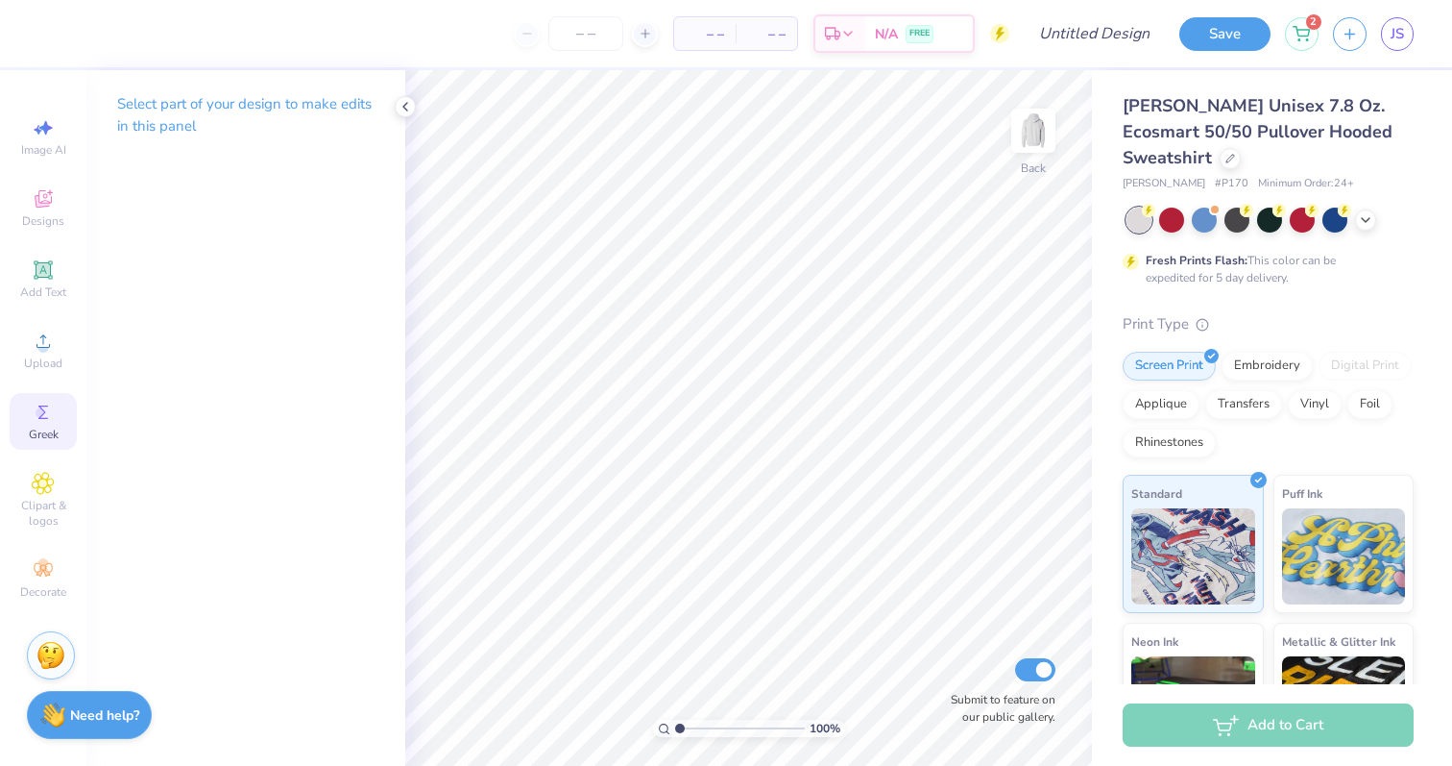
click at [38, 397] on div "Greek" at bounding box center [43, 421] width 67 height 57
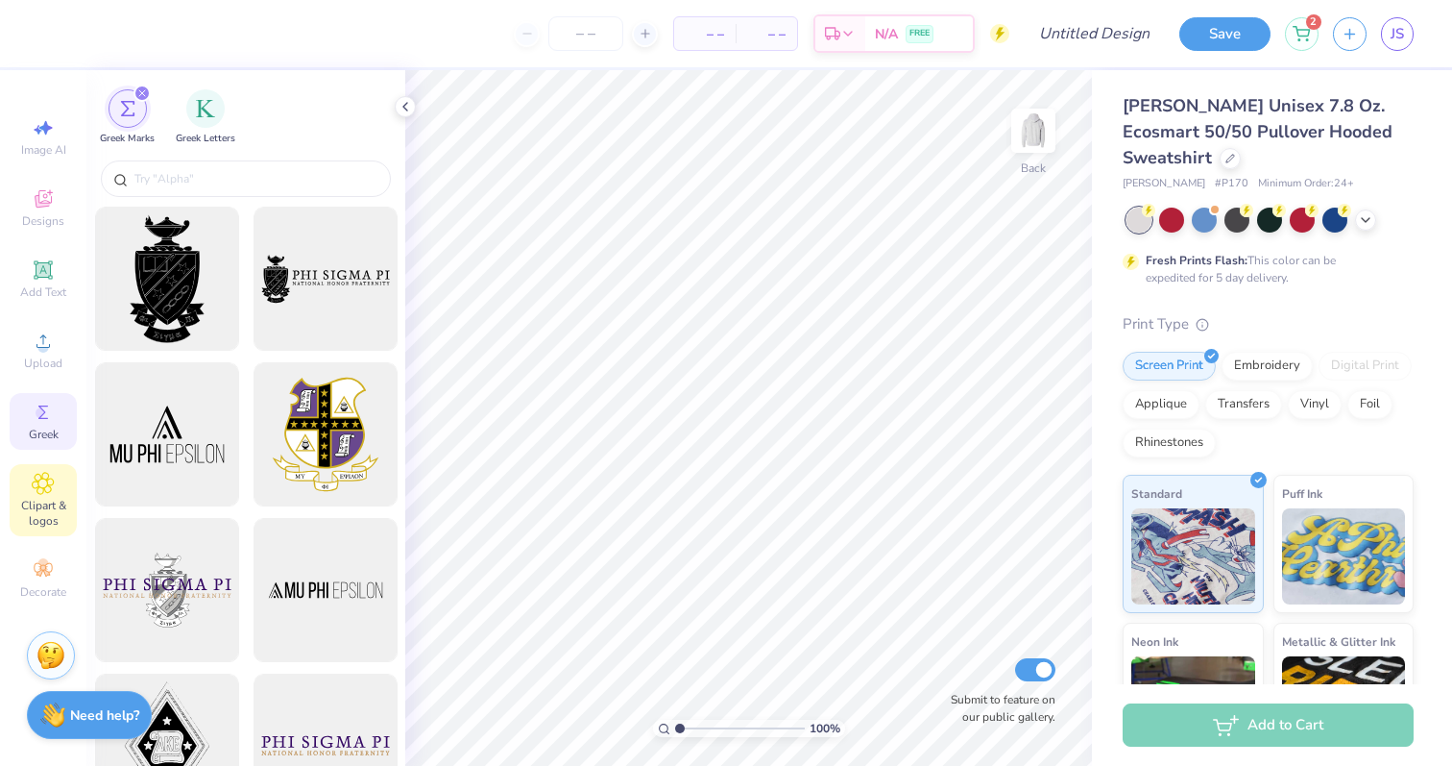
click at [52, 496] on div "Clipart & logos" at bounding box center [43, 500] width 67 height 72
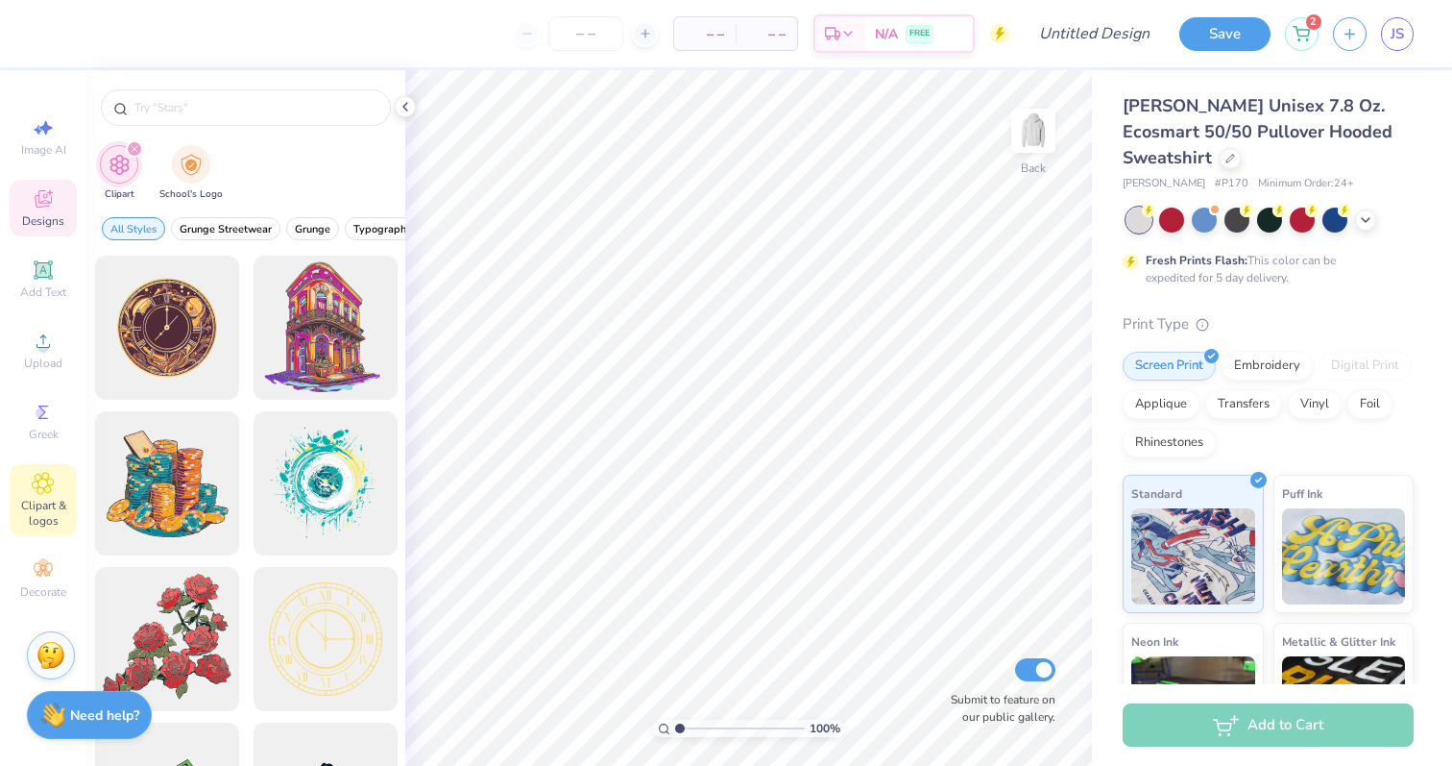
click at [57, 193] on div "Designs" at bounding box center [43, 208] width 67 height 57
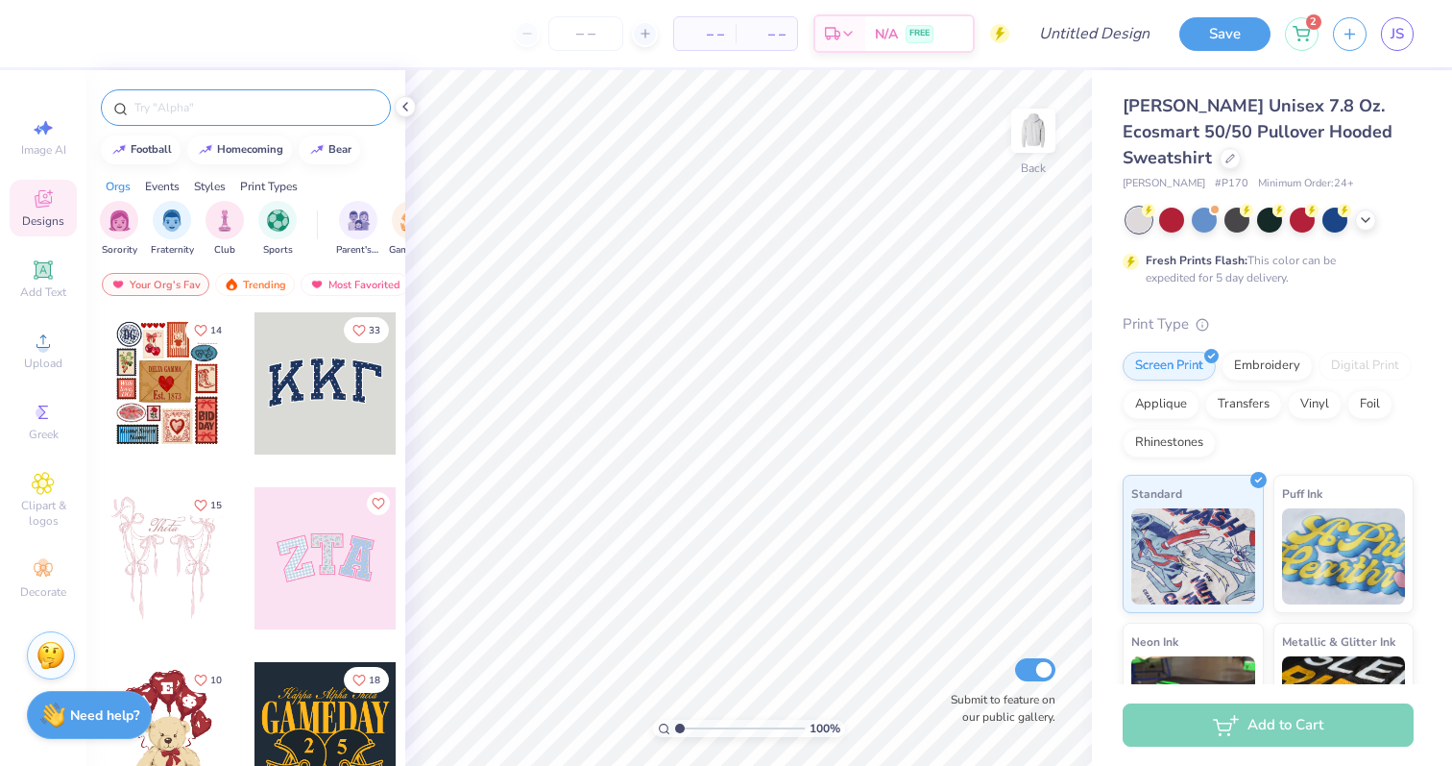
click at [240, 106] on input "text" at bounding box center [256, 107] width 246 height 19
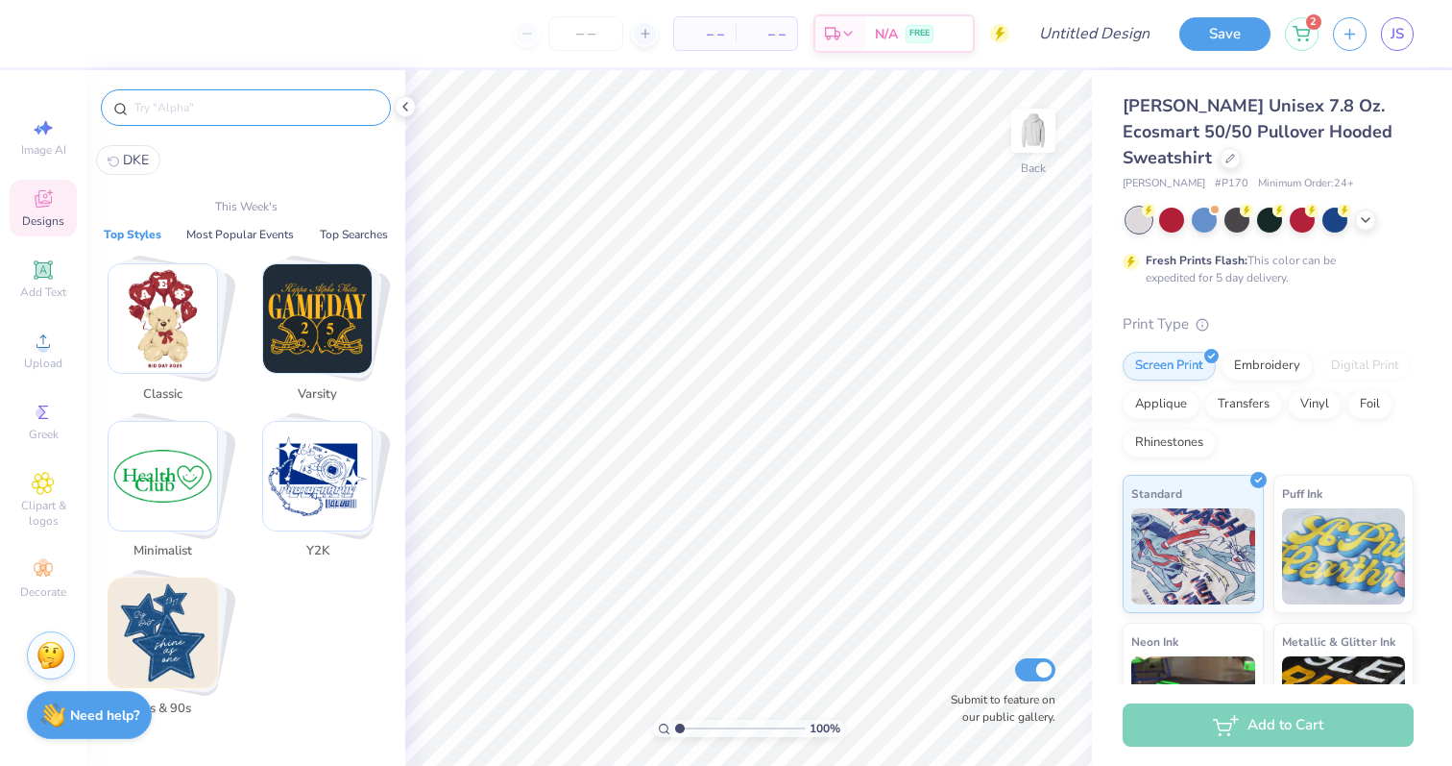
click at [139, 154] on span "DKE" at bounding box center [136, 160] width 26 height 18
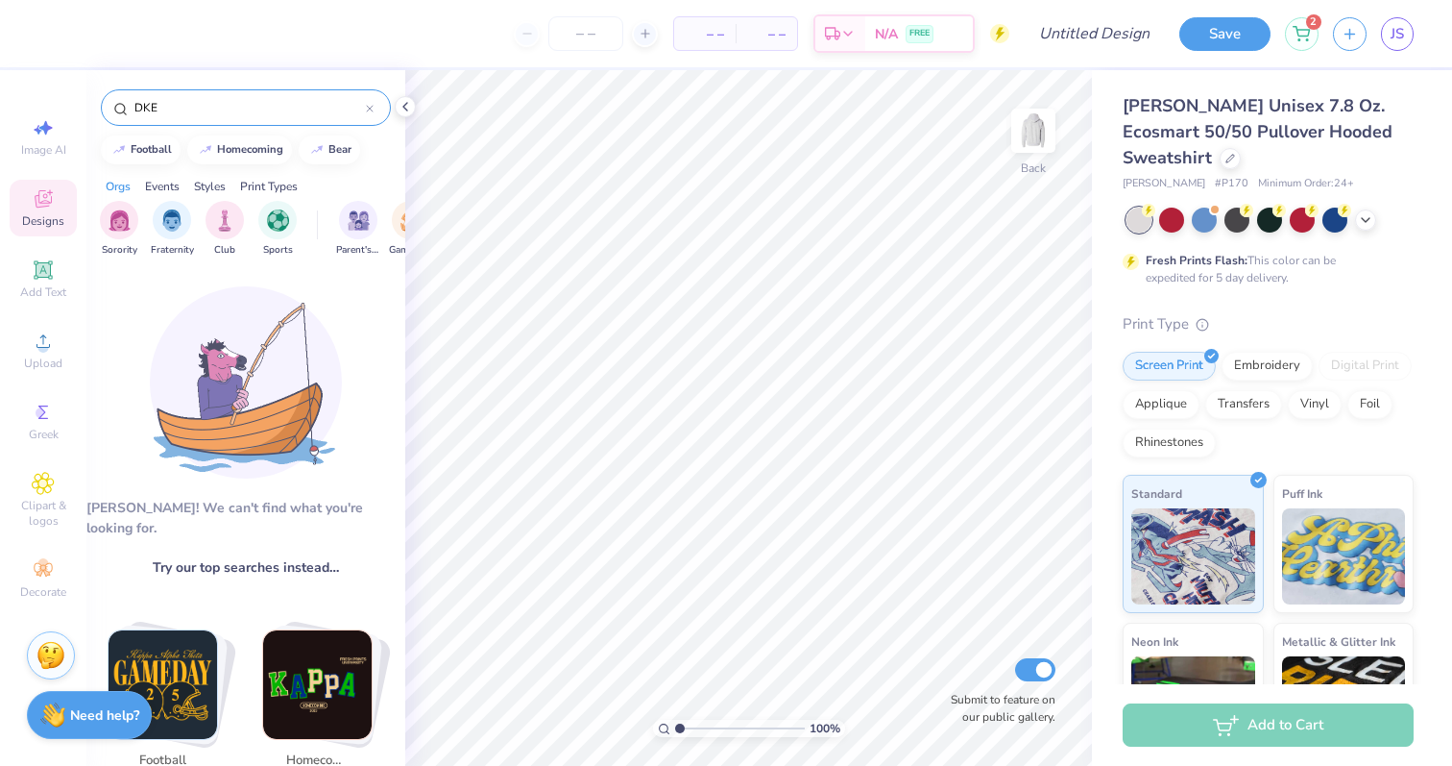
click at [231, 117] on div "DKE" at bounding box center [246, 107] width 290 height 37
drag, startPoint x: 233, startPoint y: 129, endPoint x: 122, endPoint y: 108, distance: 113.4
click at [122, 108] on div "DKE" at bounding box center [245, 102] width 319 height 65
drag, startPoint x: 155, startPoint y: 104, endPoint x: 112, endPoint y: 104, distance: 42.3
click at [112, 104] on div "DKE" at bounding box center [246, 107] width 290 height 37
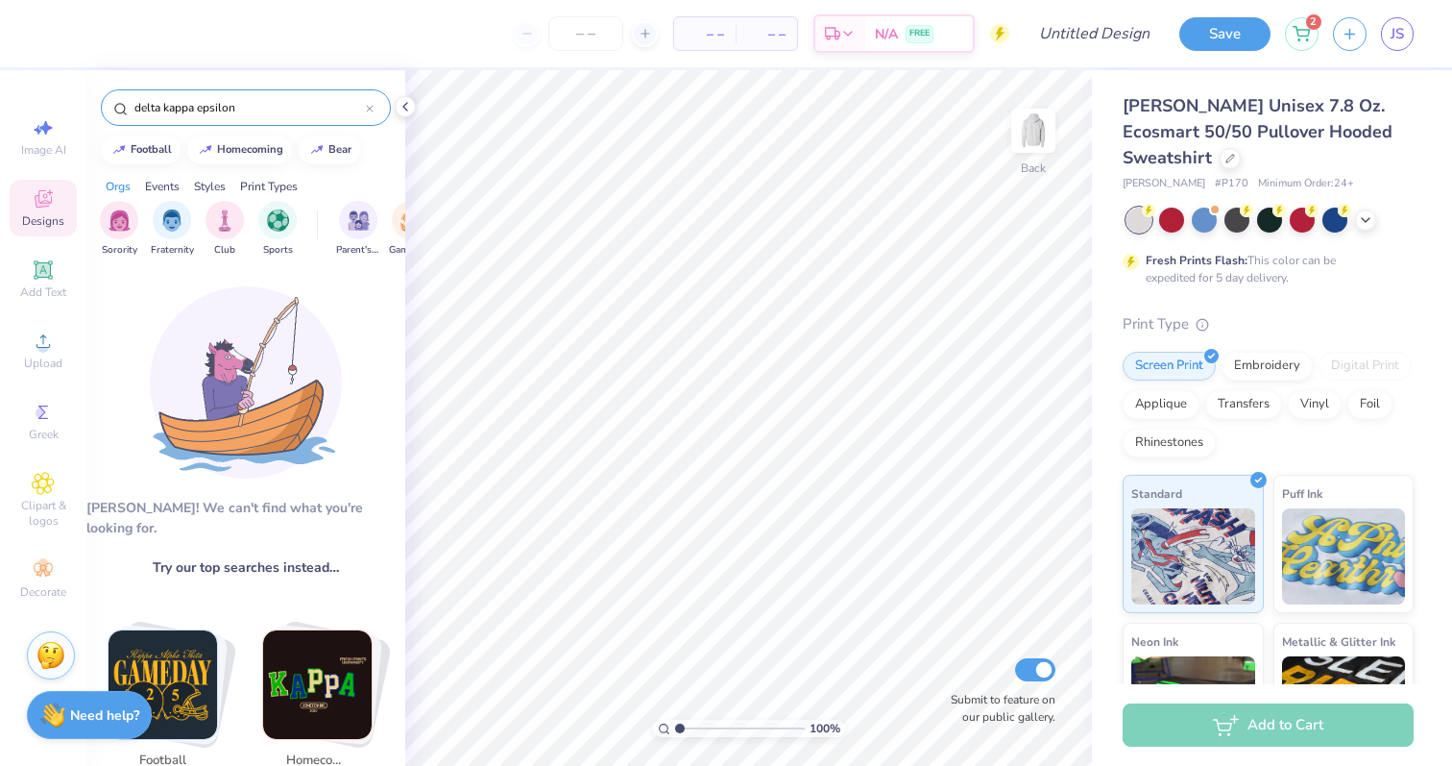
type input "delta kappa epsilon"
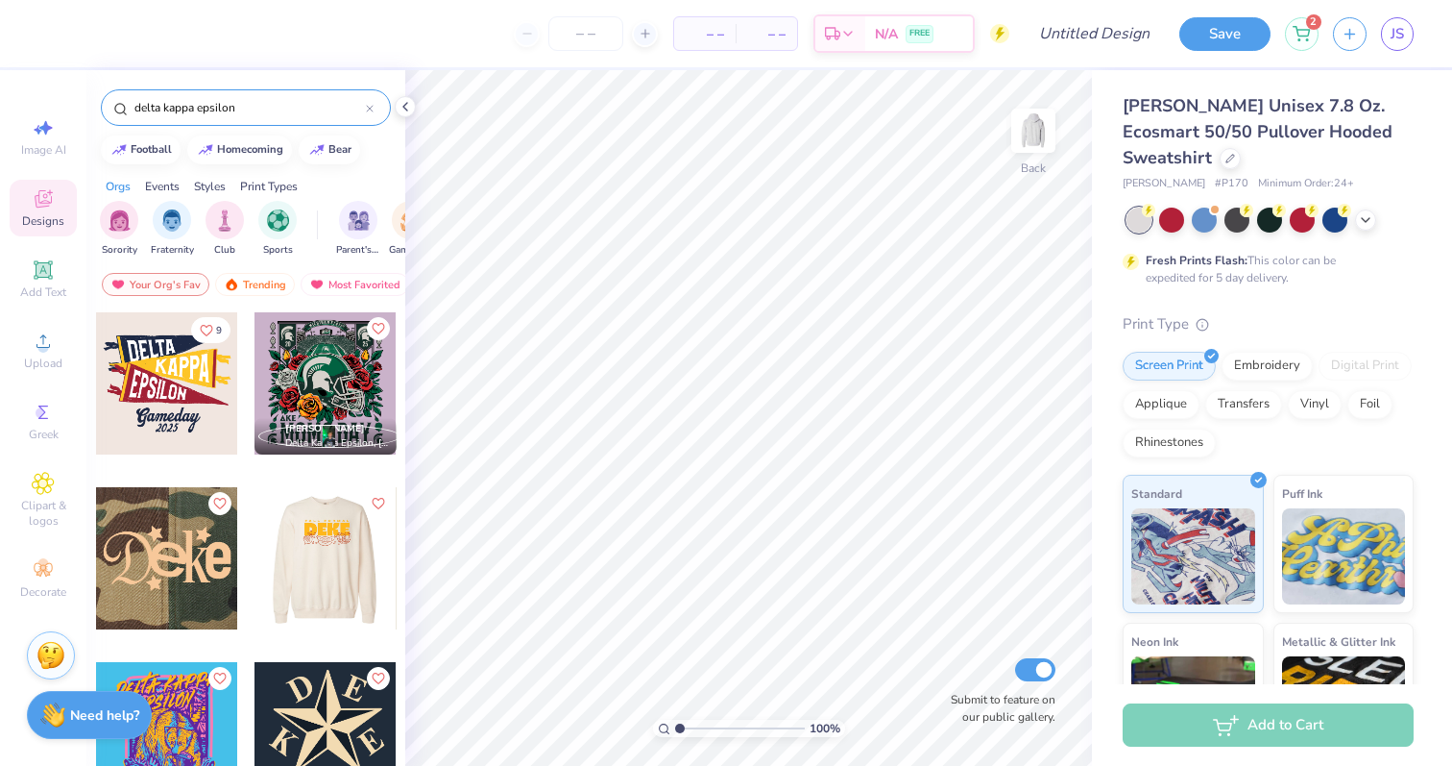
click at [186, 412] on div at bounding box center [167, 383] width 142 height 142
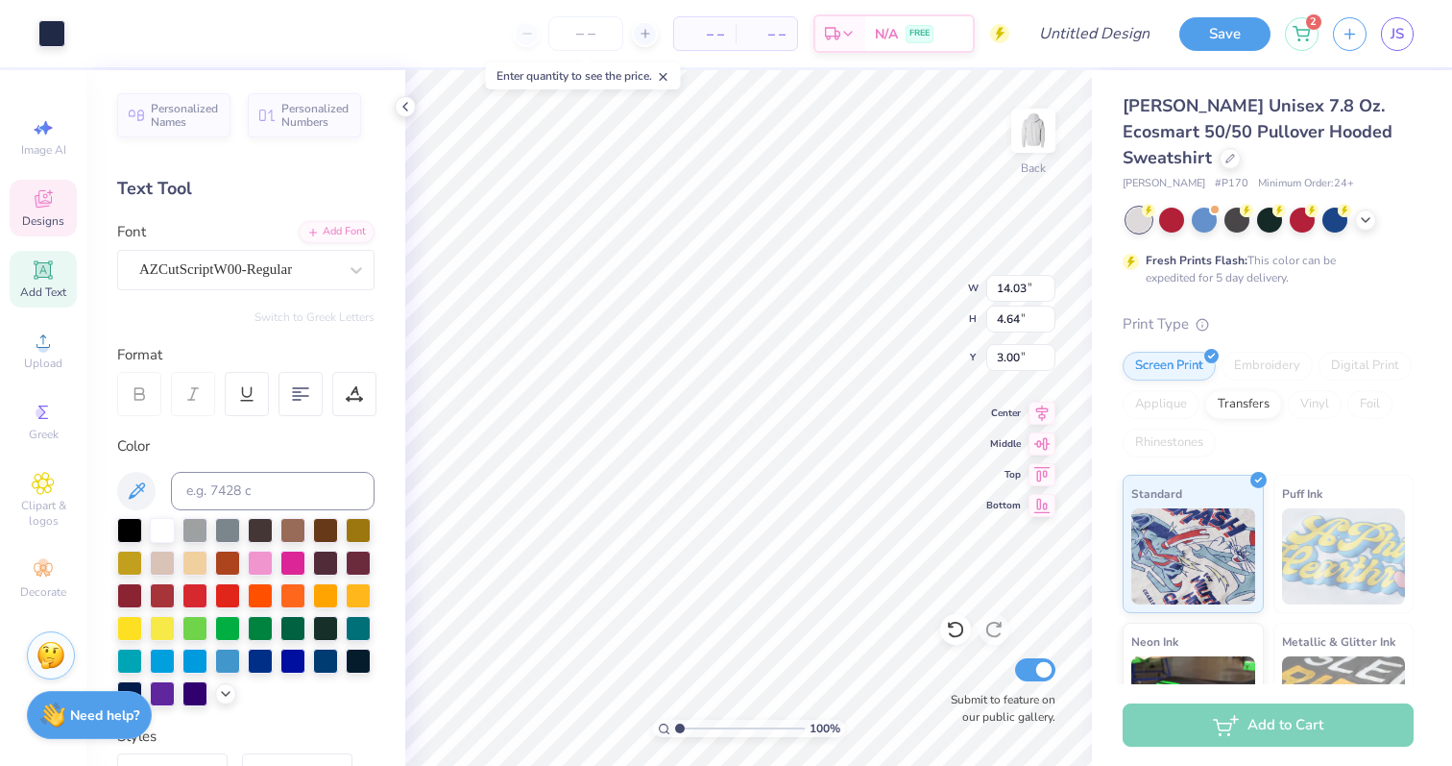
type input "5.53"
type input "5.28"
type input "2.93"
type input "4.45"
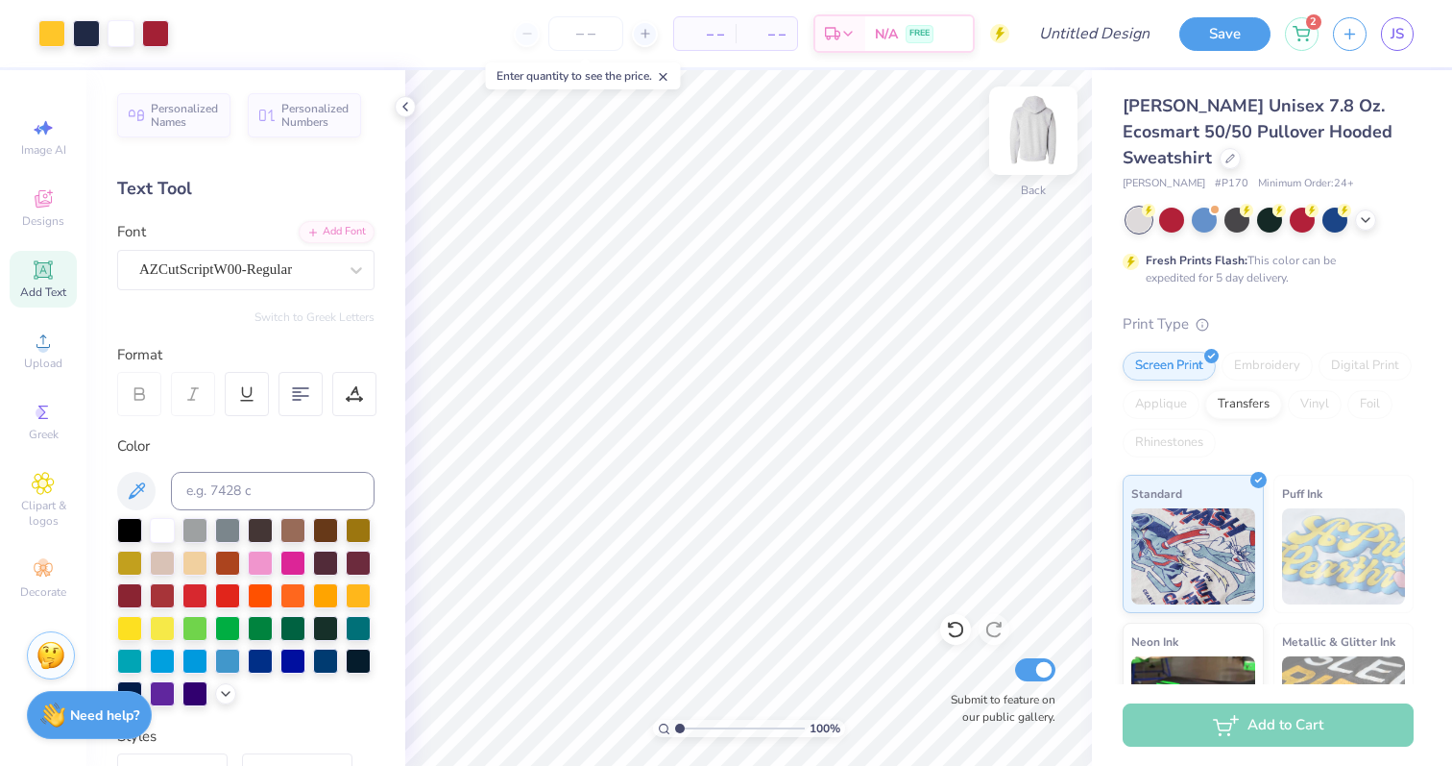
click at [1041, 108] on img at bounding box center [1033, 130] width 77 height 77
click at [50, 196] on icon at bounding box center [43, 198] width 23 height 23
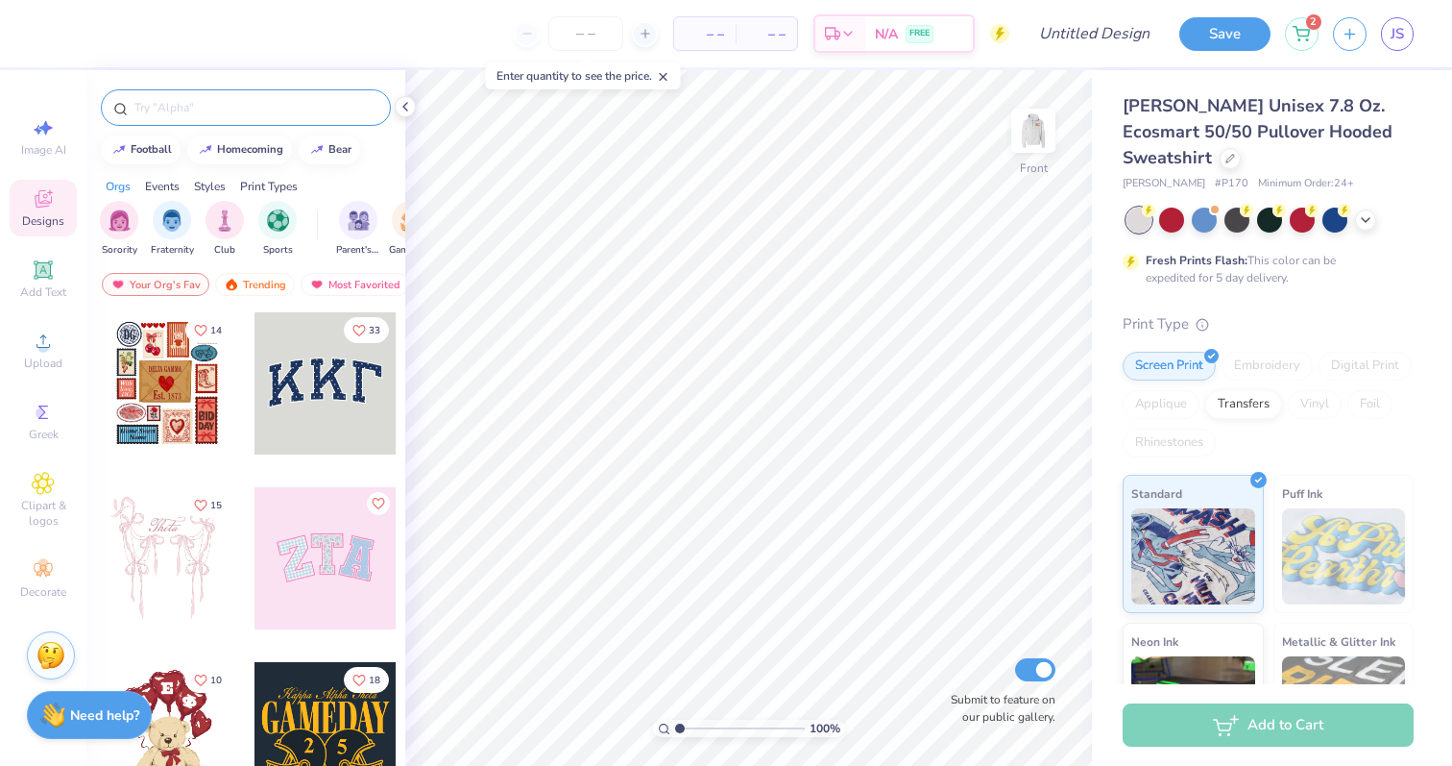
click at [185, 98] on input "text" at bounding box center [256, 107] width 246 height 19
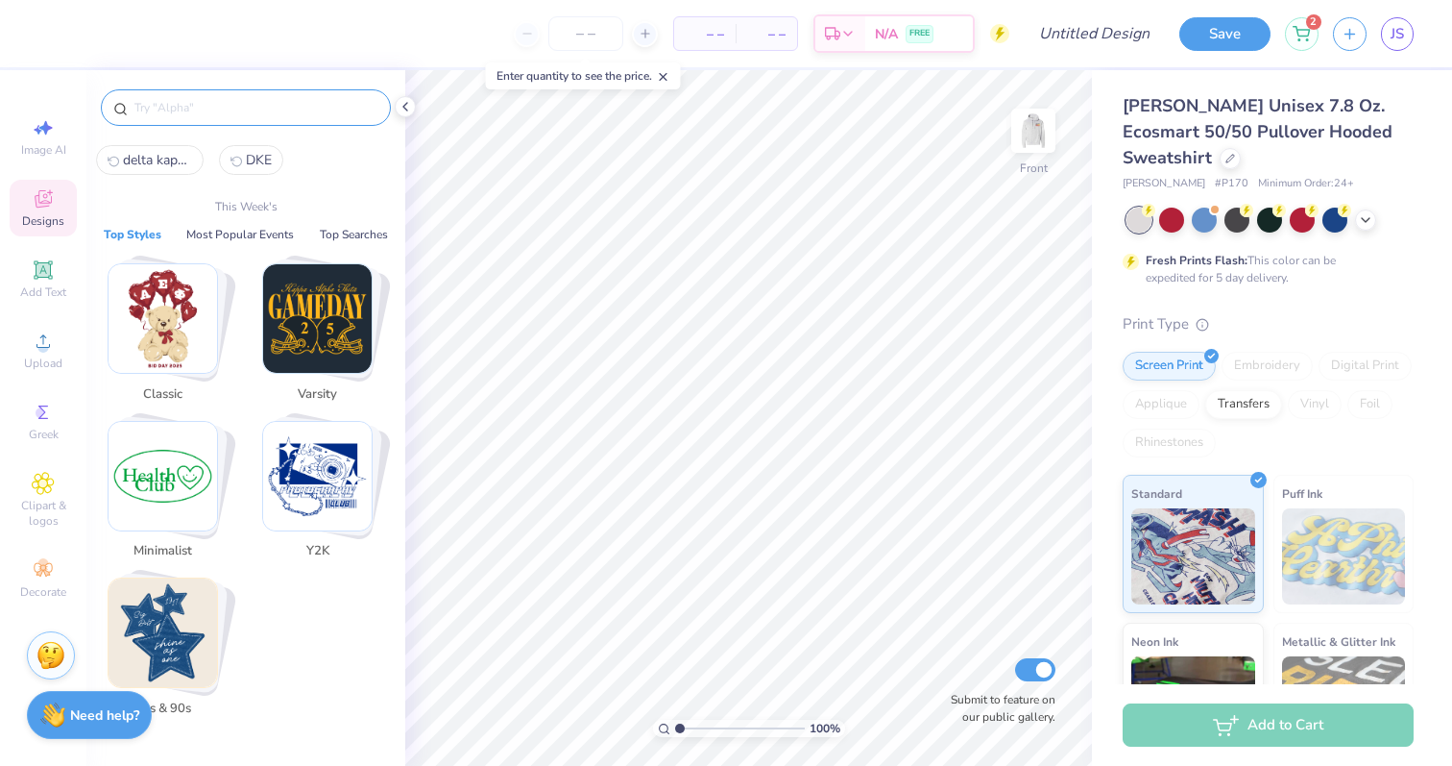
click at [152, 161] on span "delta kappa epsilon" at bounding box center [157, 160] width 69 height 18
type input "delta kappa epsilon"
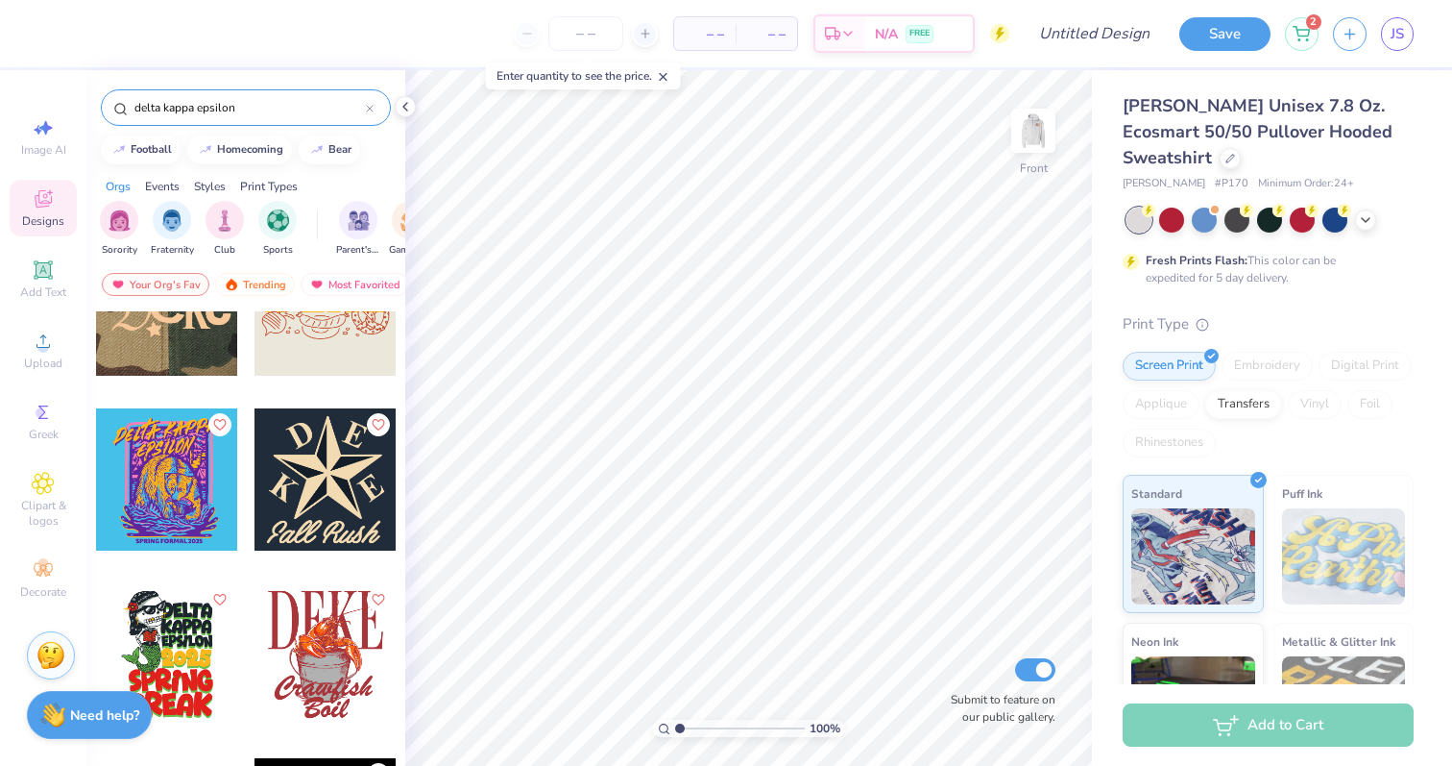
scroll to position [260, 0]
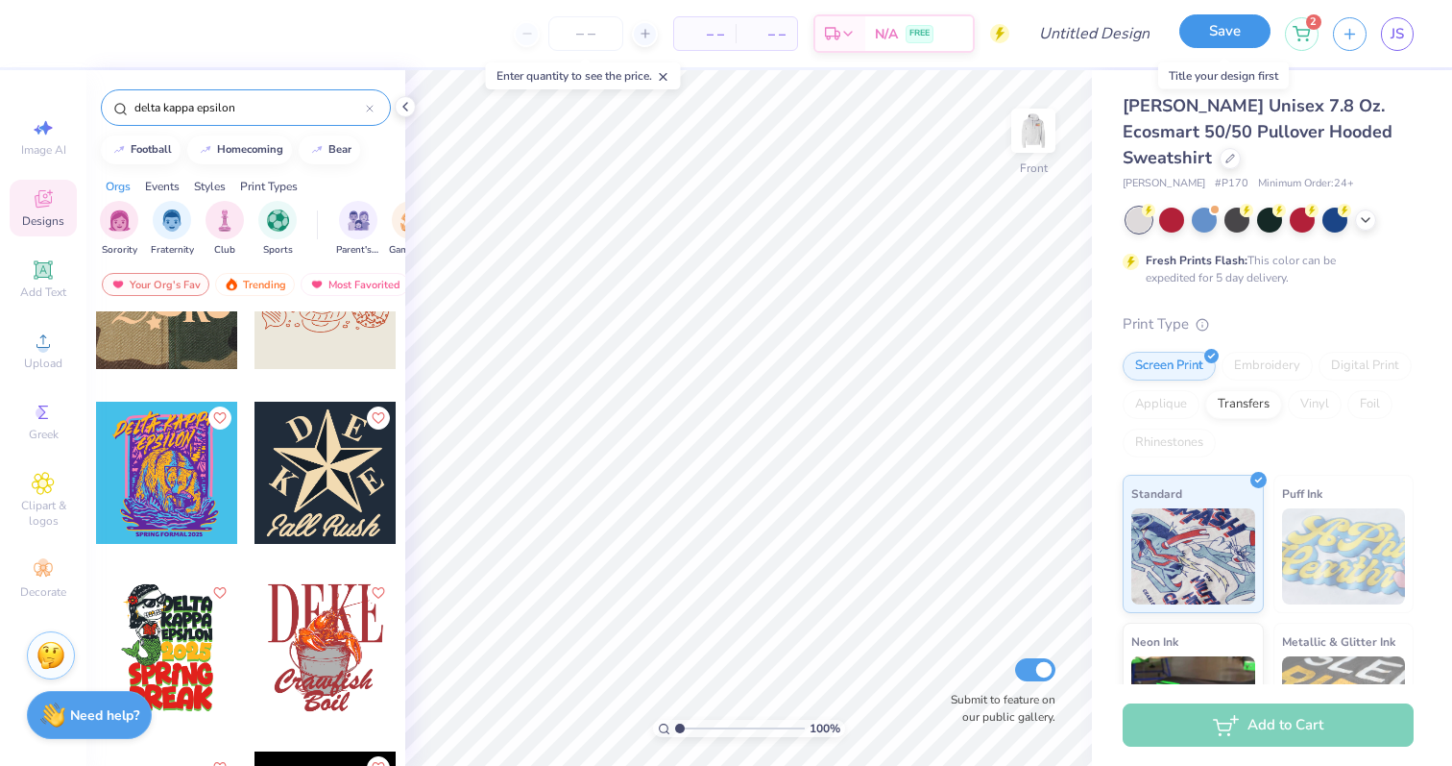
click at [1250, 25] on button "Save" at bounding box center [1225, 31] width 91 height 34
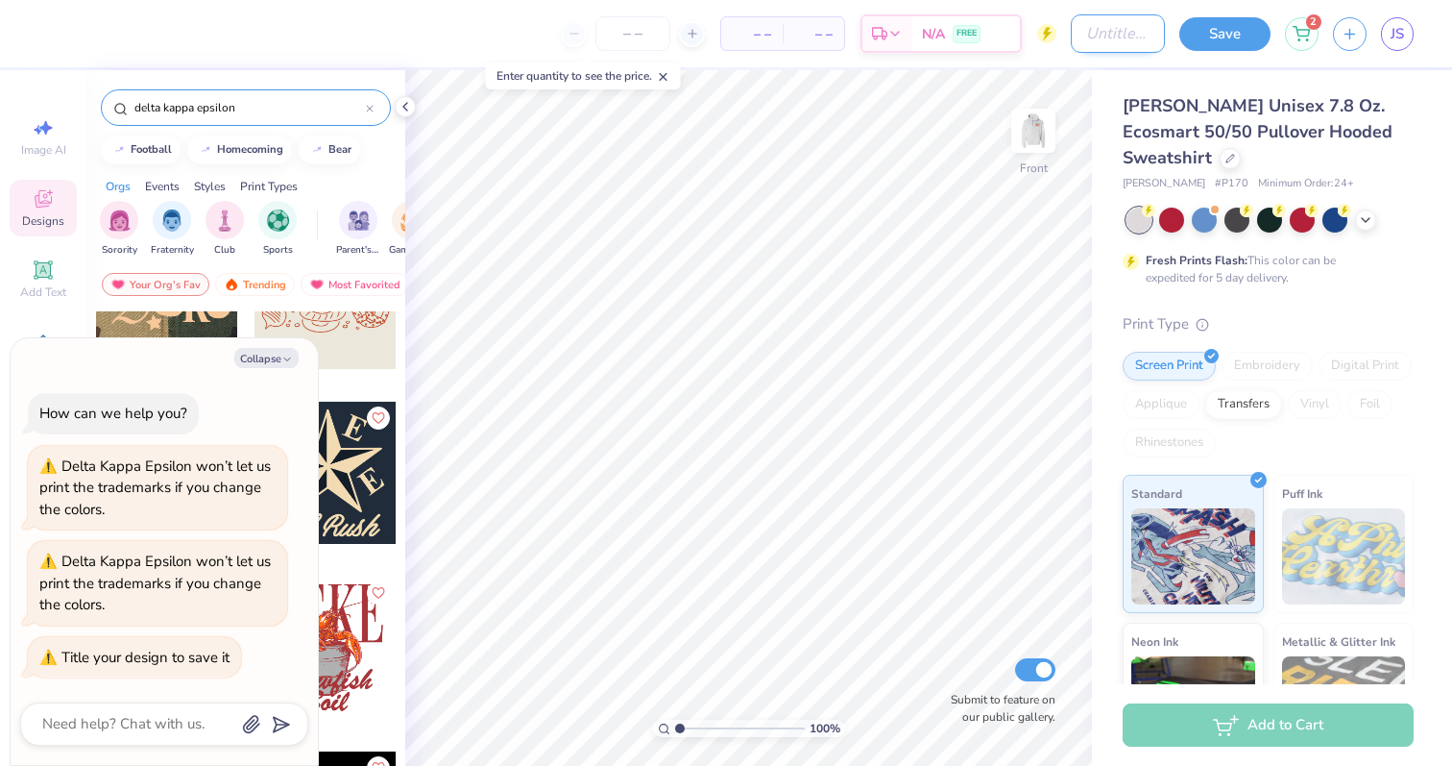
click at [1071, 42] on input "Design Title" at bounding box center [1118, 33] width 94 height 38
click at [1039, 125] on img at bounding box center [1033, 130] width 77 height 77
click at [1037, 125] on img at bounding box center [1033, 130] width 38 height 38
click at [1071, 25] on input "Design Title" at bounding box center [1118, 33] width 94 height 38
click at [1024, 142] on img at bounding box center [1033, 130] width 77 height 77
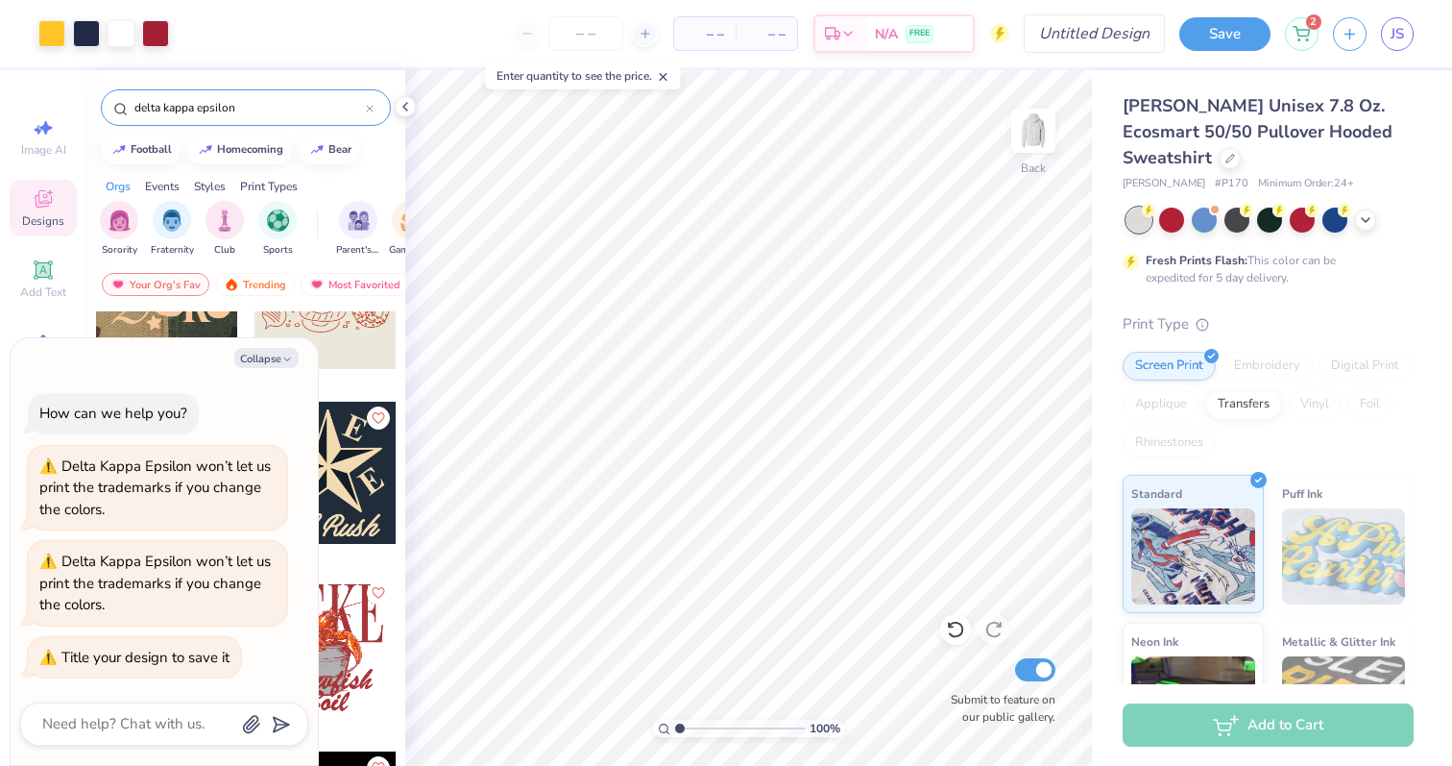
type textarea "x"
click at [1105, 33] on input "Design Title" at bounding box center [1118, 33] width 94 height 38
type input "f"
type textarea "x"
type input "fl"
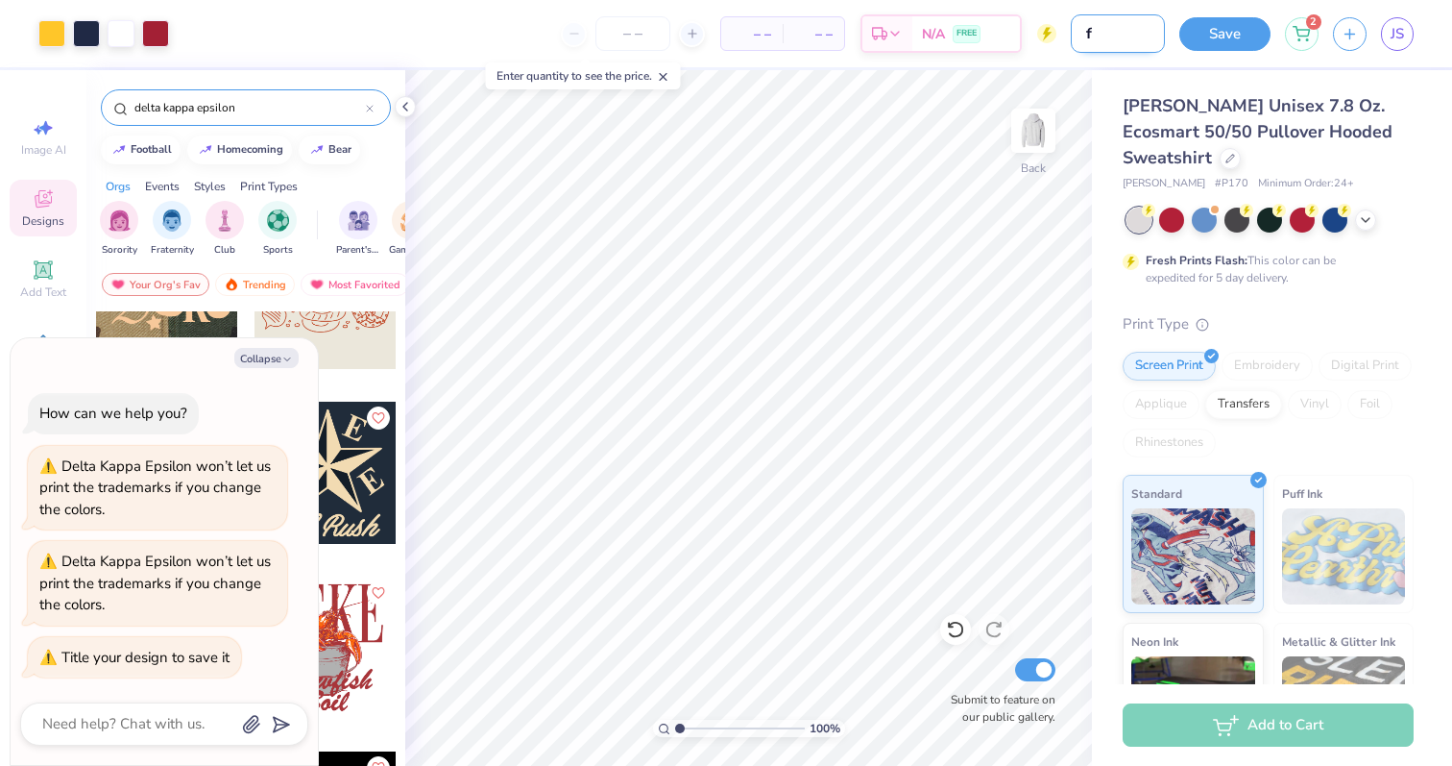
type textarea "x"
type input "fla"
type textarea "x"
type input "flag"
type textarea "x"
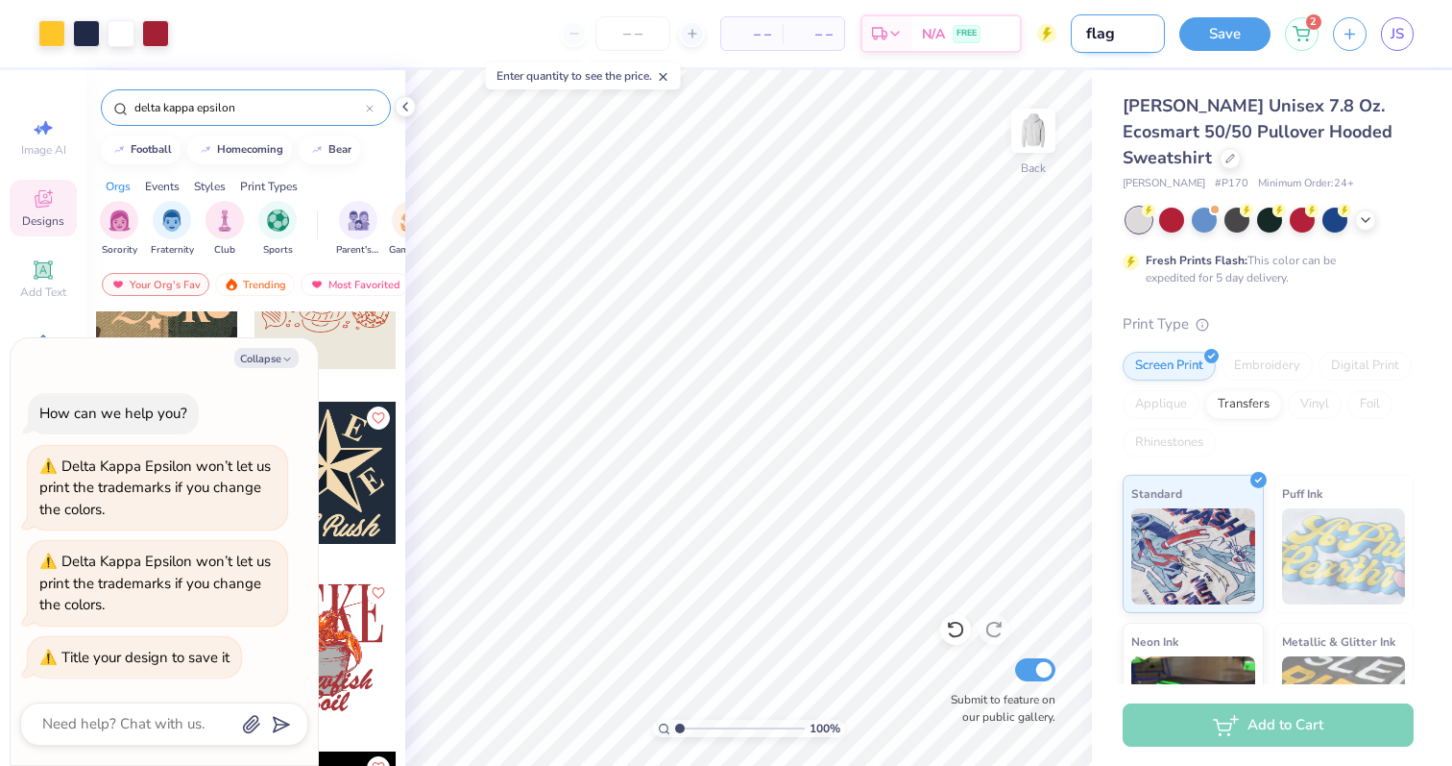
type input "flag"
type textarea "x"
type input "flag h"
type textarea "x"
type input "flag ho"
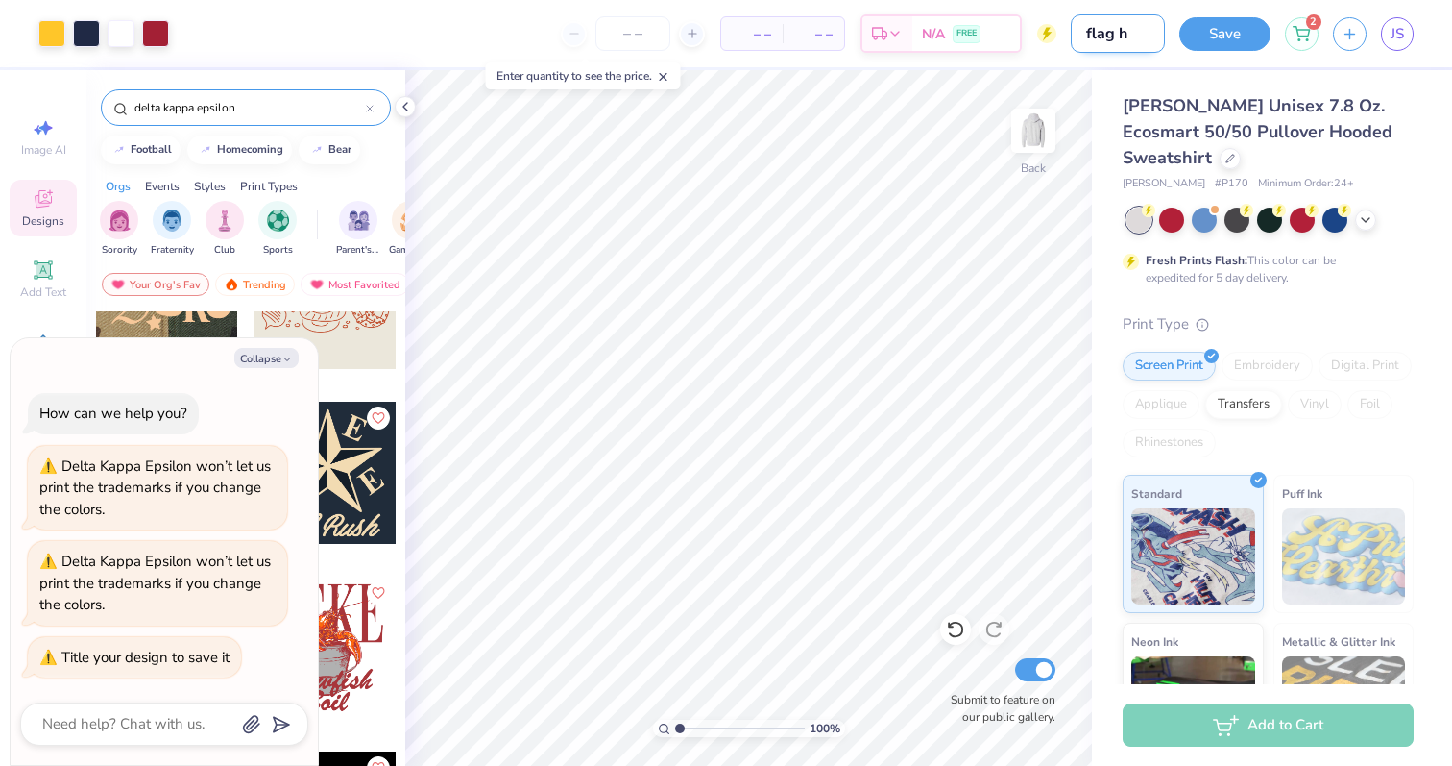
type textarea "x"
type input "flag hoo"
type textarea "x"
type input "flag hood"
type textarea "x"
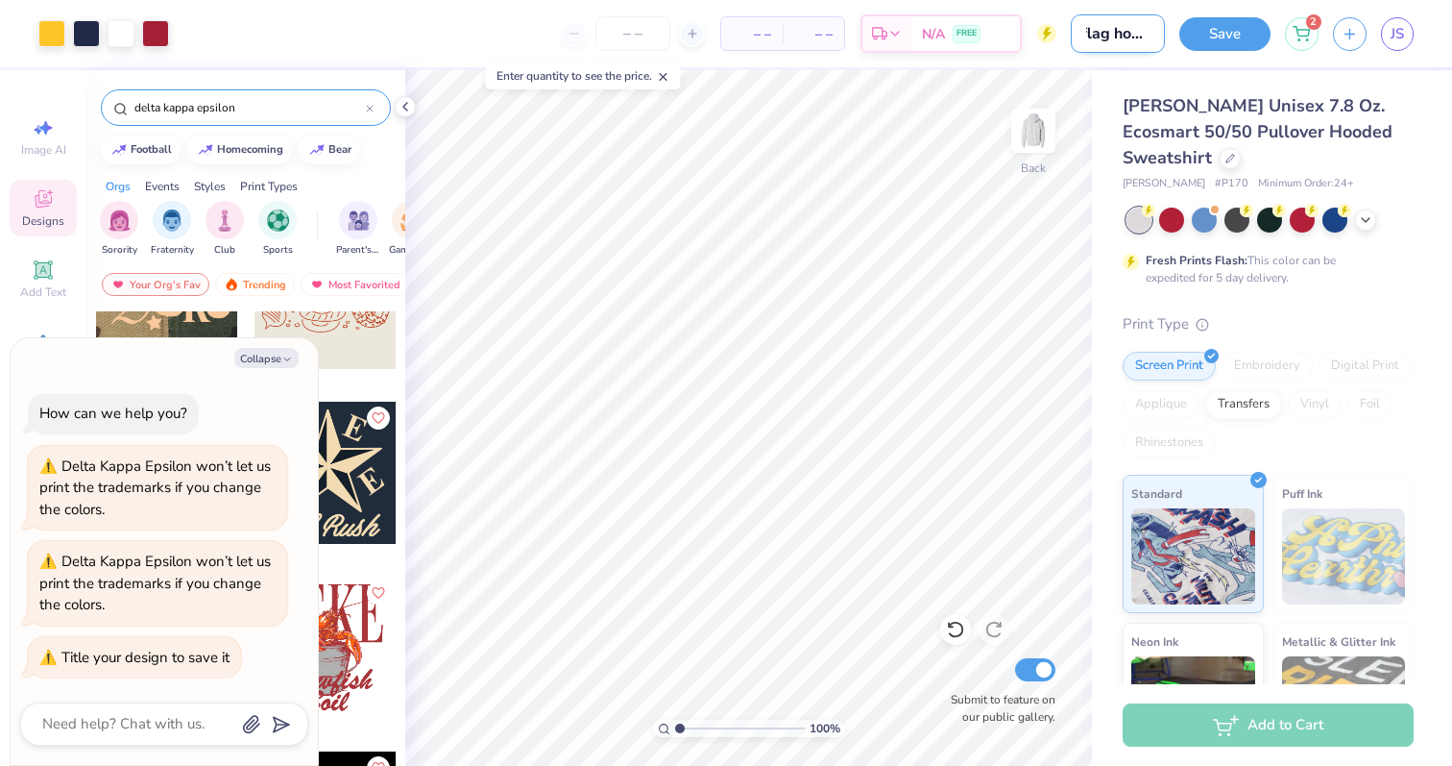
type input "flag hoodi"
type textarea "x"
type input "flag hoodie"
type textarea "x"
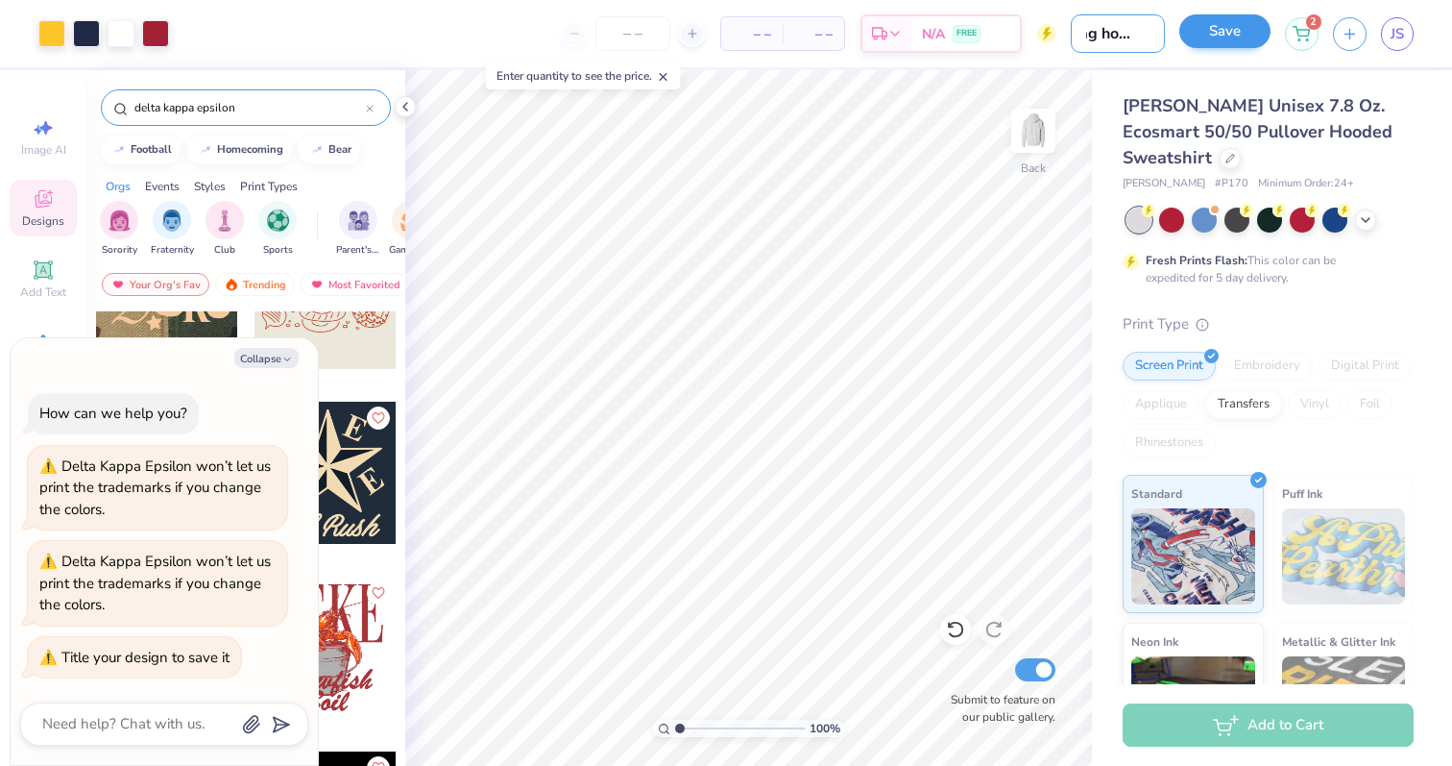
type input "flag hoodie"
click at [1260, 24] on button "Save" at bounding box center [1225, 31] width 91 height 34
click at [1354, 41] on button "button" at bounding box center [1350, 31] width 34 height 34
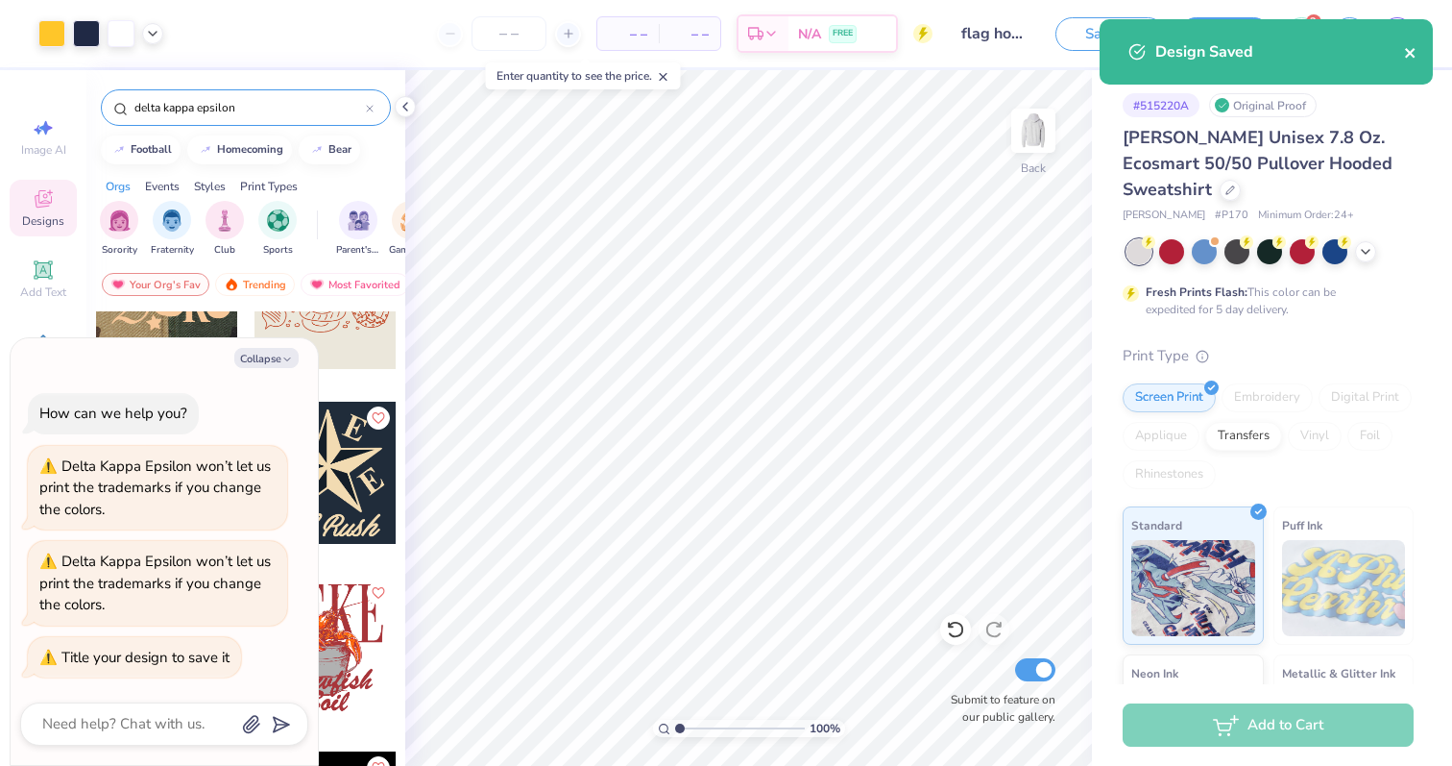
click at [1410, 54] on icon "close" at bounding box center [1410, 53] width 10 height 10
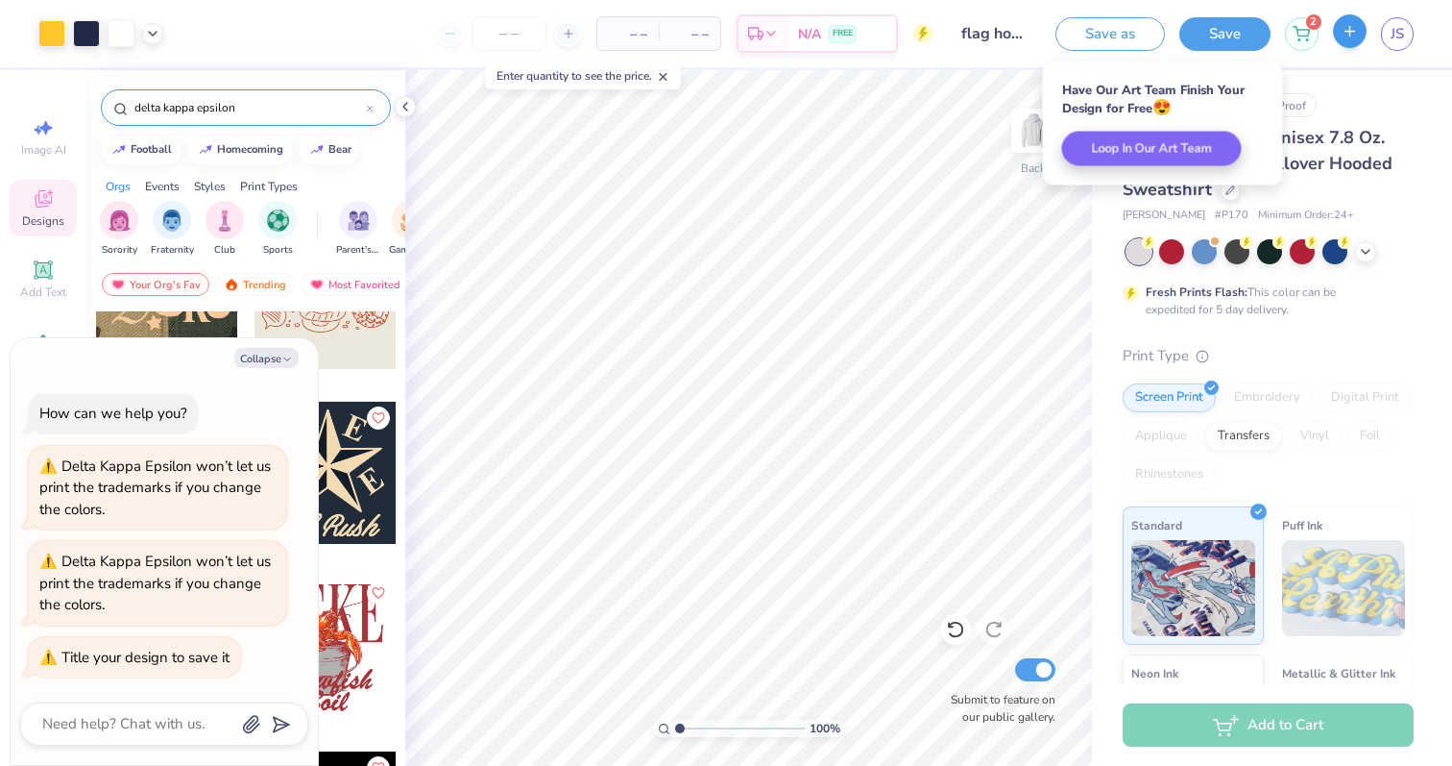
type textarea "x"
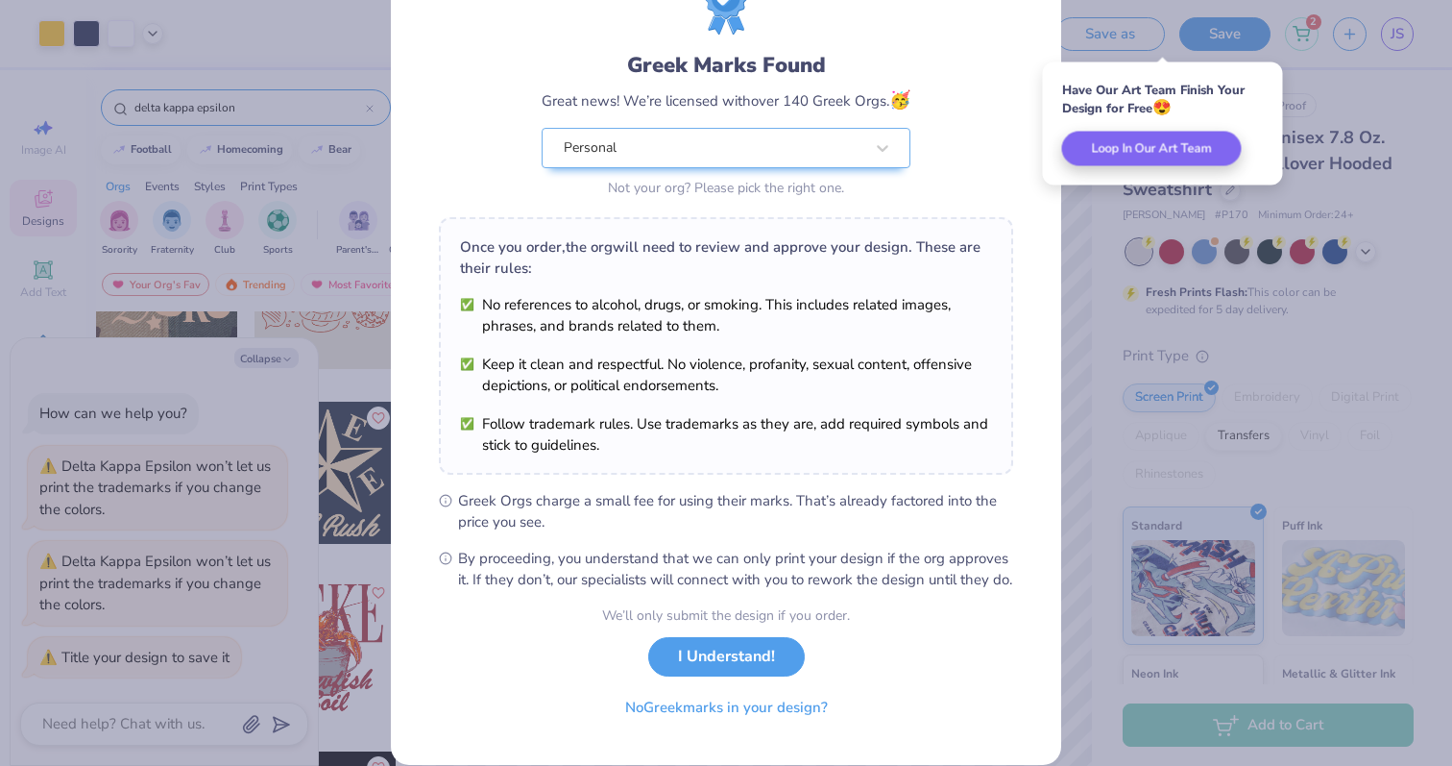
scroll to position [91, 0]
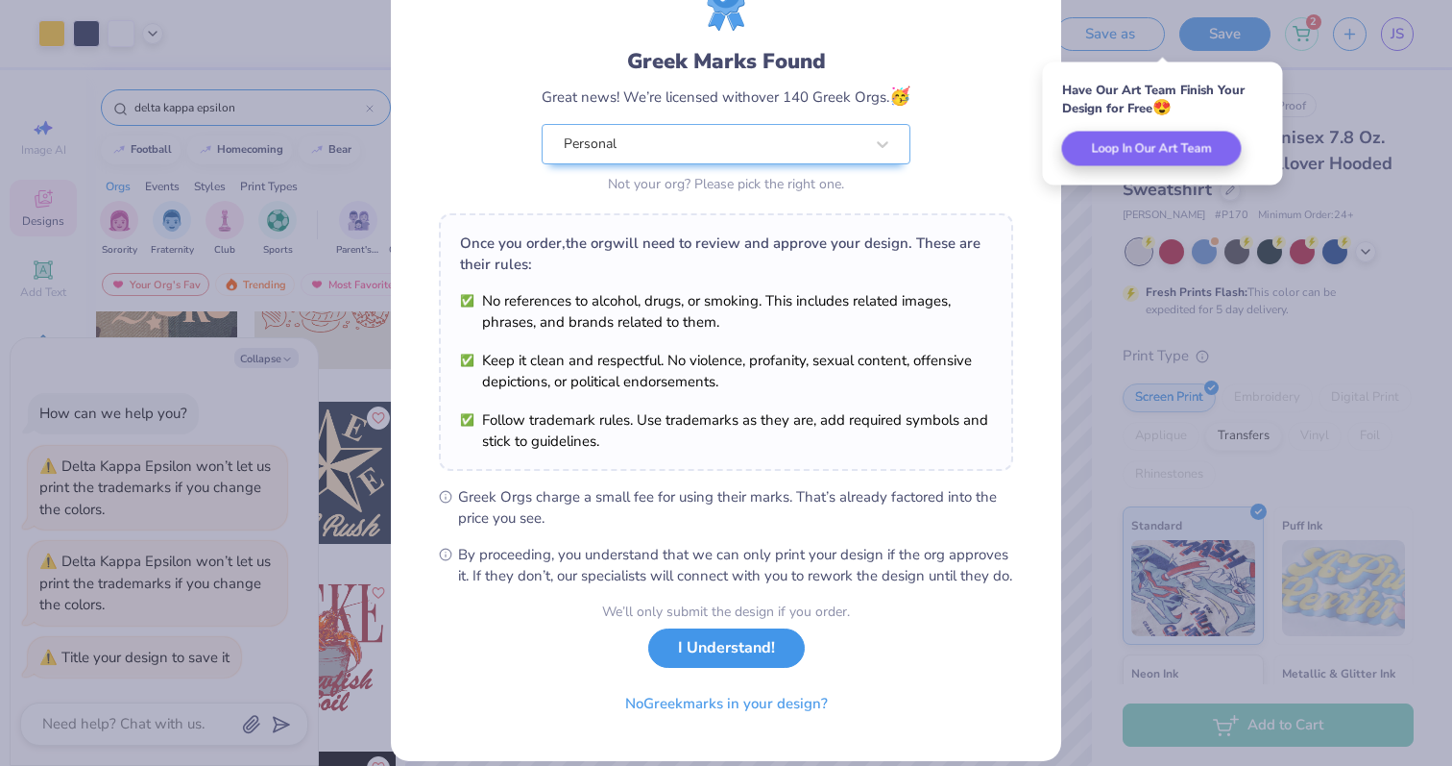
click at [730, 668] on button "I Understand!" at bounding box center [726, 647] width 157 height 39
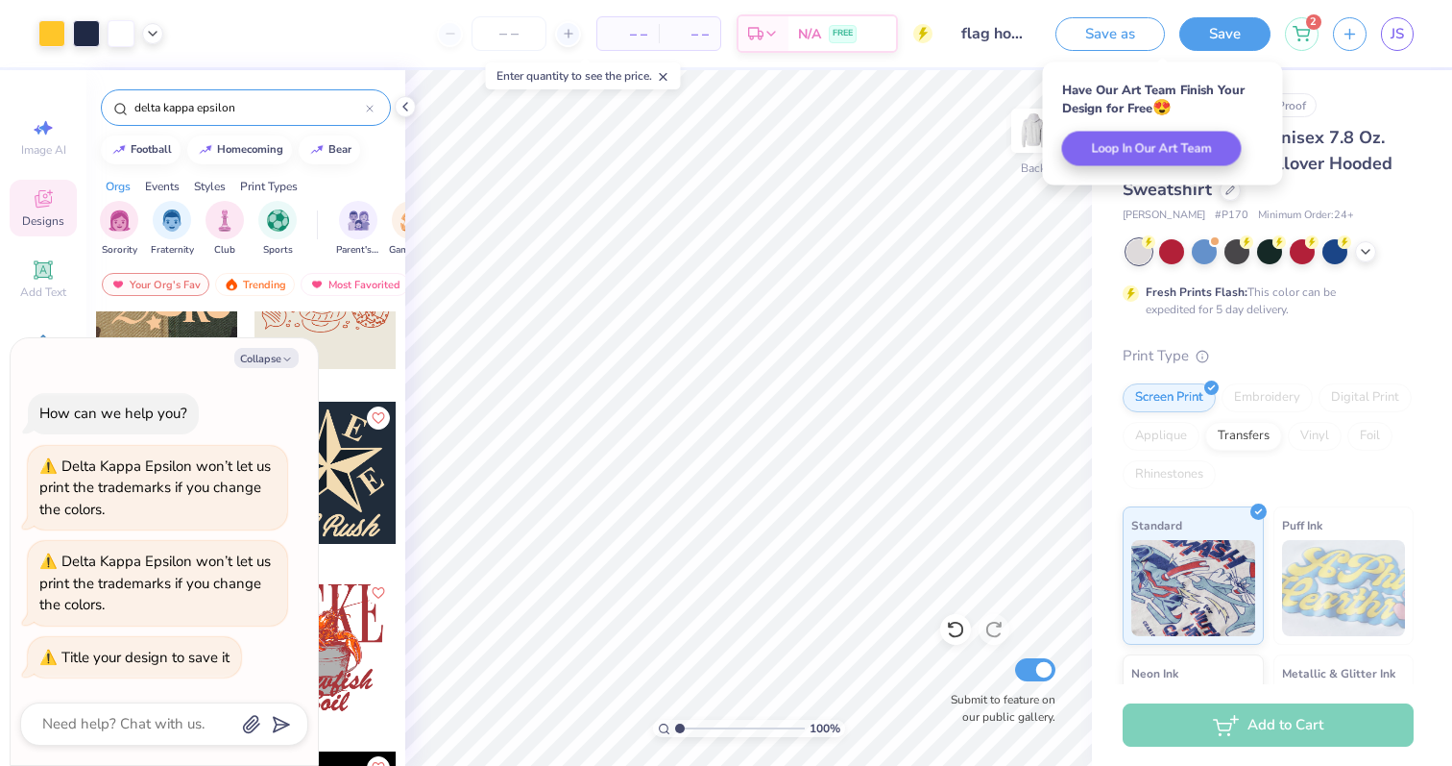
scroll to position [0, 0]
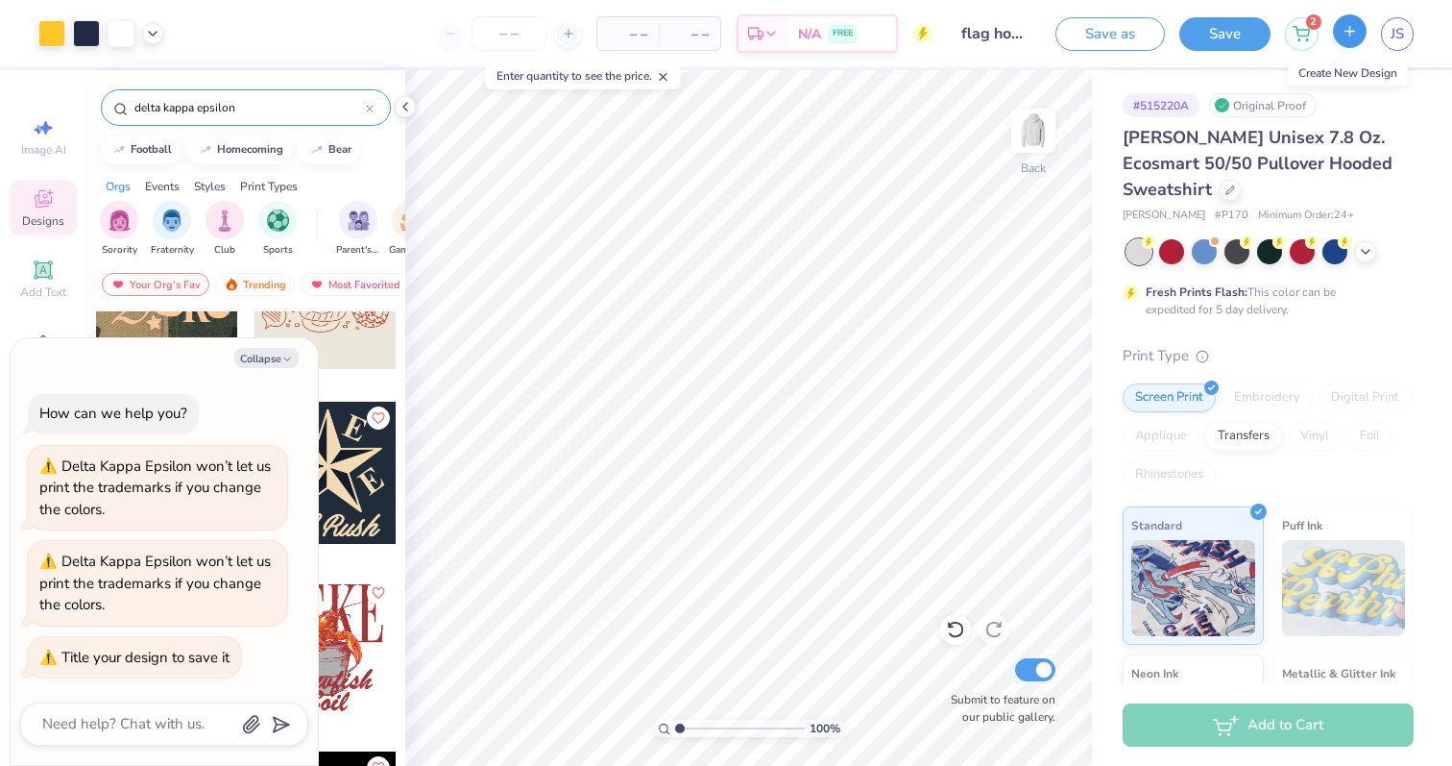
click at [1351, 34] on line "button" at bounding box center [1351, 31] width 0 height 10
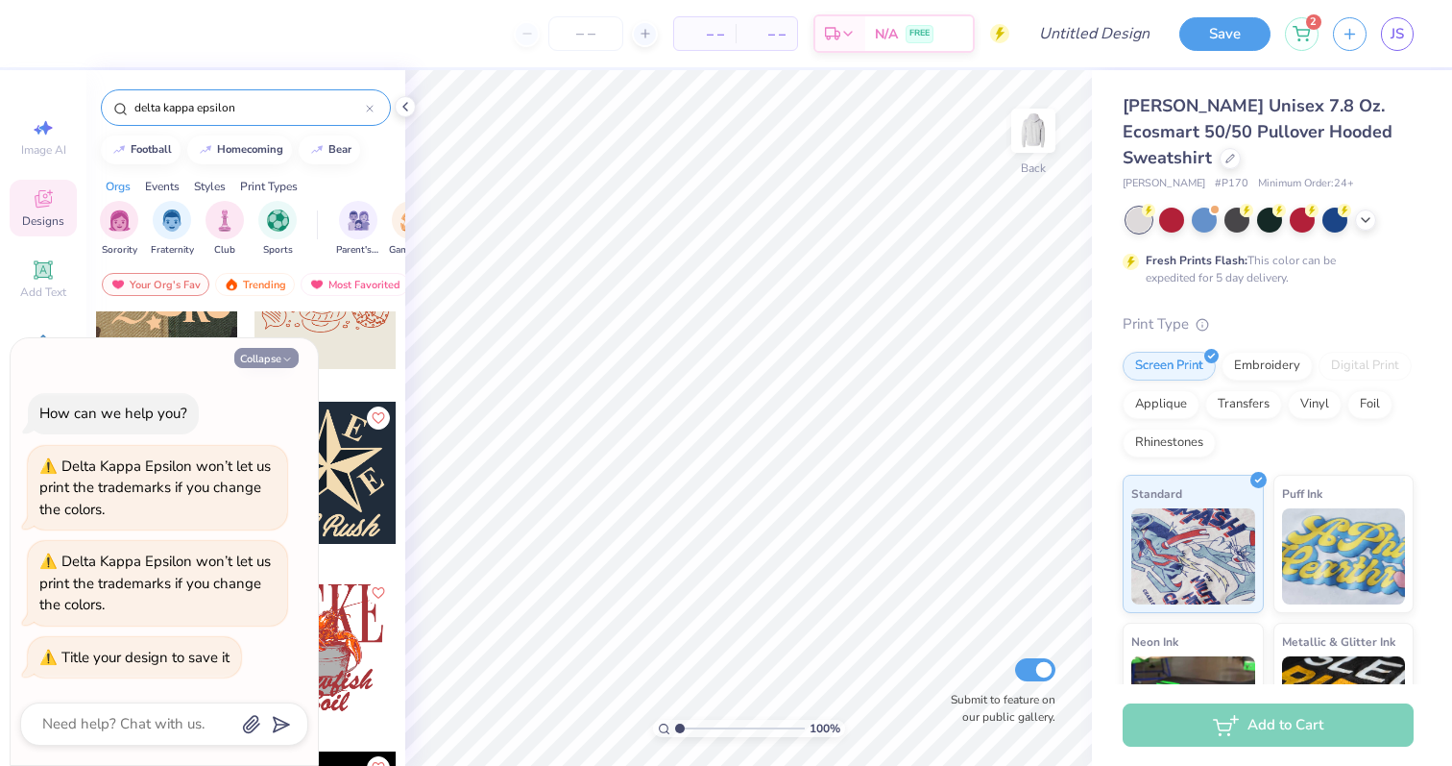
click at [268, 362] on button "Collapse" at bounding box center [266, 358] width 64 height 20
type textarea "x"
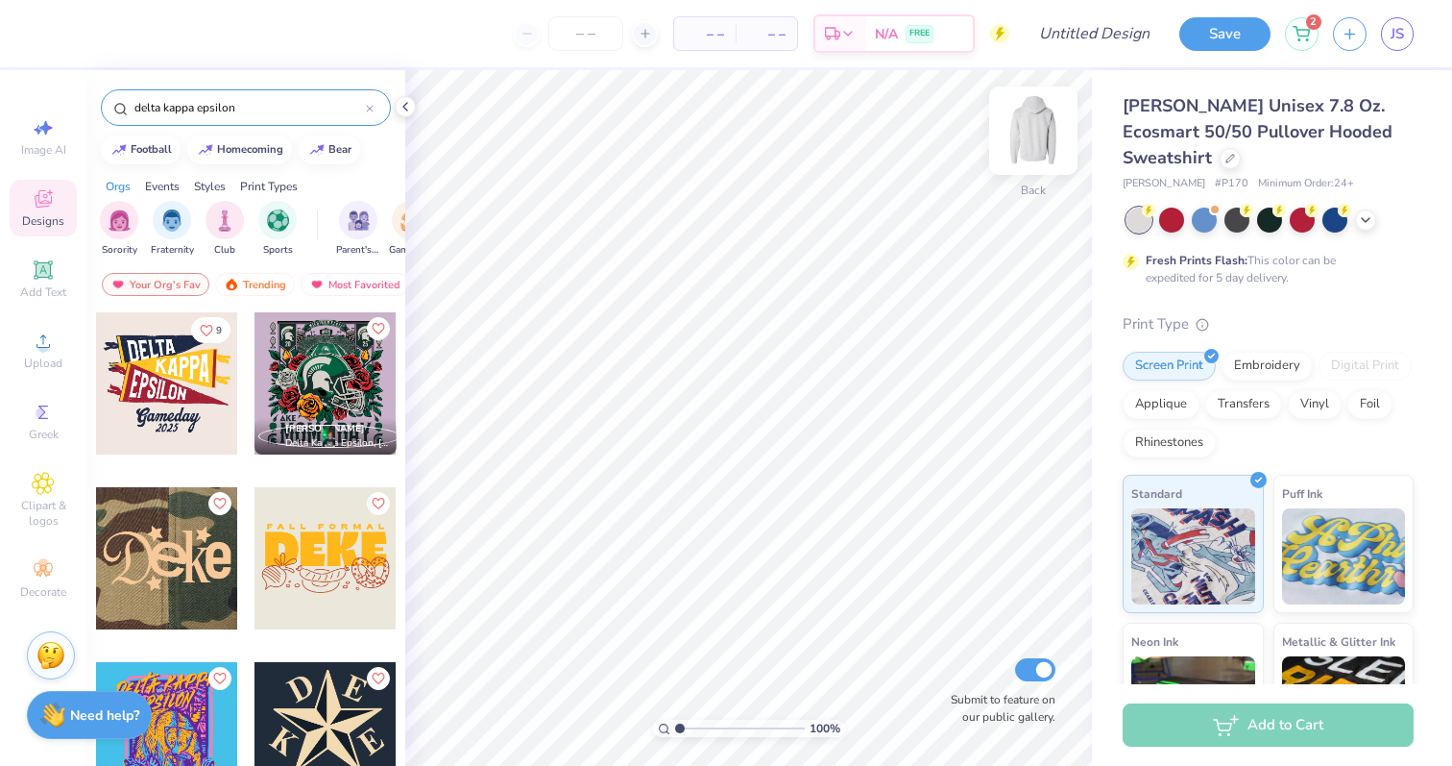
click at [1049, 131] on img at bounding box center [1033, 130] width 77 height 77
click at [316, 723] on div at bounding box center [326, 733] width 142 height 142
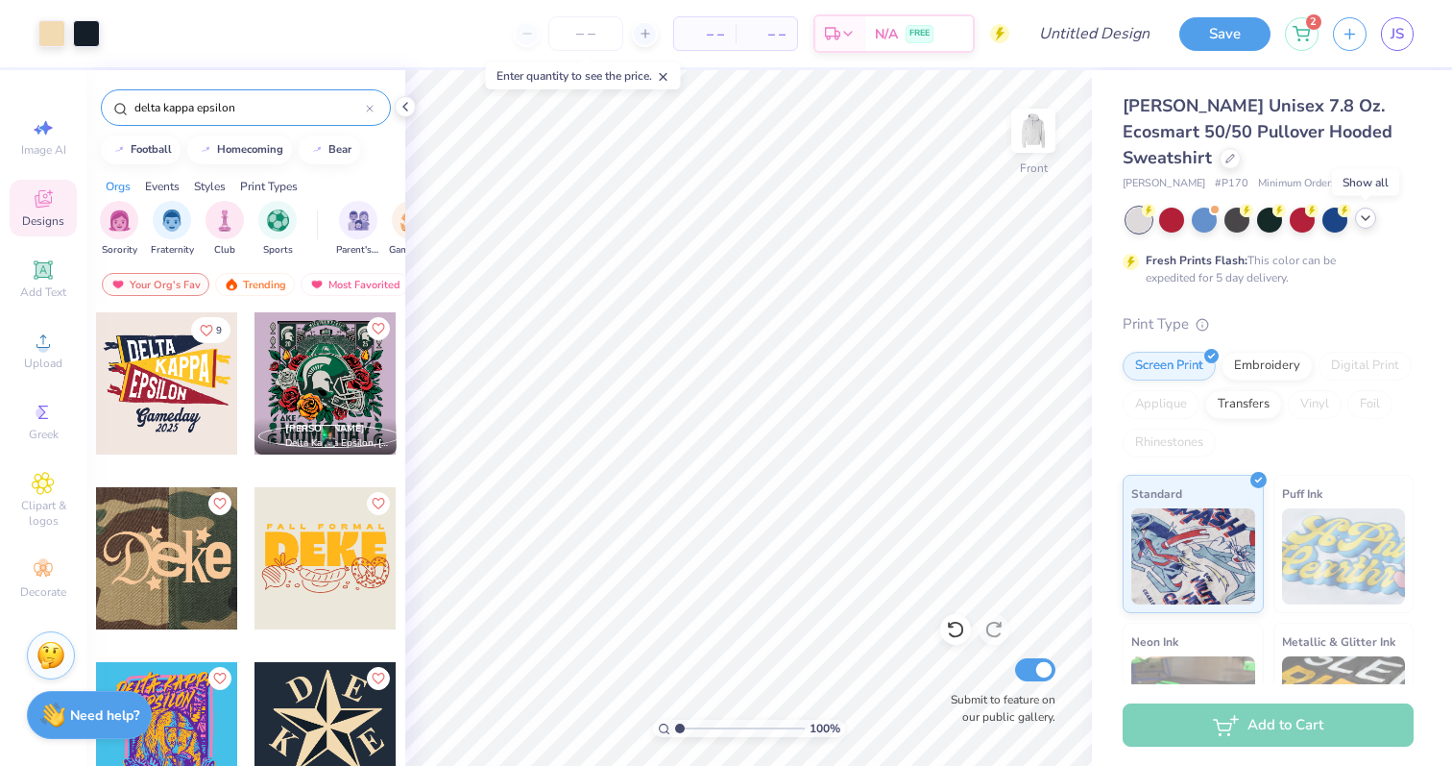
click at [1362, 216] on polyline at bounding box center [1366, 218] width 8 height 4
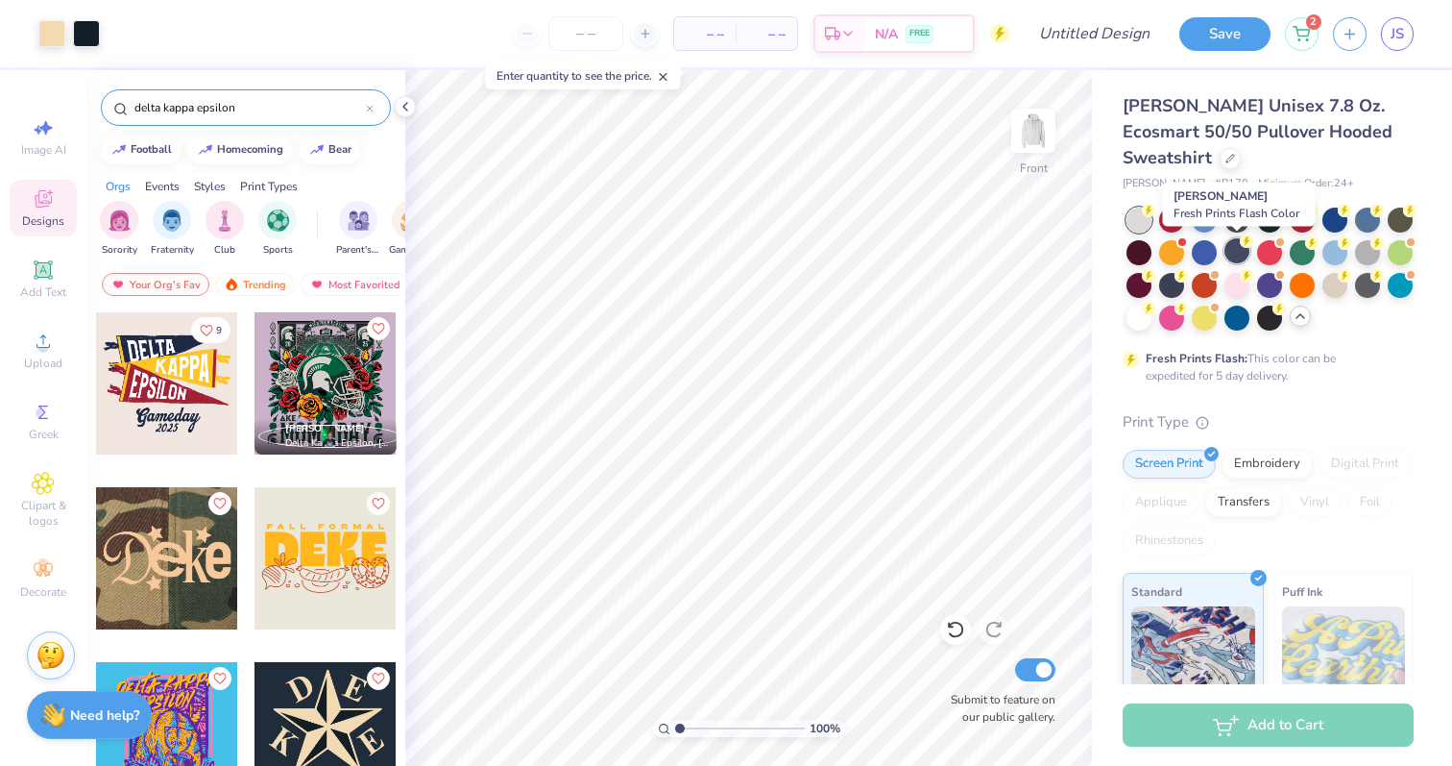
click at [1236, 257] on div at bounding box center [1237, 250] width 25 height 25
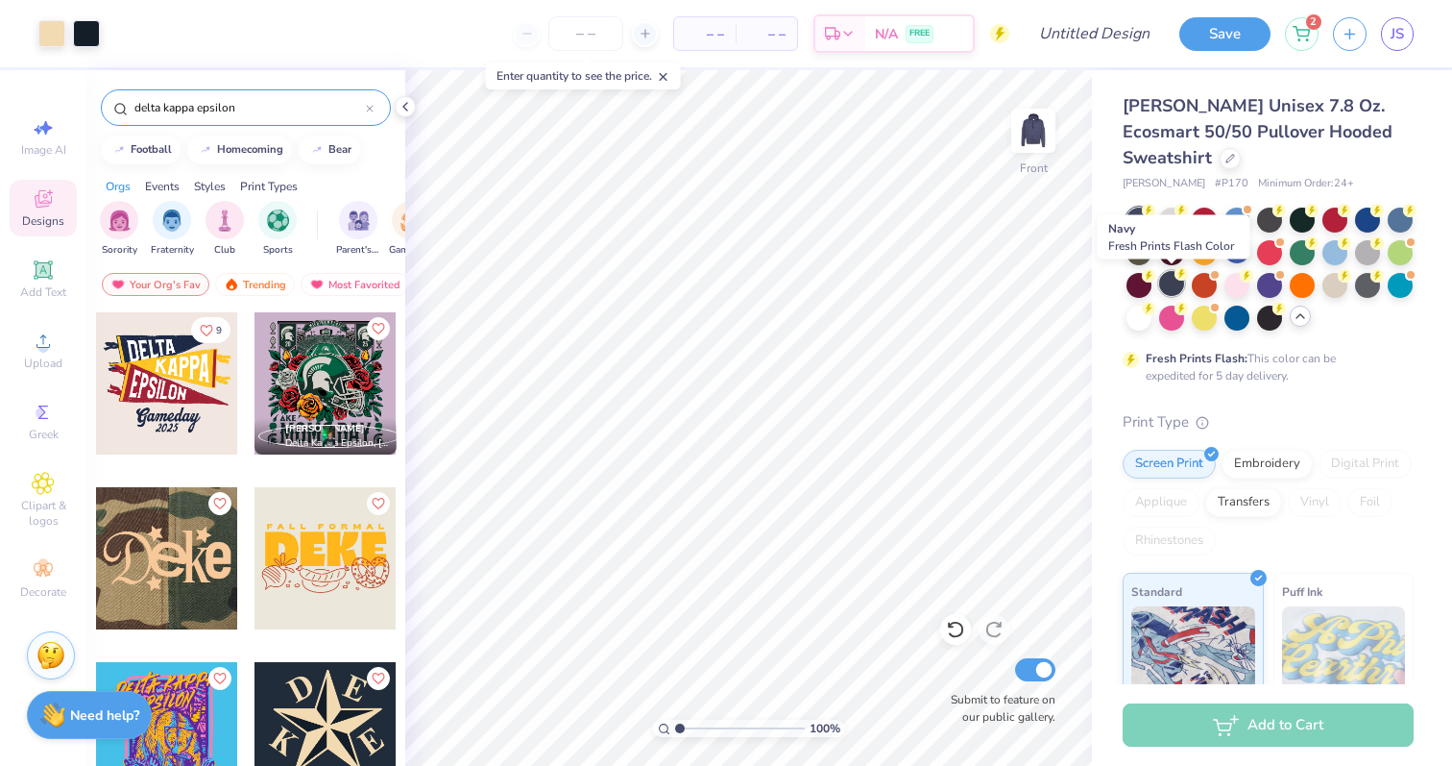
click at [1177, 281] on div at bounding box center [1171, 283] width 25 height 25
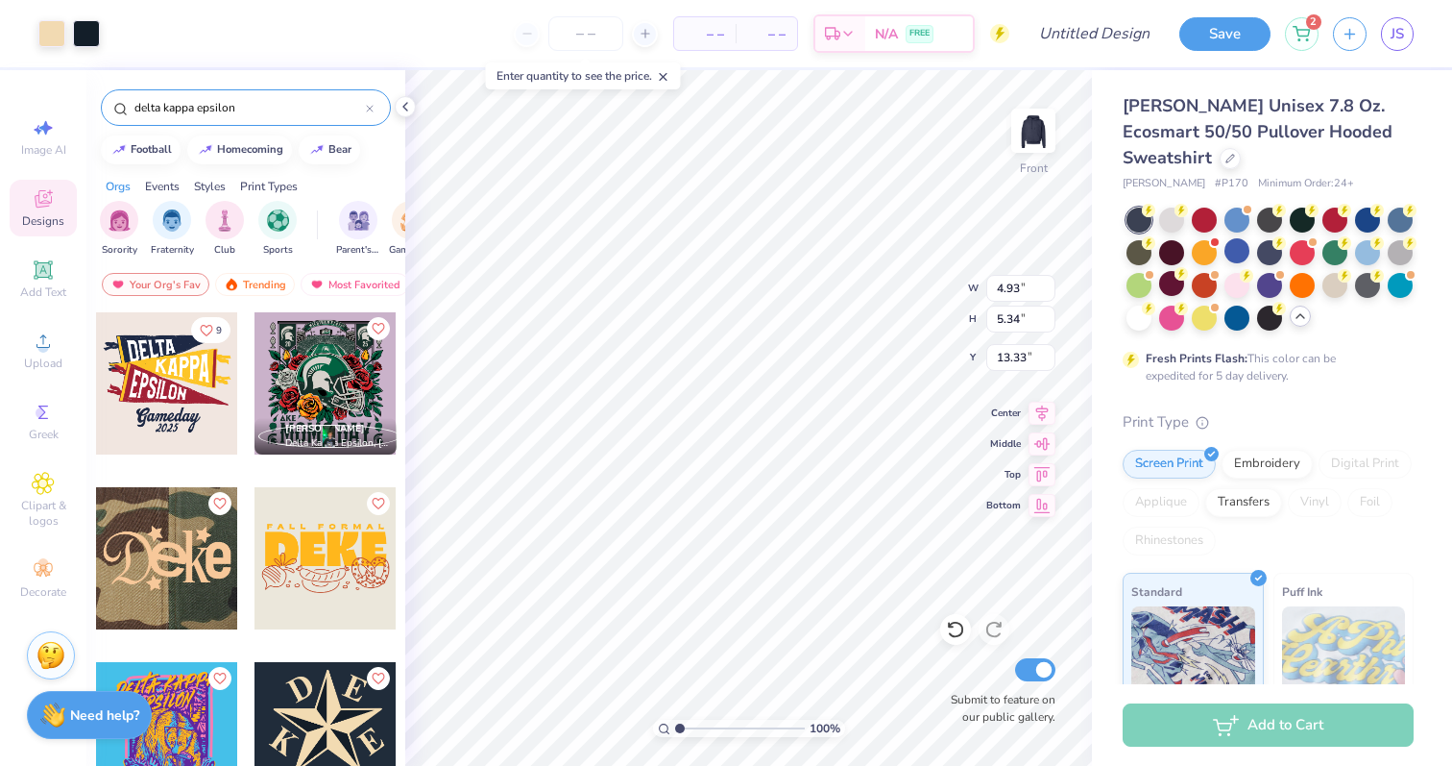
type input "8.02"
type input "11.93"
type input "12.92"
type input "7.49"
type input "7.53"
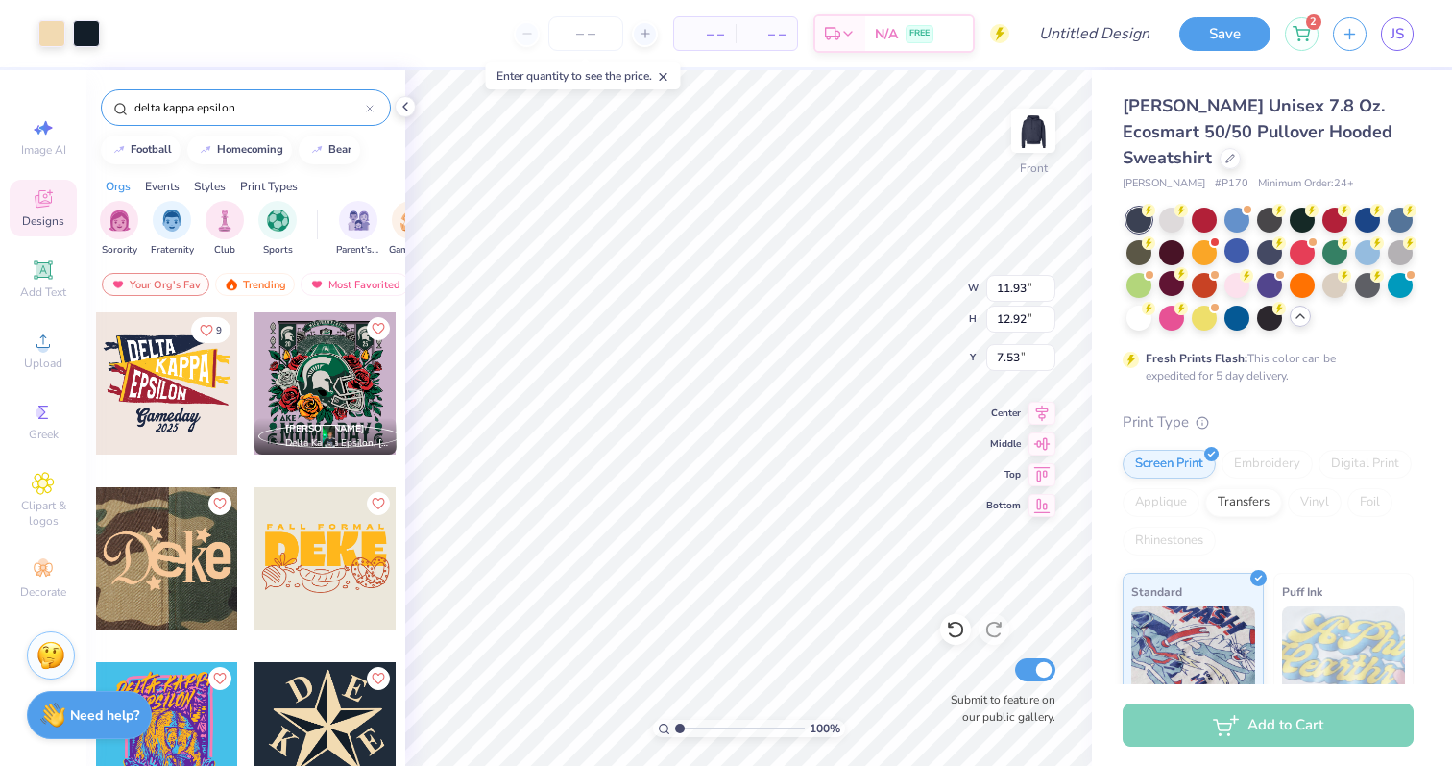
type input "7.51"
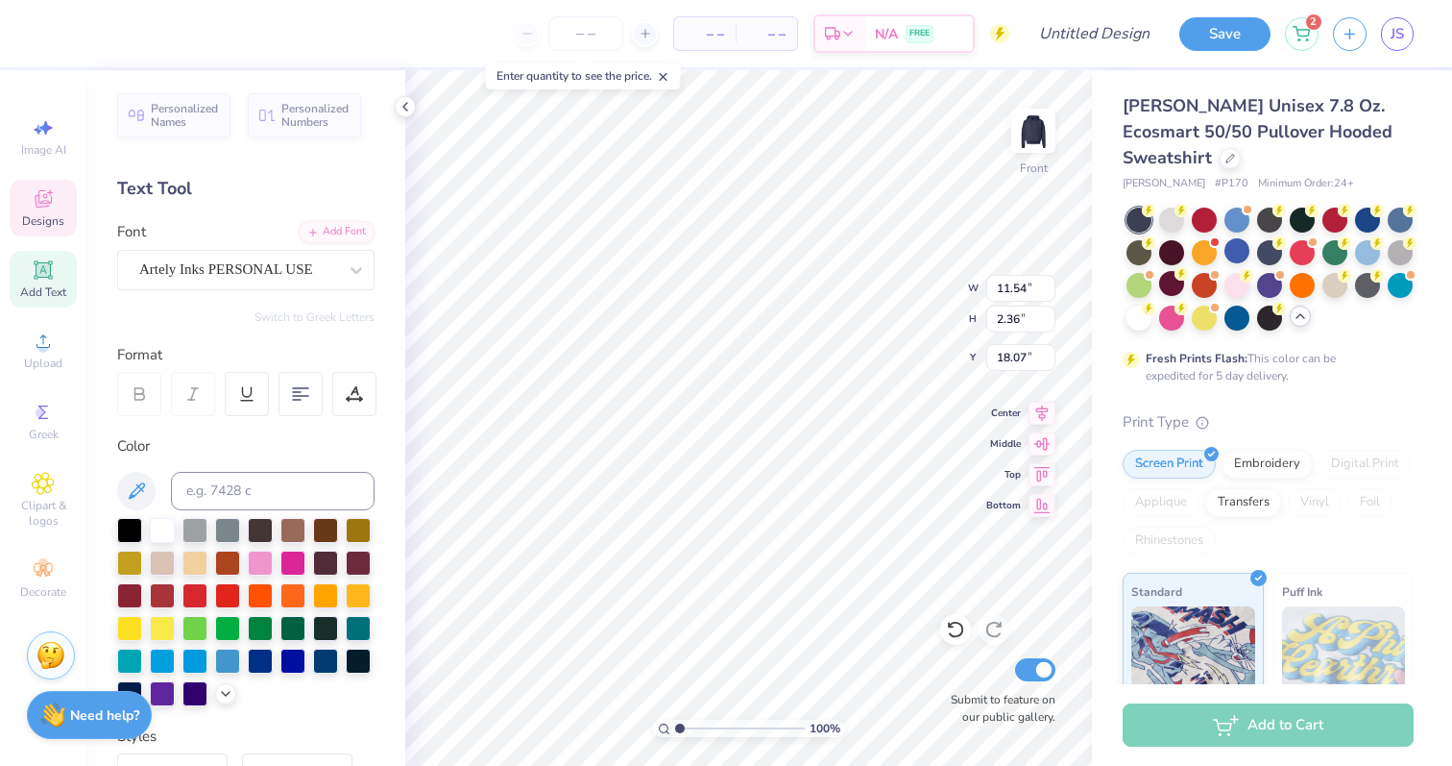
type textarea "F"
type textarea "K"
type input "3.08"
type input "3.13"
type input "16.41"
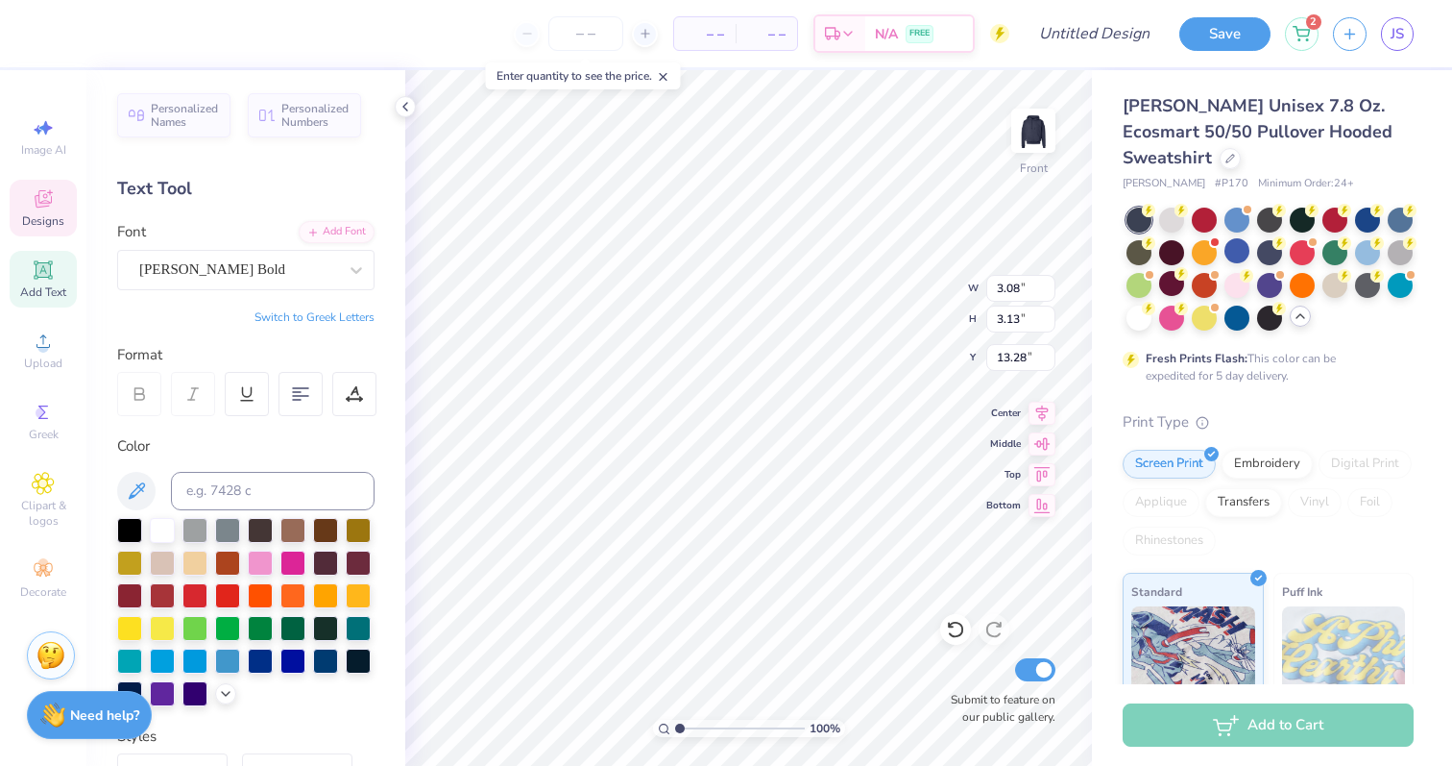
type input "16.41"
type input "2.25"
type input "2.38"
type input "16.79"
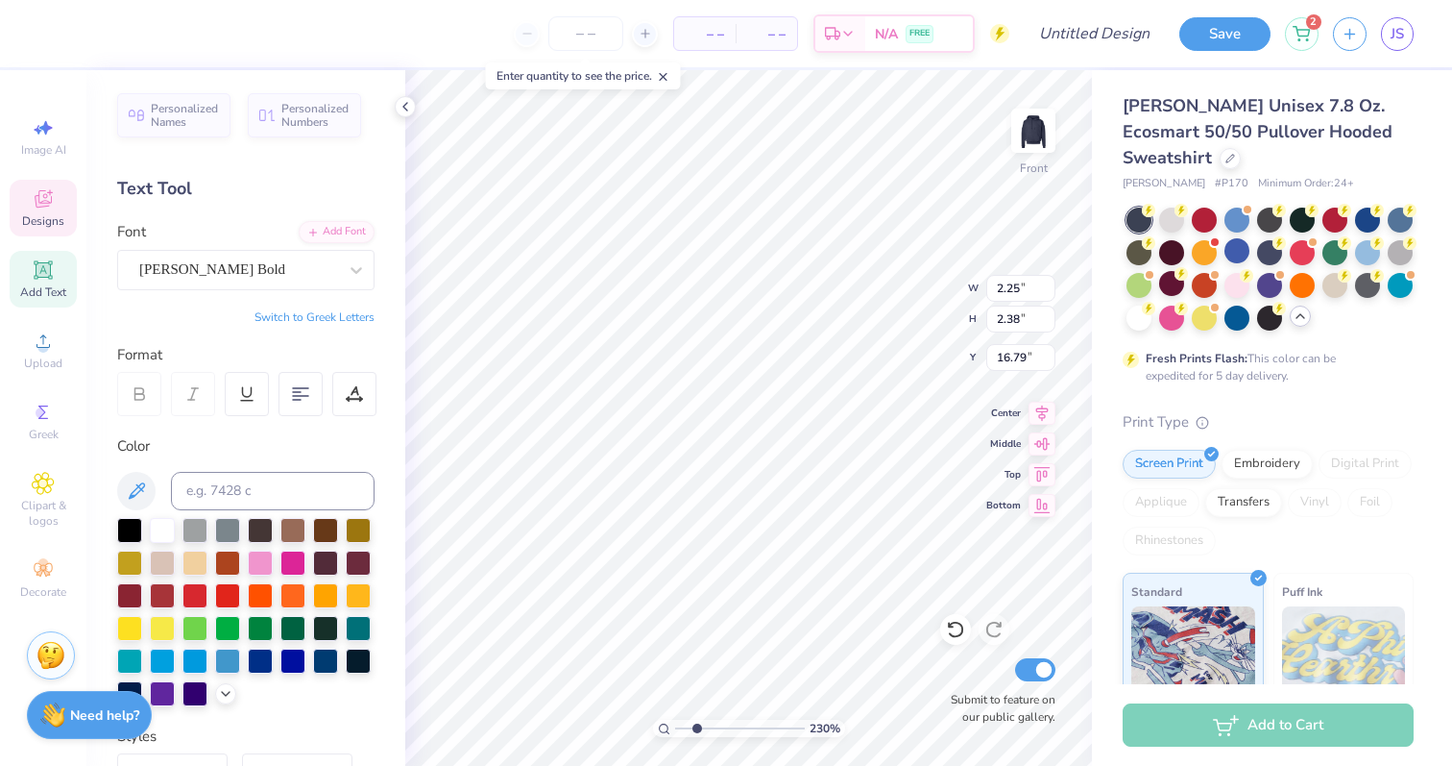
type input "2.3"
click at [695, 731] on input "range" at bounding box center [740, 728] width 130 height 17
type input "2.20"
type input "2.31"
type input "16.82"
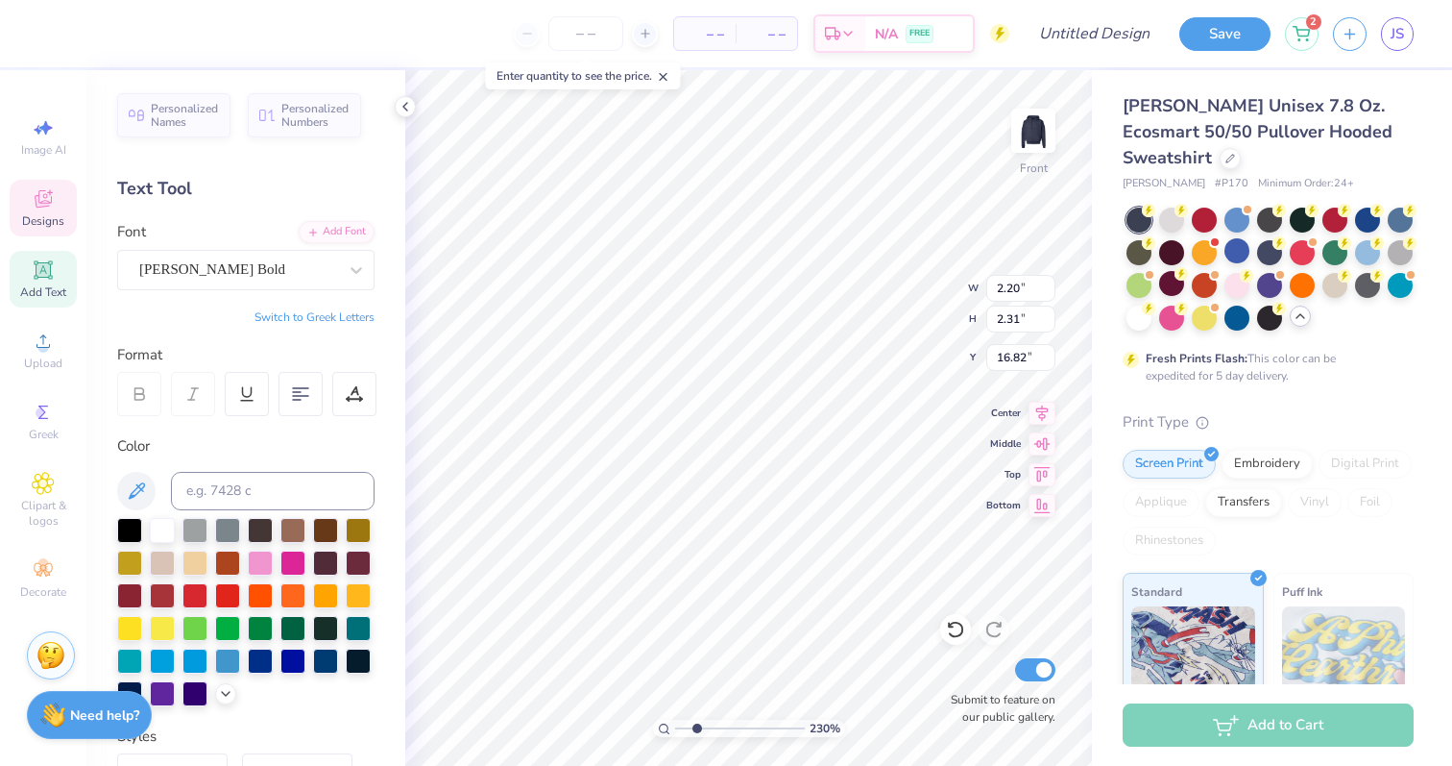
type textarea "E"
type input "3.08"
type input "3.13"
type input "12.87"
type textarea "S"
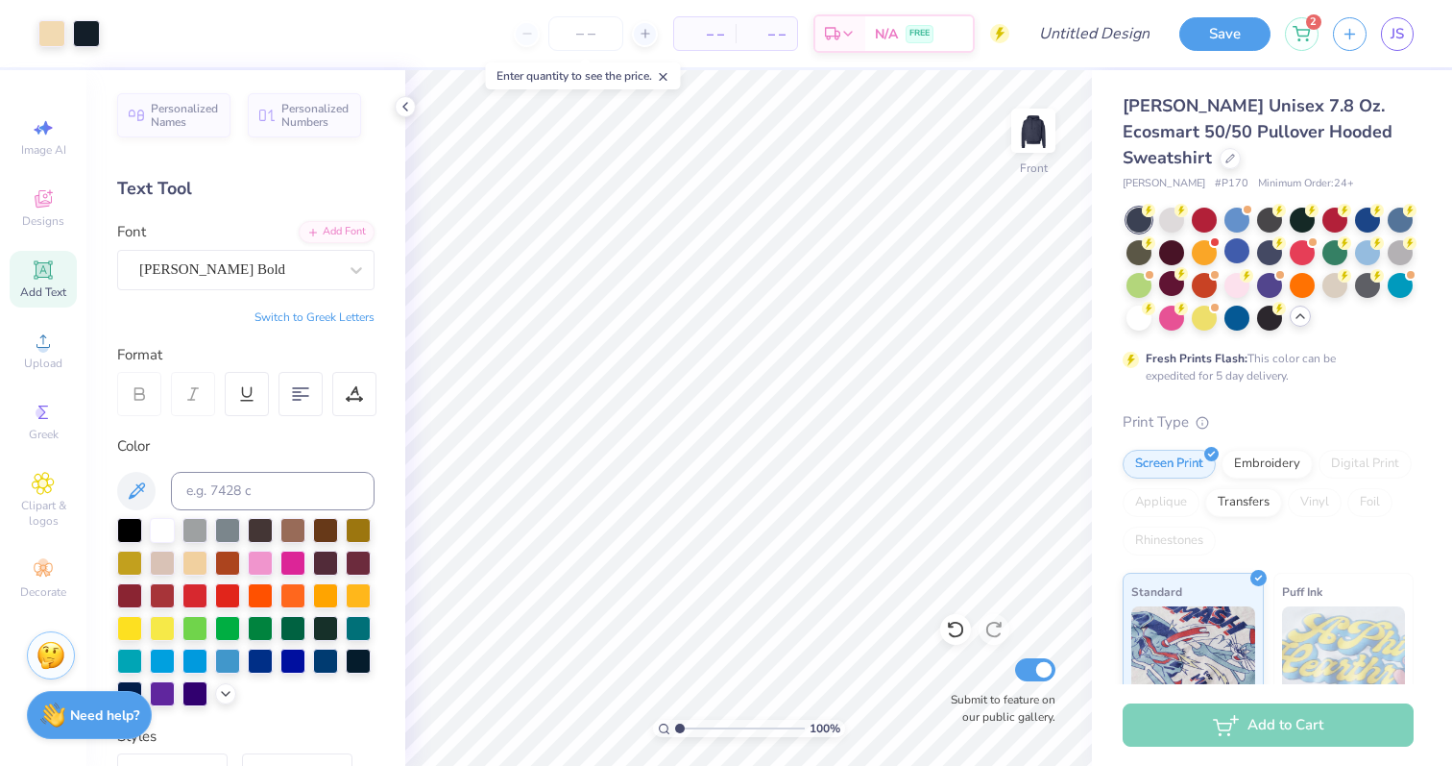
drag, startPoint x: 695, startPoint y: 724, endPoint x: 671, endPoint y: 726, distance: 25.1
type input "1"
click at [675, 726] on input "range" at bounding box center [740, 728] width 130 height 17
click at [1028, 125] on img at bounding box center [1033, 130] width 77 height 77
click at [43, 189] on icon at bounding box center [43, 198] width 23 height 23
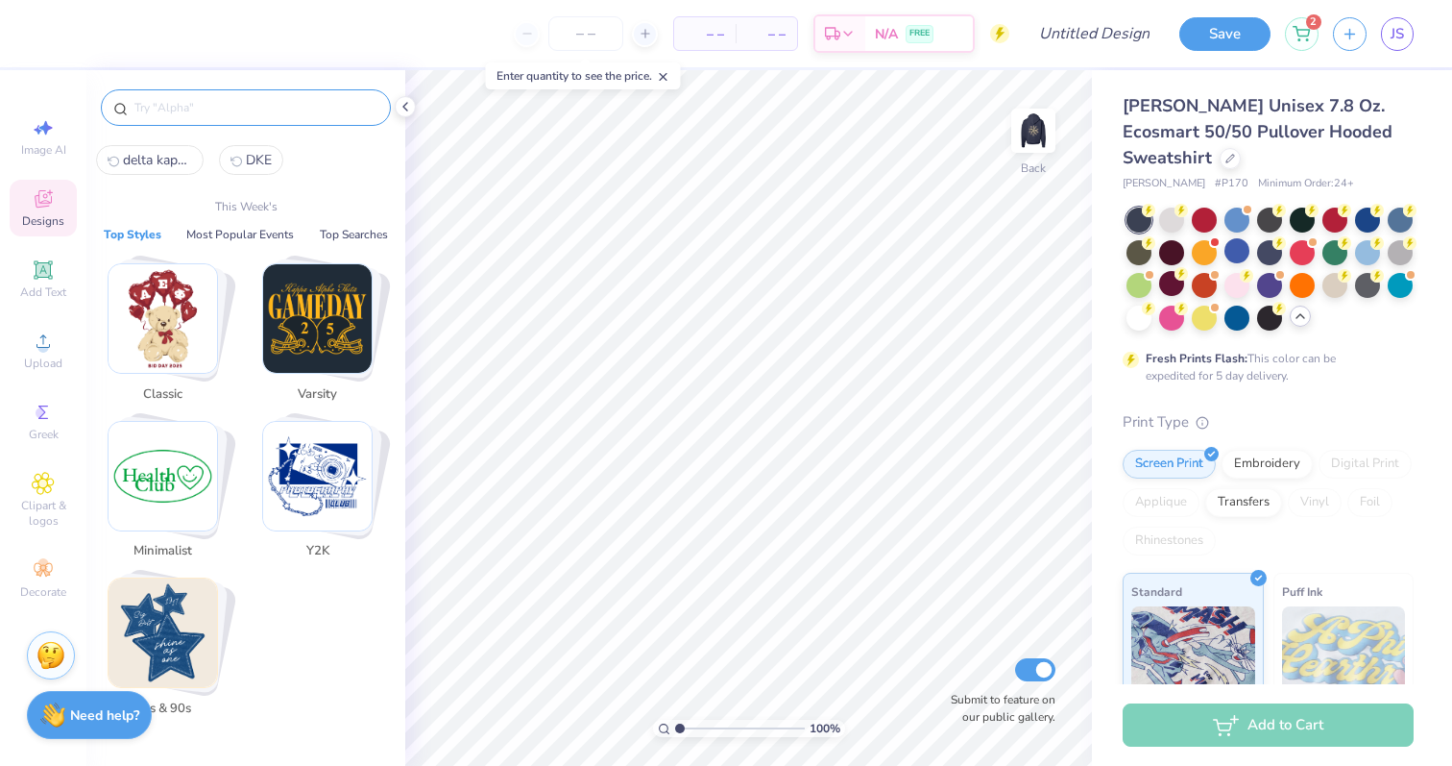
click at [202, 110] on input "text" at bounding box center [256, 107] width 246 height 19
click at [145, 155] on span "delta kappa epsilon" at bounding box center [157, 160] width 69 height 18
type input "delta kappa epsilon"
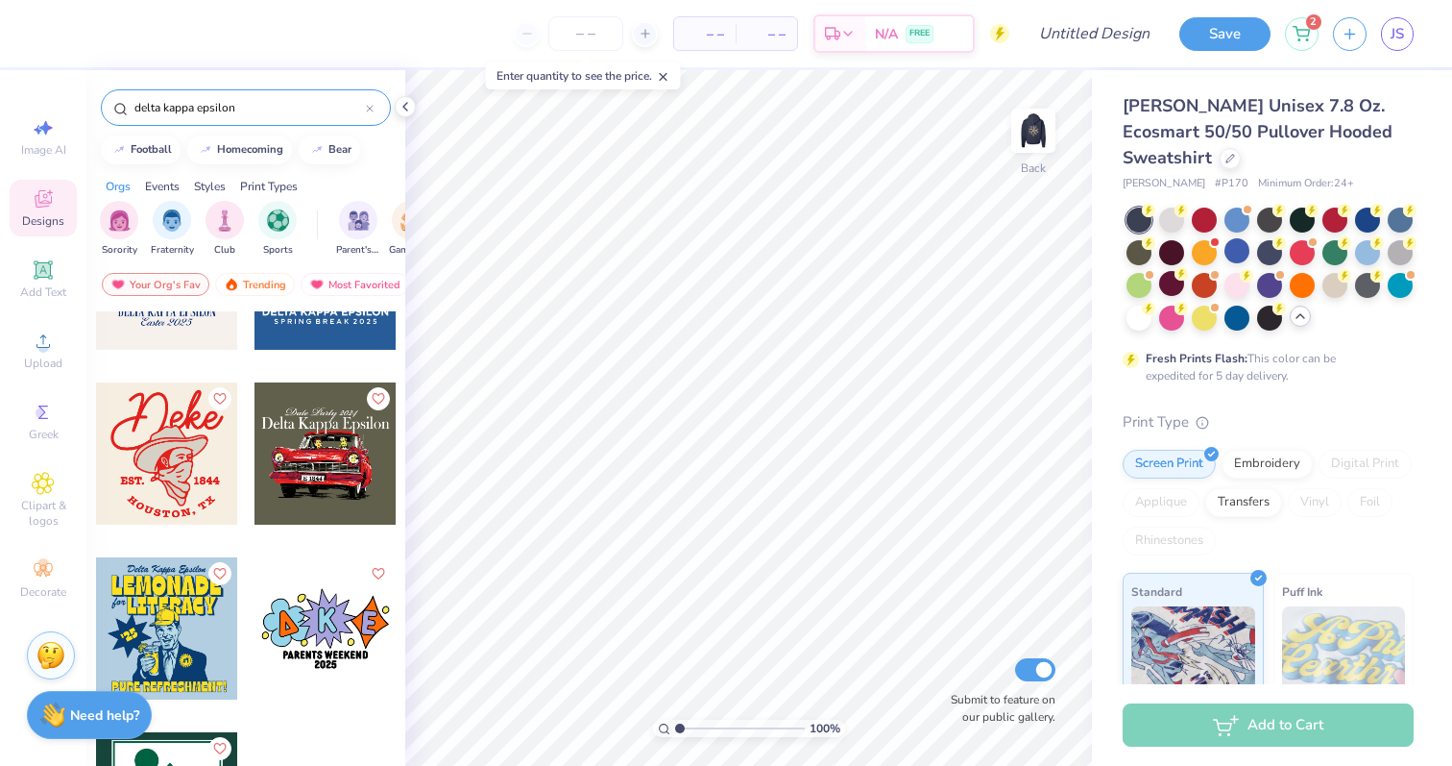
scroll to position [978, 0]
click at [1032, 142] on img at bounding box center [1033, 130] width 77 height 77
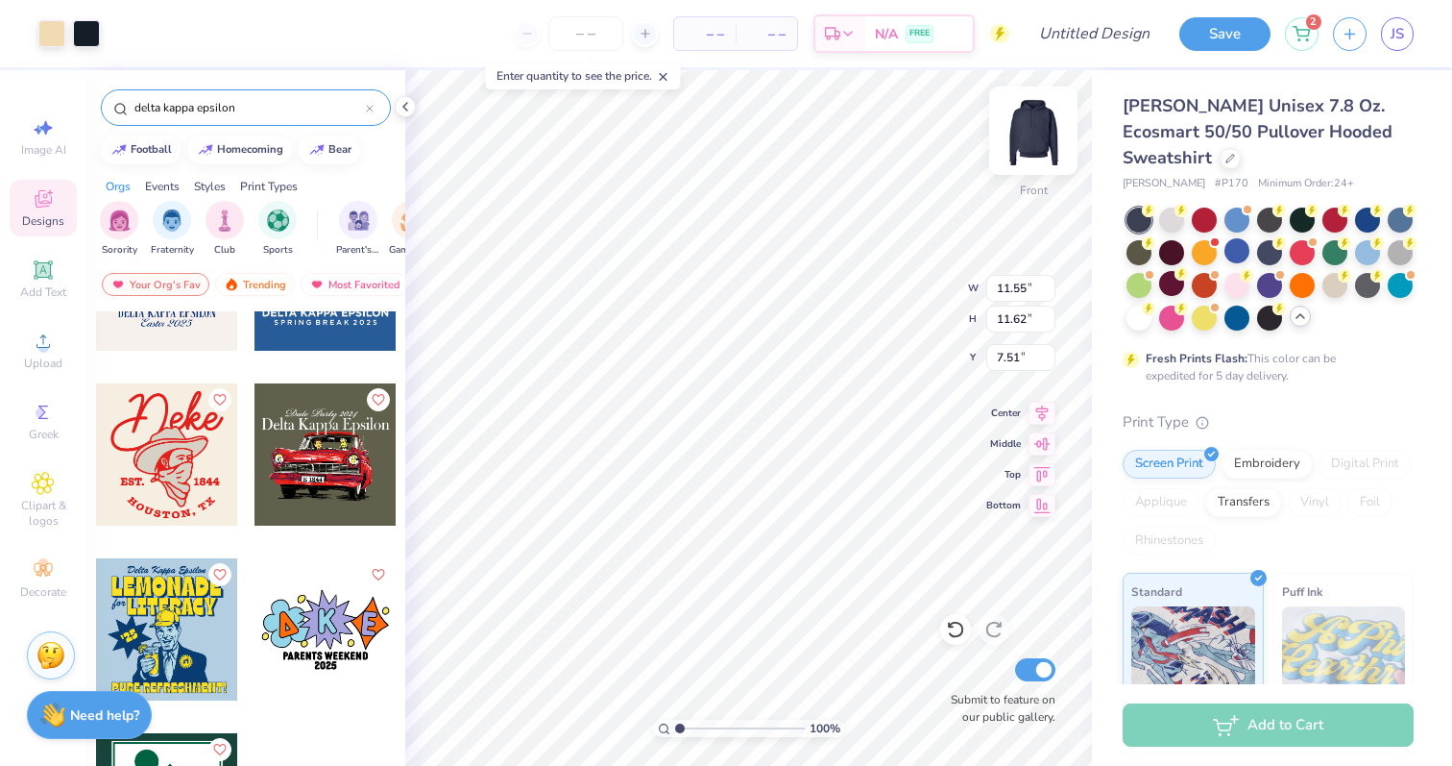
click at [1039, 119] on img at bounding box center [1033, 130] width 77 height 77
type input "2.77"
type input "2.79"
type input "4.59"
type input "3.15"
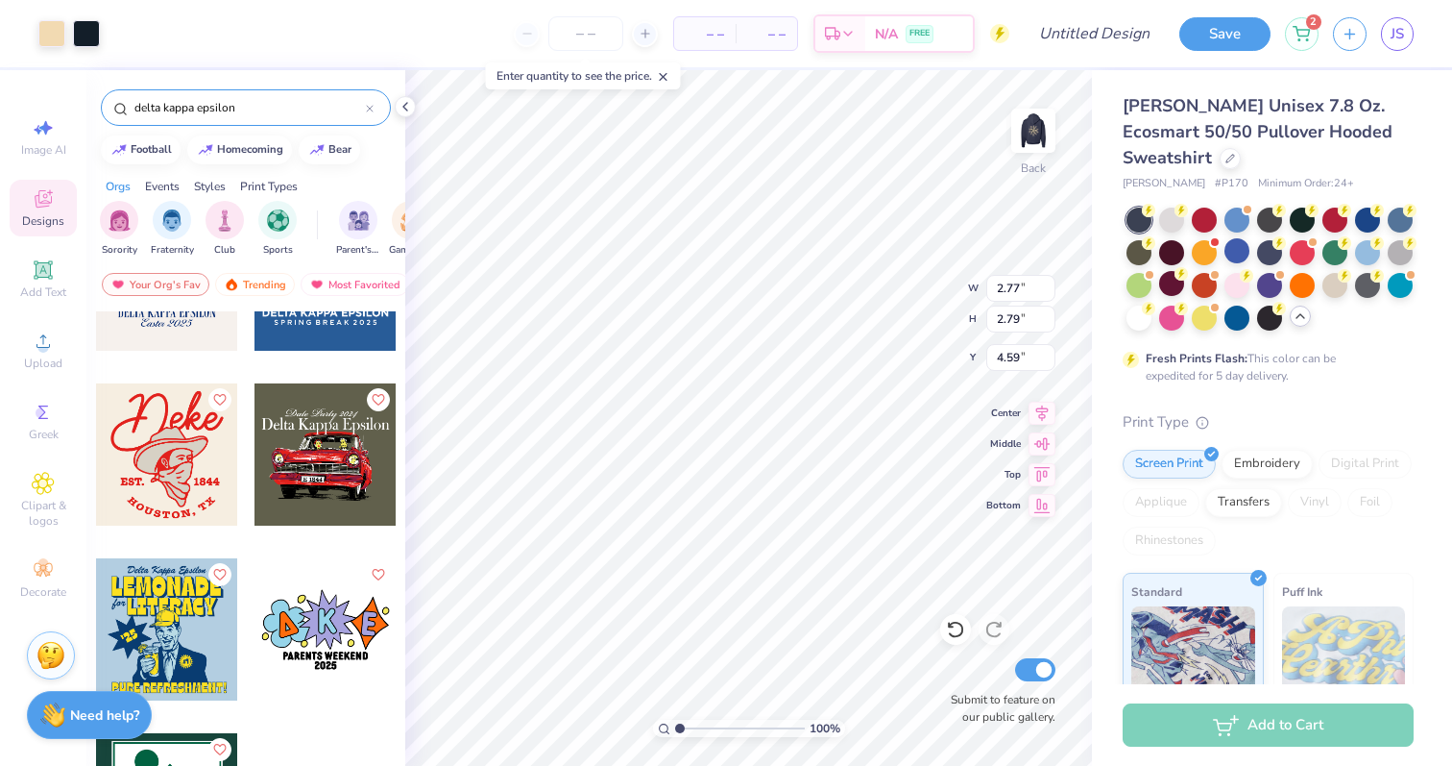
type input "3.17"
type input "4.20"
click at [1100, 38] on input "Design Title" at bounding box center [1118, 33] width 94 height 38
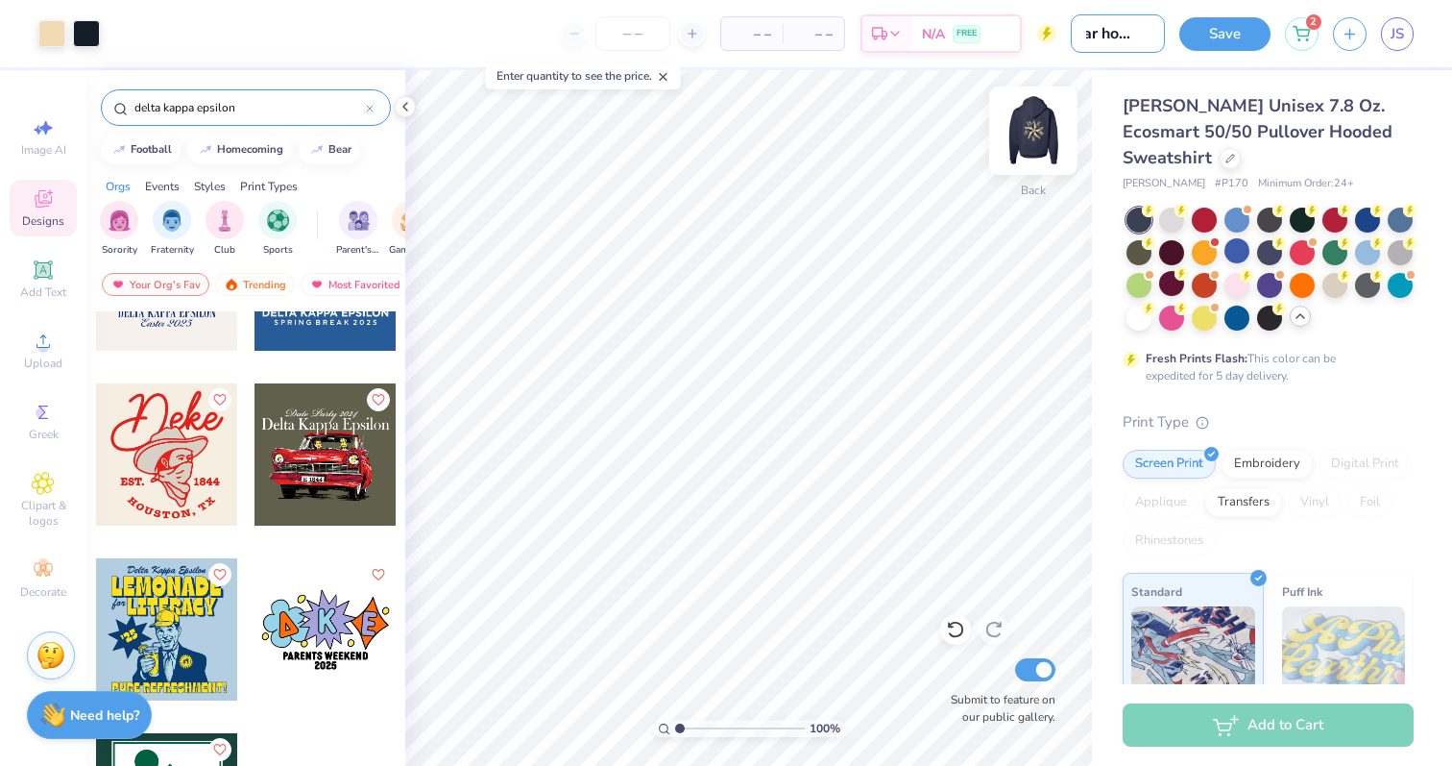
type input "star hoodie"
click at [1038, 135] on img at bounding box center [1033, 130] width 77 height 77
click at [1230, 33] on button "Save" at bounding box center [1225, 31] width 91 height 34
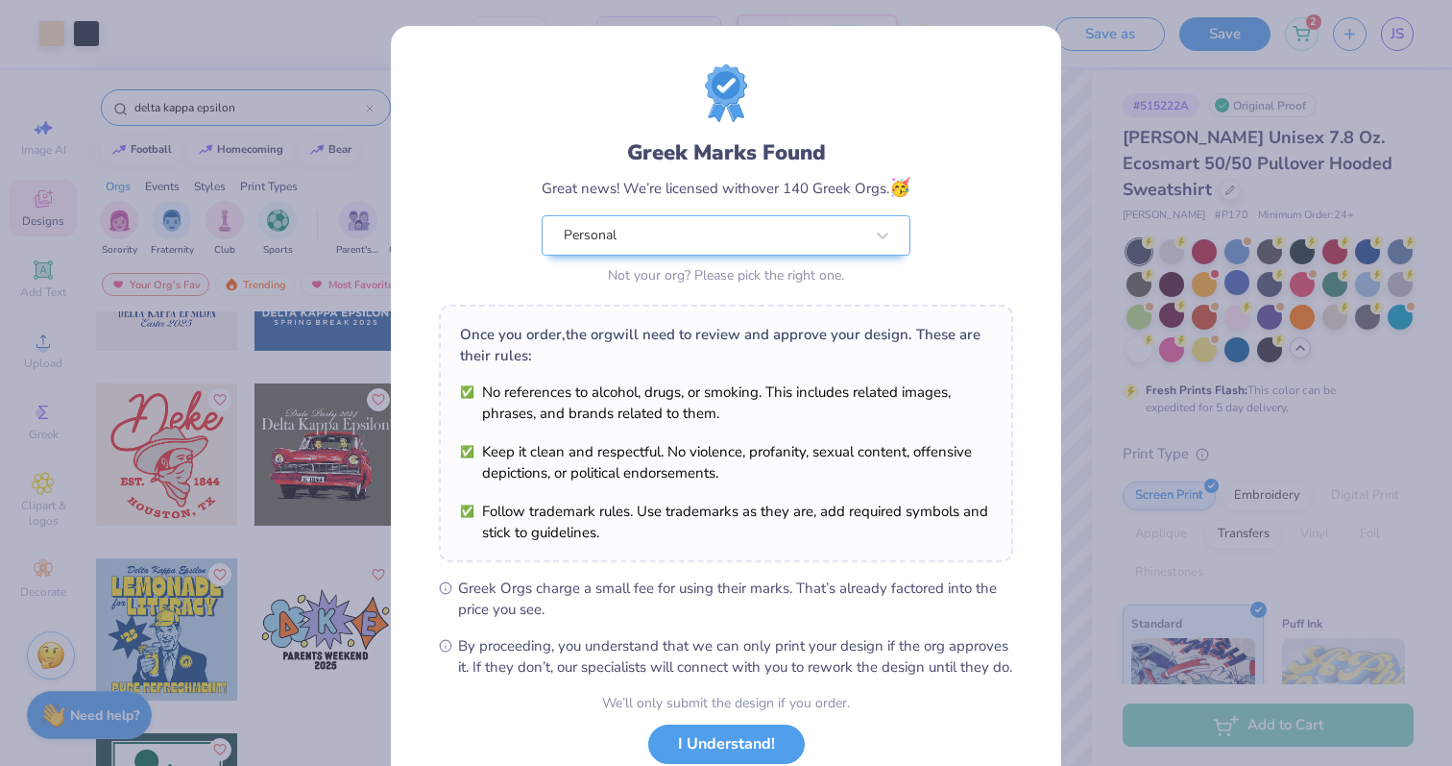
scroll to position [134, 0]
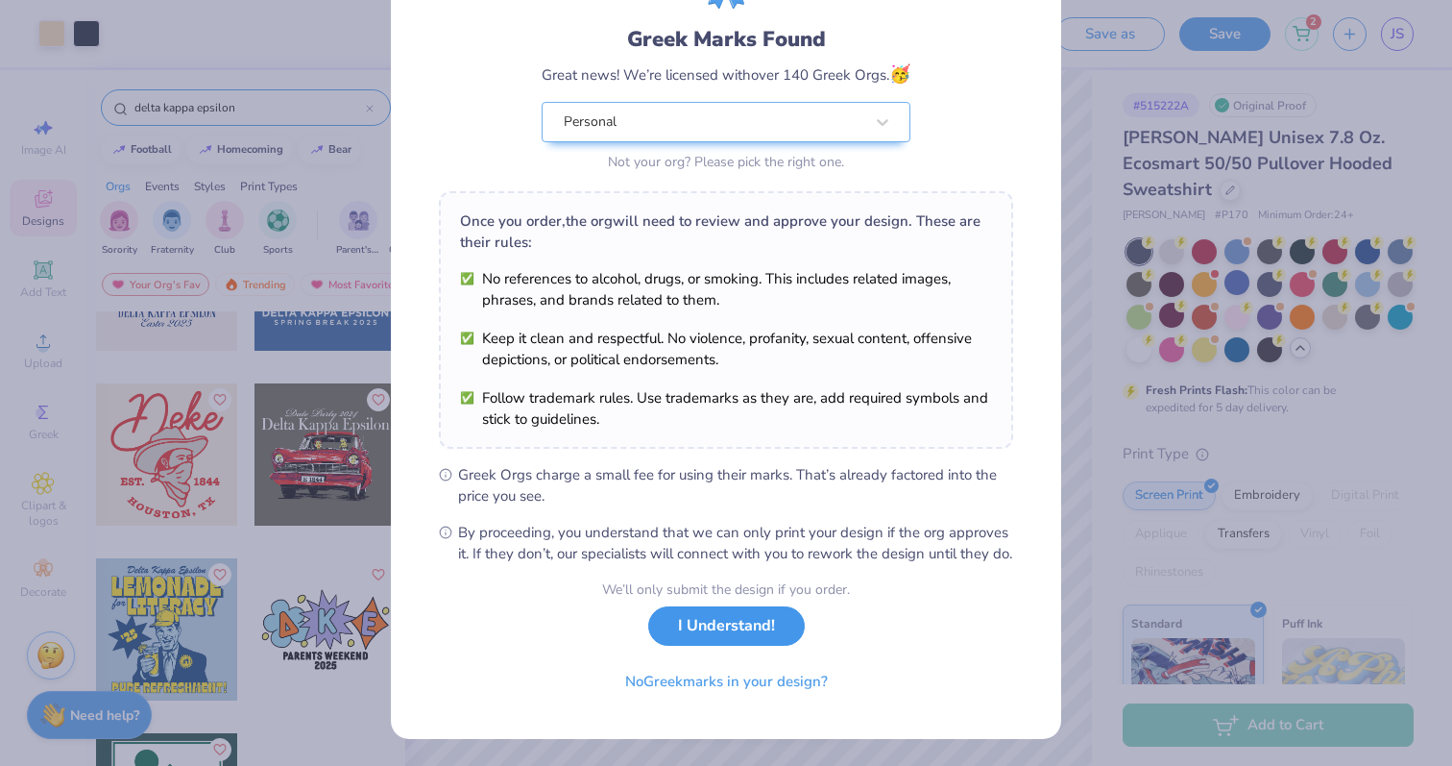
click at [740, 625] on button "I Understand!" at bounding box center [726, 625] width 157 height 39
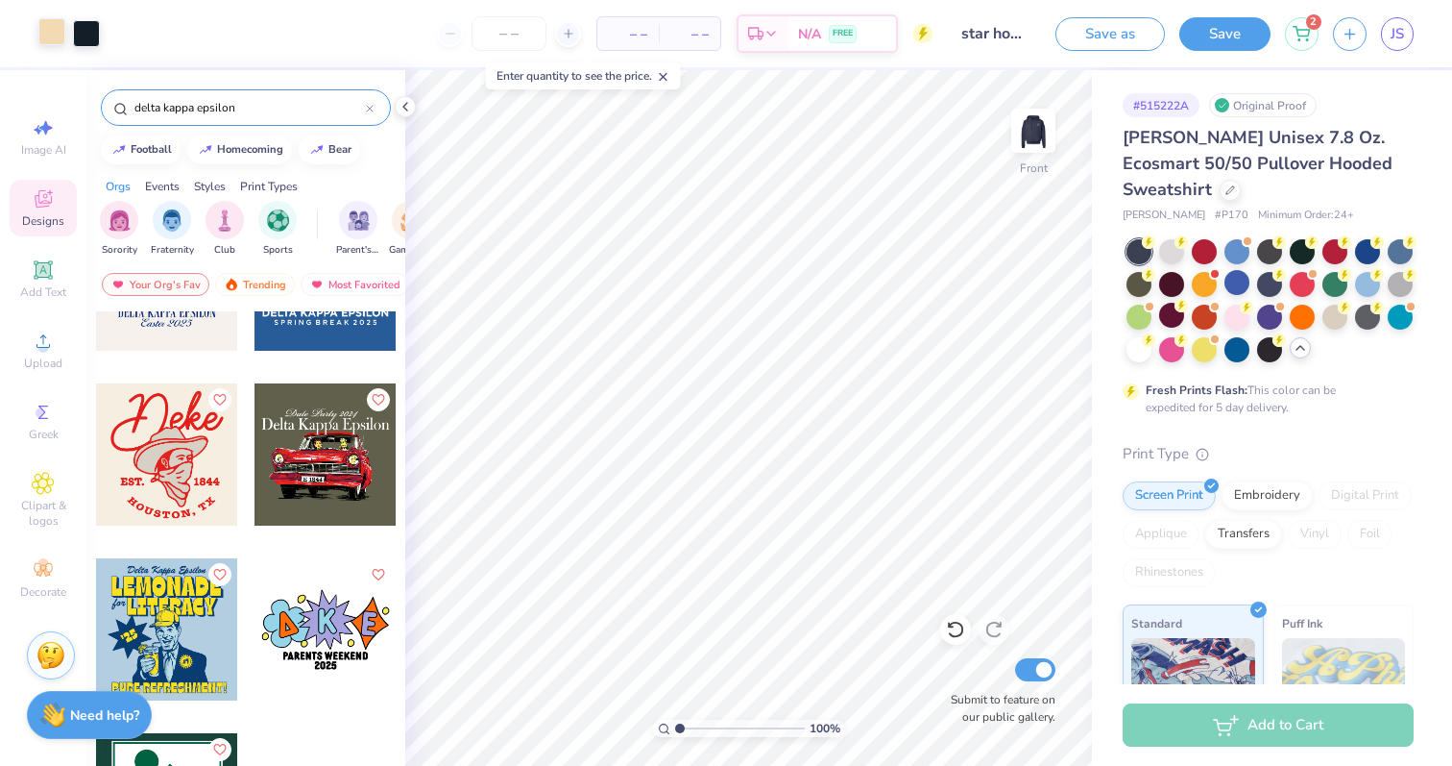
click at [44, 36] on div at bounding box center [51, 31] width 27 height 27
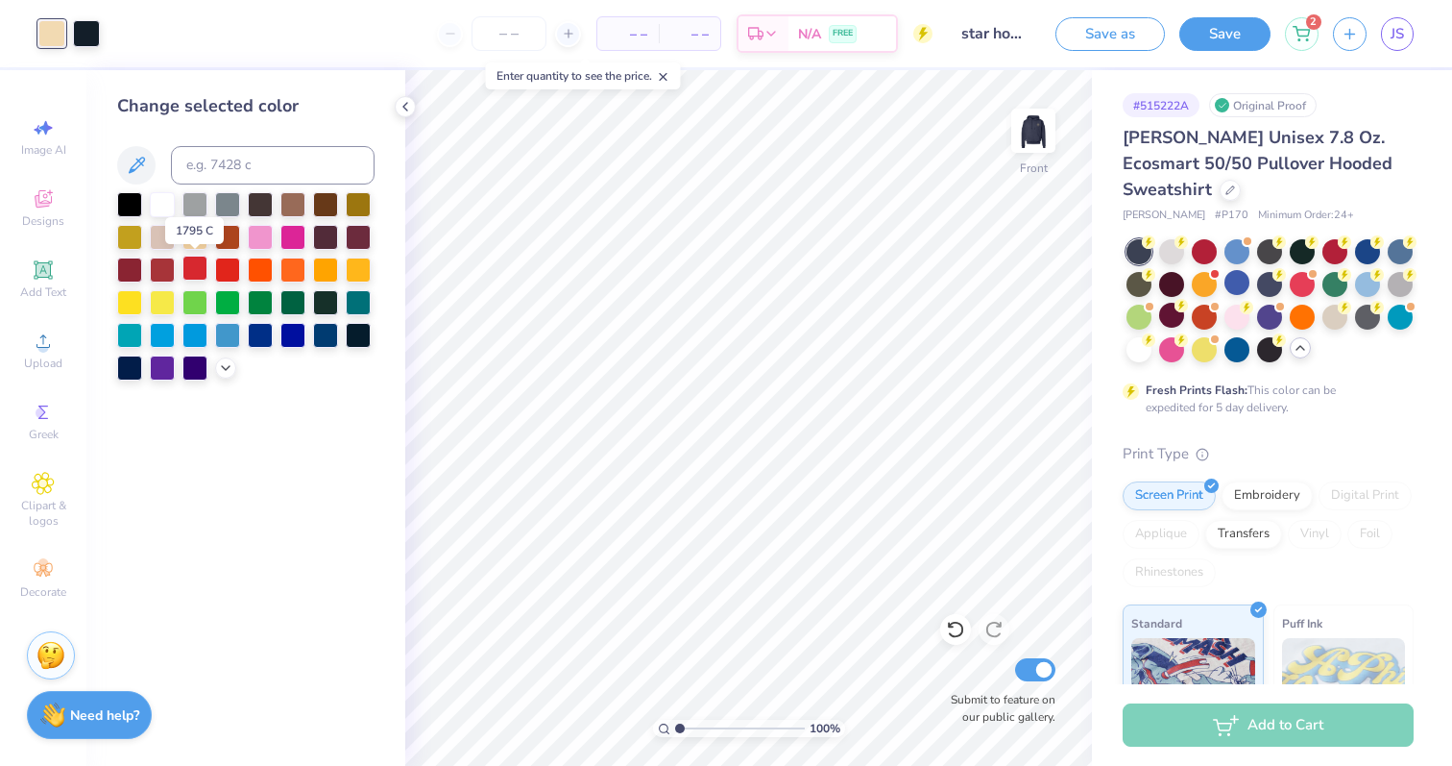
click at [204, 271] on div at bounding box center [195, 268] width 25 height 25
click at [960, 625] on icon at bounding box center [955, 629] width 19 height 19
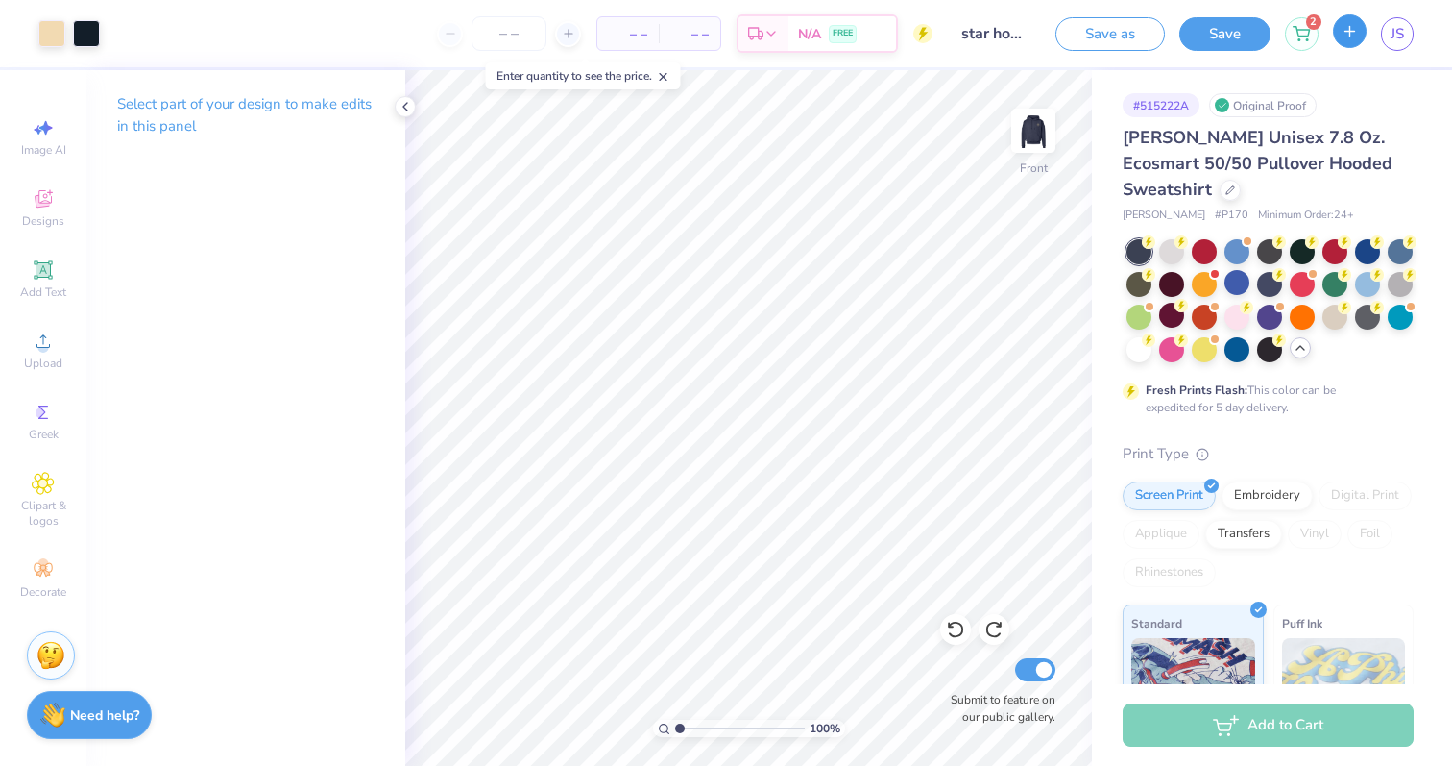
click at [1356, 28] on icon "button" at bounding box center [1350, 31] width 16 height 16
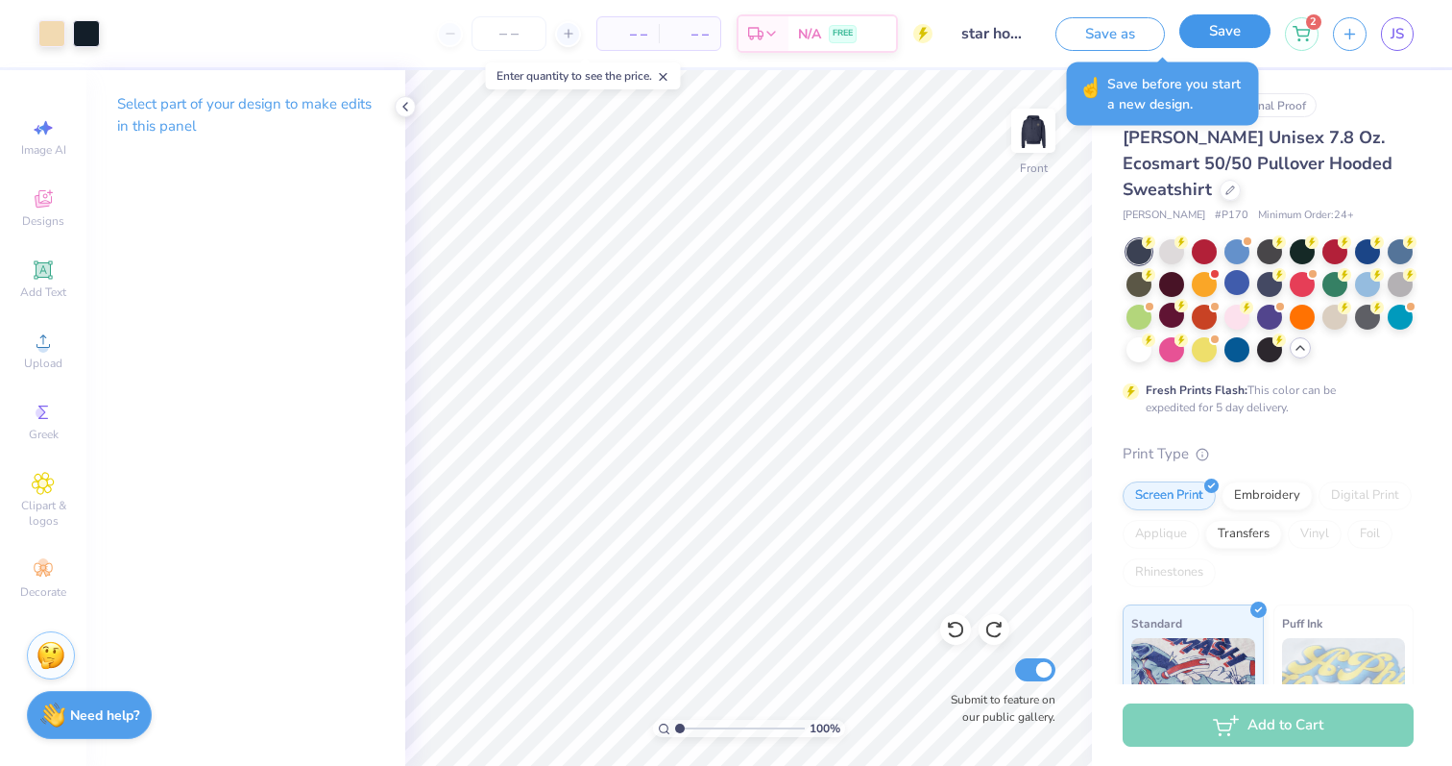
click at [1234, 45] on button "Save" at bounding box center [1225, 31] width 91 height 34
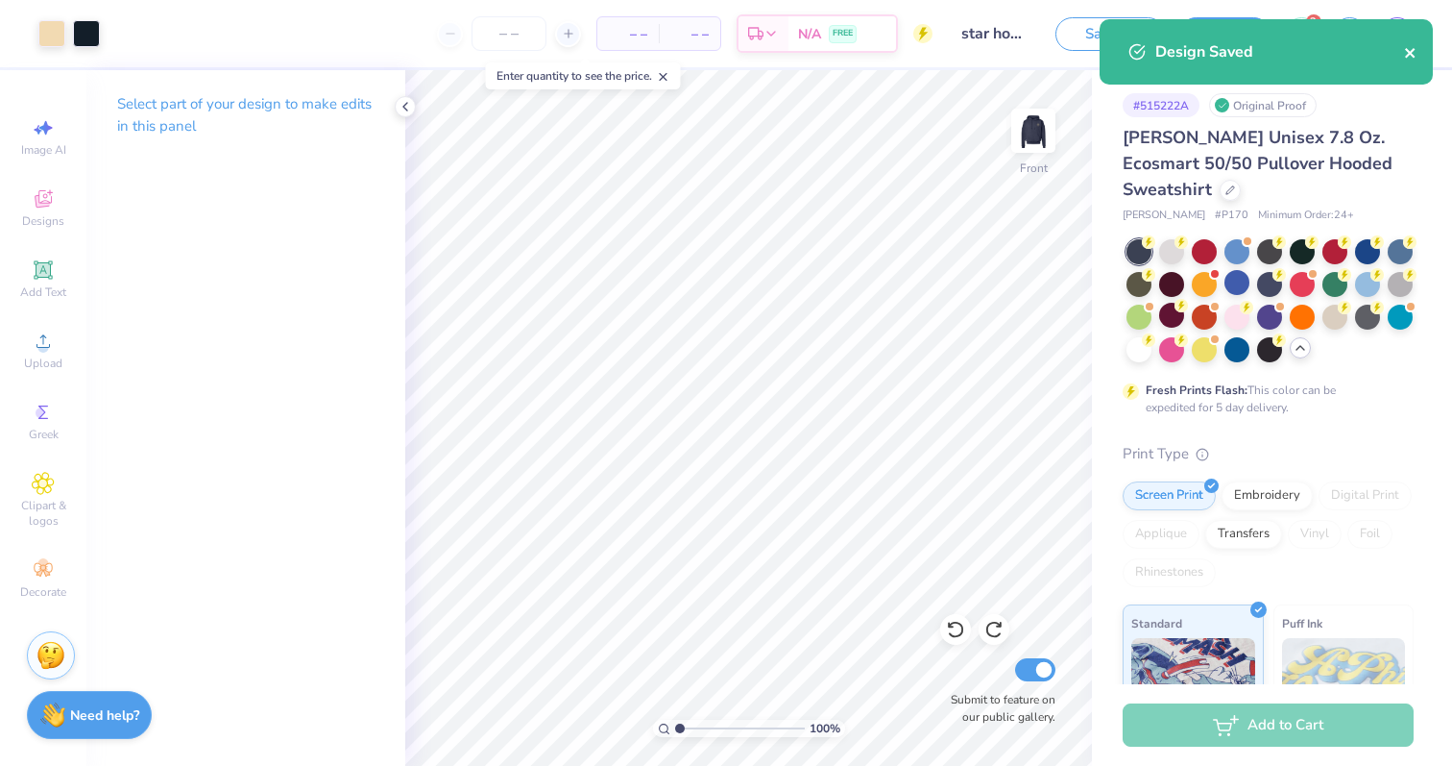
click at [1412, 56] on icon "close" at bounding box center [1410, 53] width 10 height 10
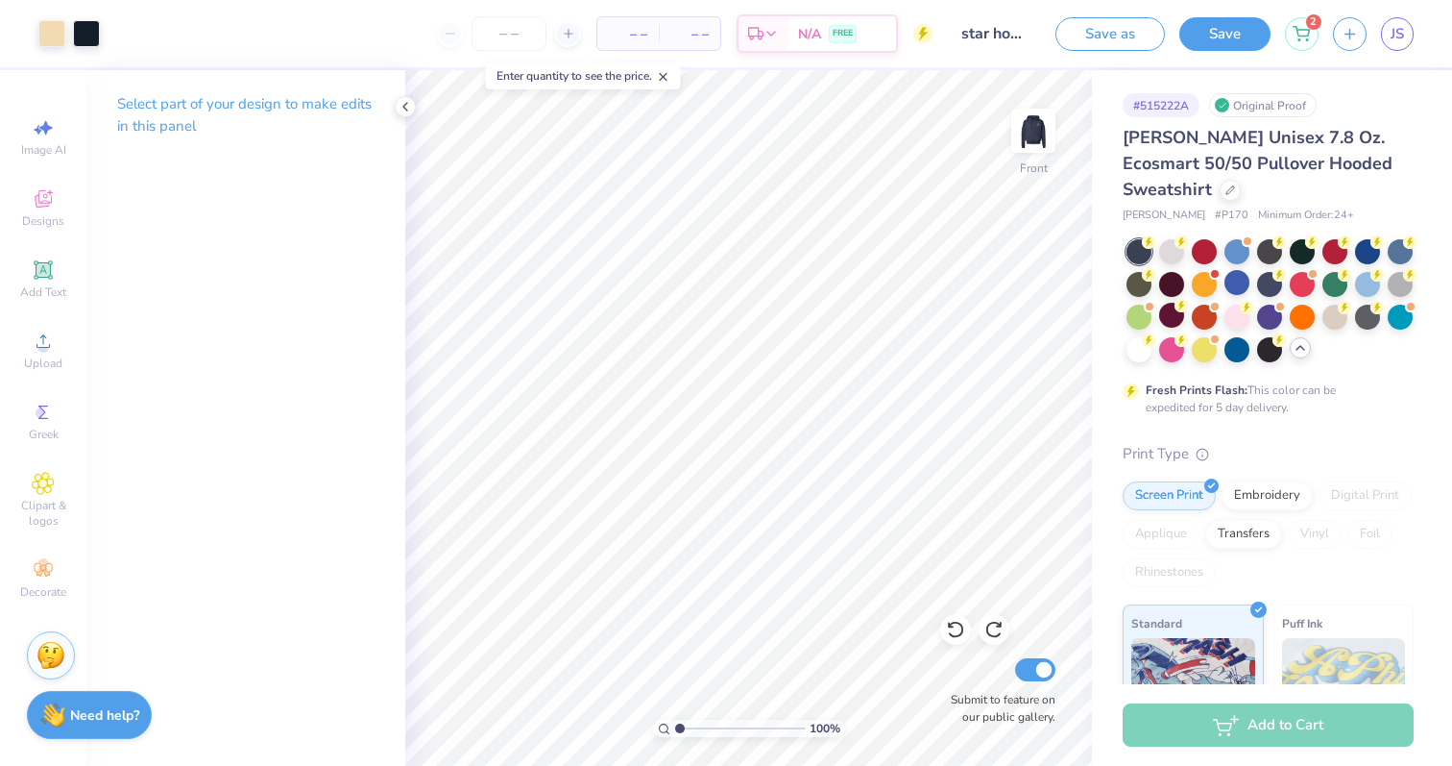
click at [1349, 34] on div "Art colors – – Per Item – – Total Est. Delivery N/A FREE Design Title star hood…" at bounding box center [726, 383] width 1452 height 766
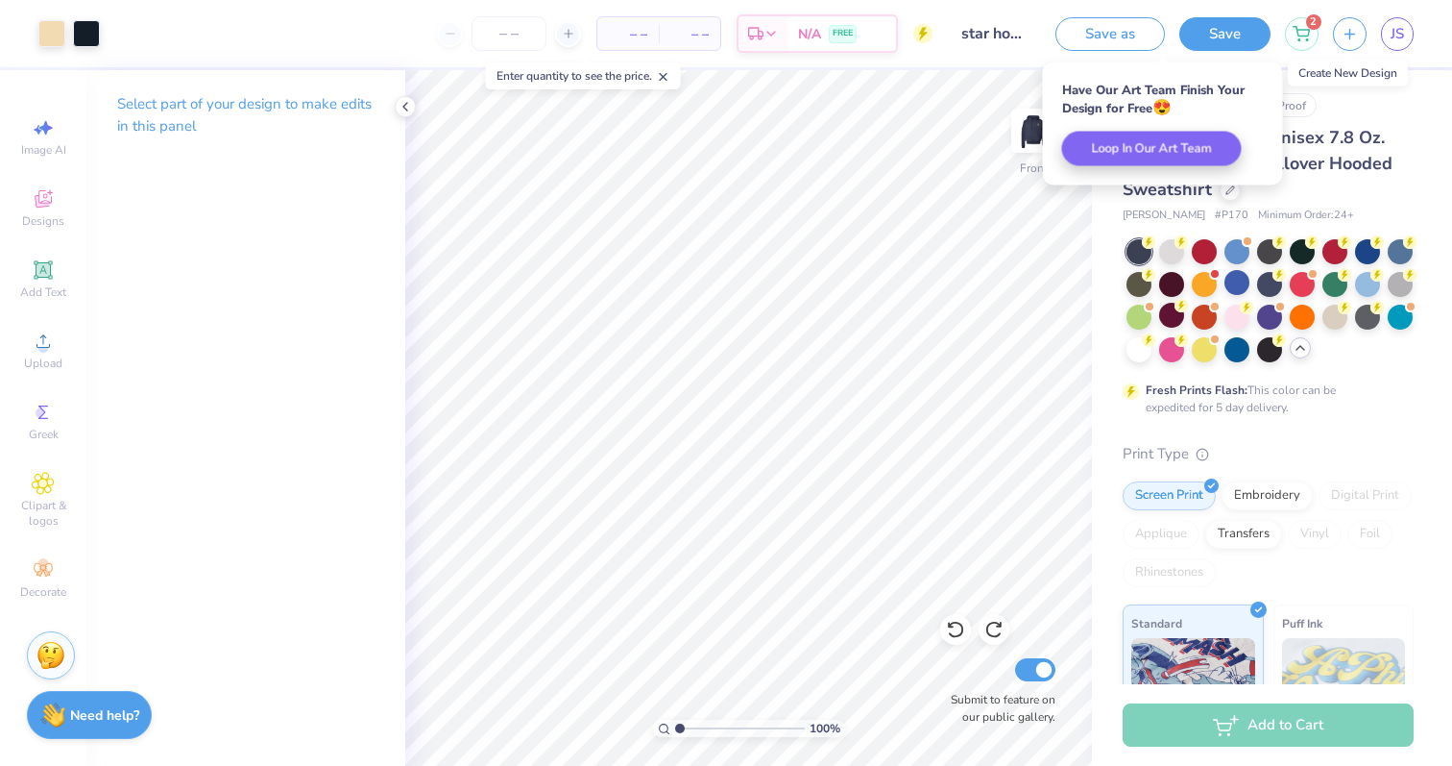
click at [1349, 34] on icon "button" at bounding box center [1350, 34] width 16 height 16
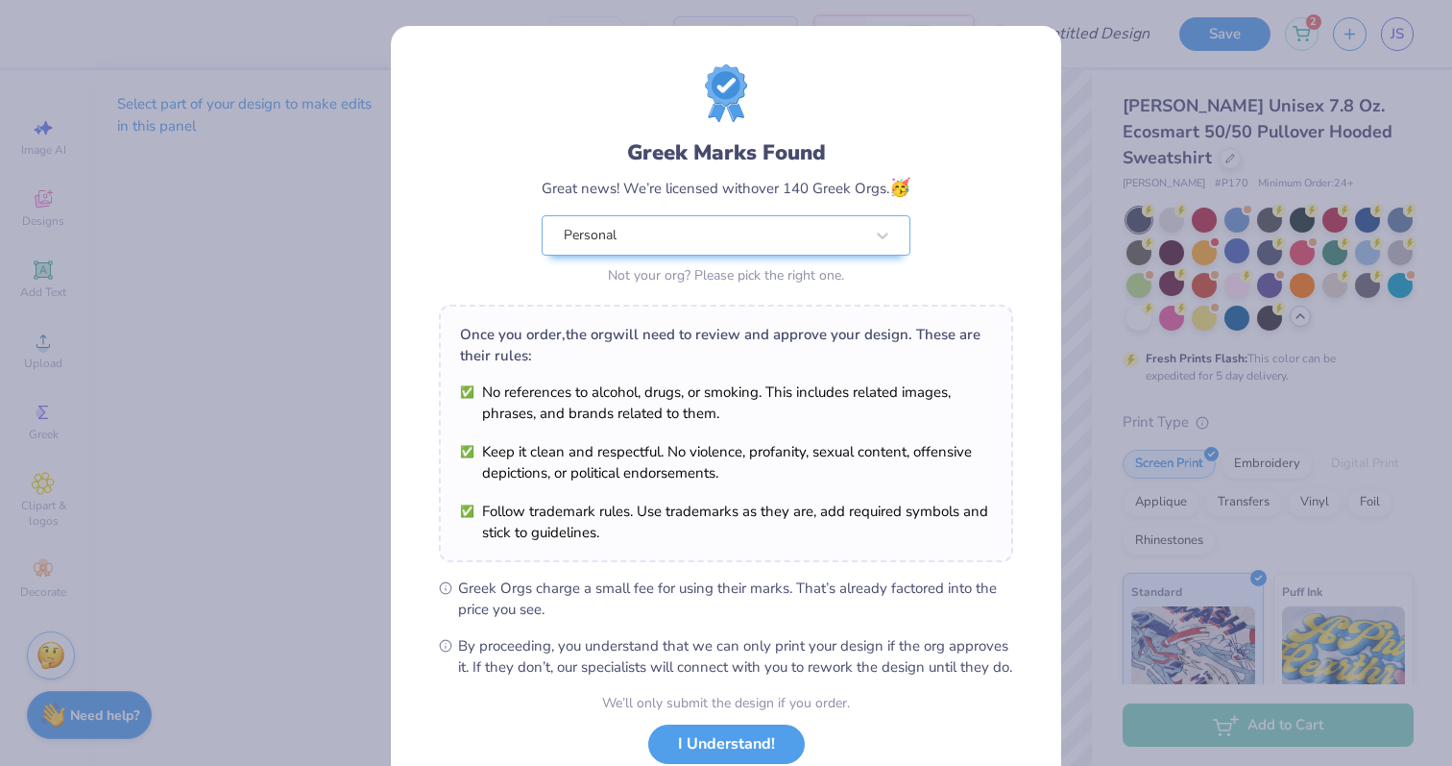
scroll to position [134, 0]
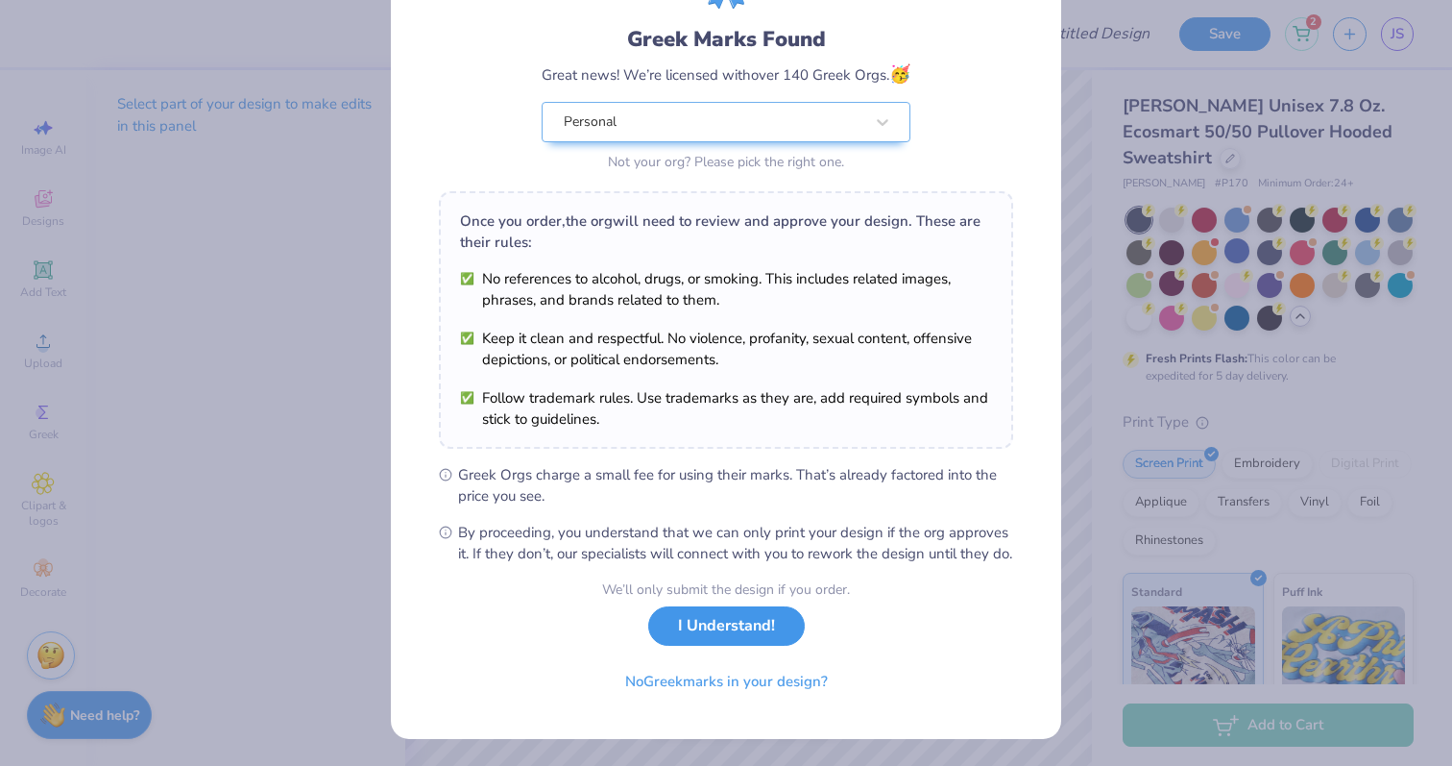
click at [709, 645] on button "I Understand!" at bounding box center [726, 625] width 157 height 39
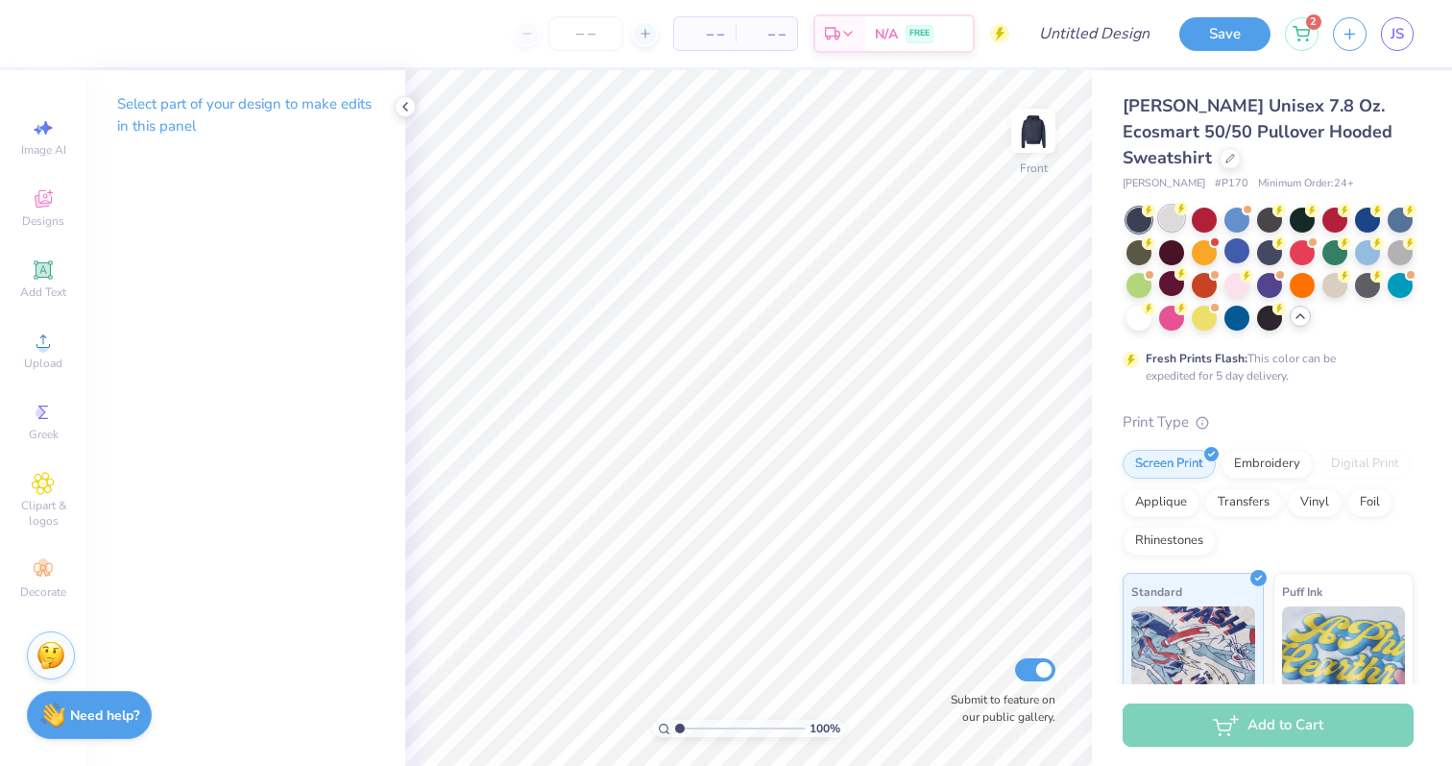
click at [1162, 214] on div at bounding box center [1171, 218] width 25 height 25
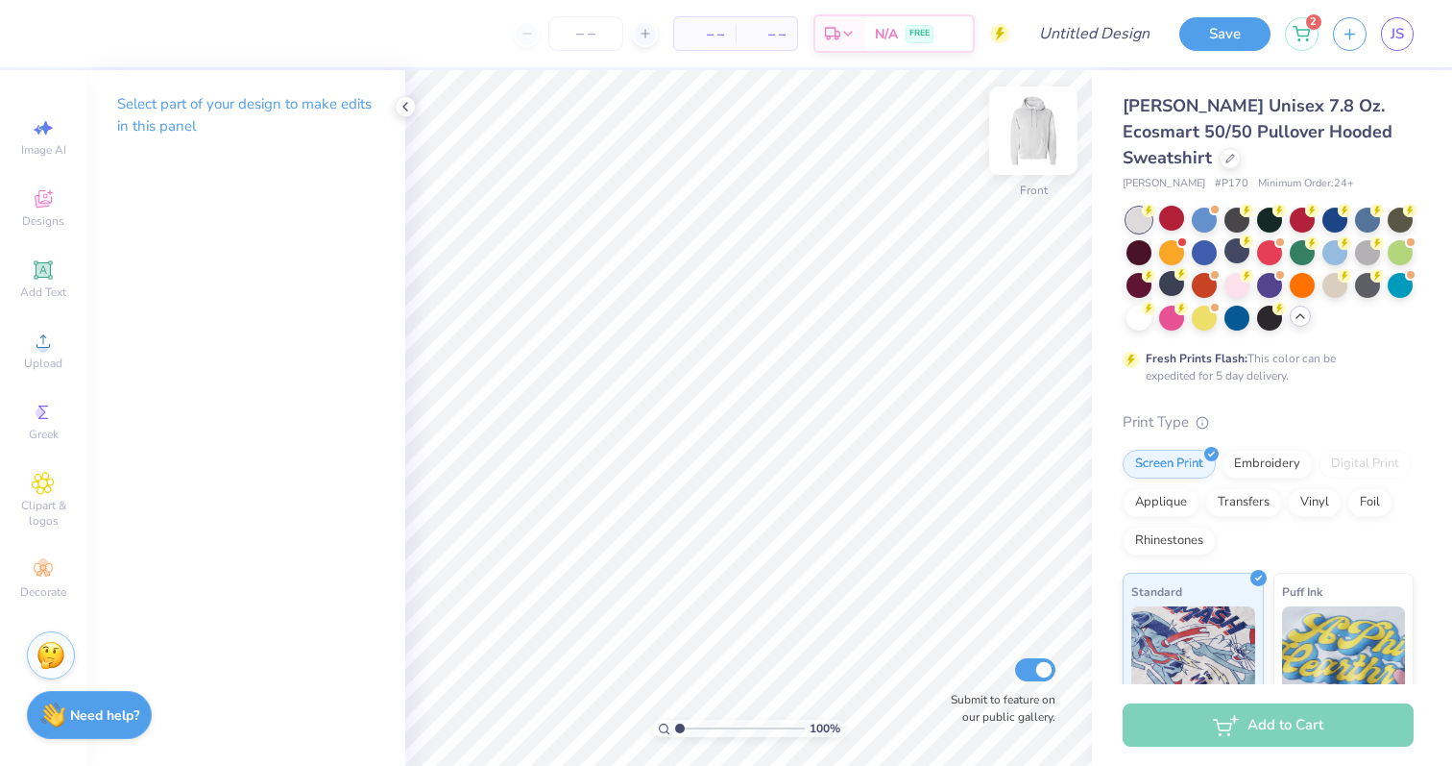
click at [1019, 141] on img at bounding box center [1033, 130] width 77 height 77
click at [47, 256] on div "Add Text" at bounding box center [43, 279] width 67 height 57
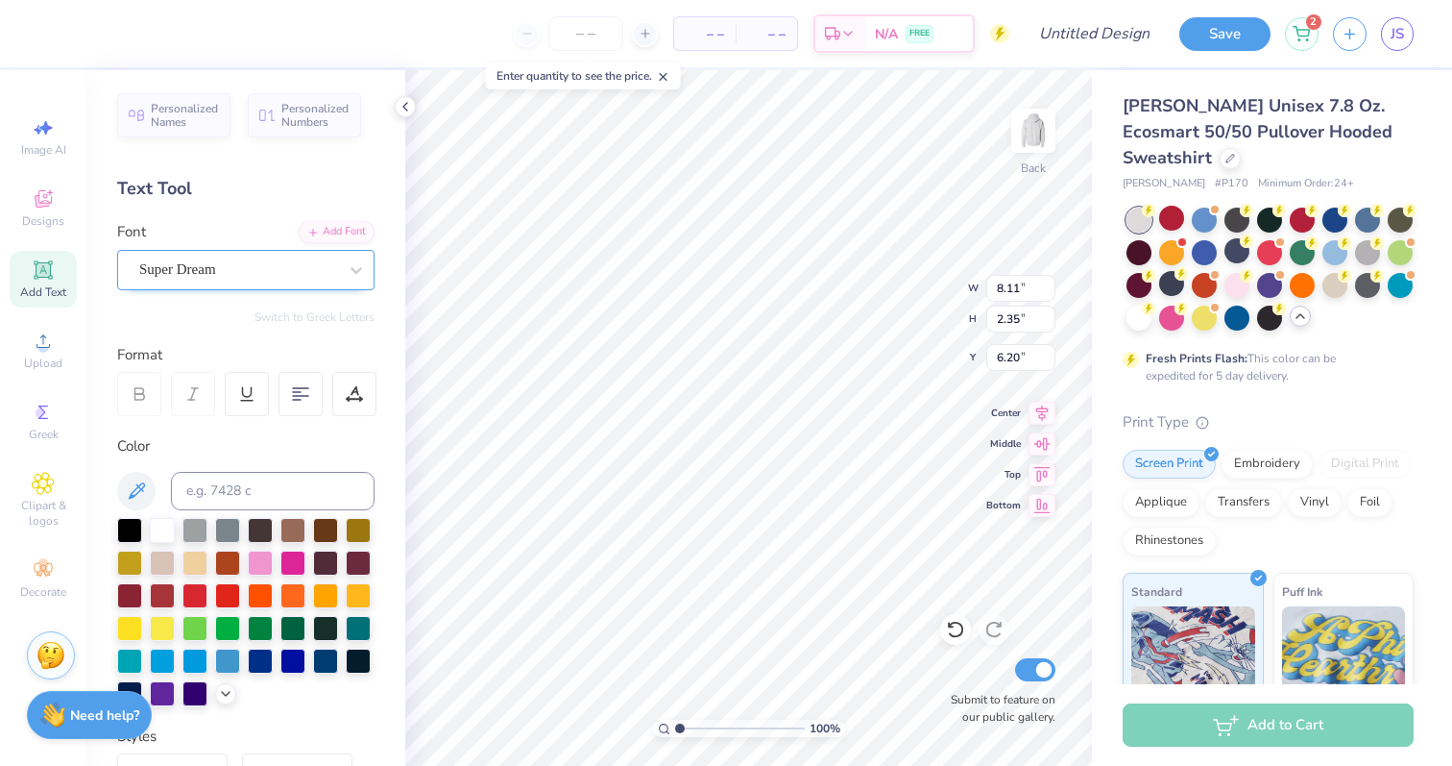
click at [245, 262] on div "Super Dream" at bounding box center [238, 270] width 202 height 30
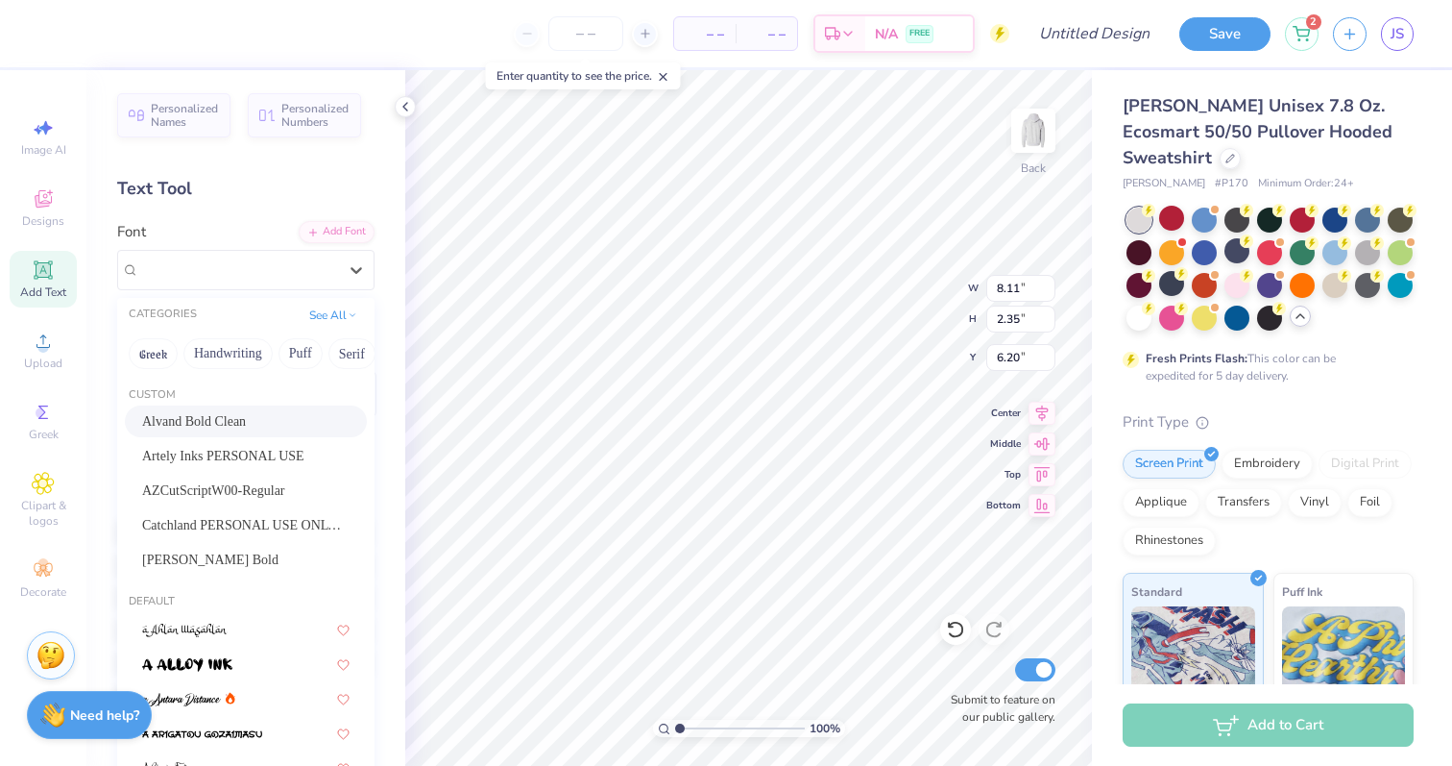
click at [232, 407] on div "Alvand Bold Clean" at bounding box center [246, 421] width 242 height 32
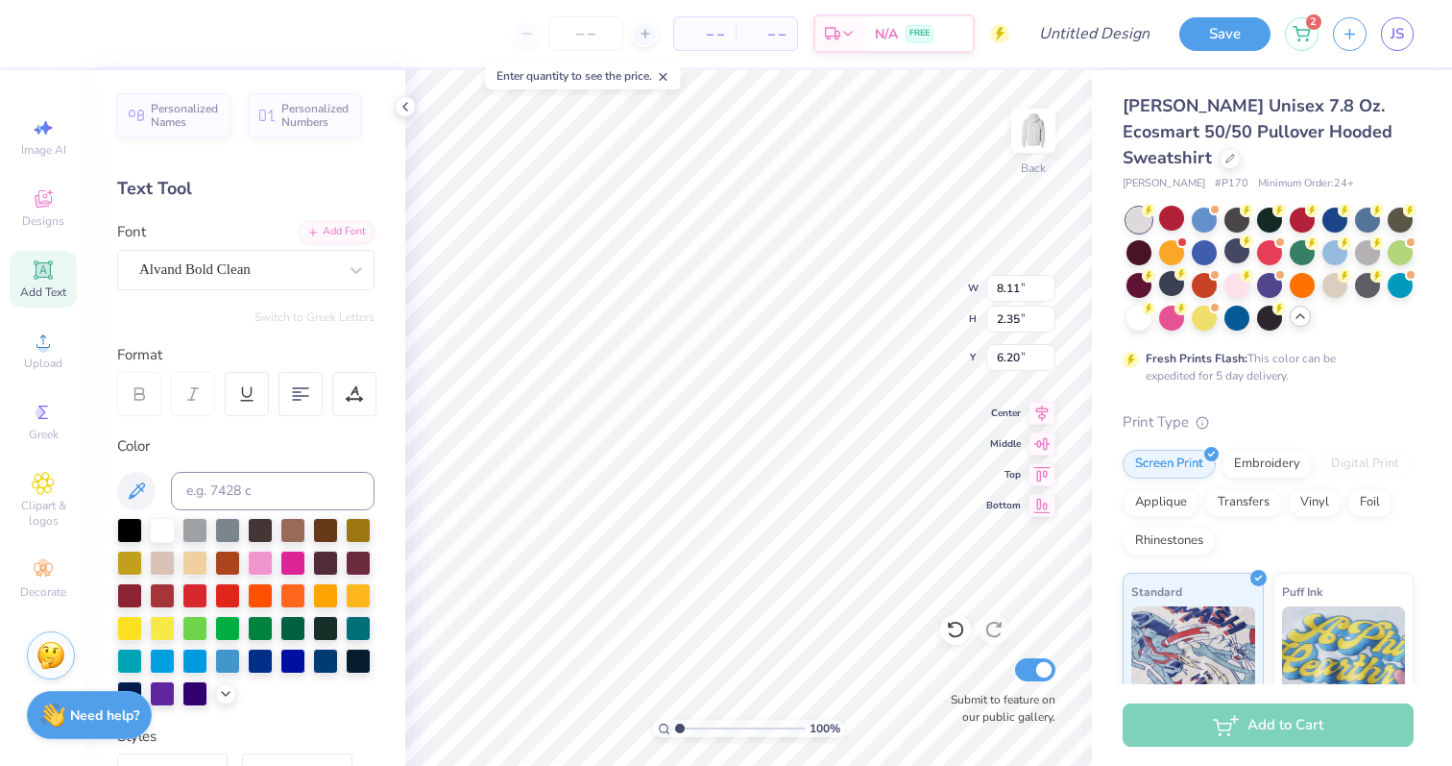
scroll to position [0, 2]
type textarea "D E K E S"
click at [31, 30] on div at bounding box center [19, 33] width 38 height 67
type input "10.65"
click at [86, 33] on div "– – Per Item – – Total Est. Delivery N/A FREE" at bounding box center [531, 33] width 957 height 67
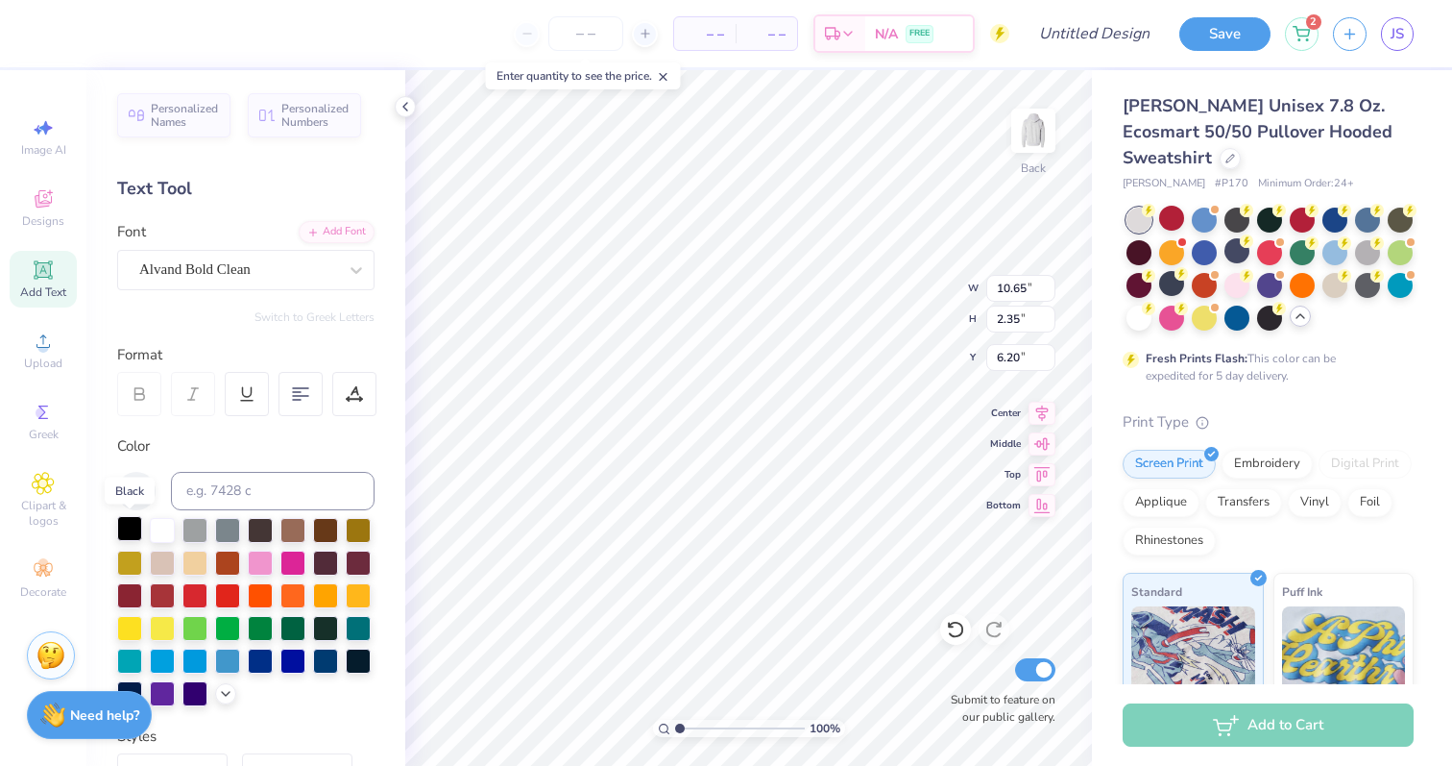
click at [130, 528] on div at bounding box center [129, 528] width 25 height 25
click at [229, 690] on icon at bounding box center [225, 691] width 15 height 15
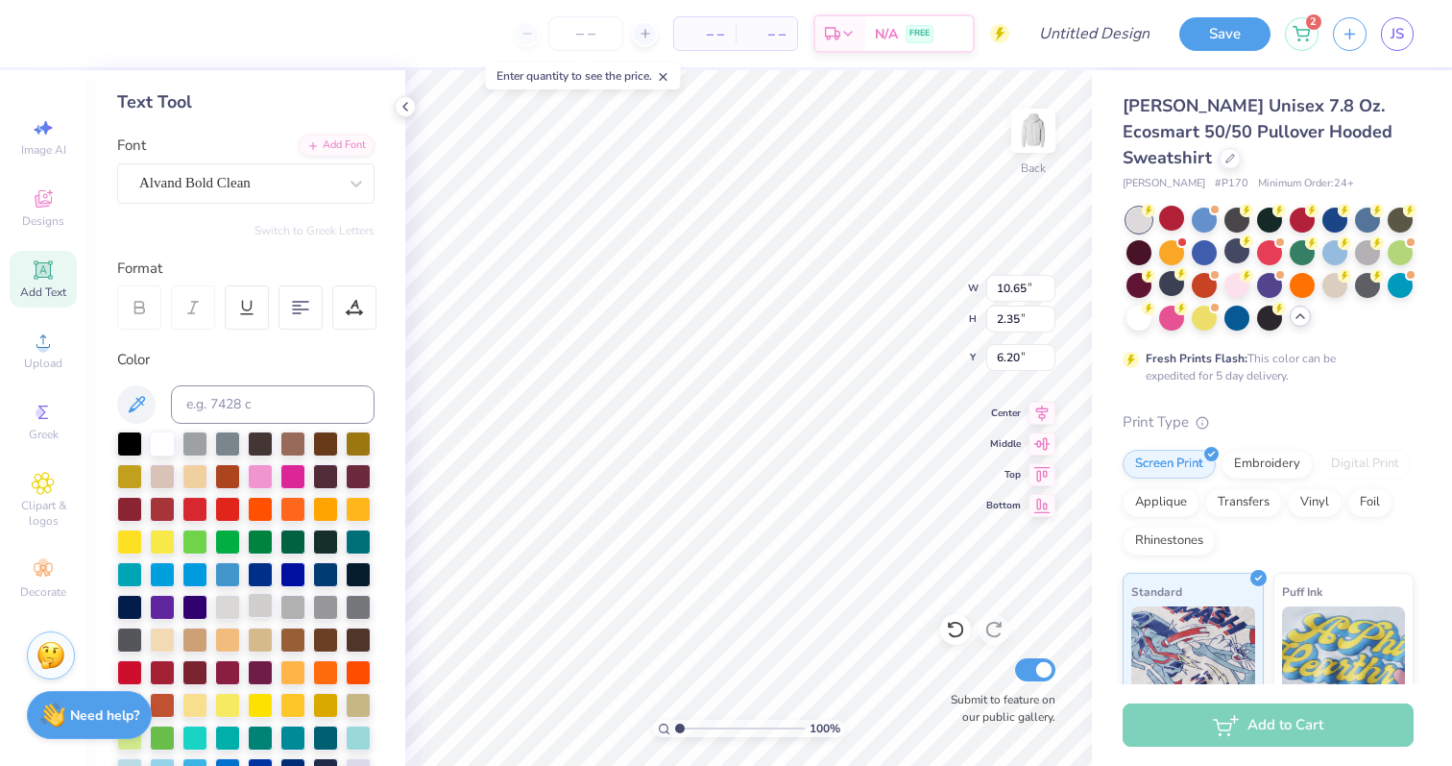
scroll to position [113, 0]
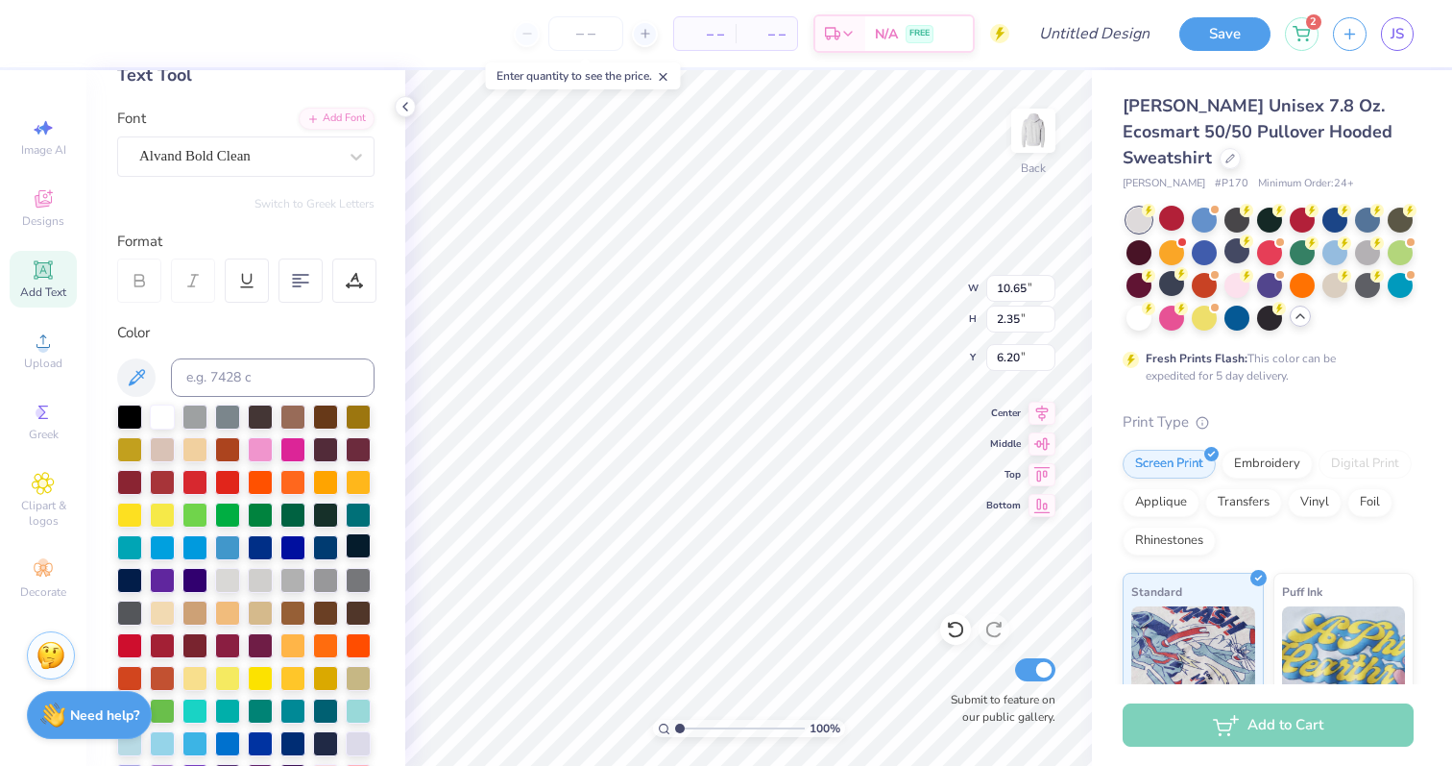
click at [356, 551] on div at bounding box center [358, 545] width 25 height 25
click at [126, 579] on div at bounding box center [129, 578] width 25 height 25
type input "13.19"
type input "2.91"
type input "5.92"
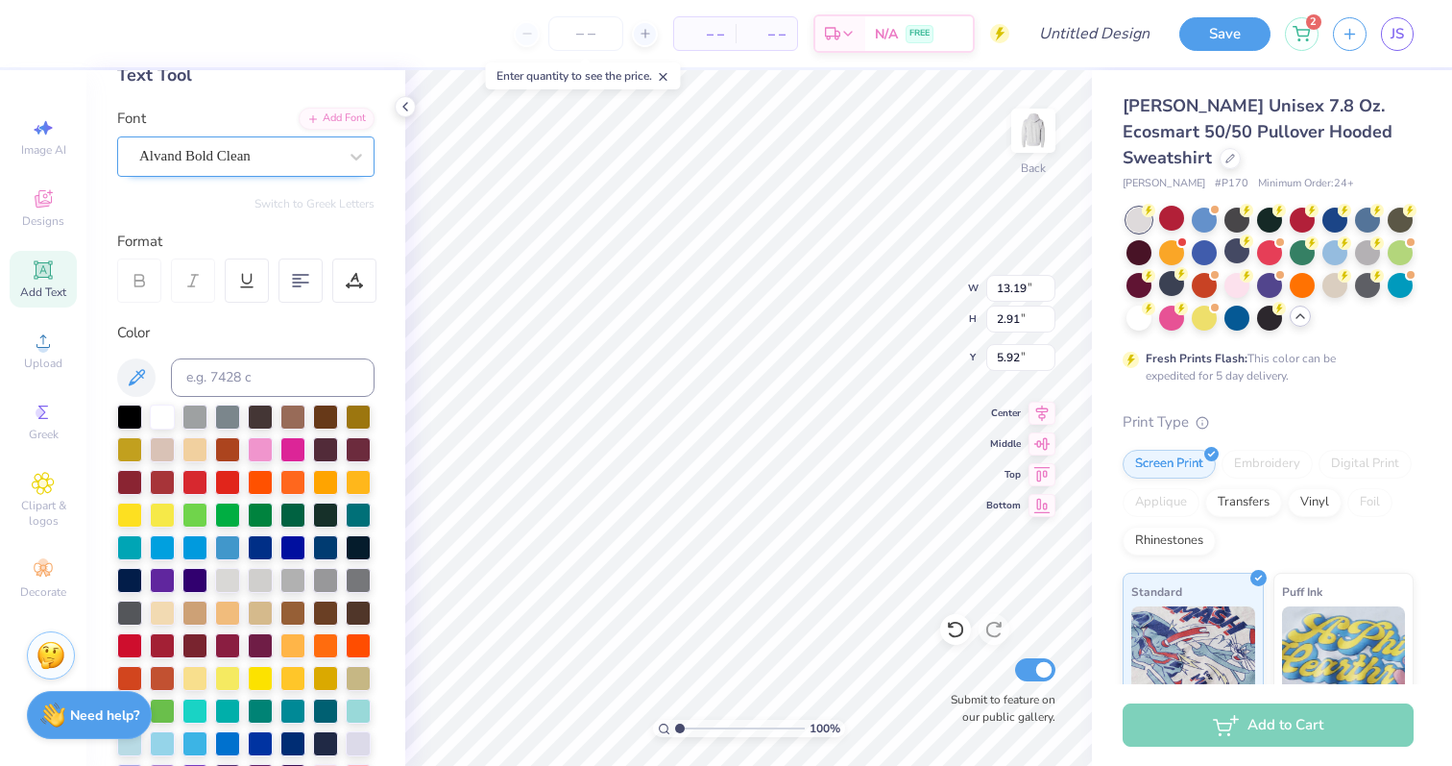
click at [306, 168] on div "Alvand Bold Clean" at bounding box center [238, 156] width 202 height 30
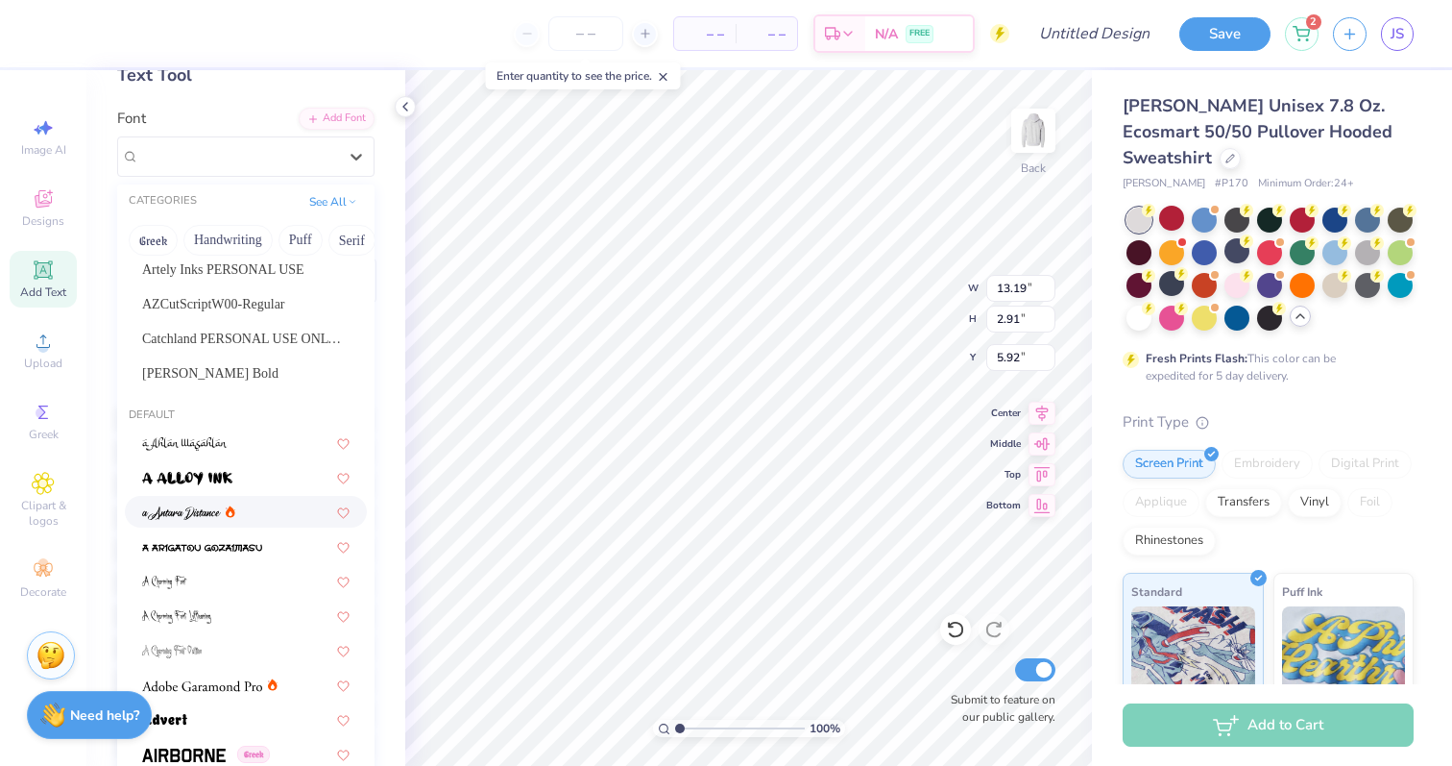
scroll to position [87, 0]
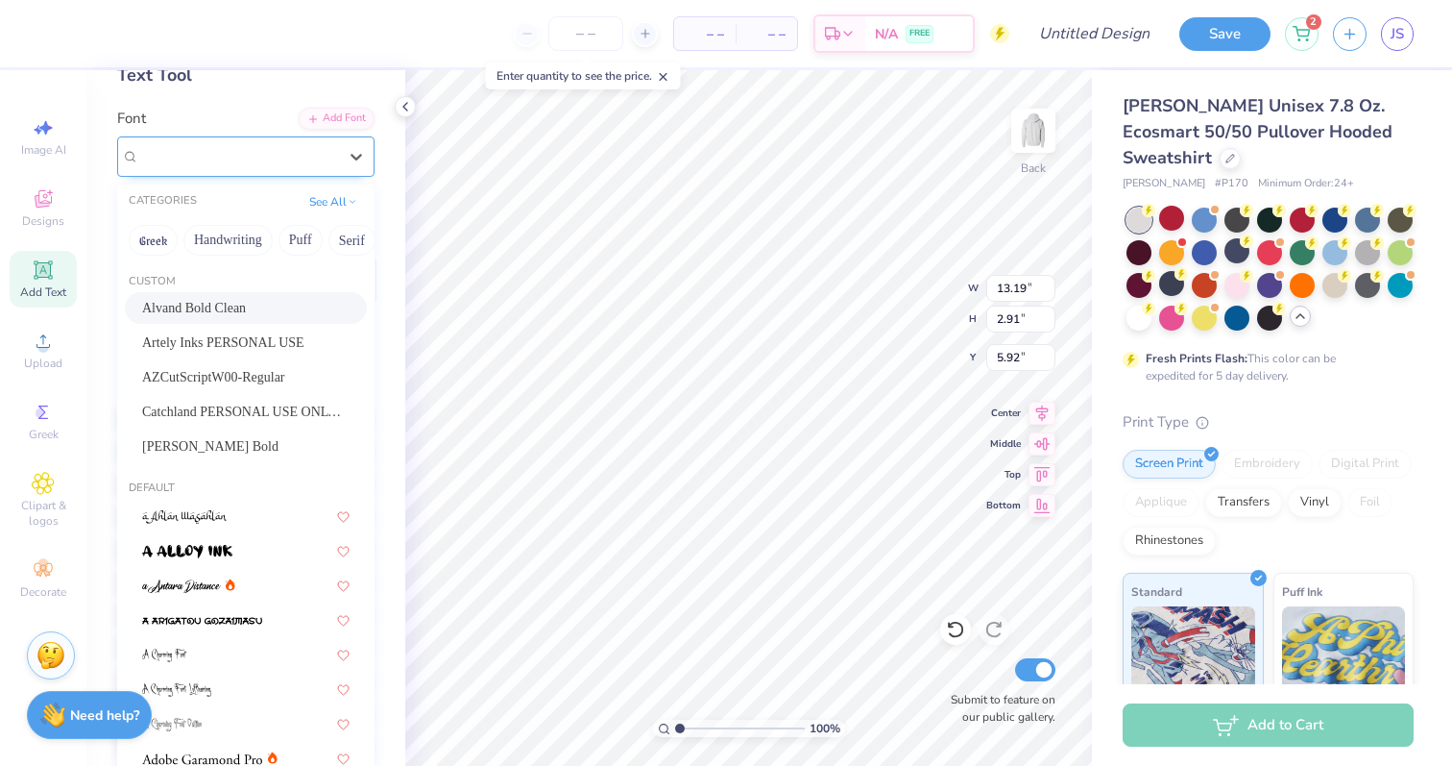
click at [313, 162] on div "Alvand Bold Clean" at bounding box center [238, 156] width 202 height 30
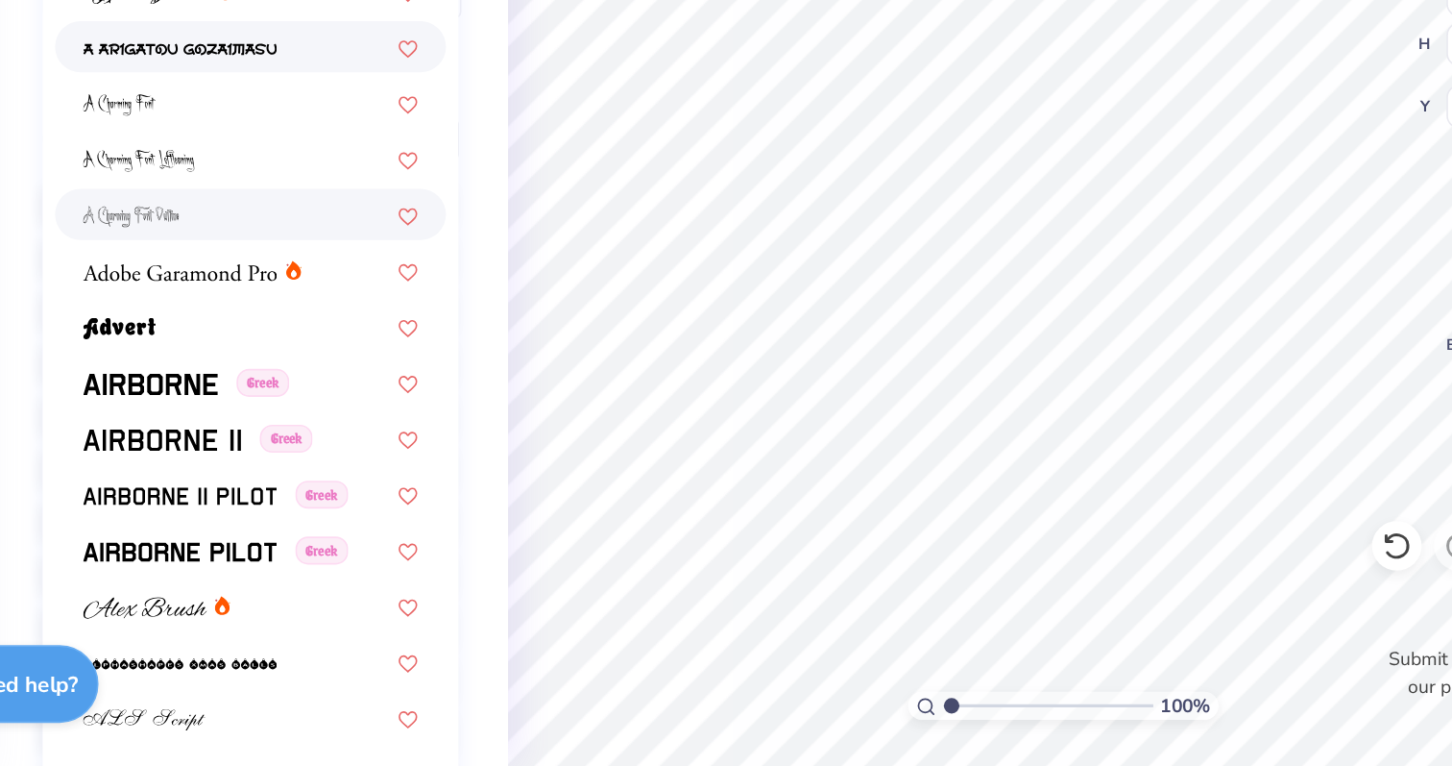
scroll to position [300, 0]
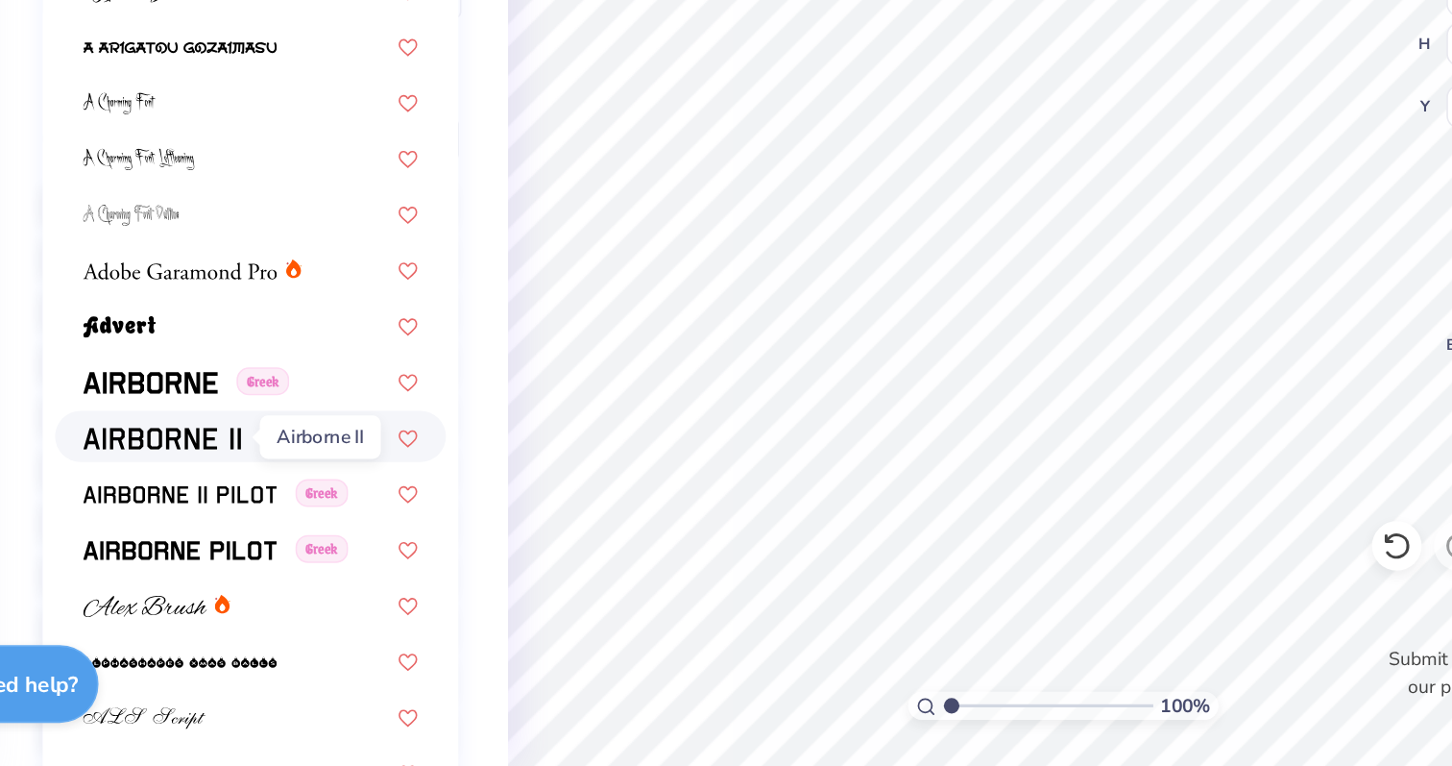
click at [203, 554] on span at bounding box center [191, 561] width 98 height 20
type input "16.13"
type input "2.79"
type input "5.98"
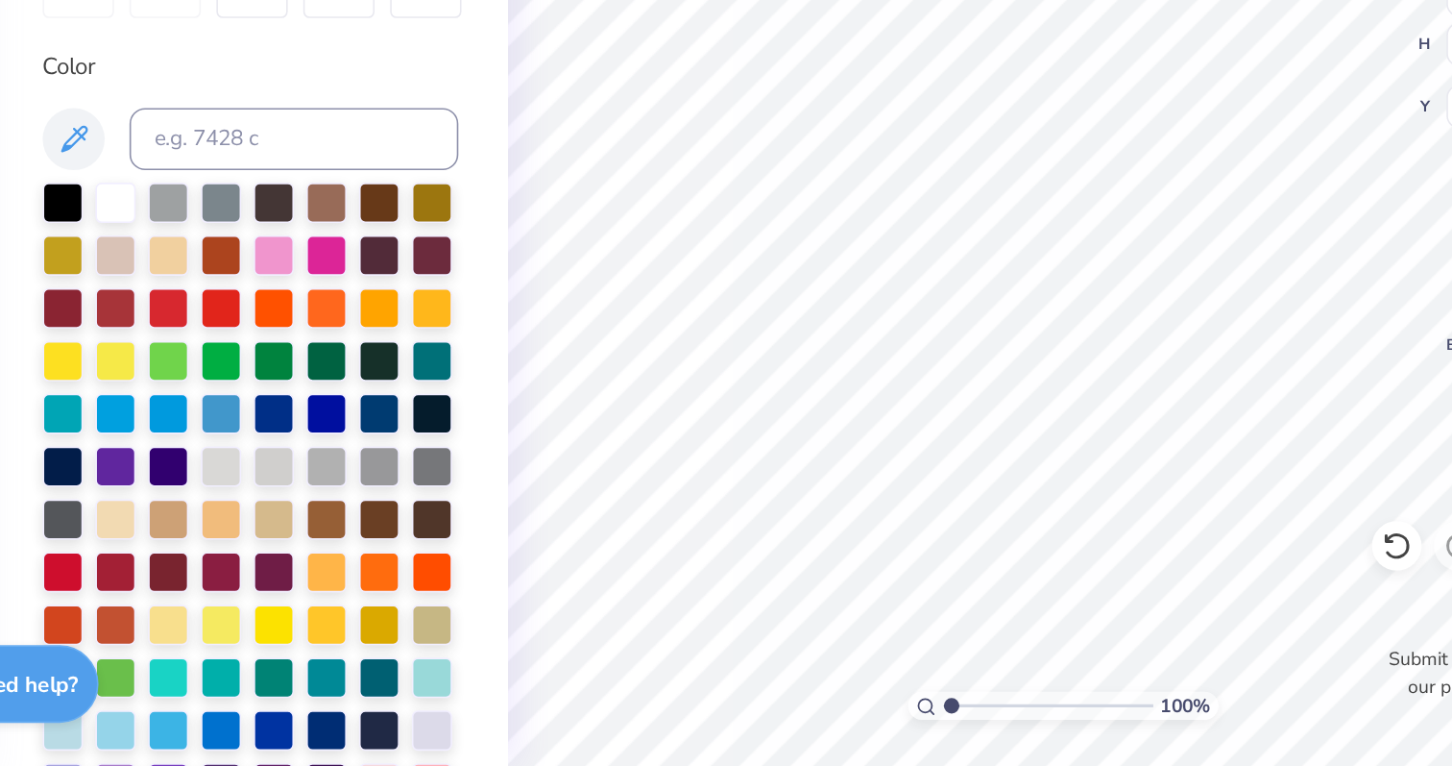
type input "14.37"
type input "2.49"
type input "6.13"
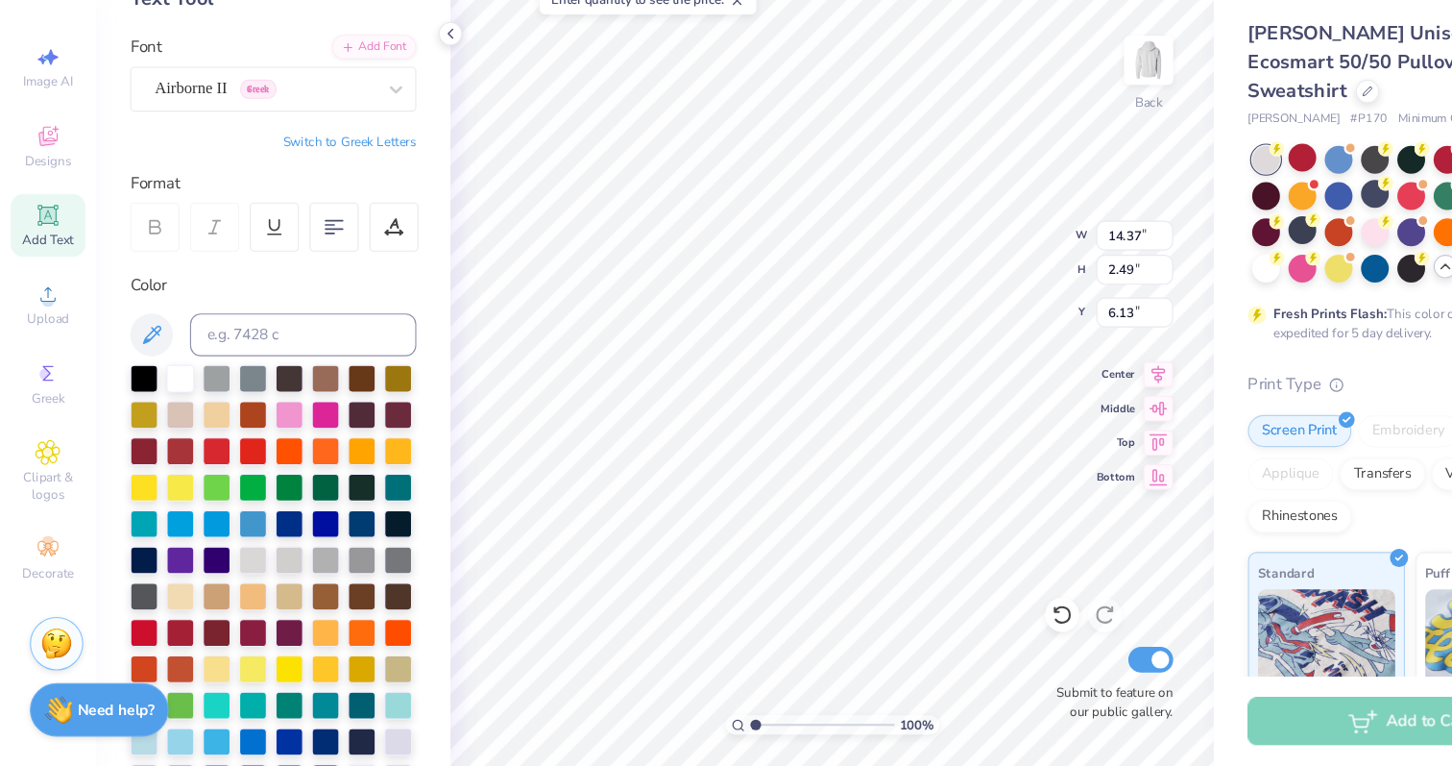
scroll to position [0, 0]
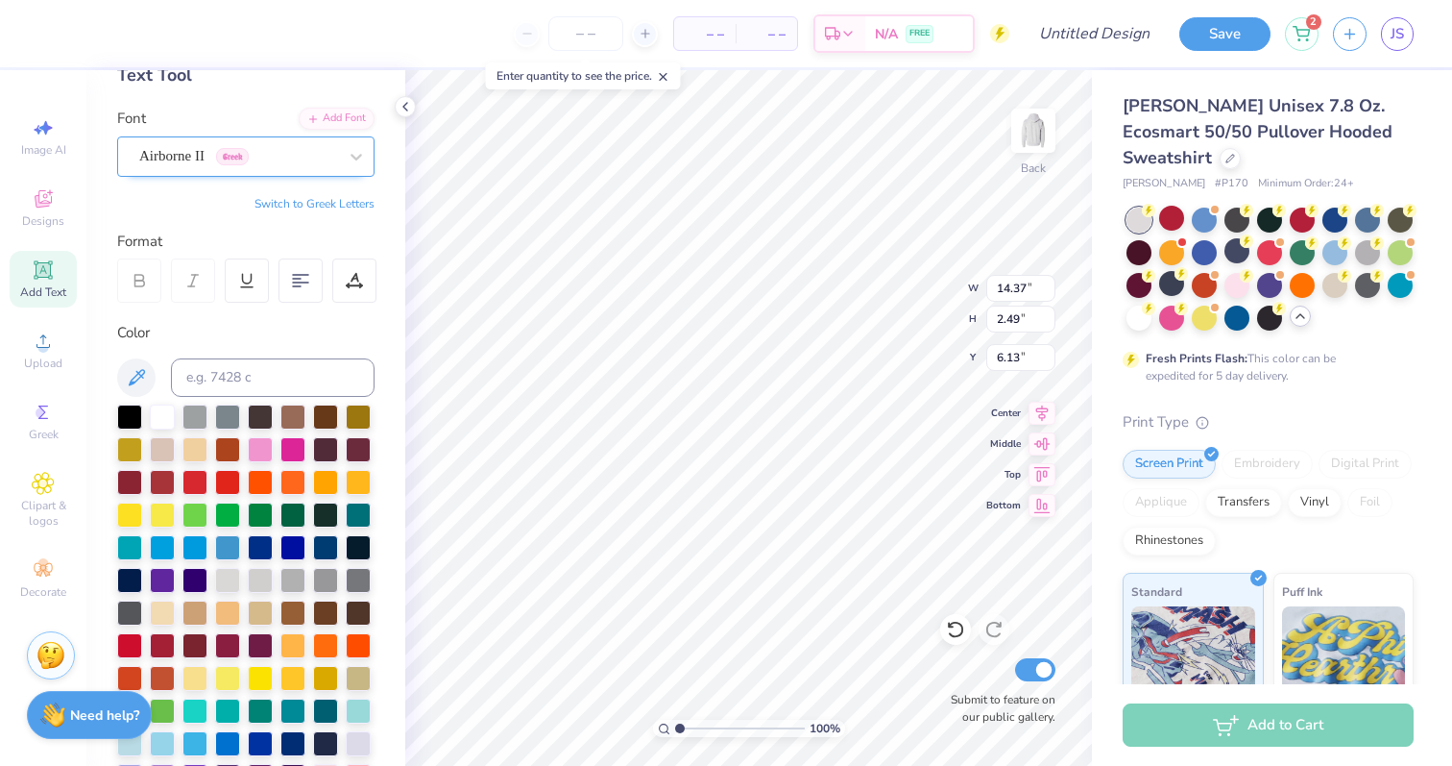
click at [313, 145] on div "Airborne II Greek" at bounding box center [238, 156] width 202 height 30
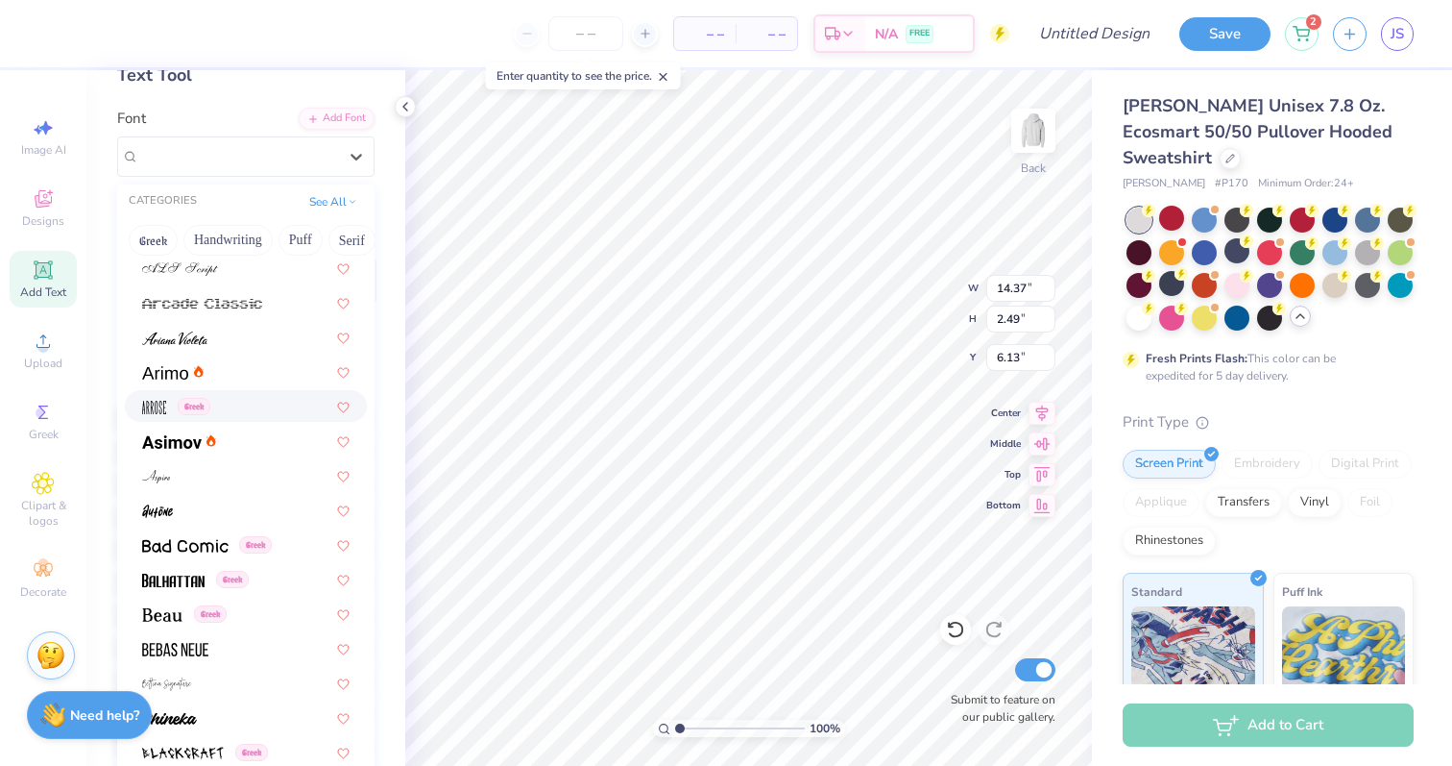
scroll to position [776, 0]
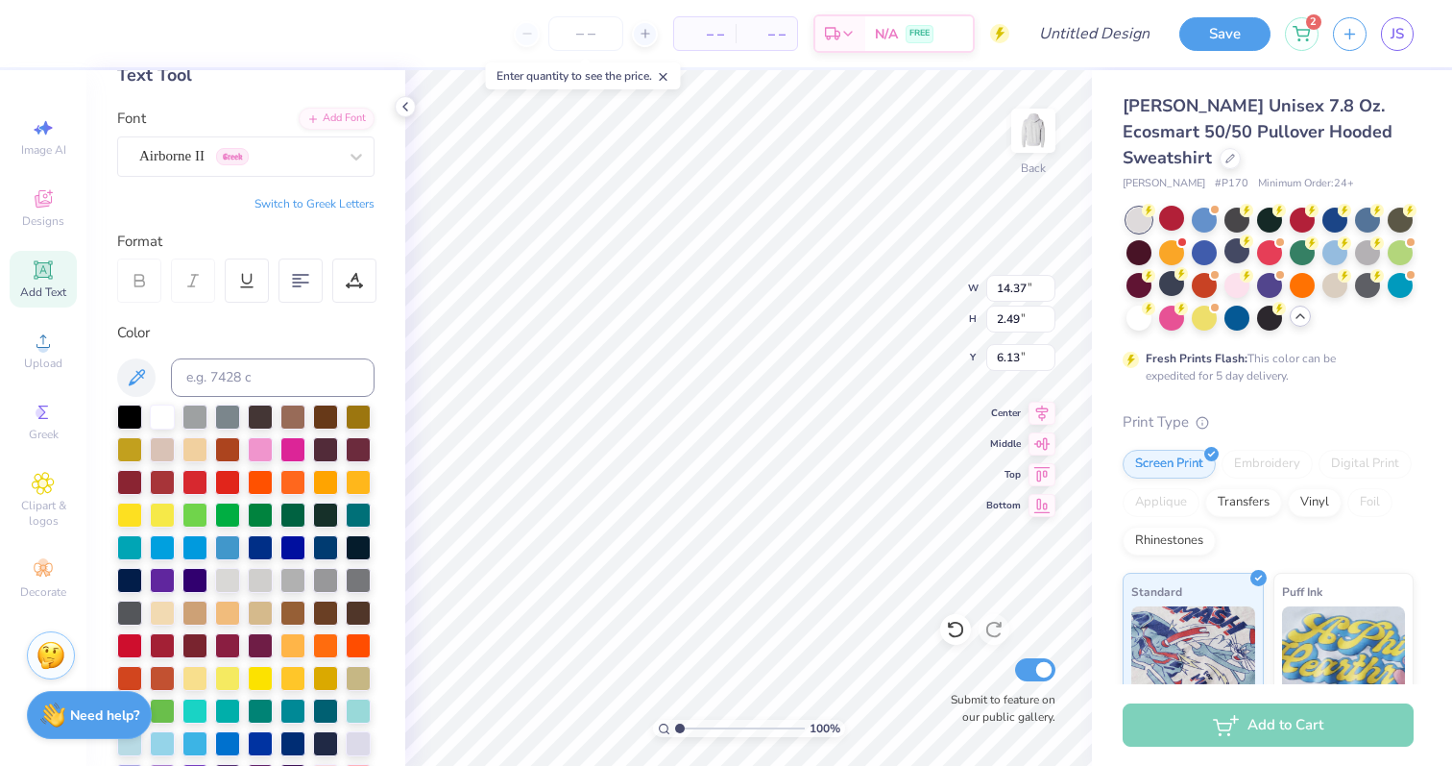
type input "13.51"
type input "2.34"
type input "5.65"
click at [268, 152] on div "Airborne II Greek" at bounding box center [238, 156] width 202 height 30
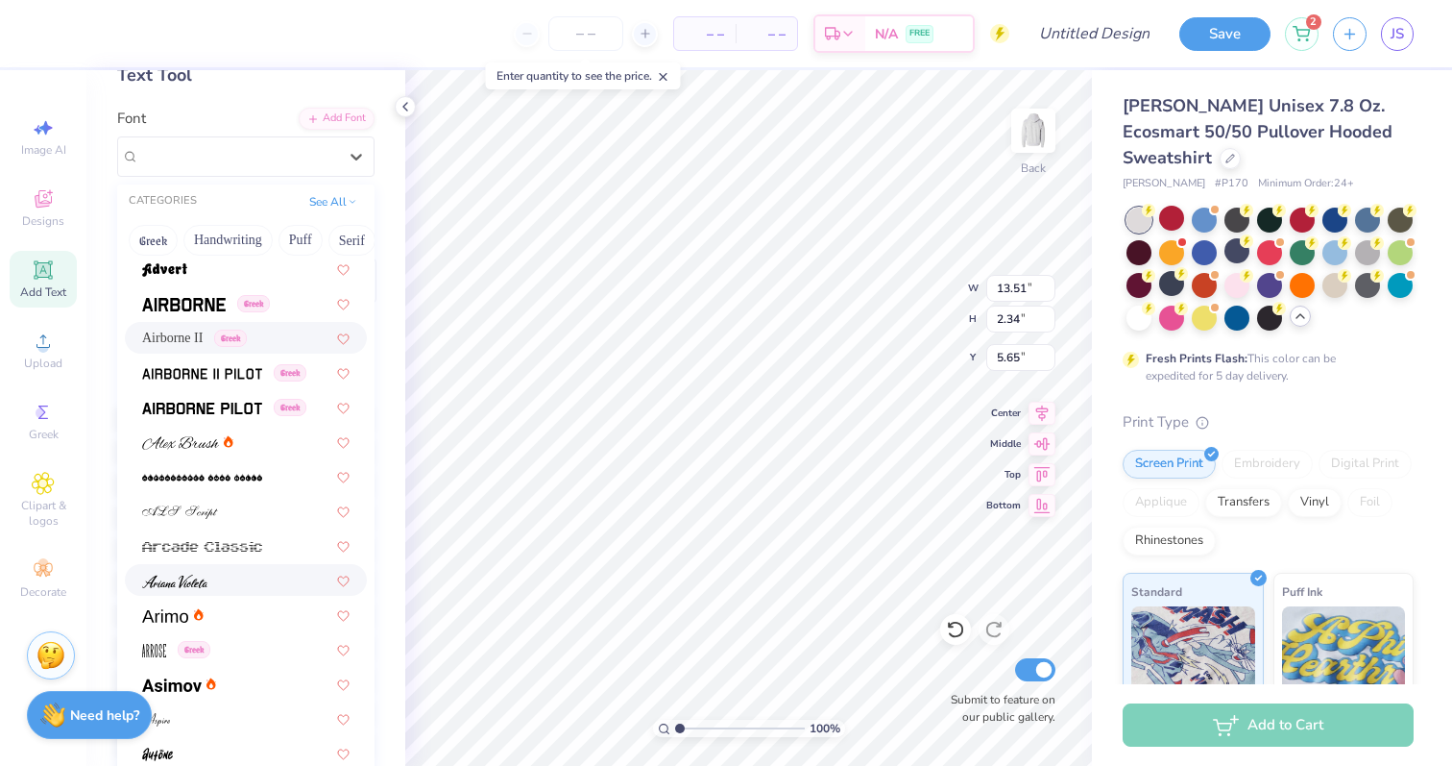
scroll to position [523, 0]
click at [214, 306] on img at bounding box center [184, 305] width 84 height 13
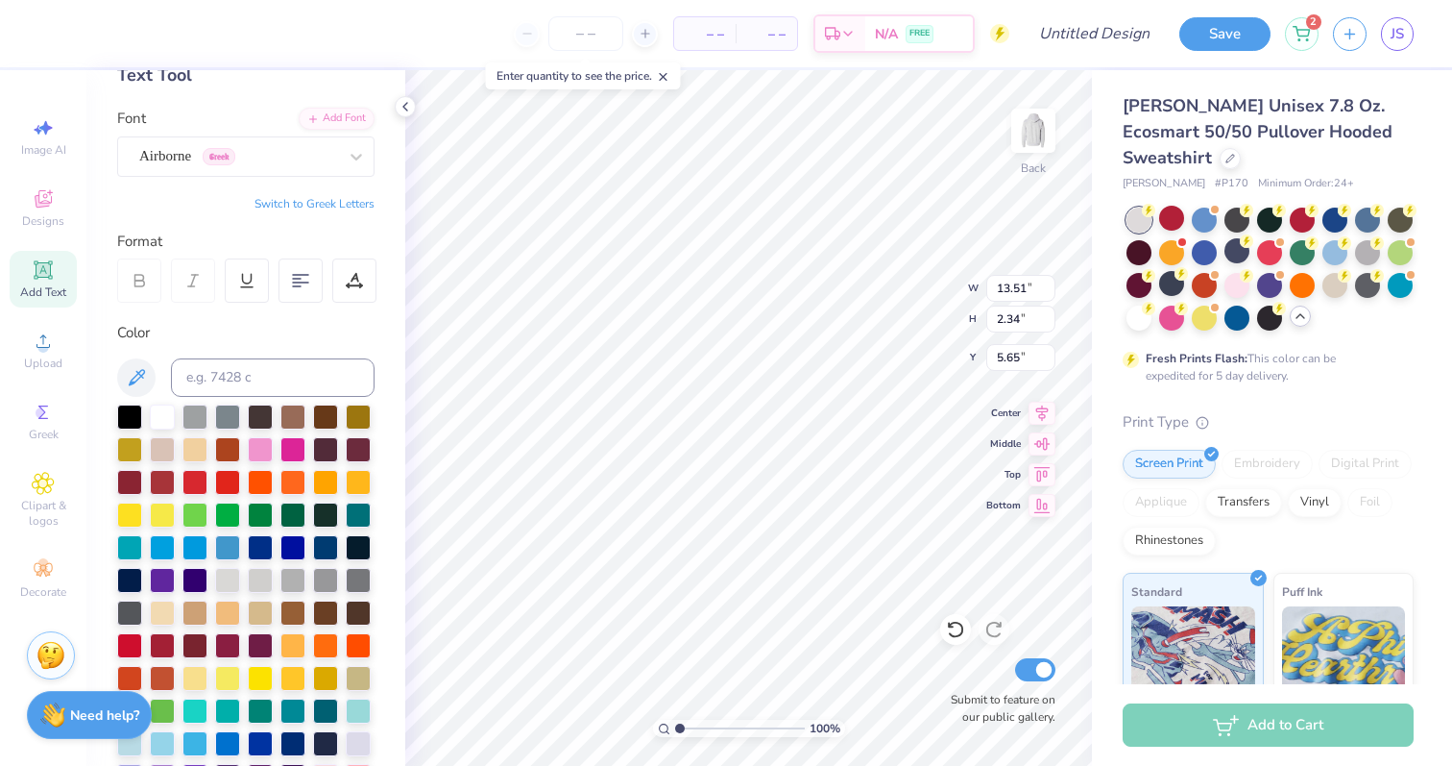
type input "13.59"
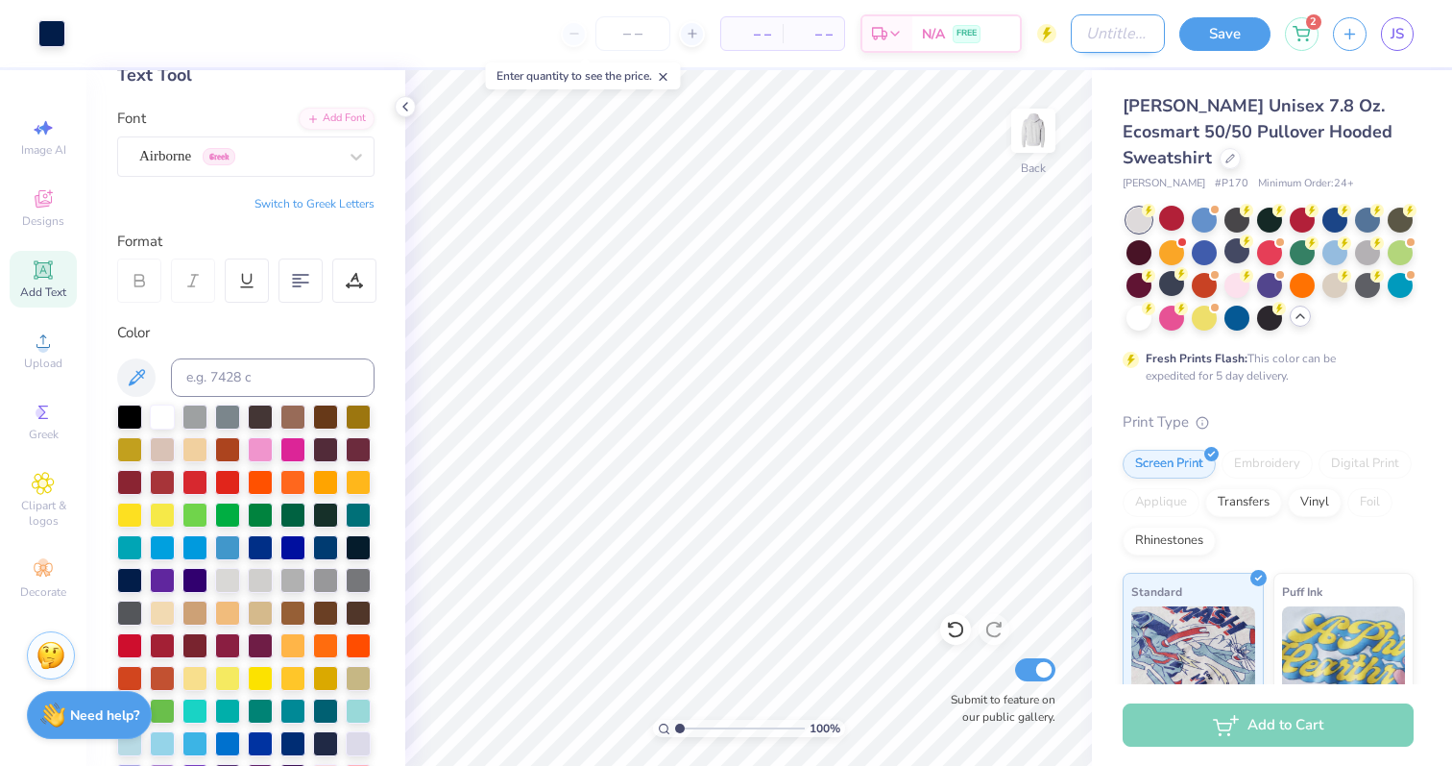
click at [1098, 49] on input "Design Title" at bounding box center [1118, 33] width 94 height 38
type input "classic"
click at [1234, 31] on button "Save" at bounding box center [1225, 31] width 91 height 34
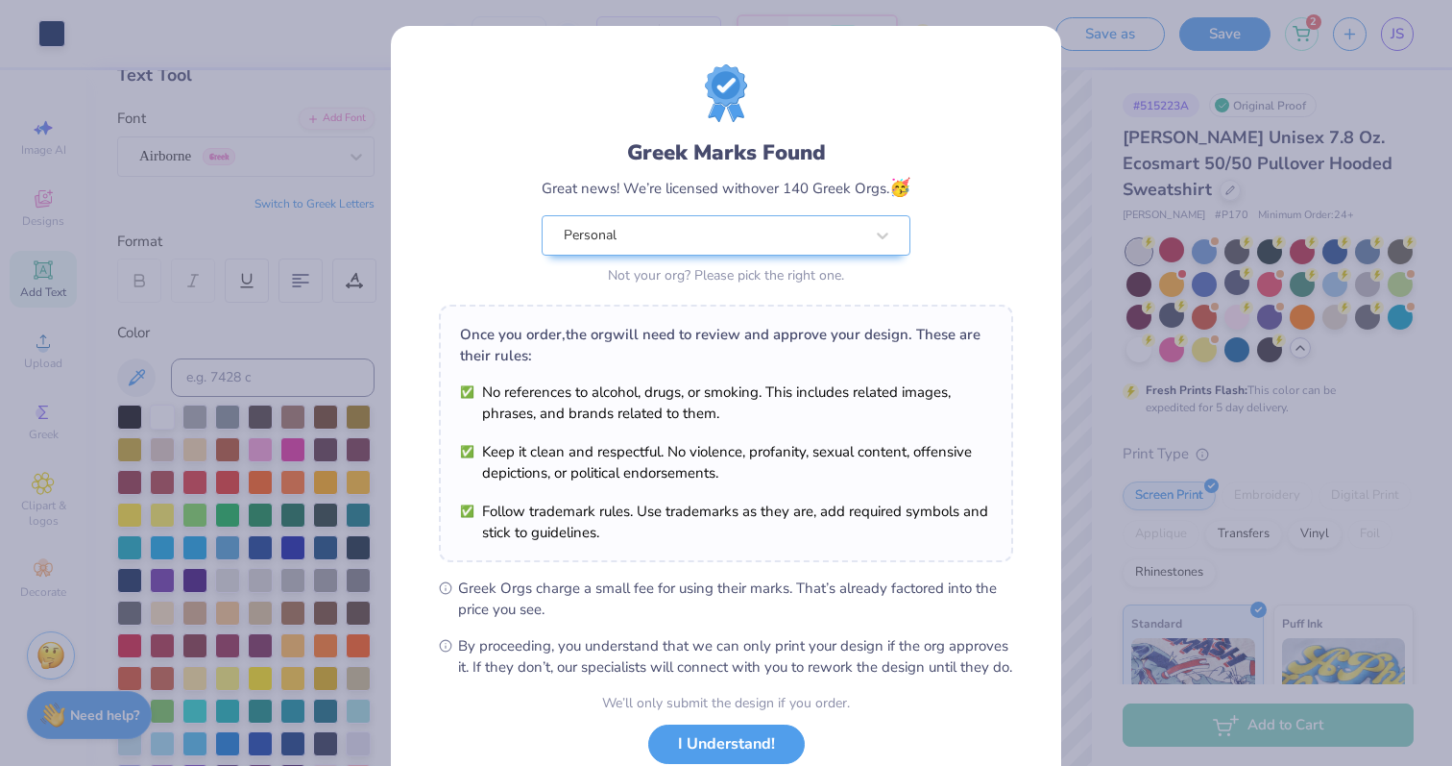
scroll to position [134, 0]
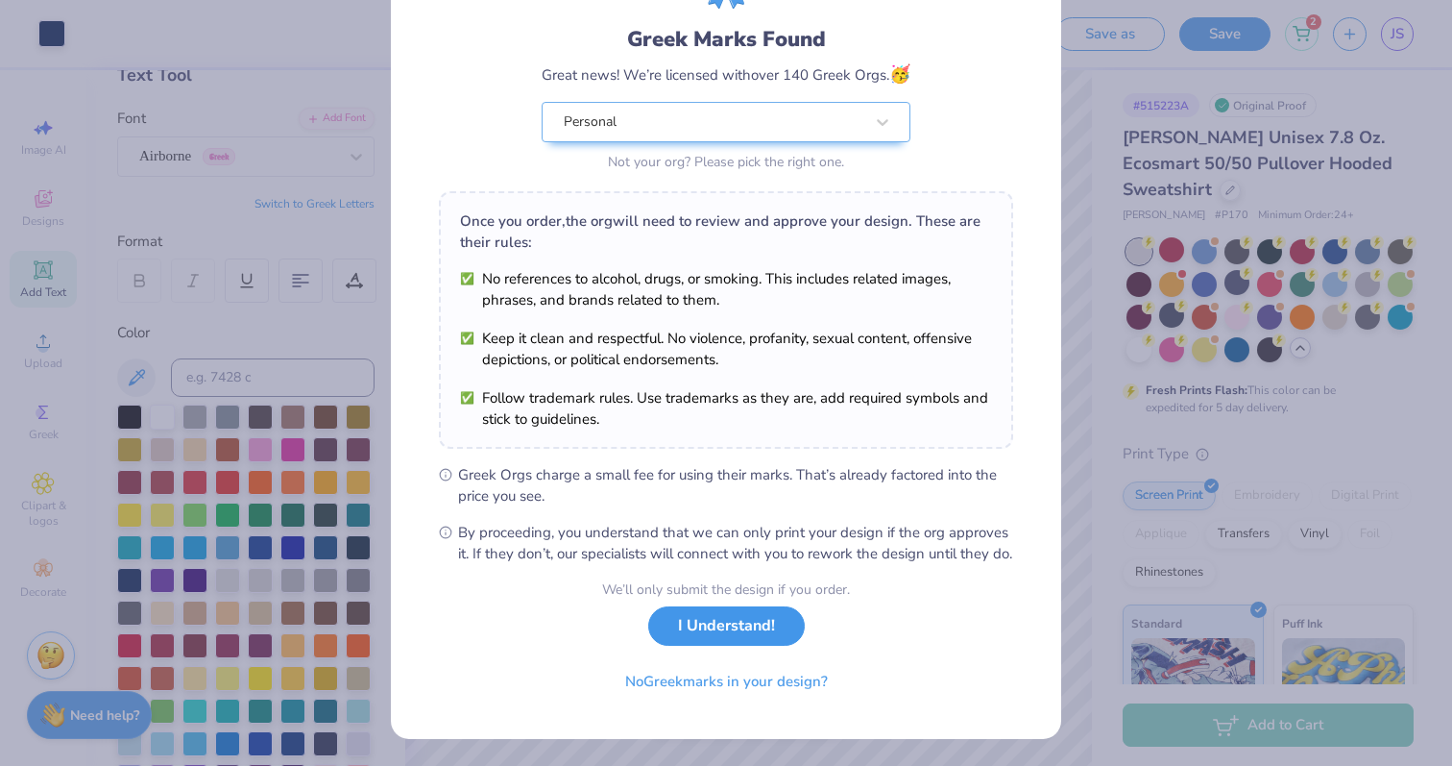
click at [737, 632] on button "I Understand!" at bounding box center [726, 625] width 157 height 39
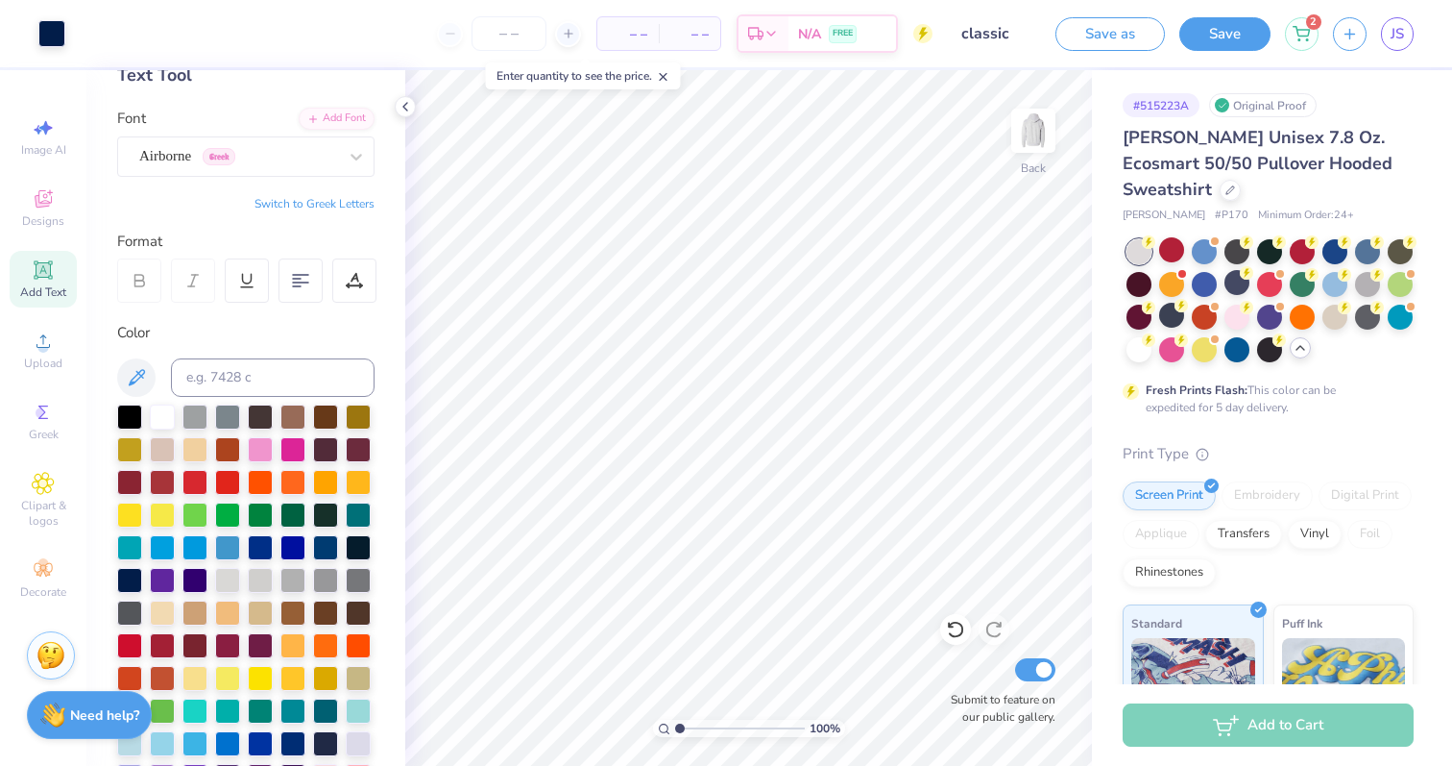
scroll to position [0, 0]
click at [1190, 29] on button "Save" at bounding box center [1225, 31] width 91 height 34
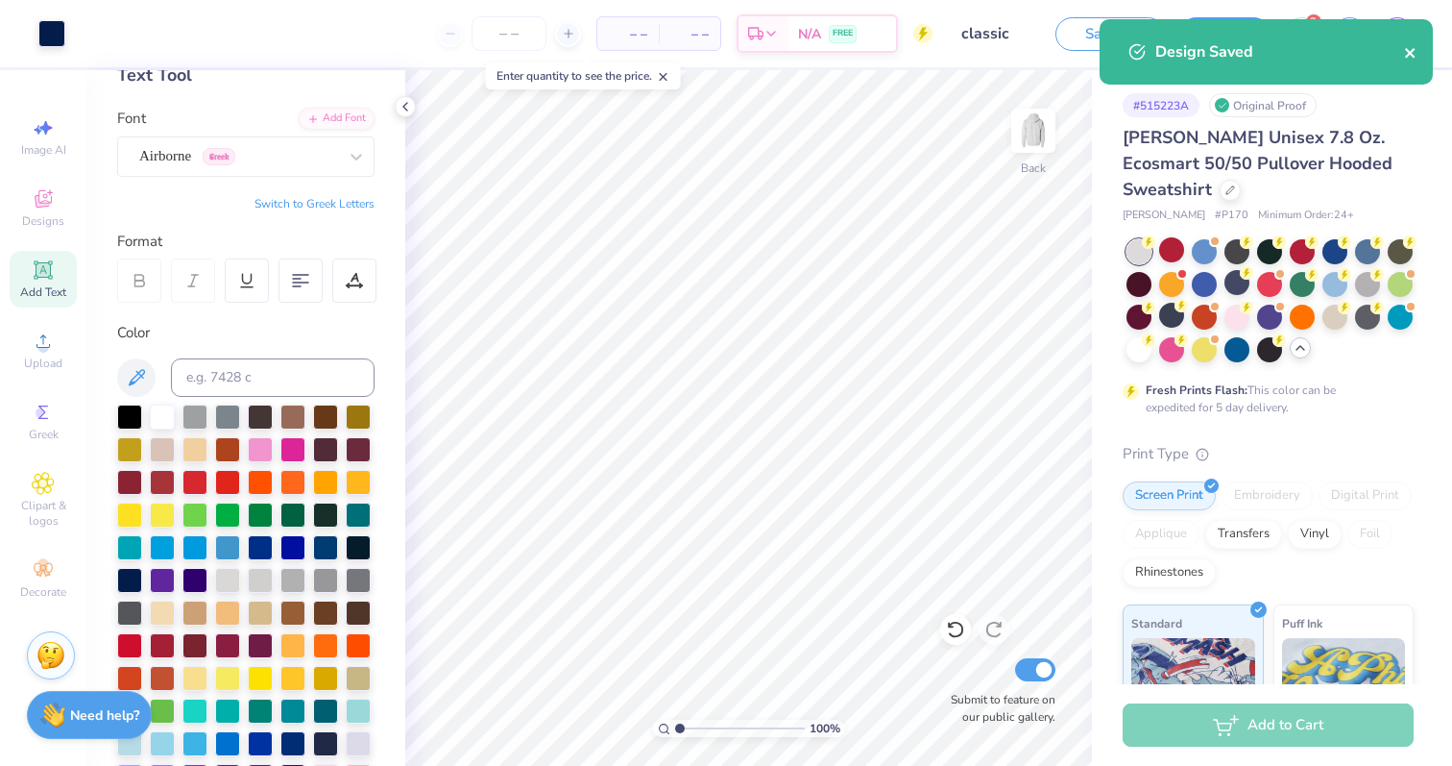
click at [1408, 51] on icon "close" at bounding box center [1410, 53] width 10 height 10
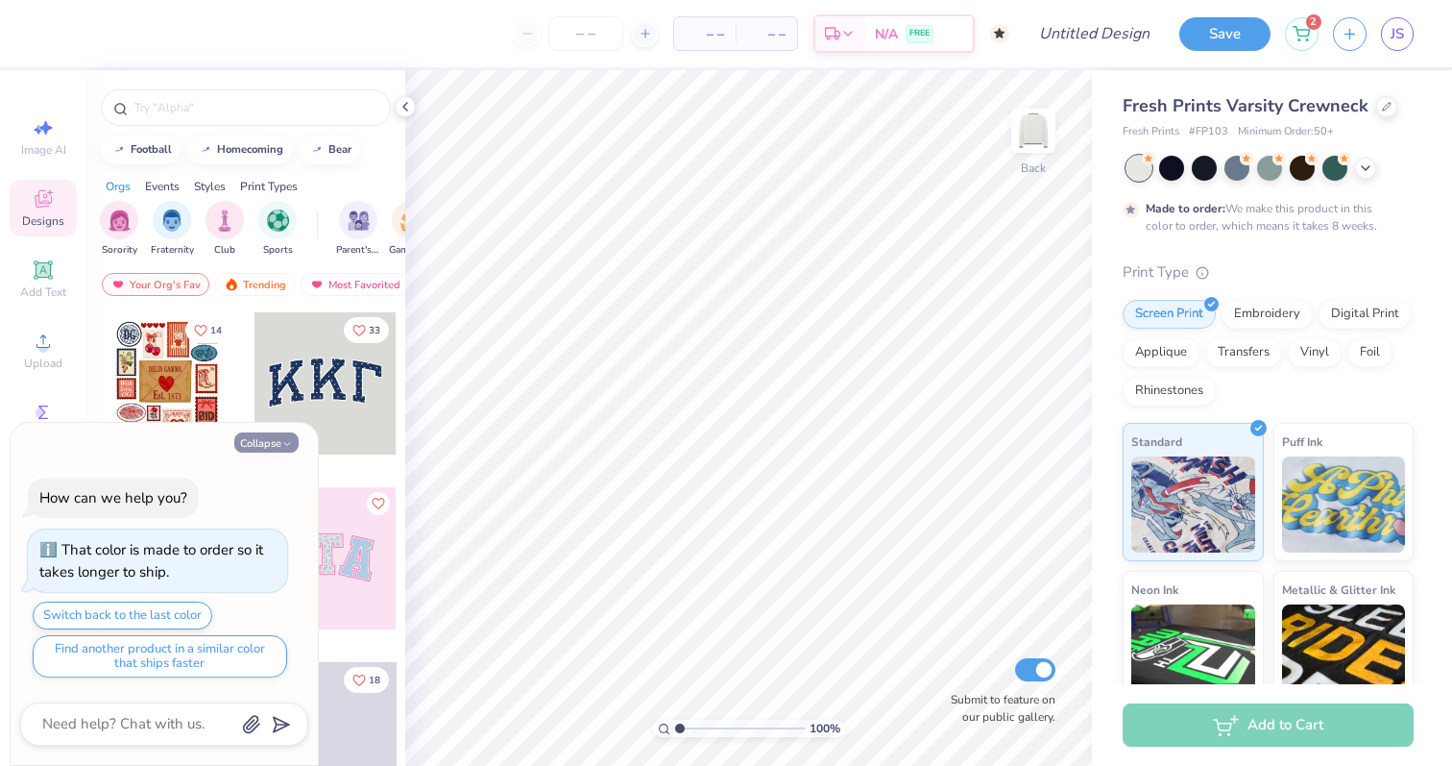
click at [286, 447] on icon "button" at bounding box center [287, 444] width 12 height 12
type textarea "x"
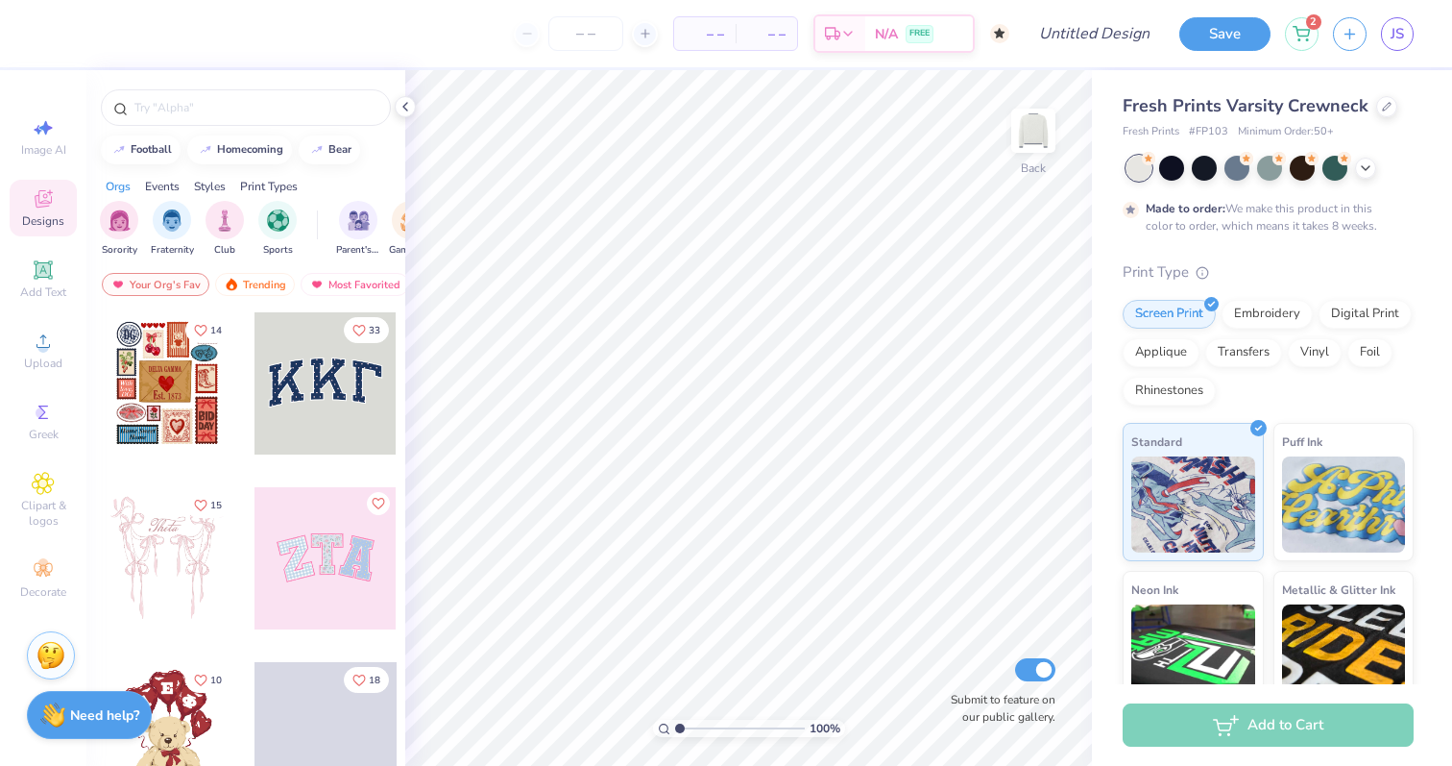
click at [298, 402] on div at bounding box center [326, 383] width 142 height 142
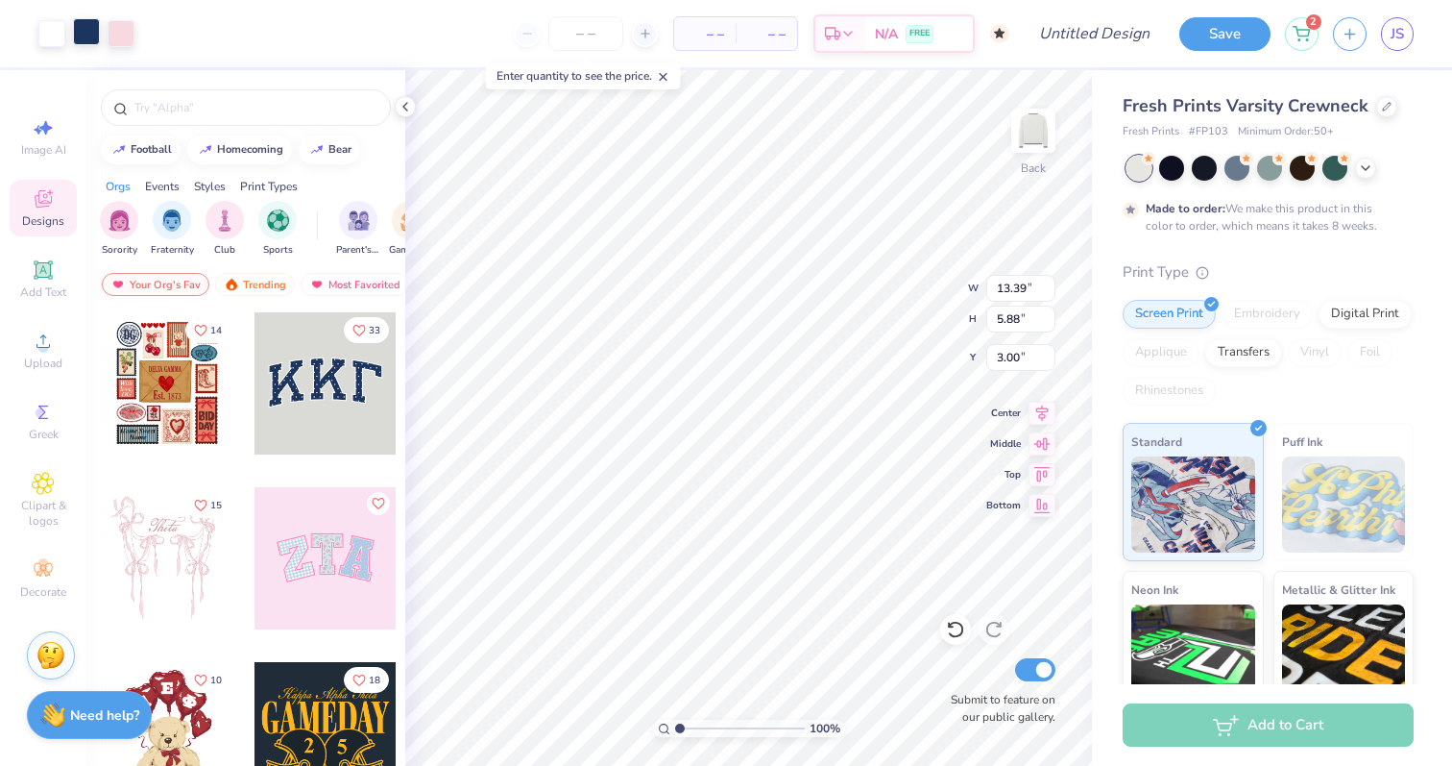
click at [88, 34] on div at bounding box center [86, 31] width 27 height 27
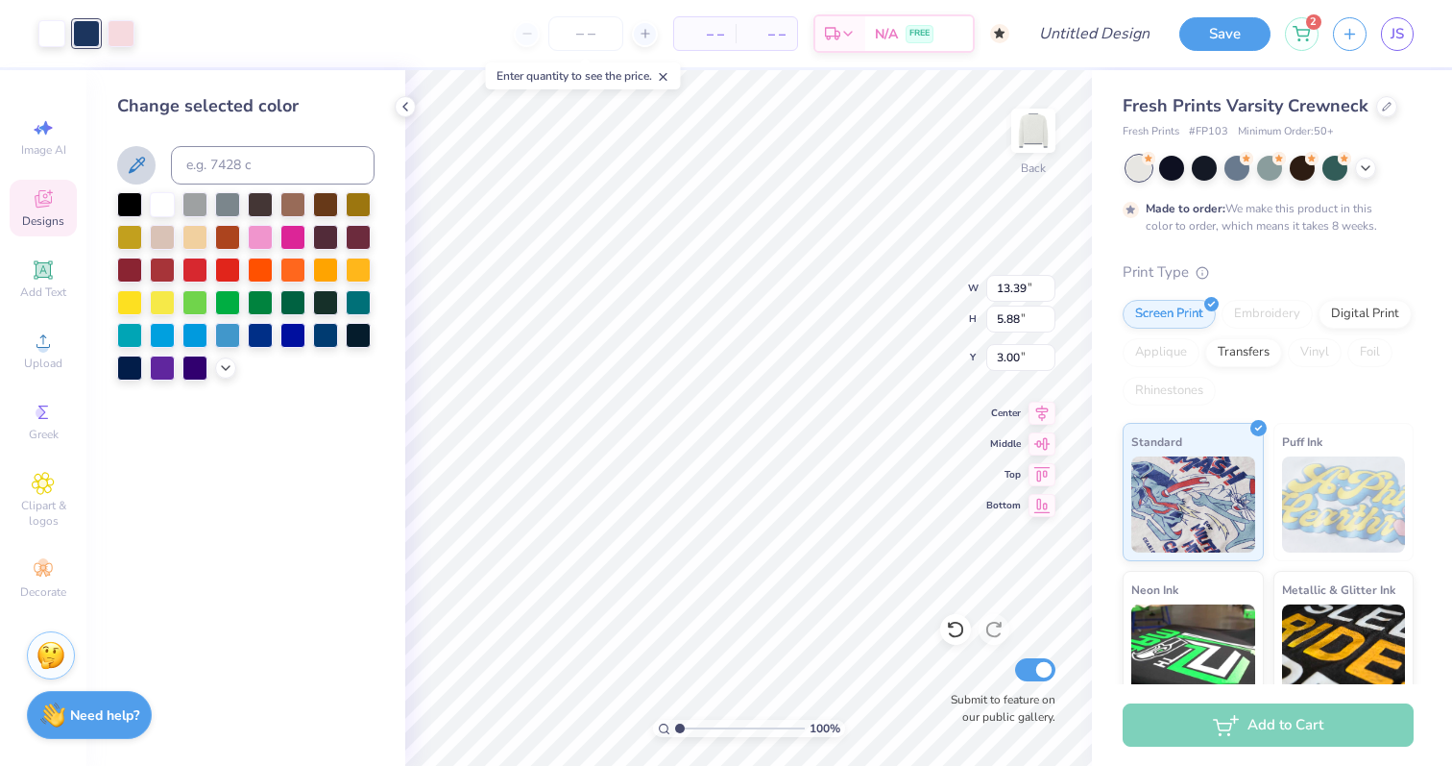
click at [129, 165] on icon at bounding box center [136, 165] width 23 height 23
click at [136, 169] on icon at bounding box center [136, 165] width 23 height 23
click at [365, 124] on div "Change selected color" at bounding box center [245, 236] width 257 height 287
click at [1038, 110] on img at bounding box center [1033, 130] width 77 height 77
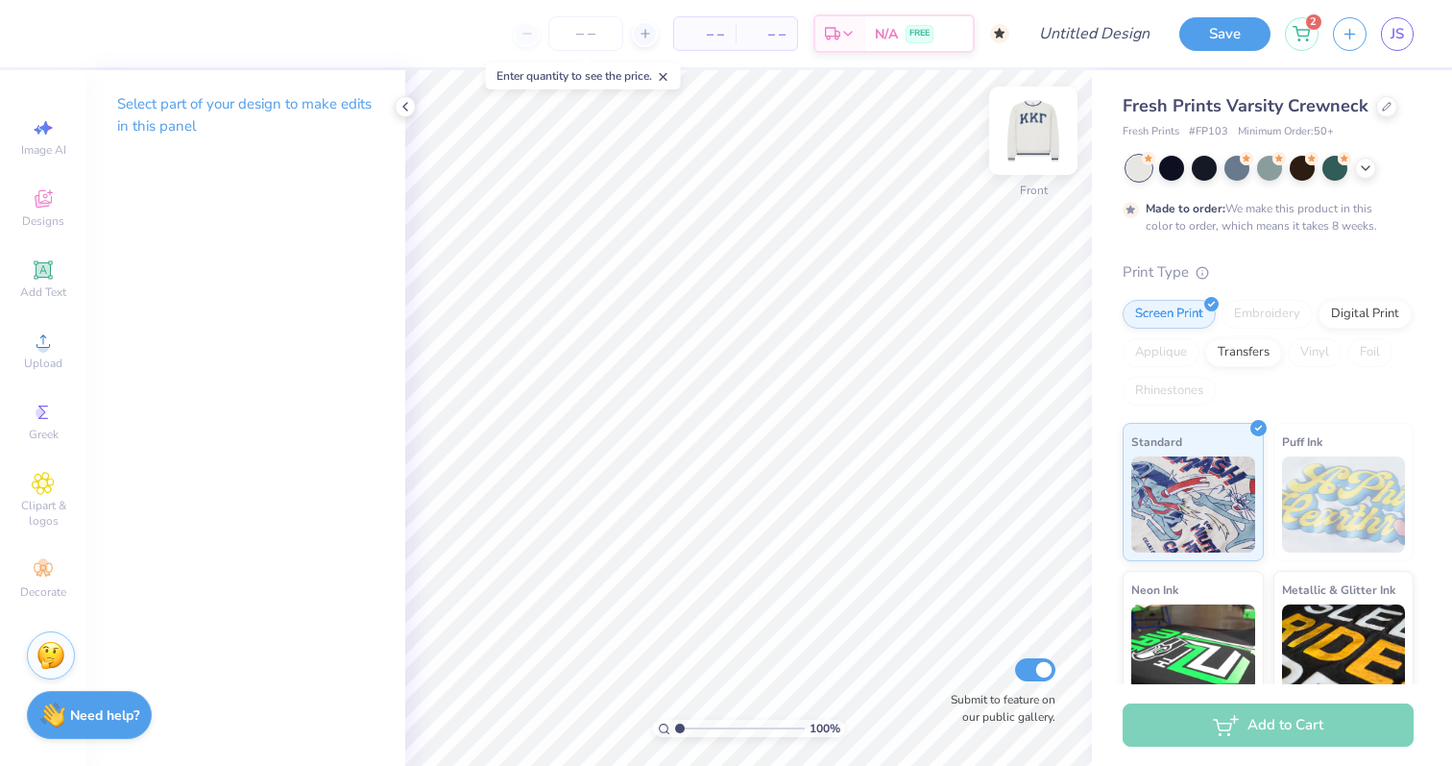
click at [1046, 127] on img at bounding box center [1033, 130] width 77 height 77
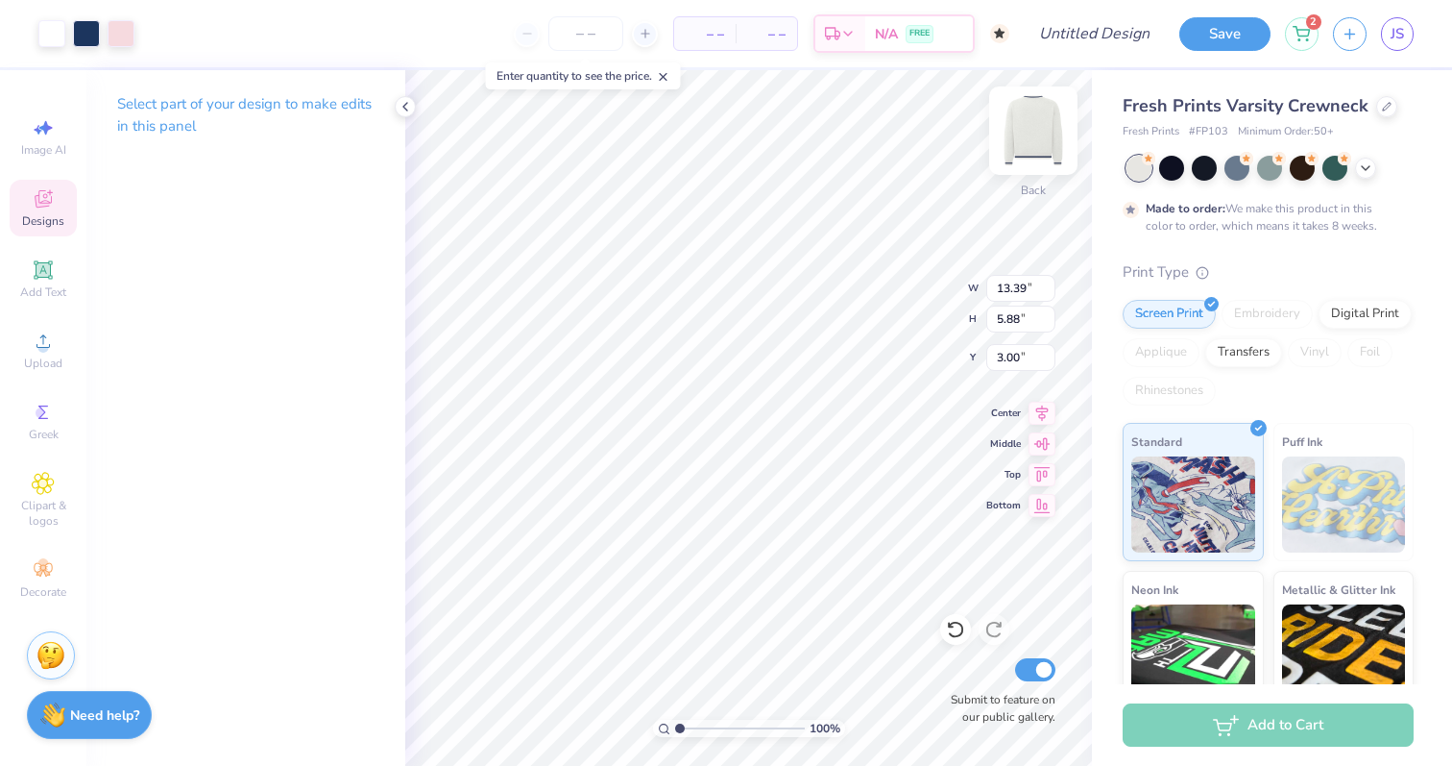
type input "14.01"
type input "6.15"
click at [110, 33] on div at bounding box center [121, 31] width 27 height 27
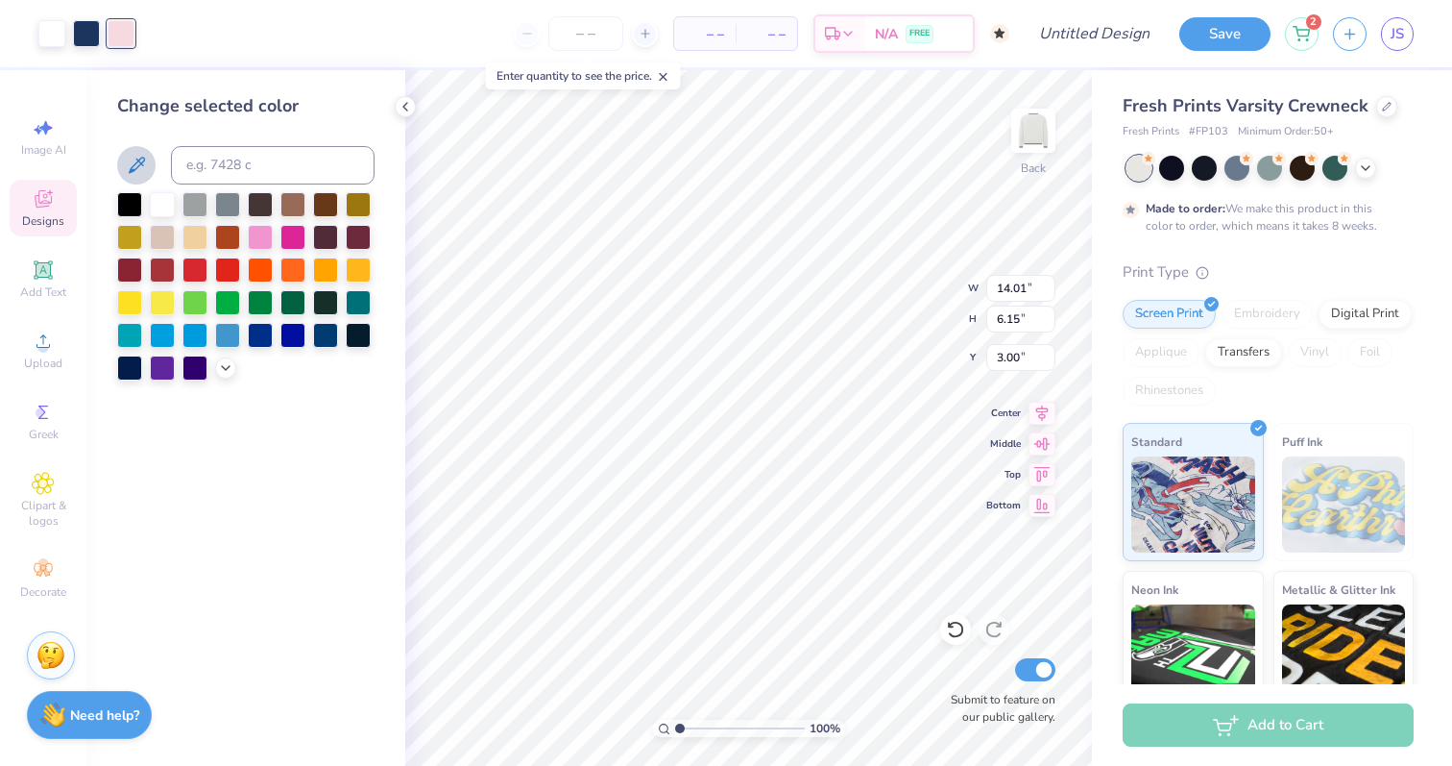
click at [146, 166] on icon at bounding box center [136, 165] width 23 height 23
click at [264, 163] on input at bounding box center [273, 165] width 204 height 38
type input "h"
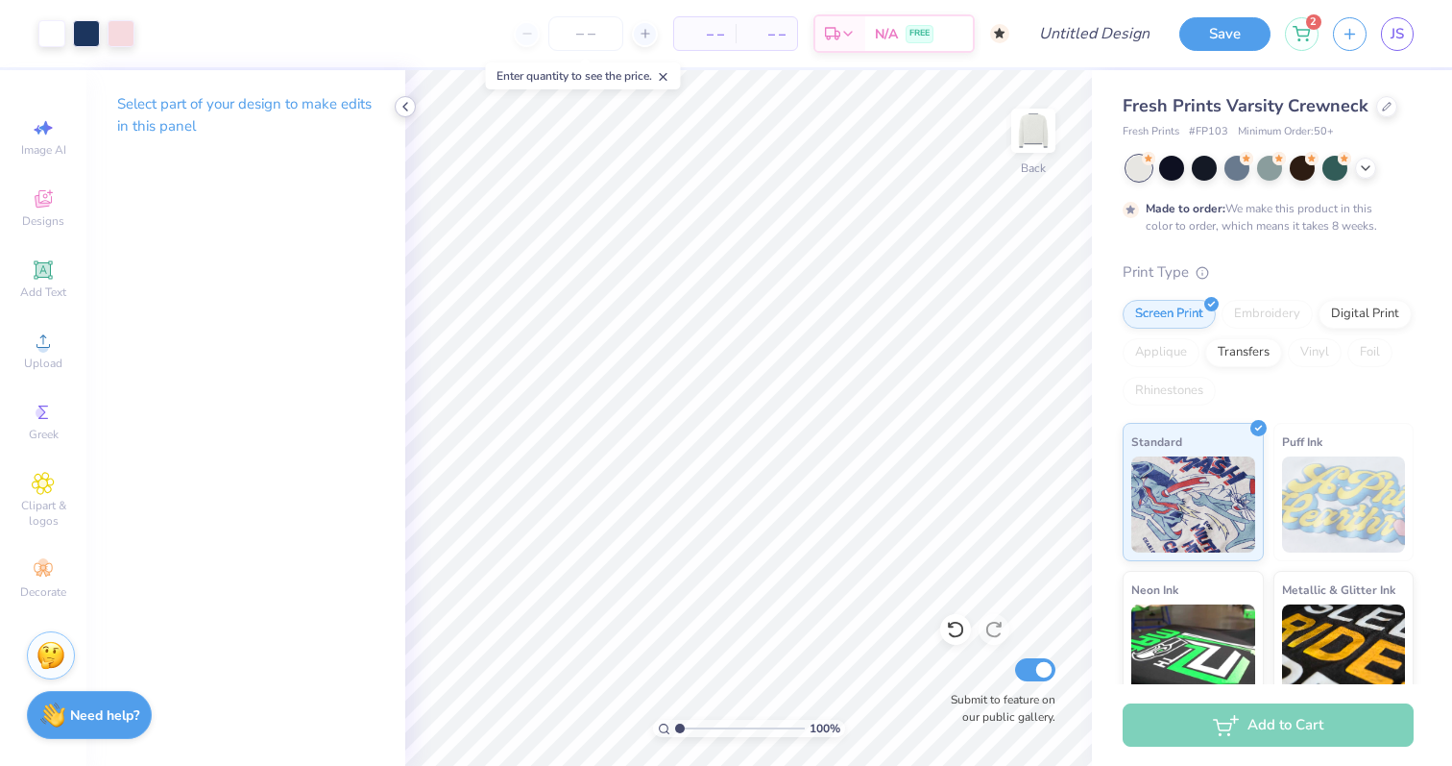
click at [409, 113] on icon at bounding box center [405, 106] width 15 height 15
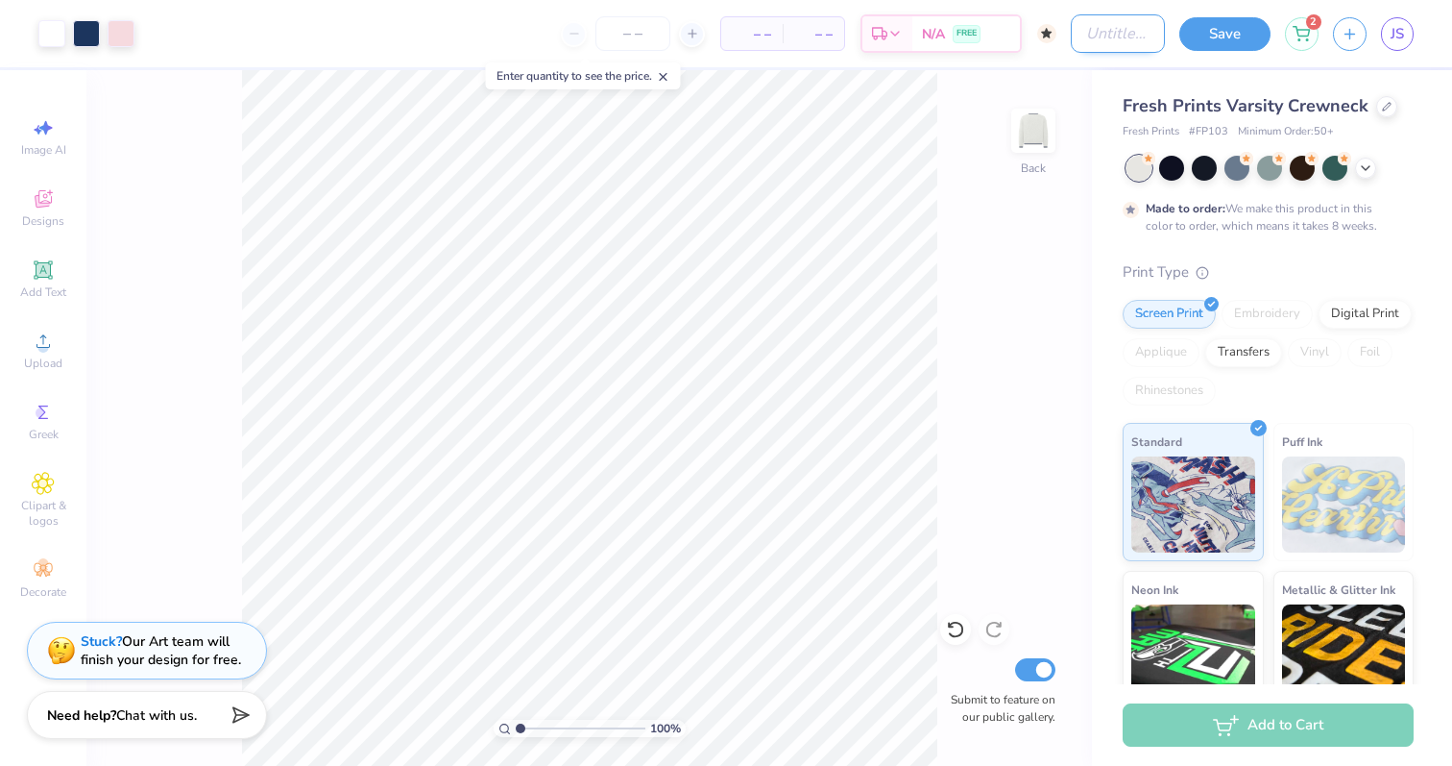
click at [1110, 40] on input "Design Title" at bounding box center [1118, 33] width 94 height 38
type input "kkg"
click at [1180, 171] on div at bounding box center [1171, 166] width 25 height 25
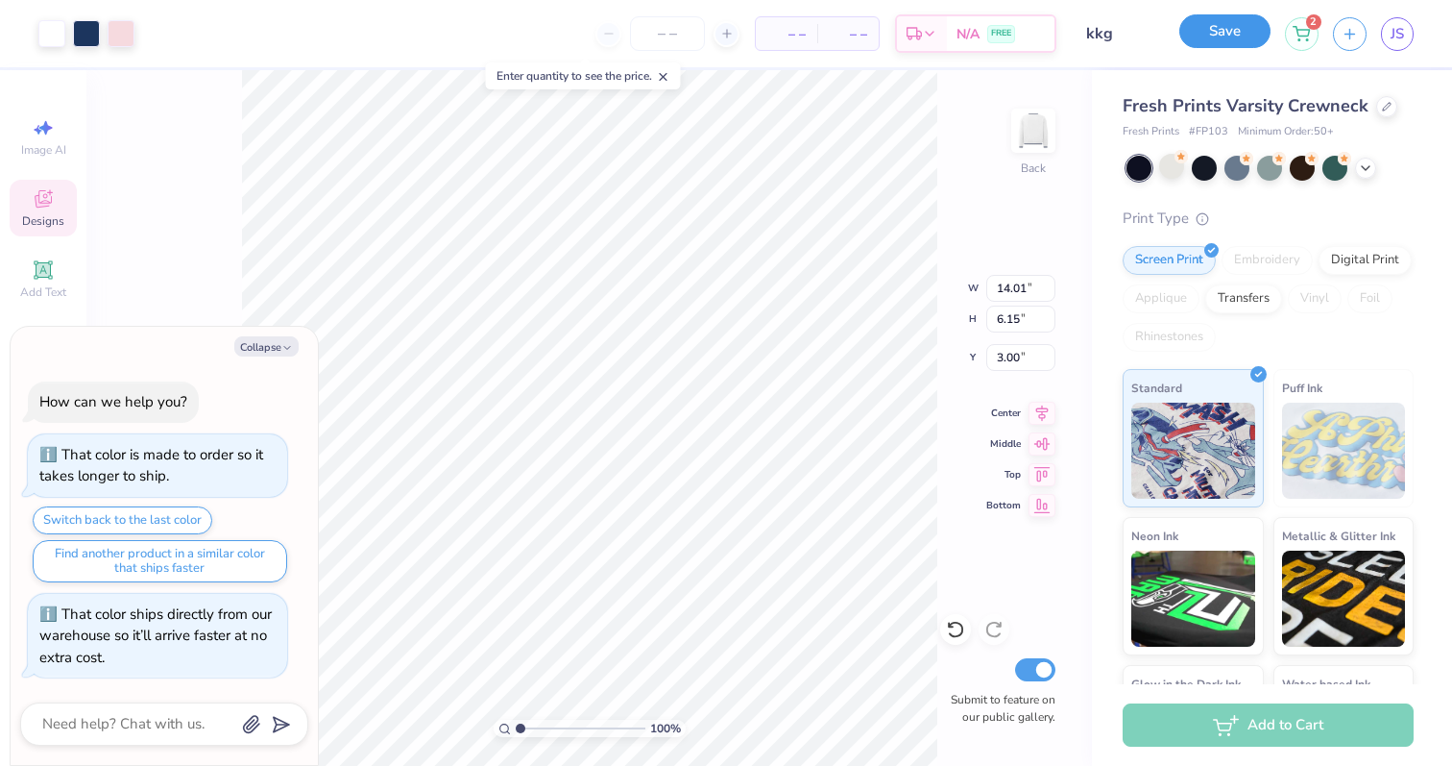
click at [1256, 27] on button "Save" at bounding box center [1225, 31] width 91 height 34
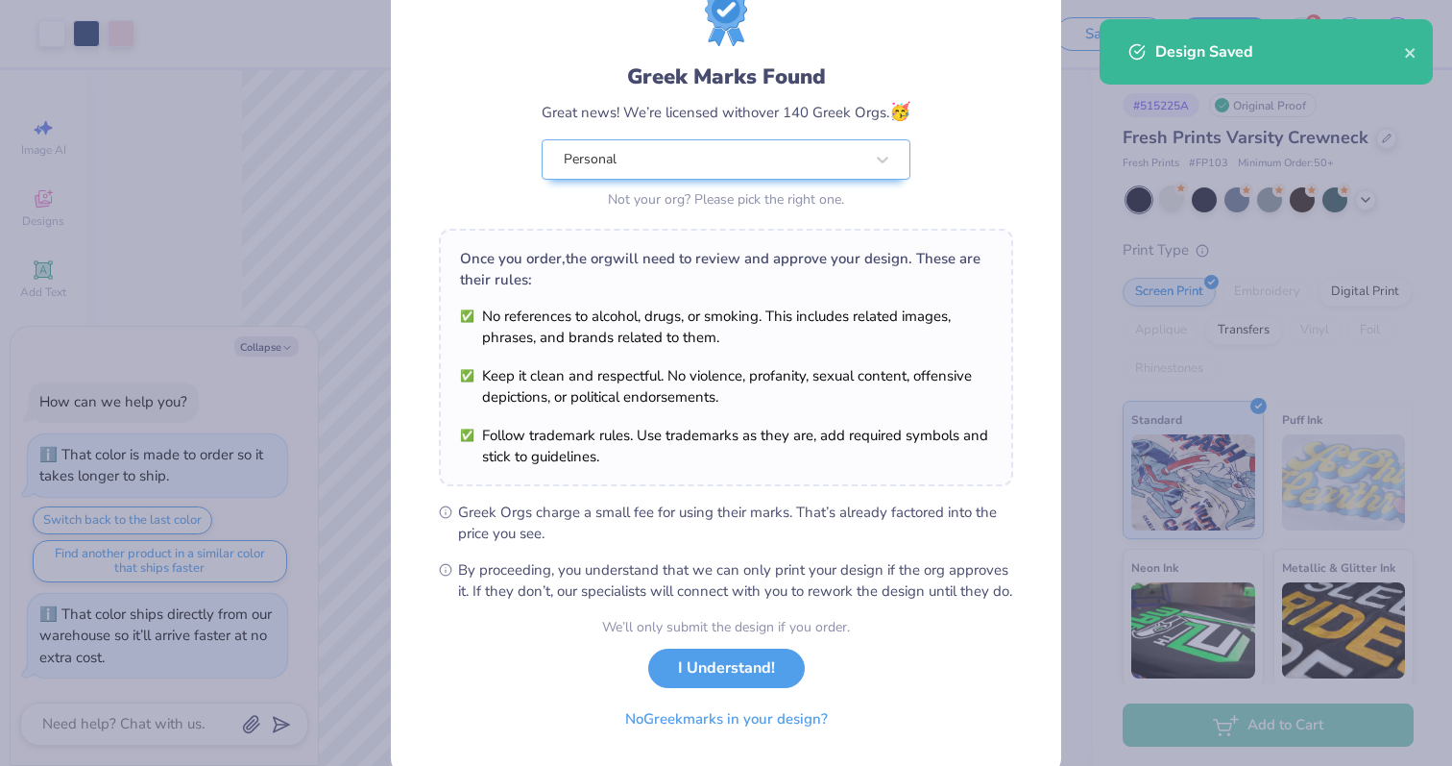
scroll to position [134, 0]
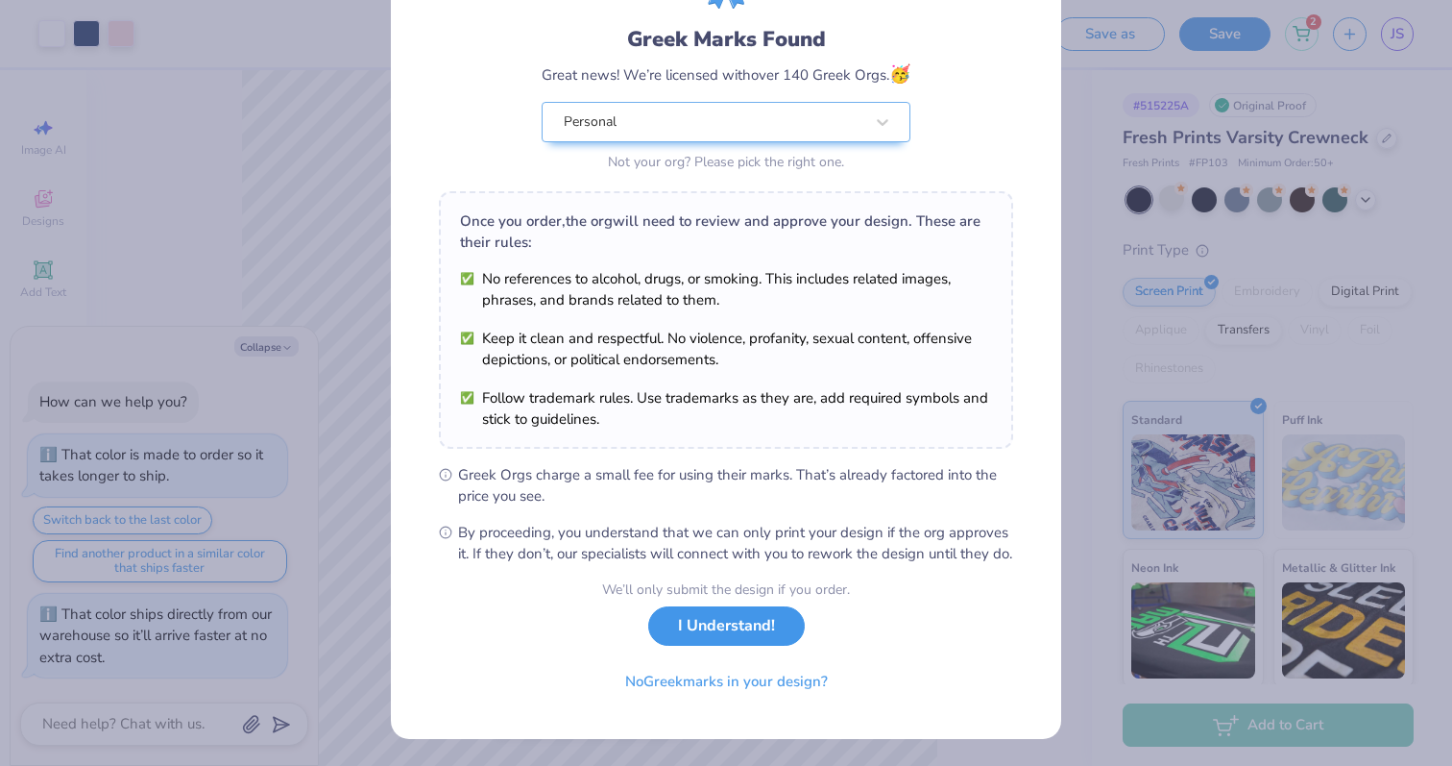
click at [763, 639] on button "I Understand!" at bounding box center [726, 625] width 157 height 39
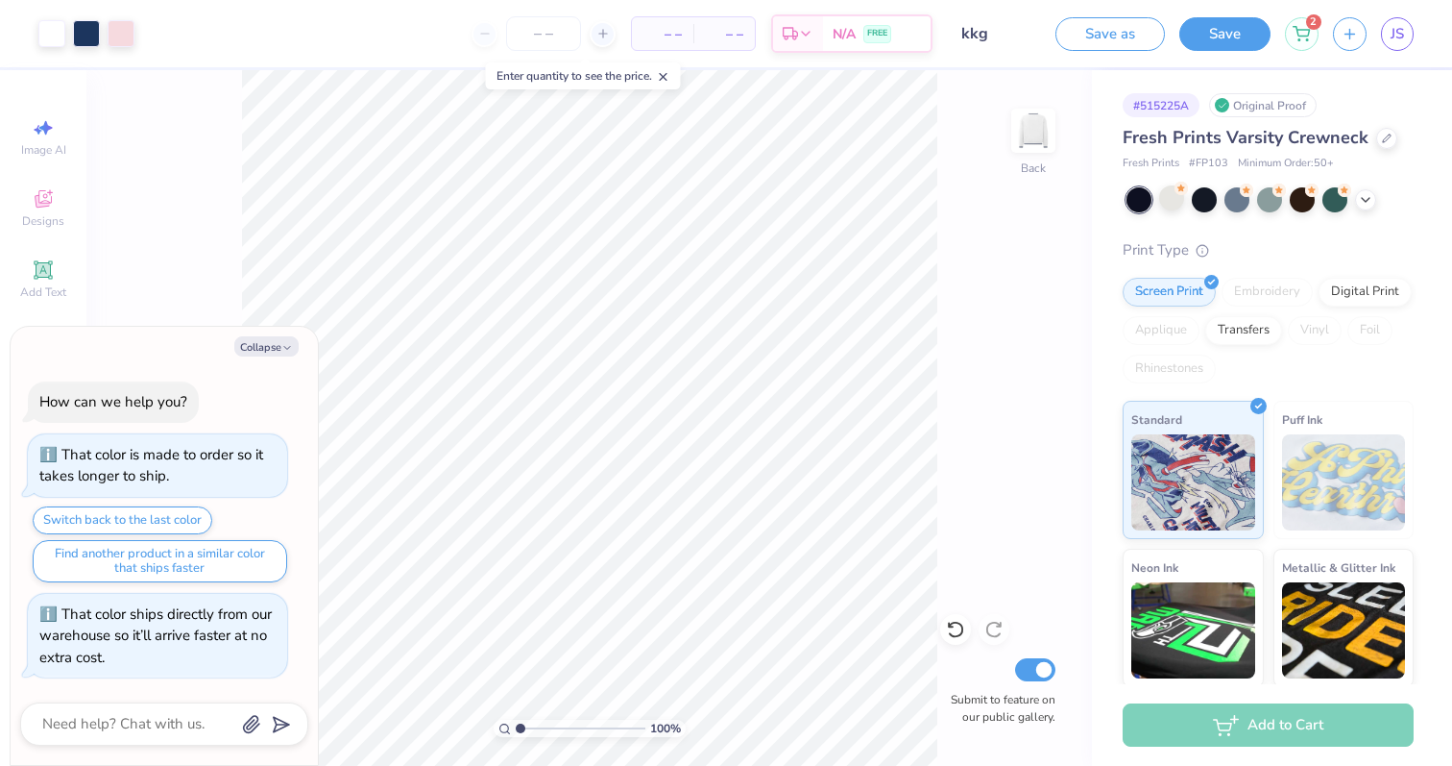
scroll to position [0, 0]
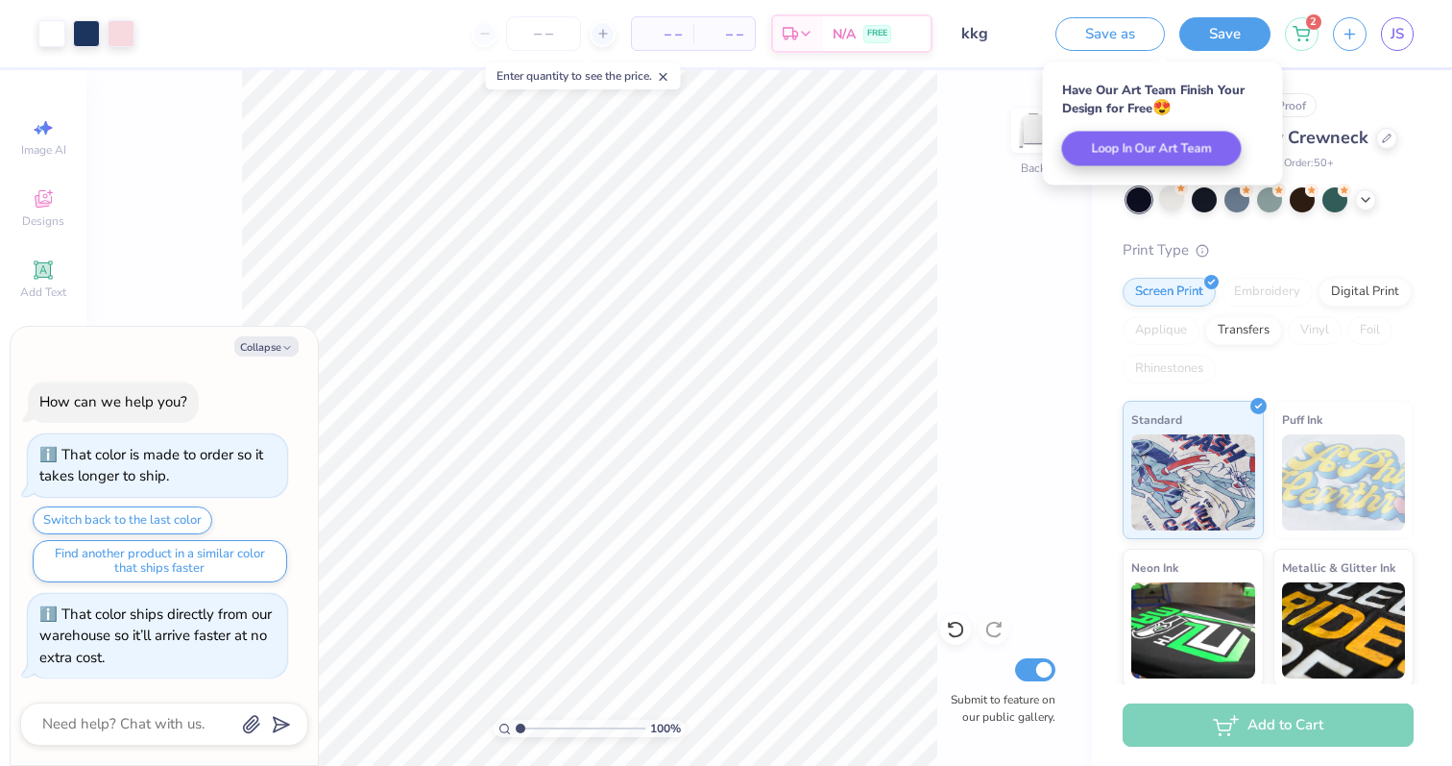
type textarea "x"
click at [1269, 58] on div "Have Our Art Team Finish Your Design for Free 😍 Loop In Our Art Team" at bounding box center [1163, 124] width 252 height 134
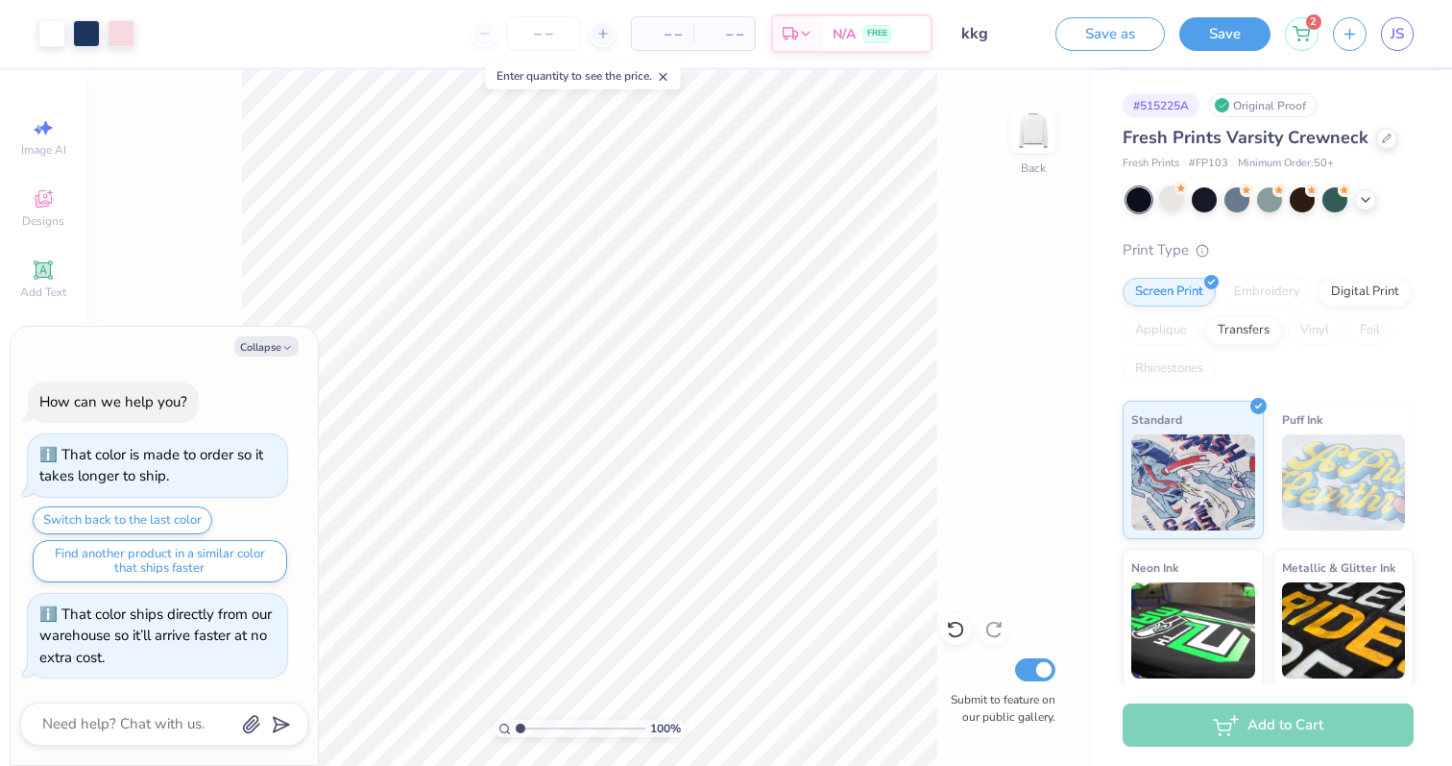
scroll to position [151, 0]
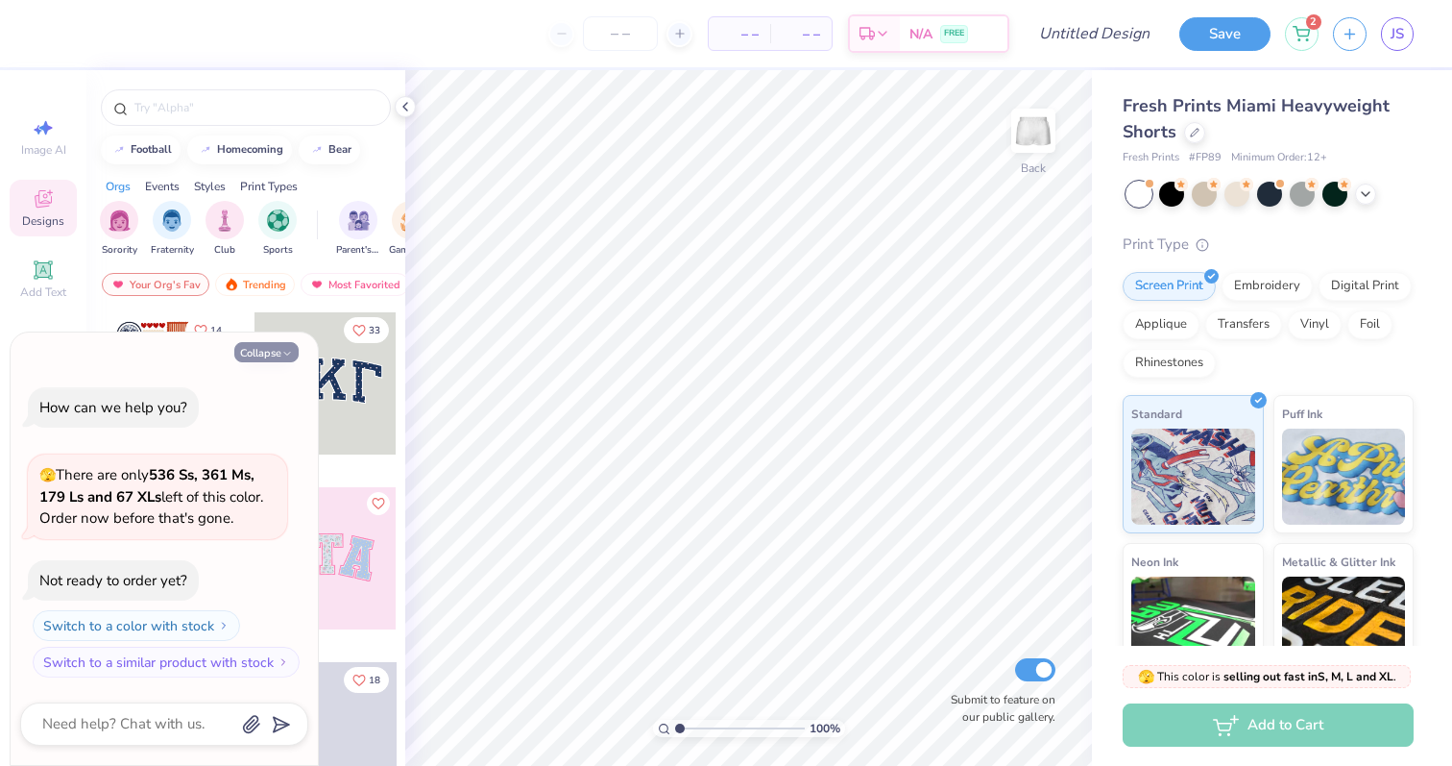
click at [280, 348] on button "Collapse" at bounding box center [266, 352] width 64 height 20
type textarea "x"
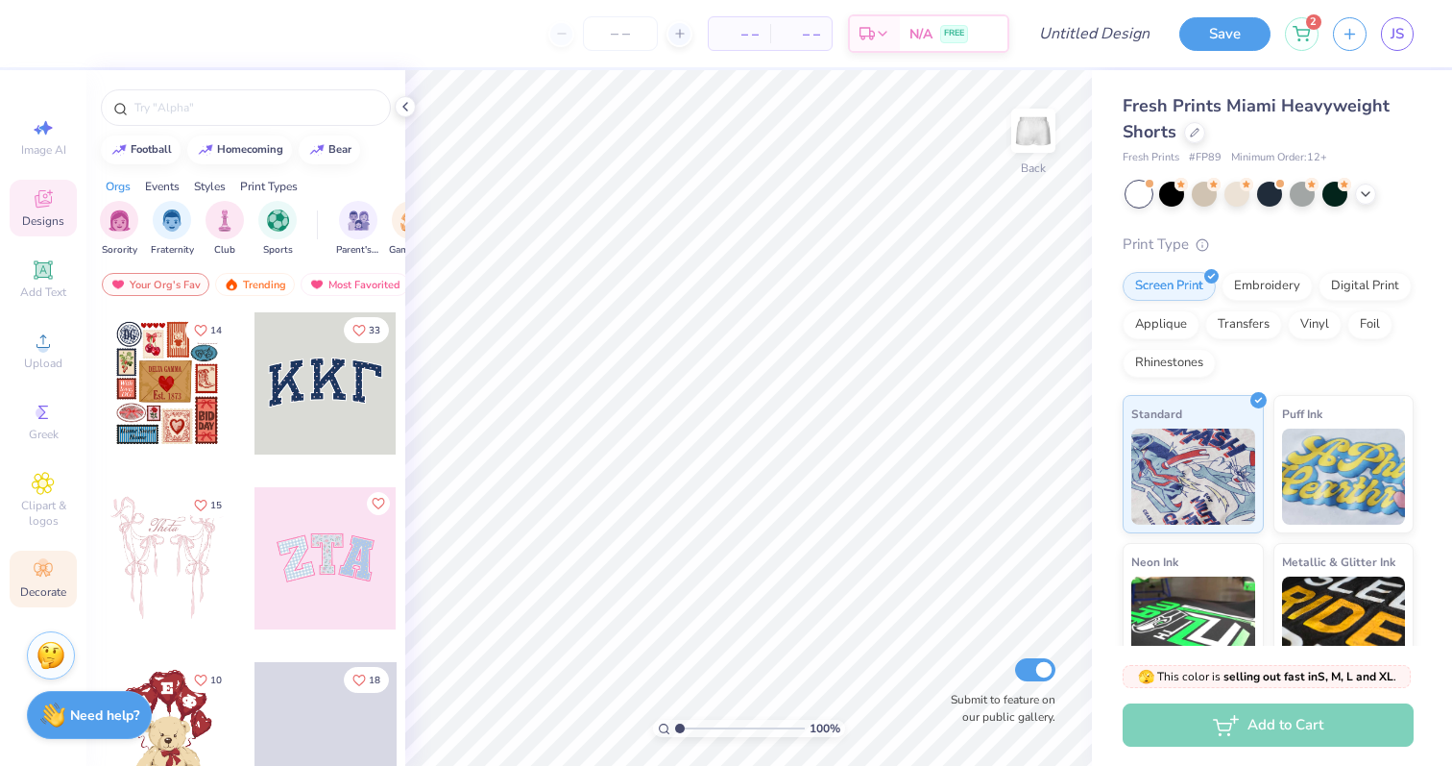
click at [55, 576] on div "Decorate" at bounding box center [43, 578] width 67 height 57
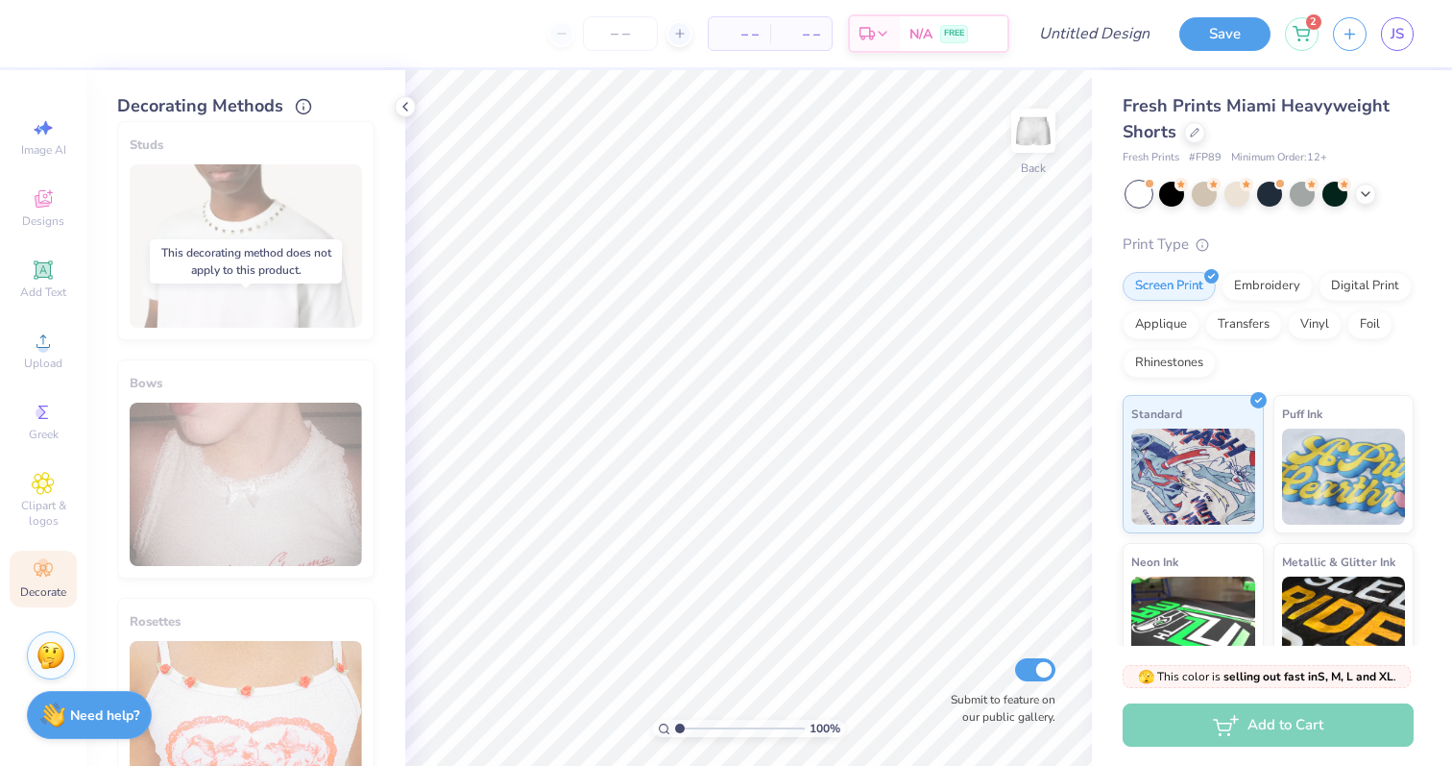
scroll to position [1037, 0]
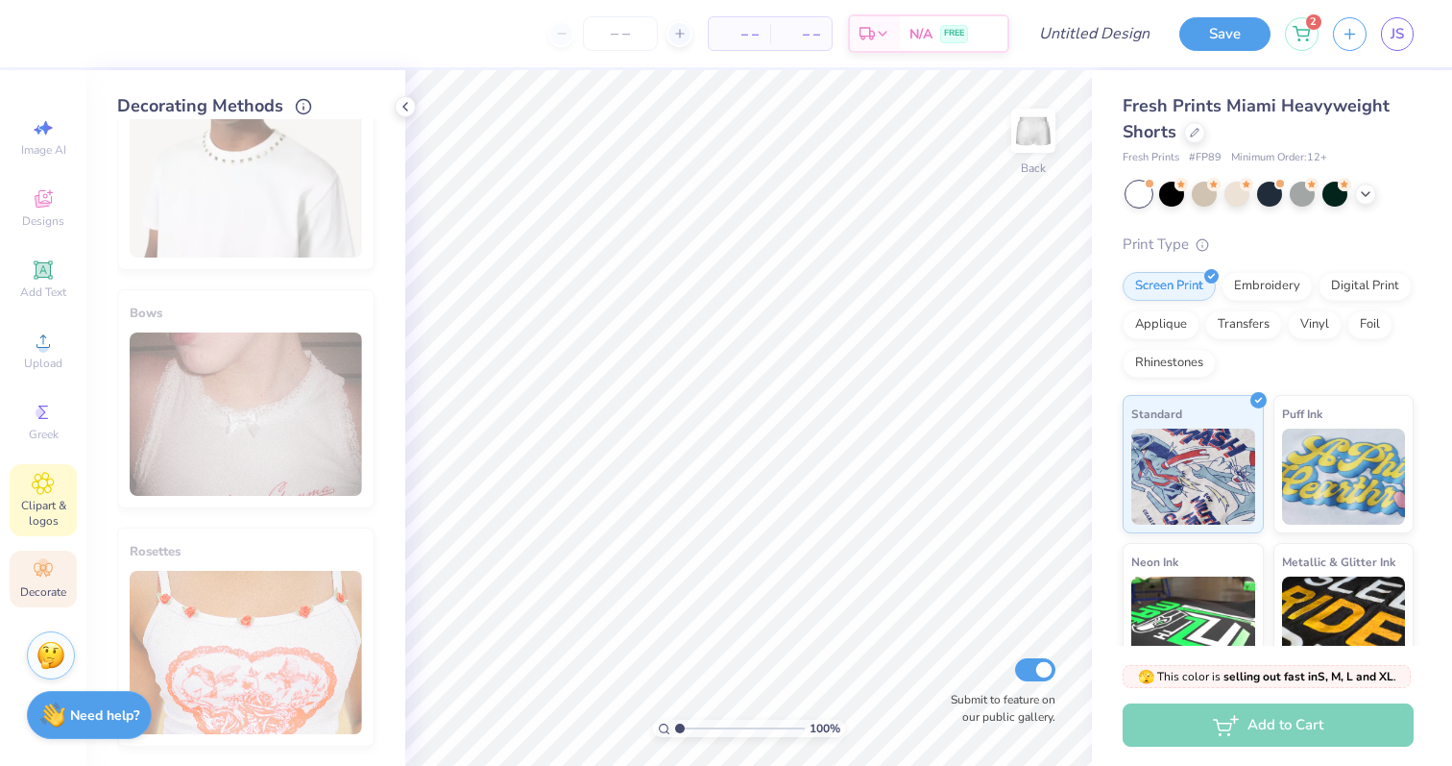
click at [61, 466] on div "Clipart & logos" at bounding box center [43, 500] width 67 height 72
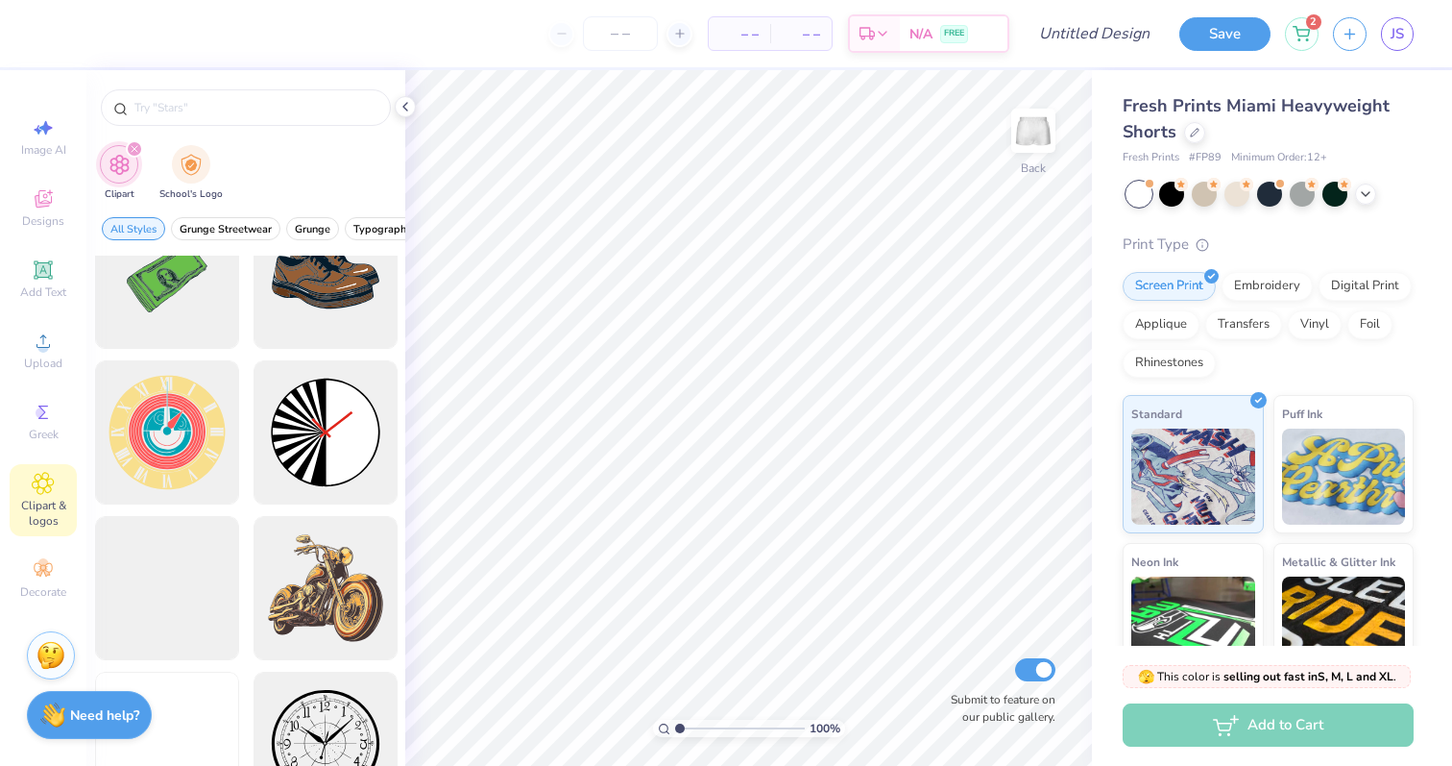
scroll to position [522, 0]
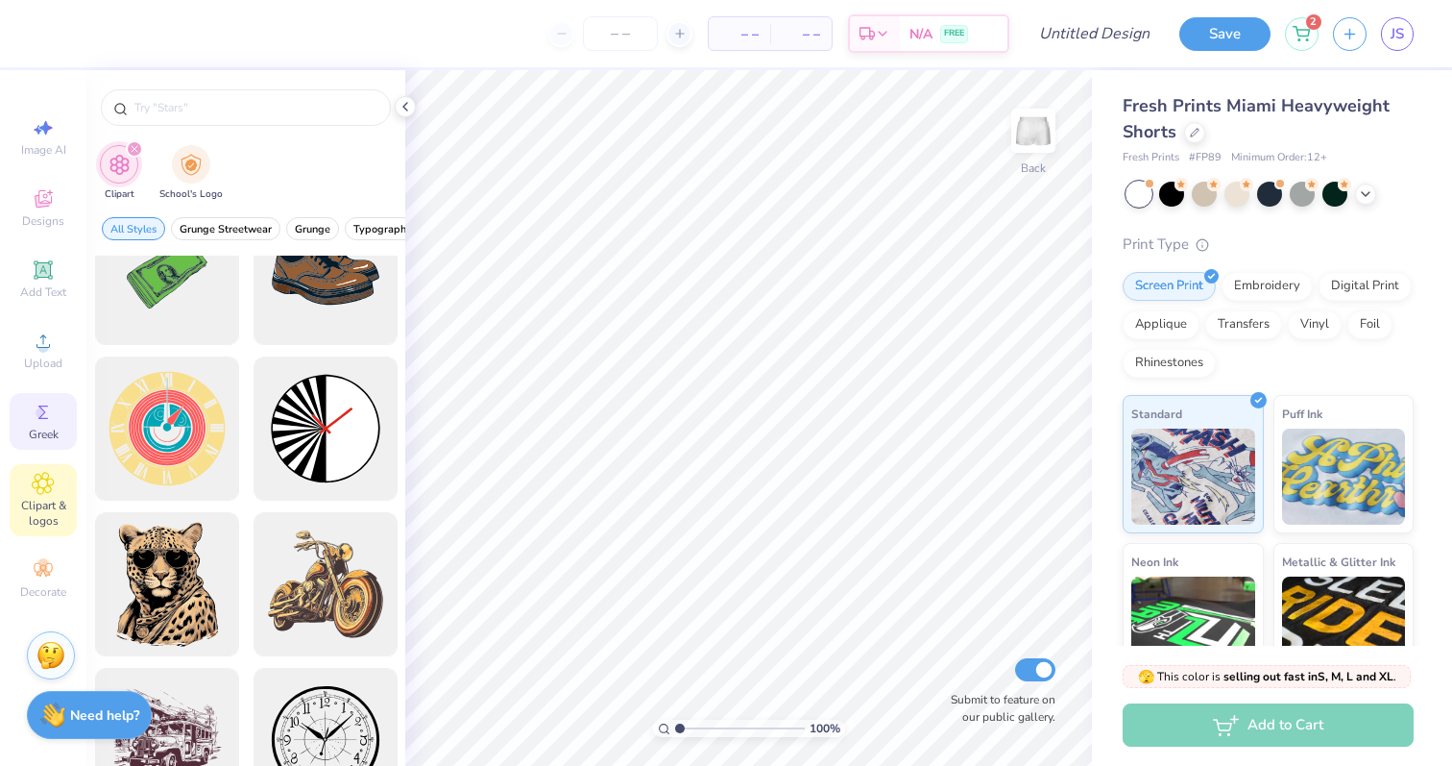
click at [55, 411] on div "Greek" at bounding box center [43, 421] width 67 height 57
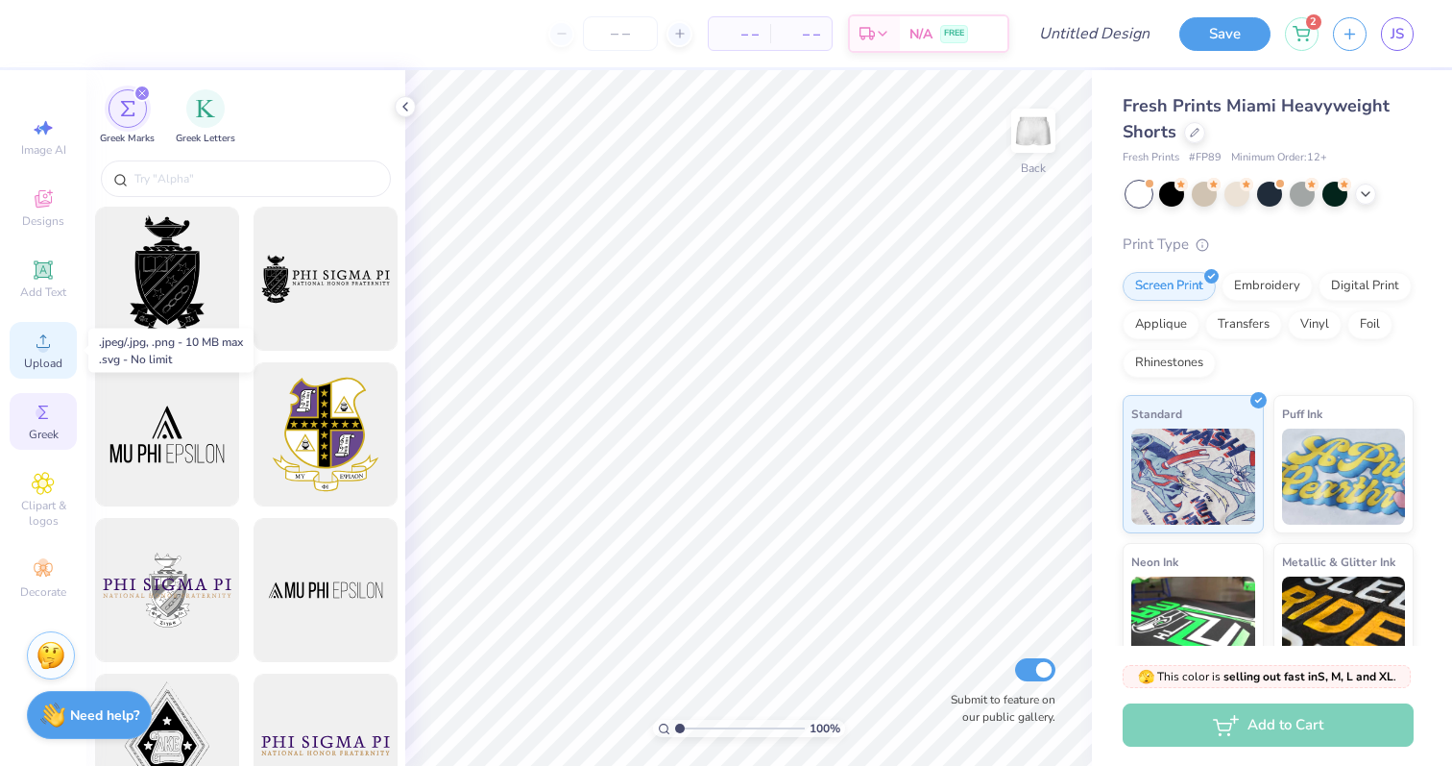
click at [37, 340] on icon at bounding box center [43, 340] width 23 height 23
click at [31, 325] on div "Upload" at bounding box center [43, 350] width 67 height 57
click at [33, 264] on icon at bounding box center [43, 269] width 23 height 23
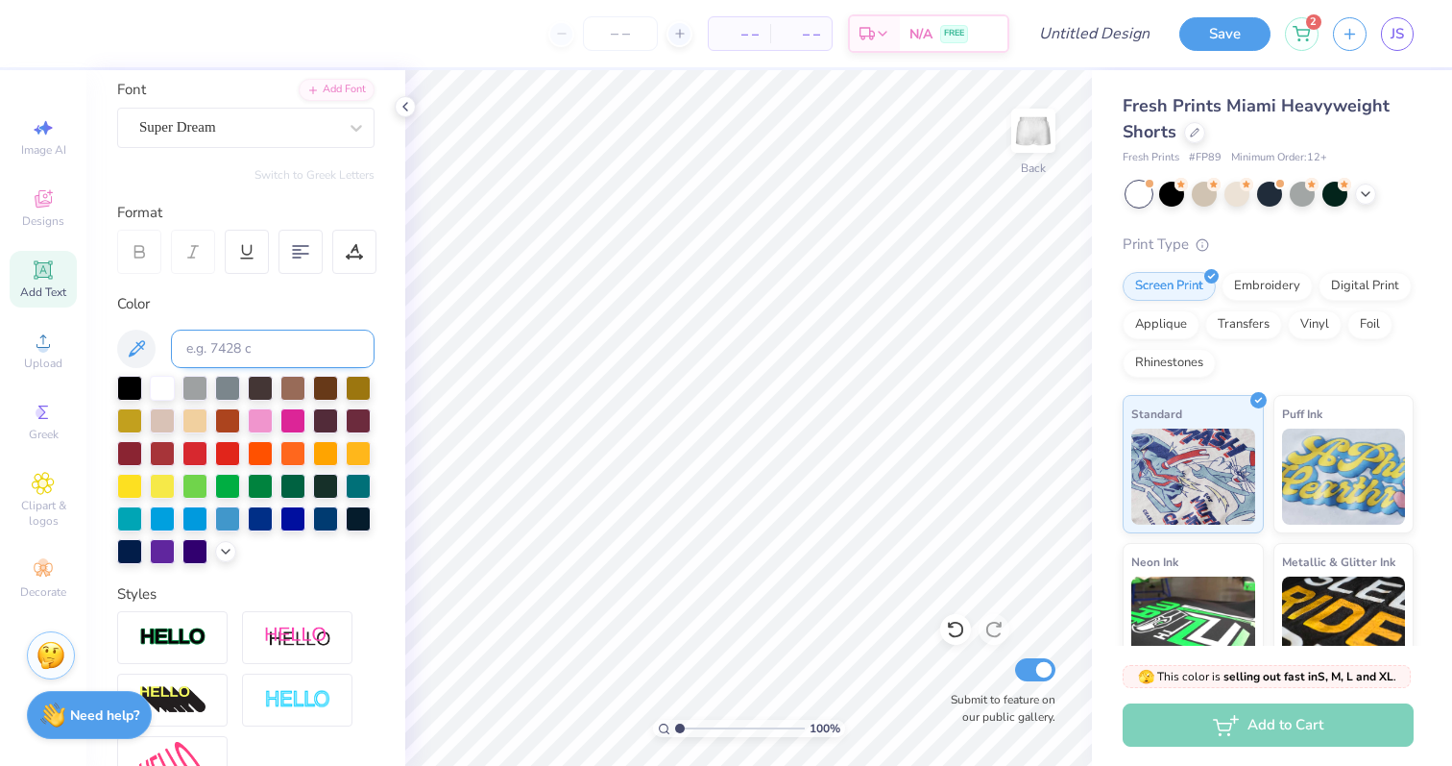
scroll to position [0, 0]
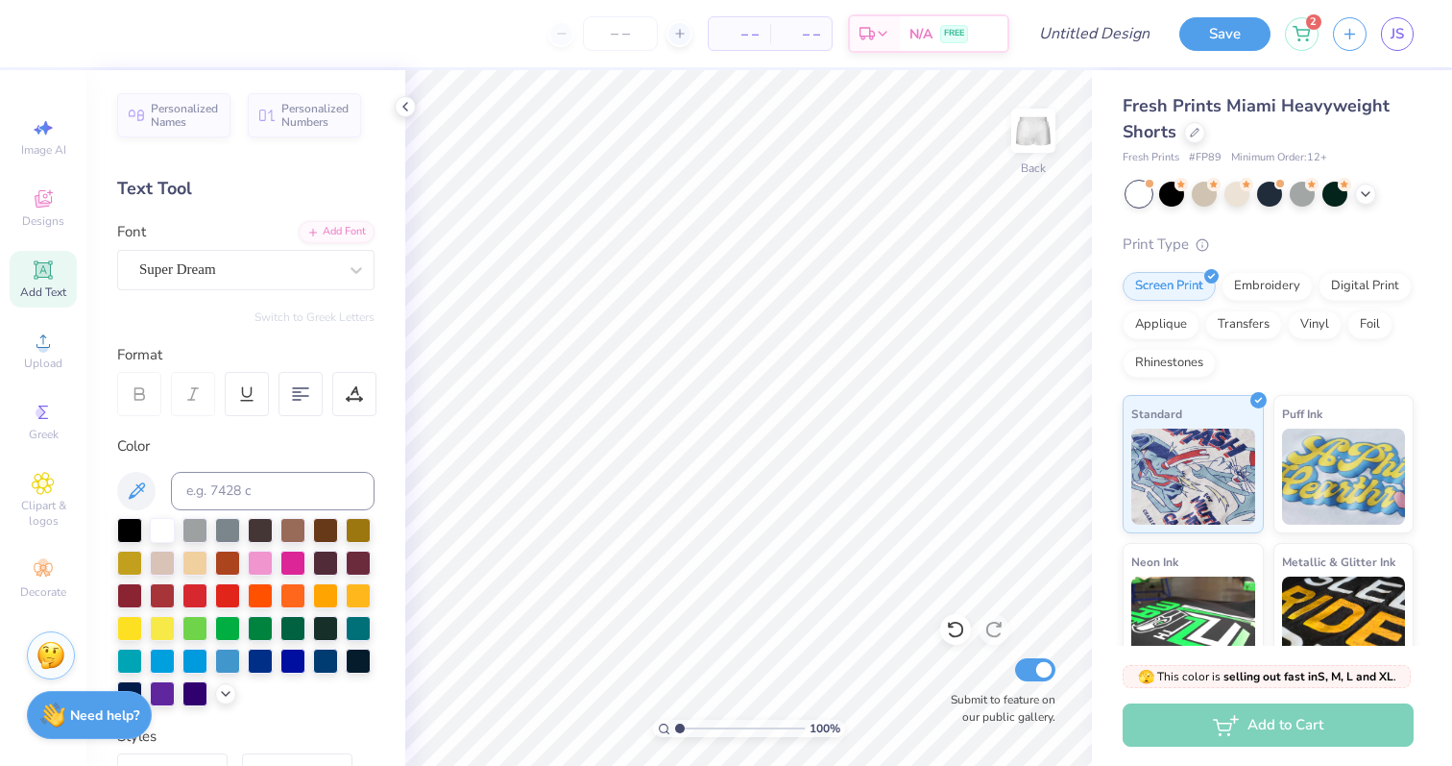
click at [41, 281] on icon at bounding box center [43, 269] width 23 height 23
type textarea "TEXT__"
click at [239, 396] on icon at bounding box center [246, 393] width 17 height 17
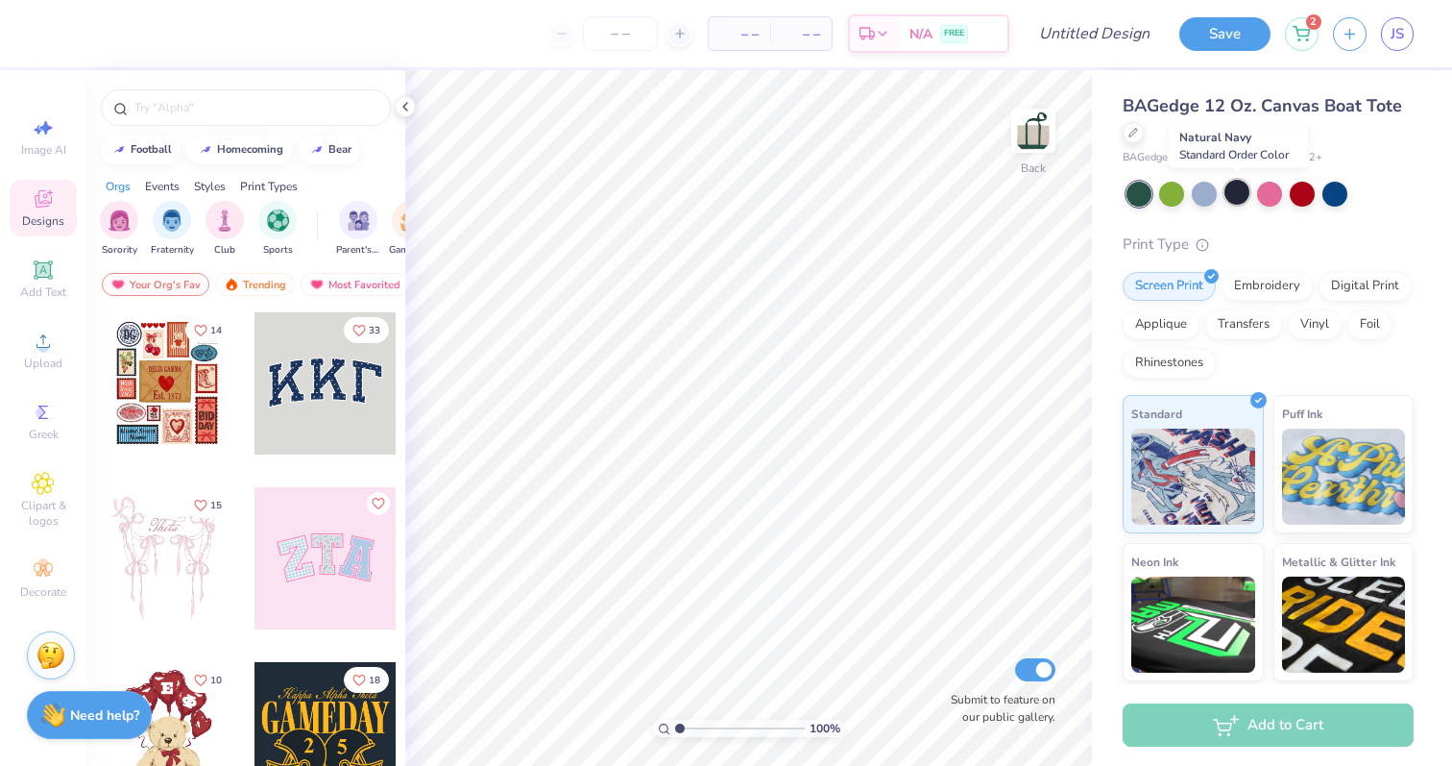
click at [1238, 188] on div at bounding box center [1237, 192] width 25 height 25
click at [297, 409] on div at bounding box center [326, 383] width 142 height 142
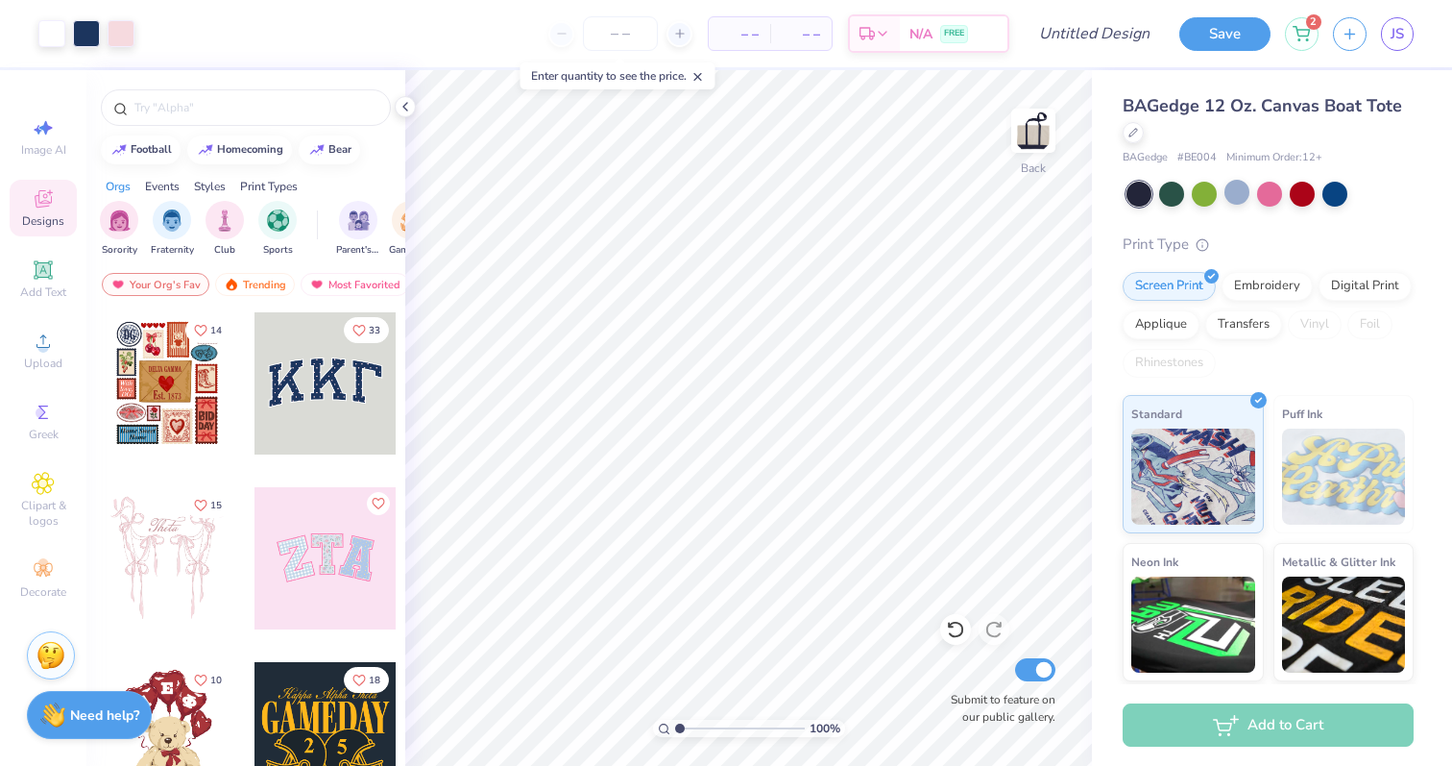
click at [733, 35] on span "– –" at bounding box center [739, 34] width 38 height 20
click at [681, 35] on icon at bounding box center [679, 33] width 13 height 13
type input "12"
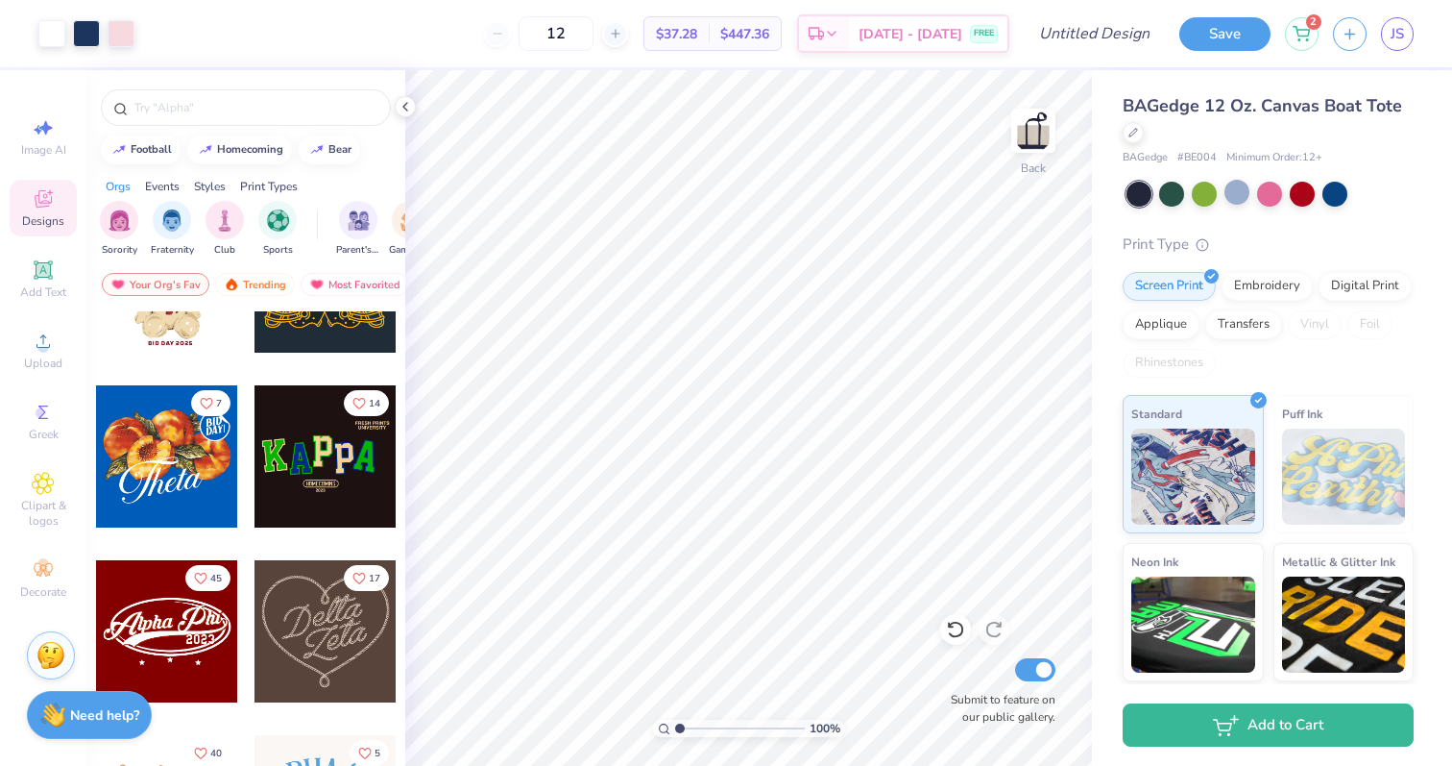
scroll to position [476, 0]
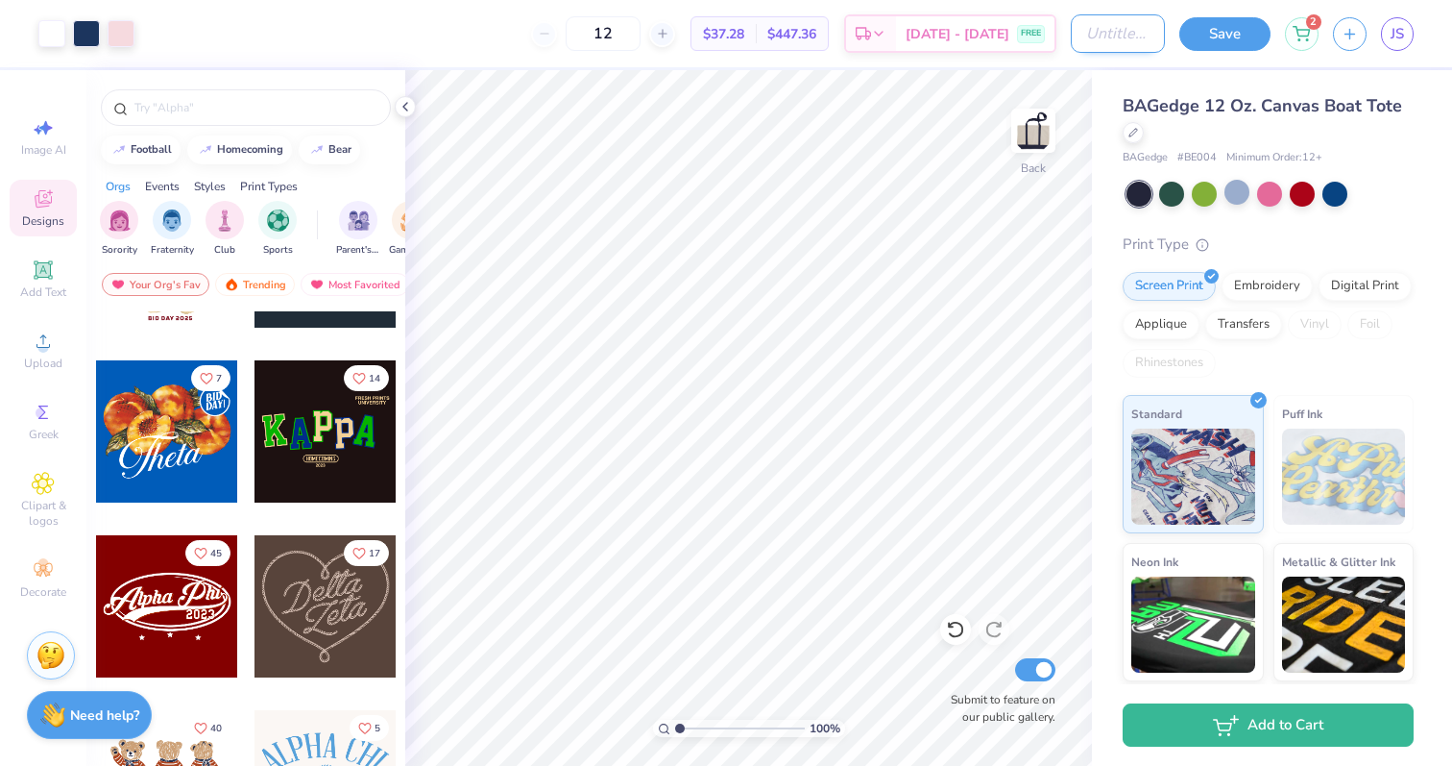
click at [1080, 33] on input "Design Title" at bounding box center [1118, 33] width 94 height 38
type input "tote"
click at [1240, 26] on button "Save" at bounding box center [1225, 31] width 91 height 34
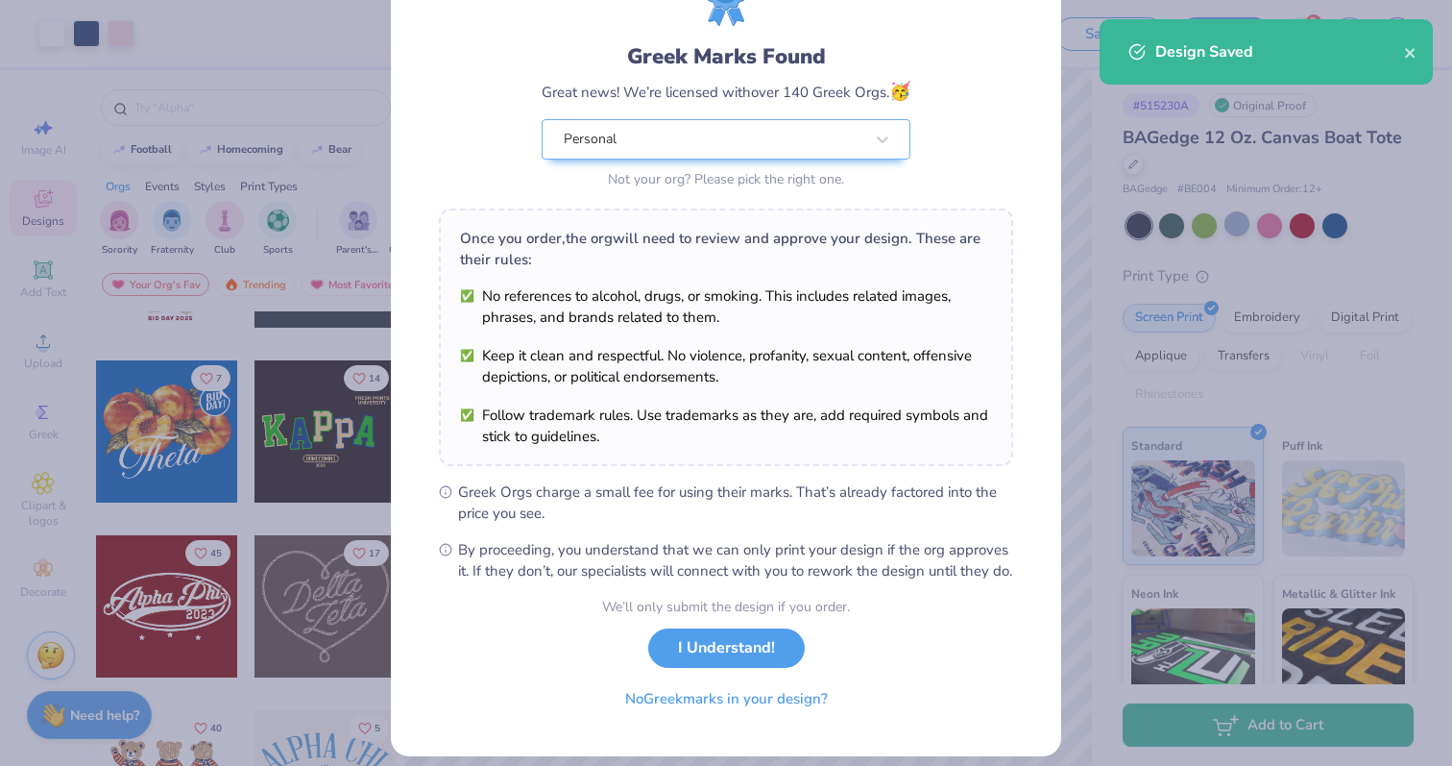
scroll to position [110, 0]
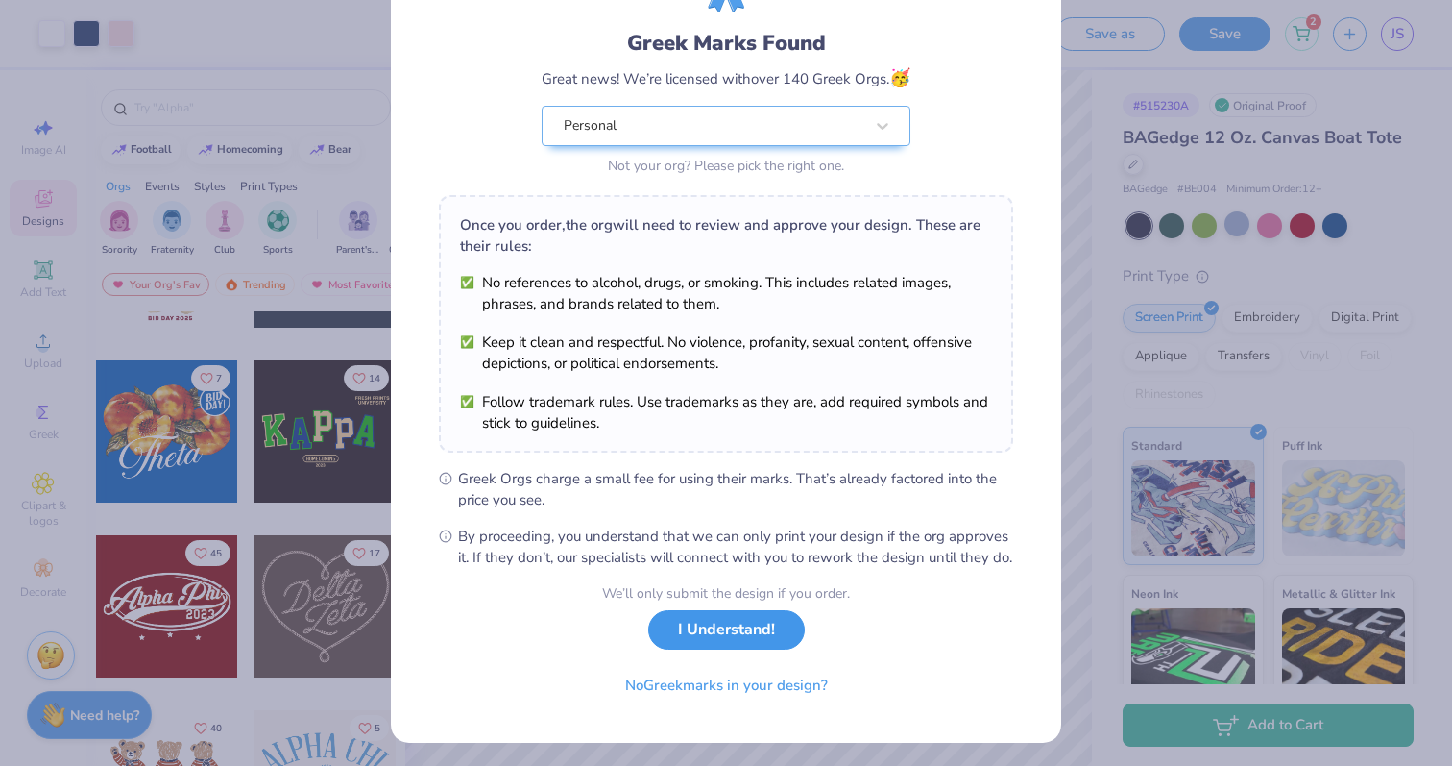
click at [737, 649] on button "I Understand!" at bounding box center [726, 629] width 157 height 39
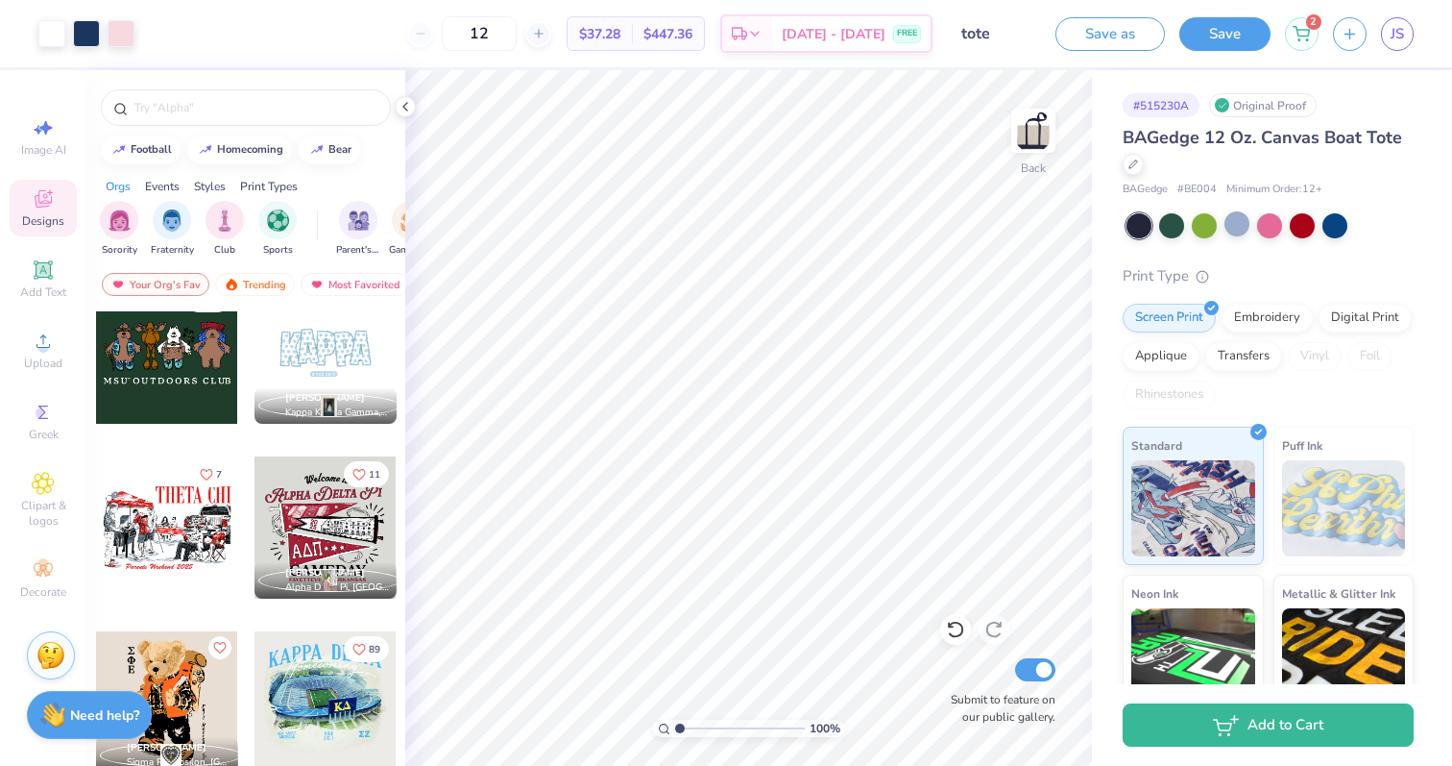
scroll to position [1256, 0]
